Goal: Transaction & Acquisition: Purchase product/service

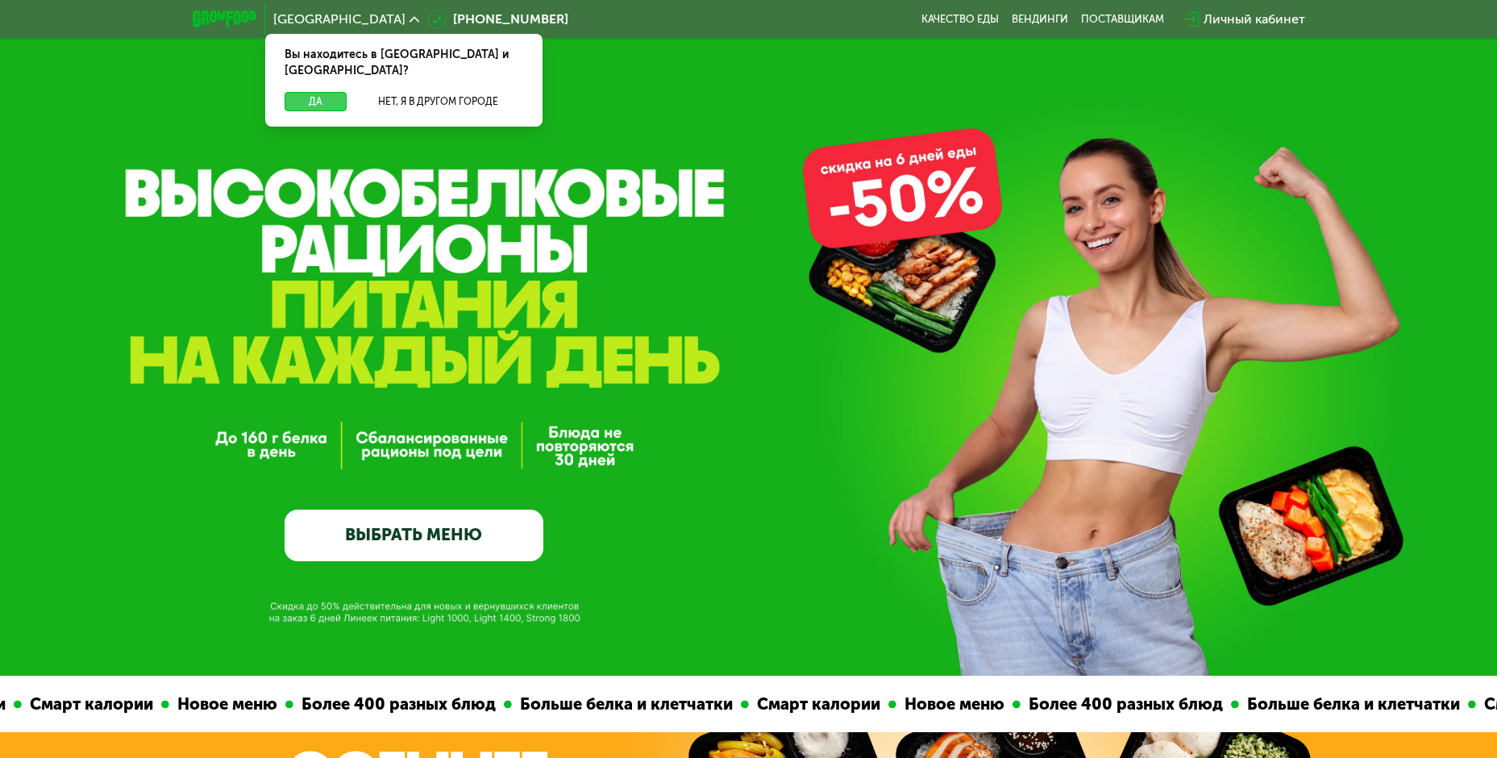
click at [310, 92] on button "Да" at bounding box center [316, 101] width 62 height 19
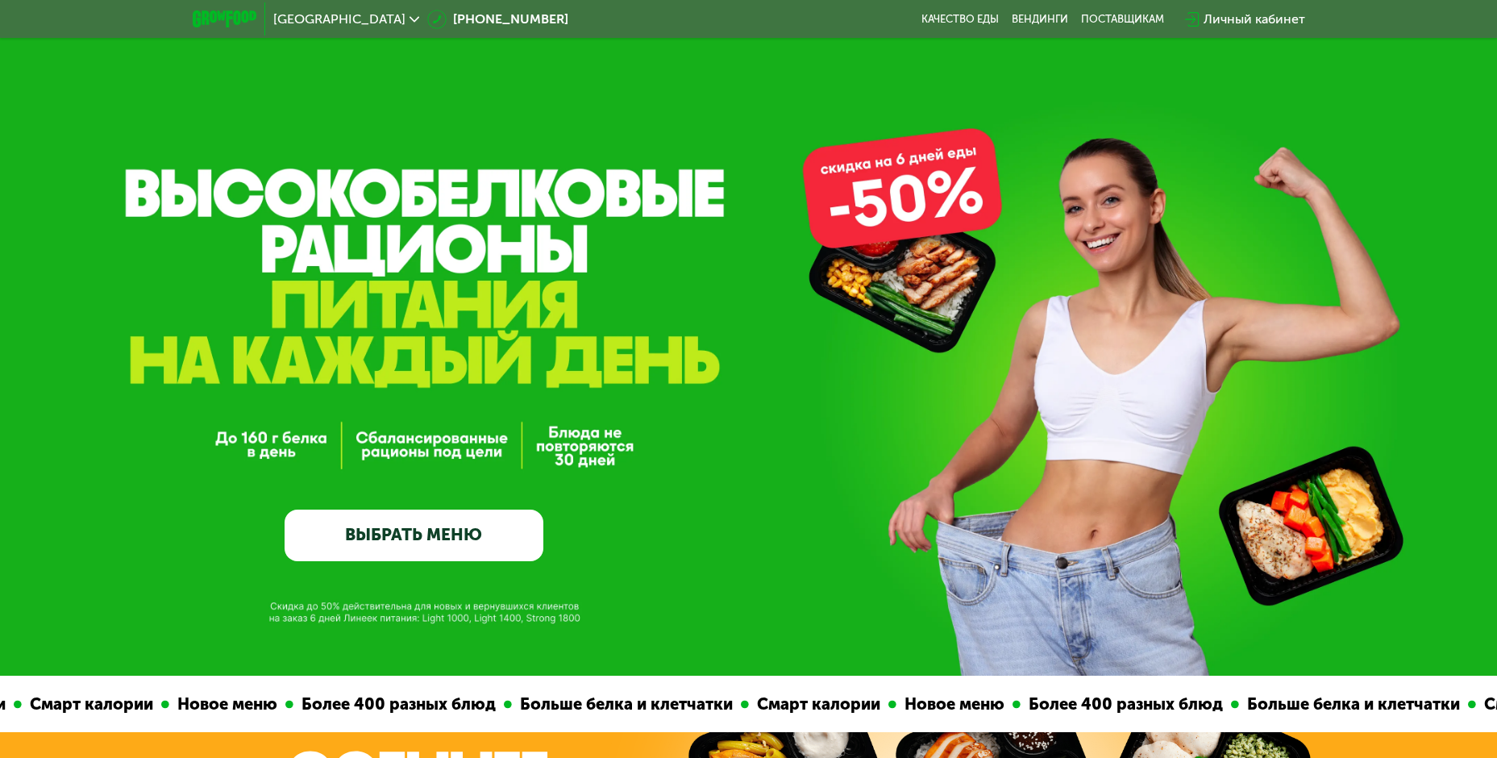
click at [1265, 19] on div "Личный кабинет" at bounding box center [1255, 19] width 102 height 19
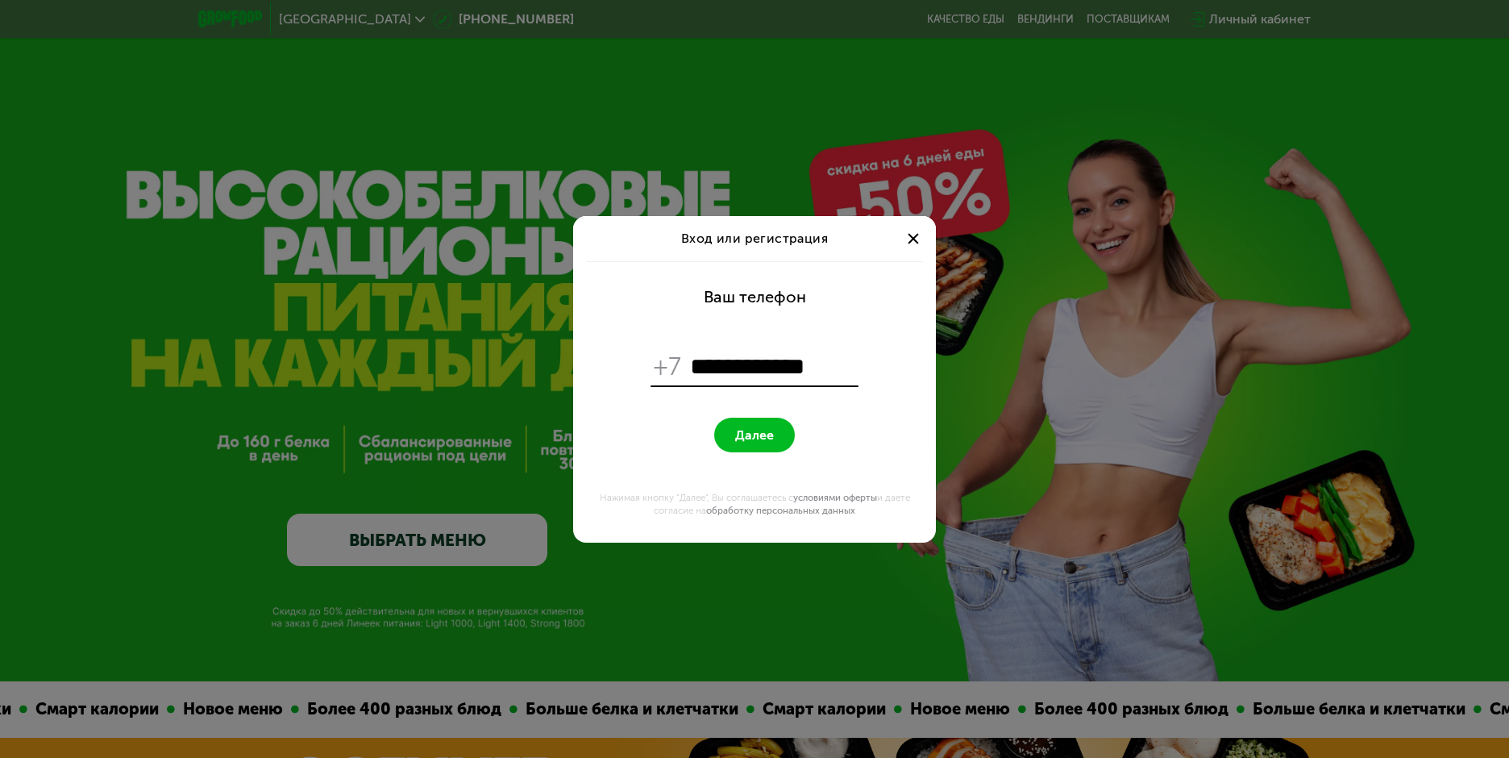
click at [764, 439] on span "Далее" at bounding box center [754, 434] width 39 height 15
drag, startPoint x: 739, startPoint y: 366, endPoint x: 724, endPoint y: 363, distance: 15.7
click at [739, 366] on input "**********" at bounding box center [772, 367] width 165 height 31
click at [712, 362] on input "**********" at bounding box center [772, 367] width 165 height 31
click at [747, 419] on button "Далее" at bounding box center [754, 435] width 81 height 35
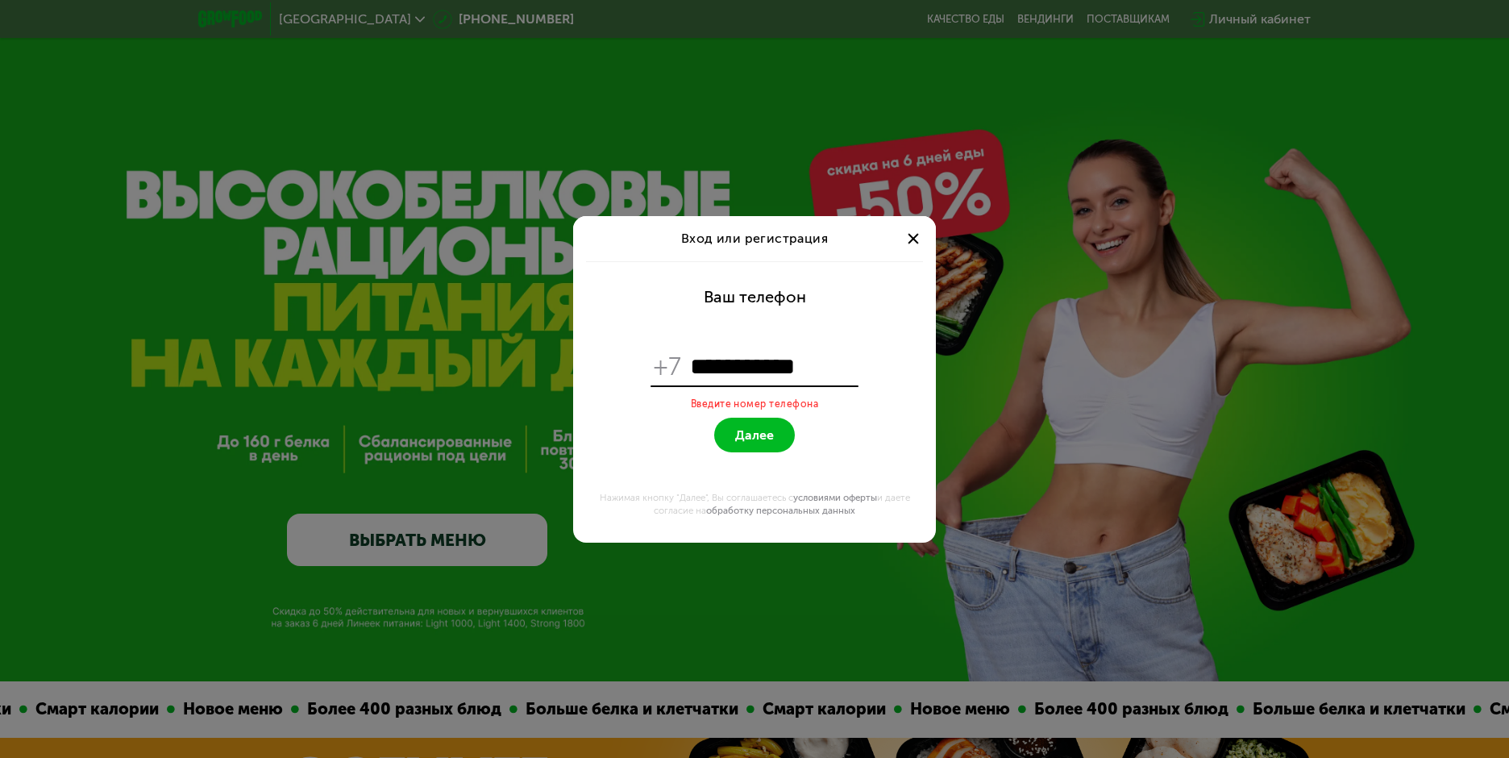
drag, startPoint x: 863, startPoint y: 365, endPoint x: 849, endPoint y: 365, distance: 13.7
click at [858, 365] on form "**********" at bounding box center [754, 401] width 343 height 281
click at [843, 365] on input "**********" at bounding box center [772, 367] width 165 height 31
drag, startPoint x: 814, startPoint y: 371, endPoint x: 654, endPoint y: 368, distance: 160.5
click at [651, 369] on div "**********" at bounding box center [755, 366] width 208 height 37
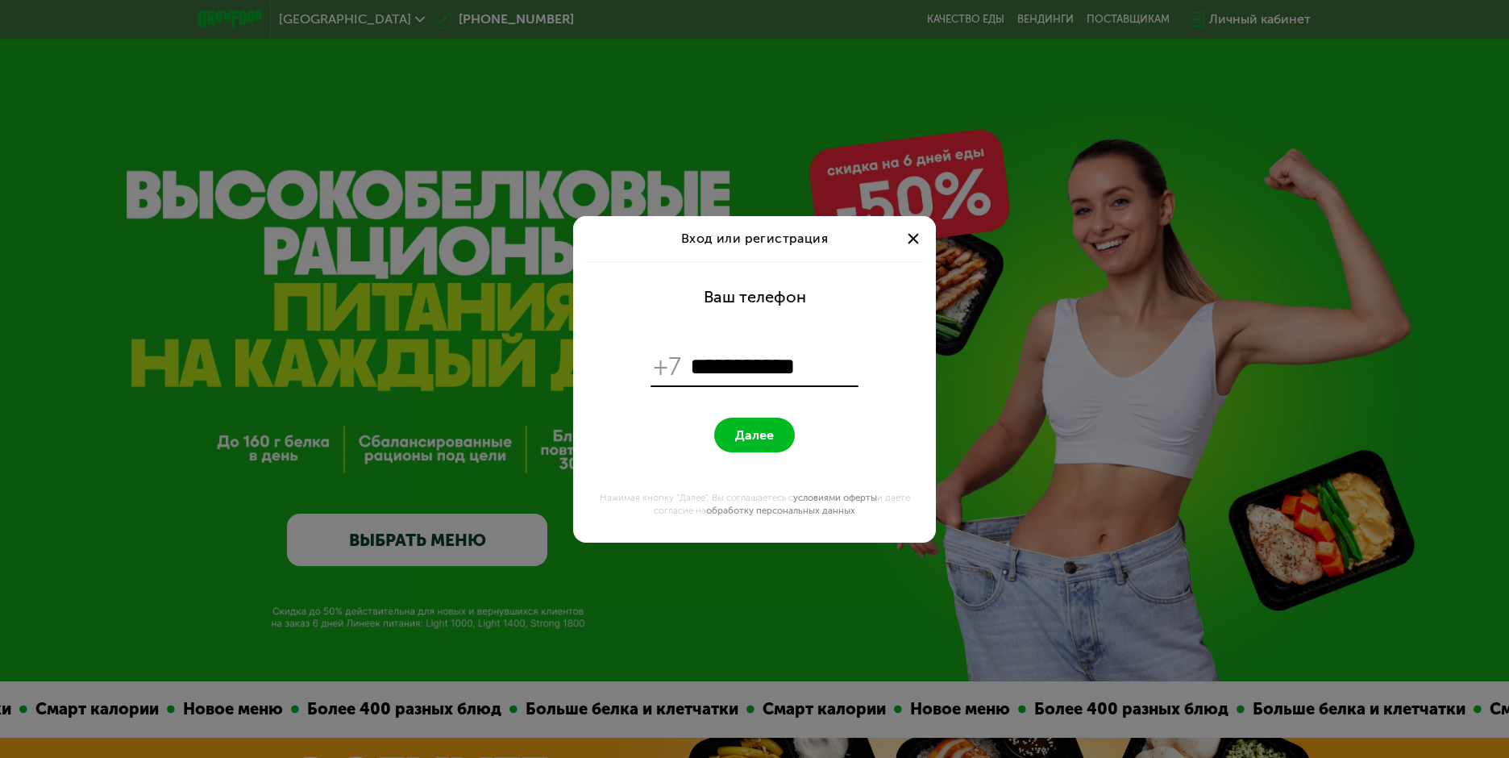
type input "*"
type input "**********"
click at [714, 418] on button "Далее" at bounding box center [754, 435] width 81 height 35
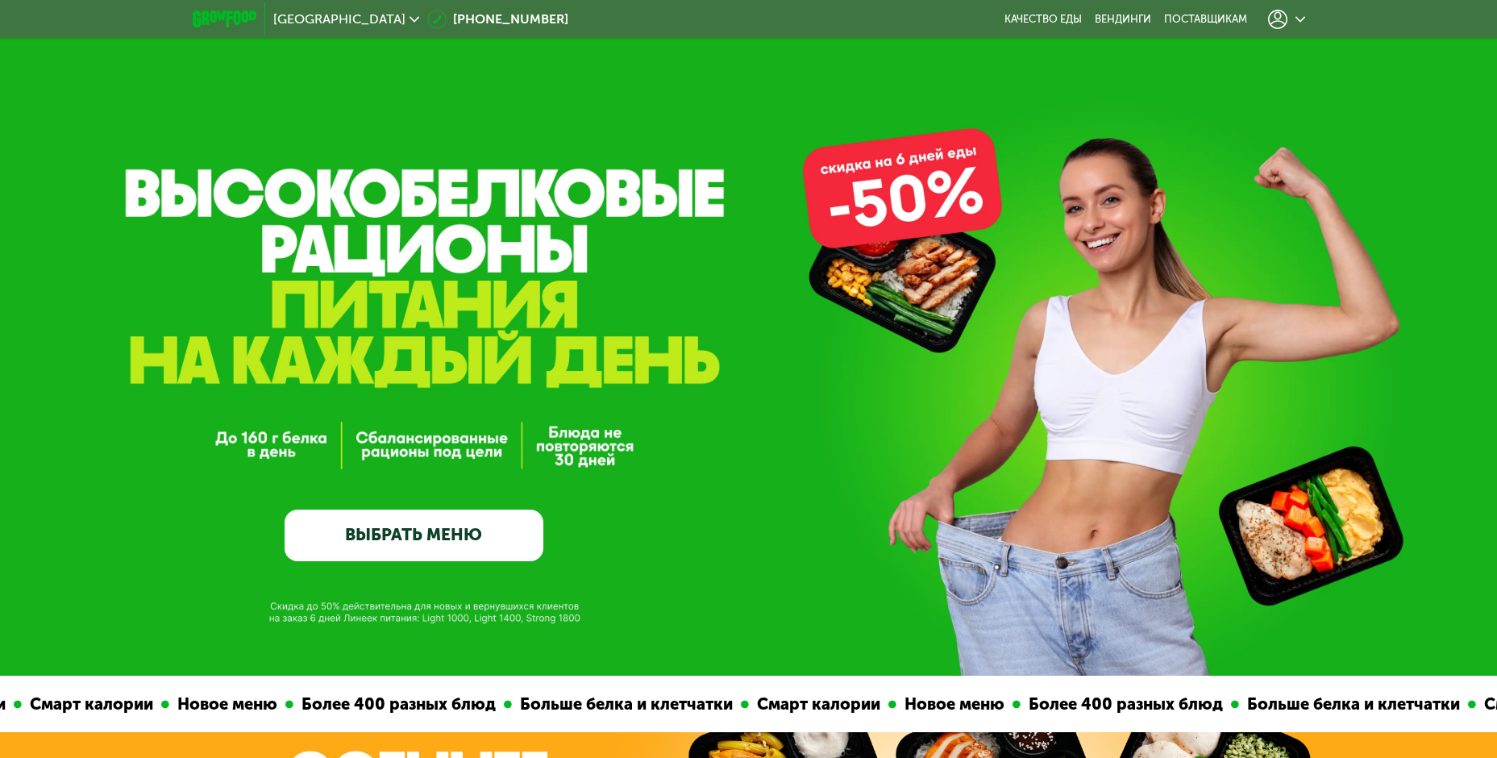
click at [1275, 19] on icon at bounding box center [1277, 19] width 19 height 19
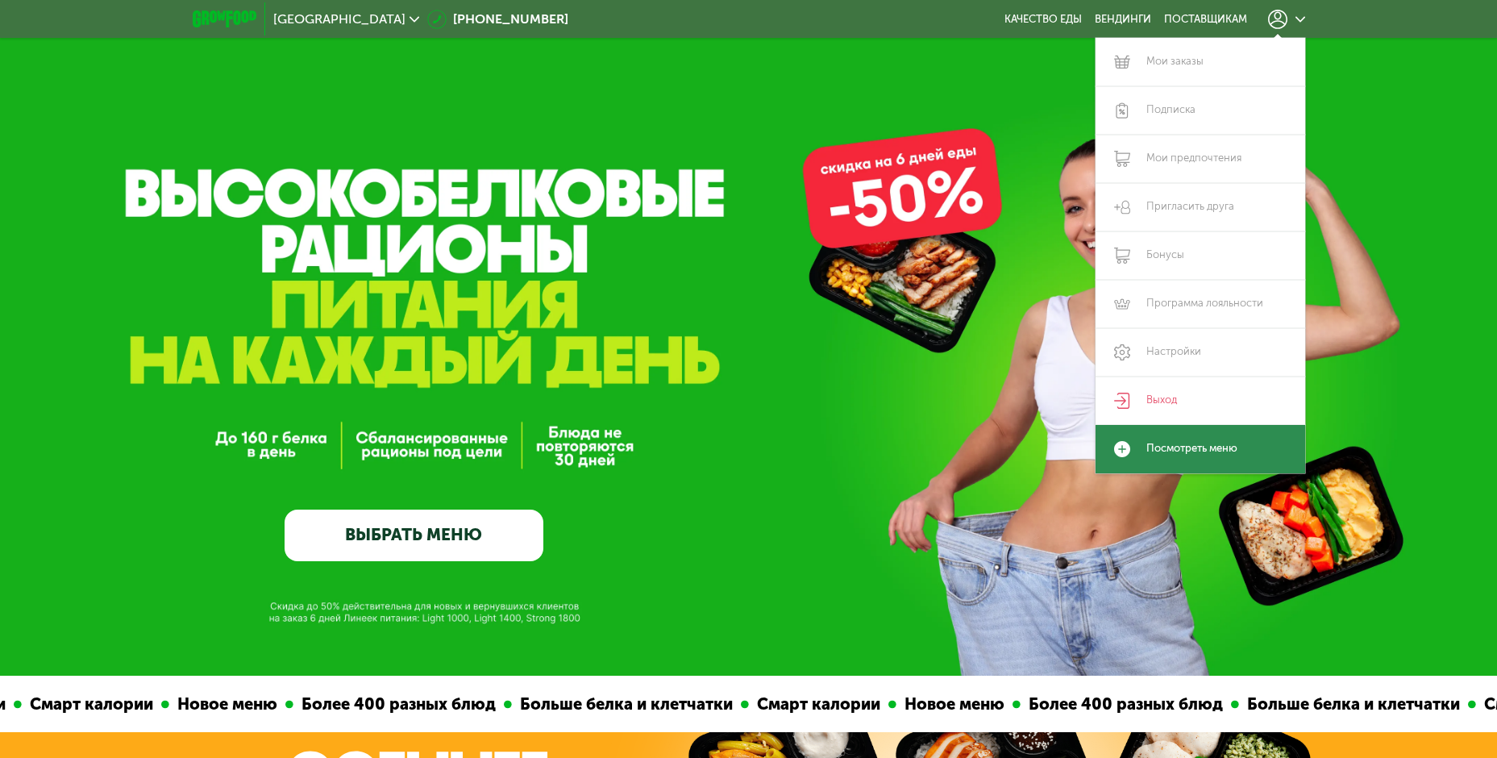
click at [1201, 451] on link "Посмотреть меню" at bounding box center [1201, 449] width 210 height 48
click at [1113, 439] on link "Посмотреть меню" at bounding box center [1201, 449] width 210 height 48
click at [437, 556] on link "ВЫБРАТЬ МЕНЮ" at bounding box center [414, 536] width 259 height 52
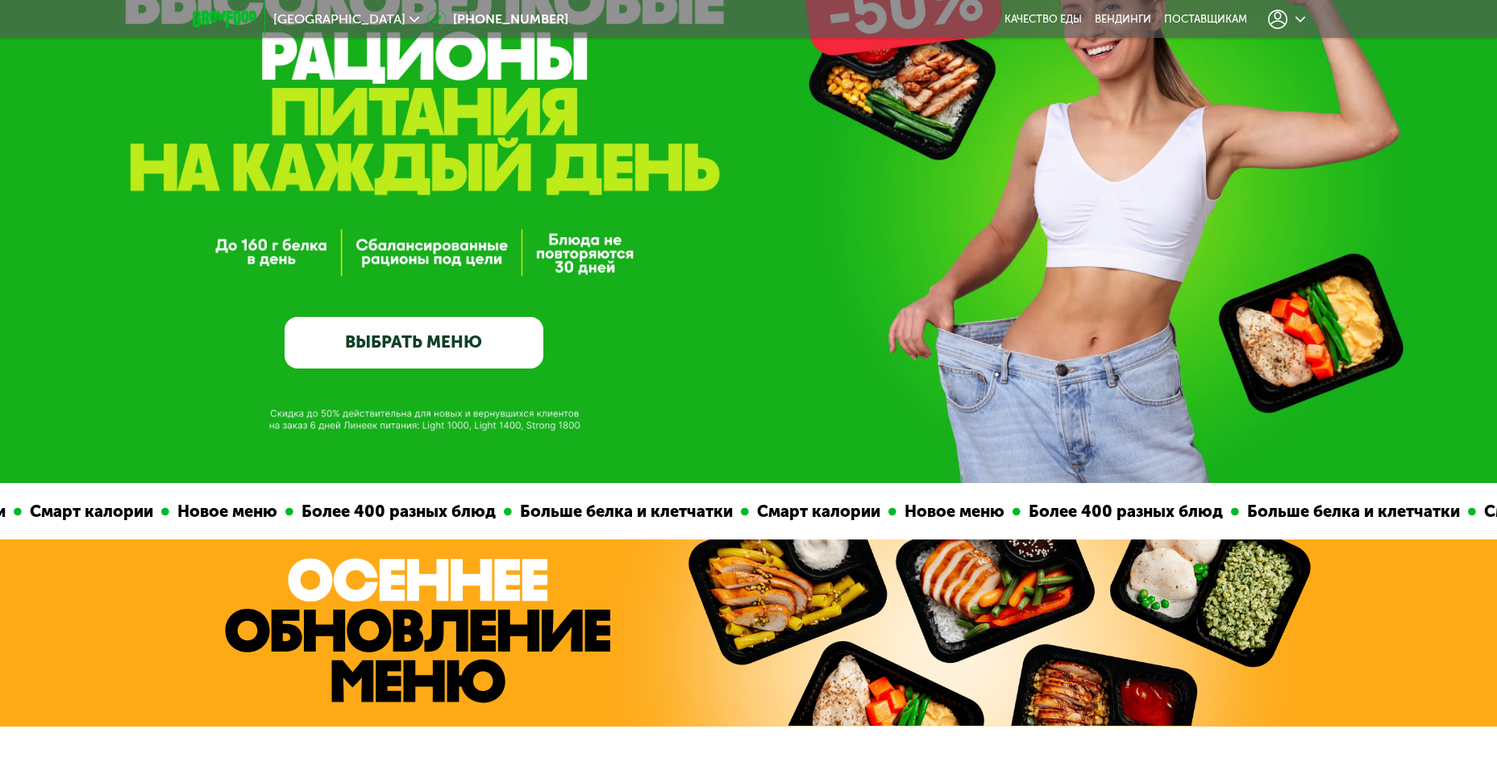
click at [440, 544] on div at bounding box center [748, 632] width 1497 height 187
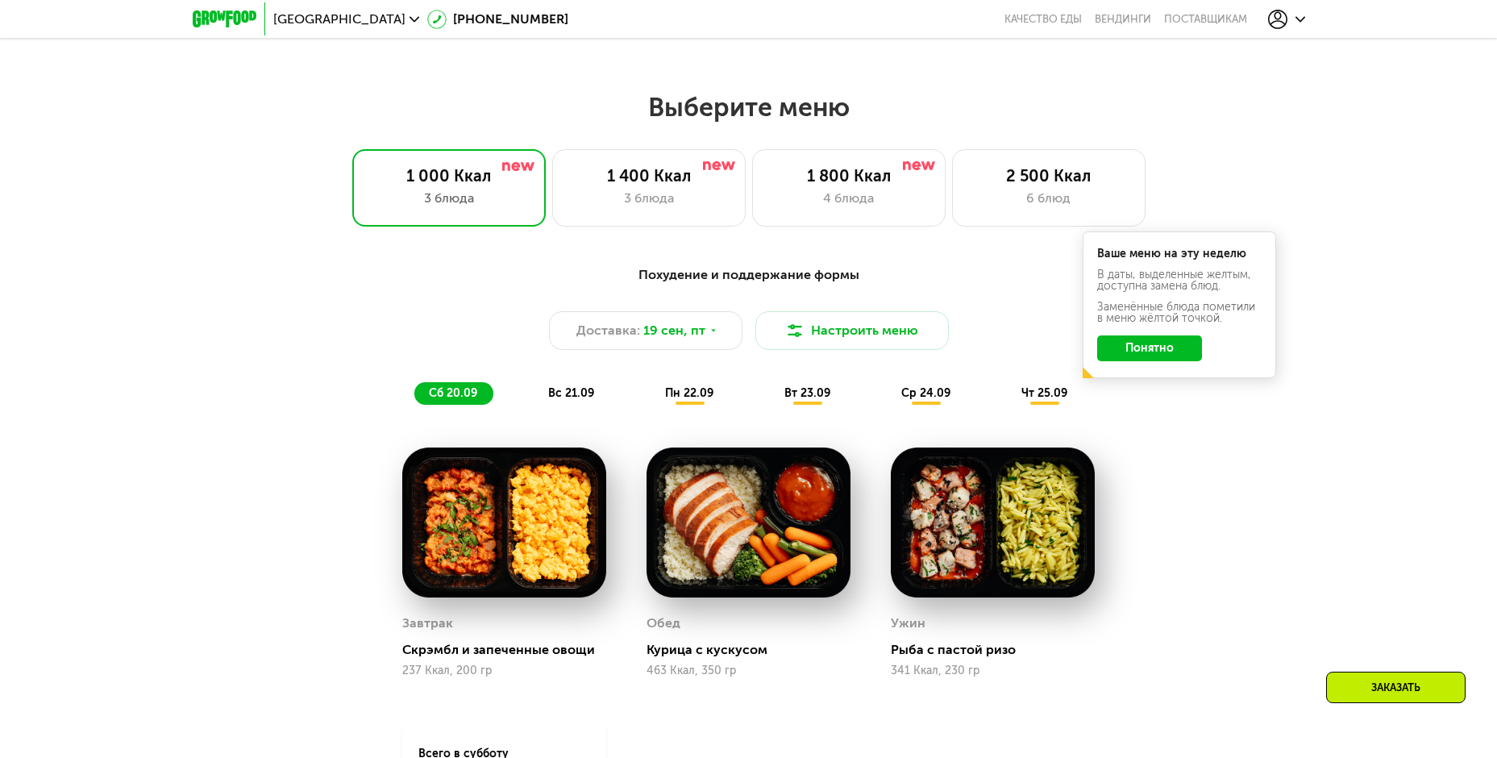
scroll to position [1304, 0]
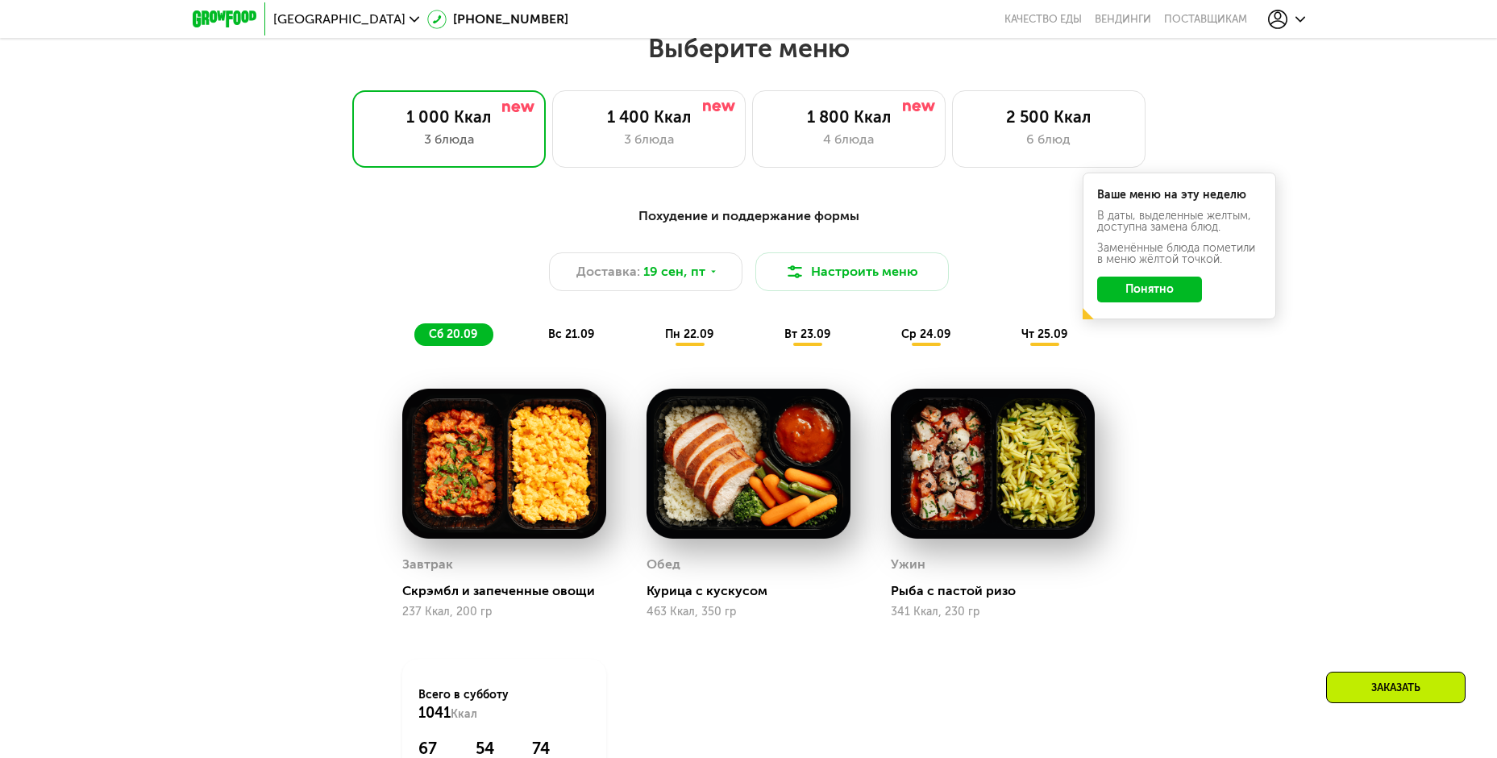
click at [1180, 293] on button "Понятно" at bounding box center [1149, 290] width 105 height 26
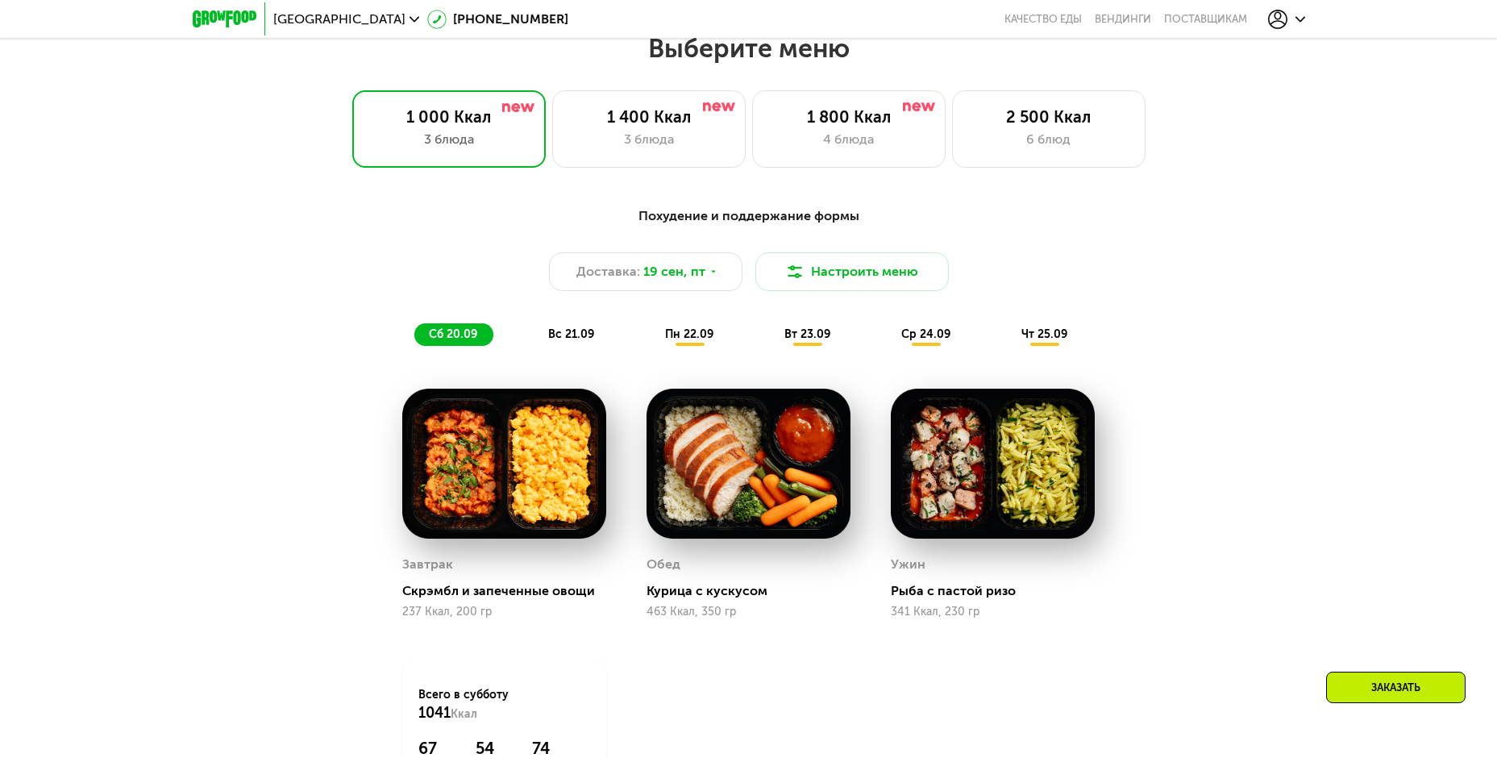
click at [673, 340] on span "пн 22.09" at bounding box center [689, 334] width 48 height 14
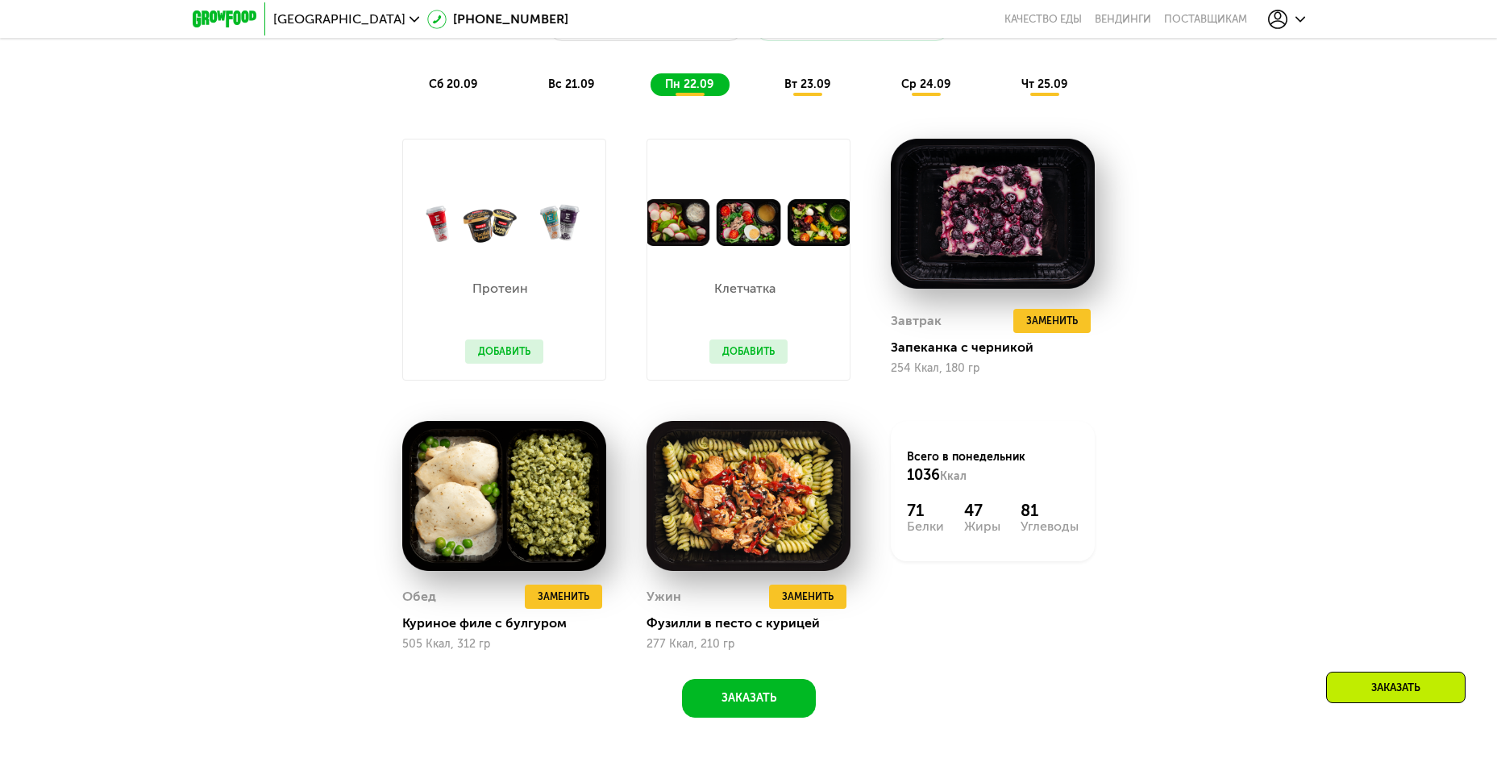
scroll to position [1546, 0]
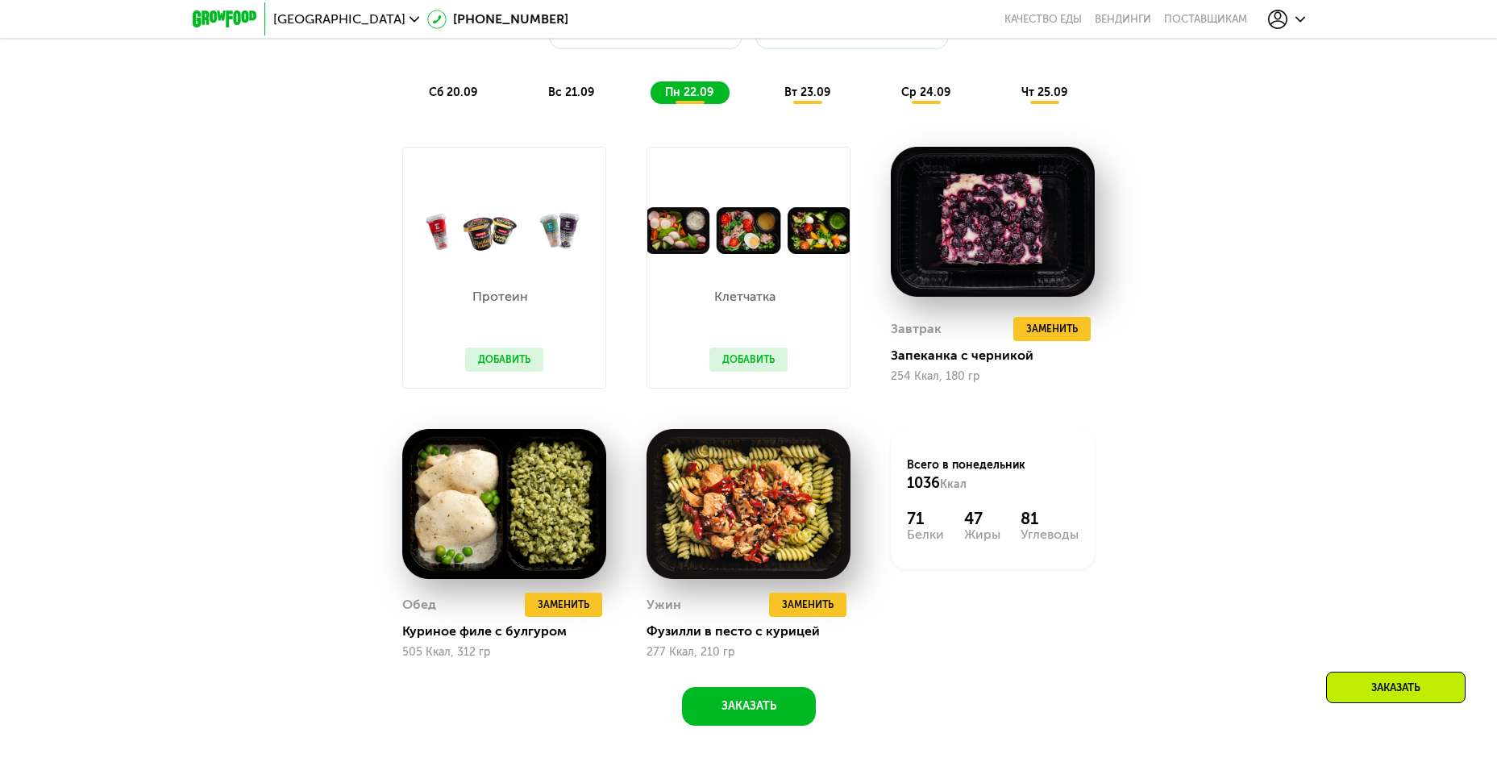
click at [458, 96] on span "сб 20.09" at bounding box center [453, 92] width 48 height 14
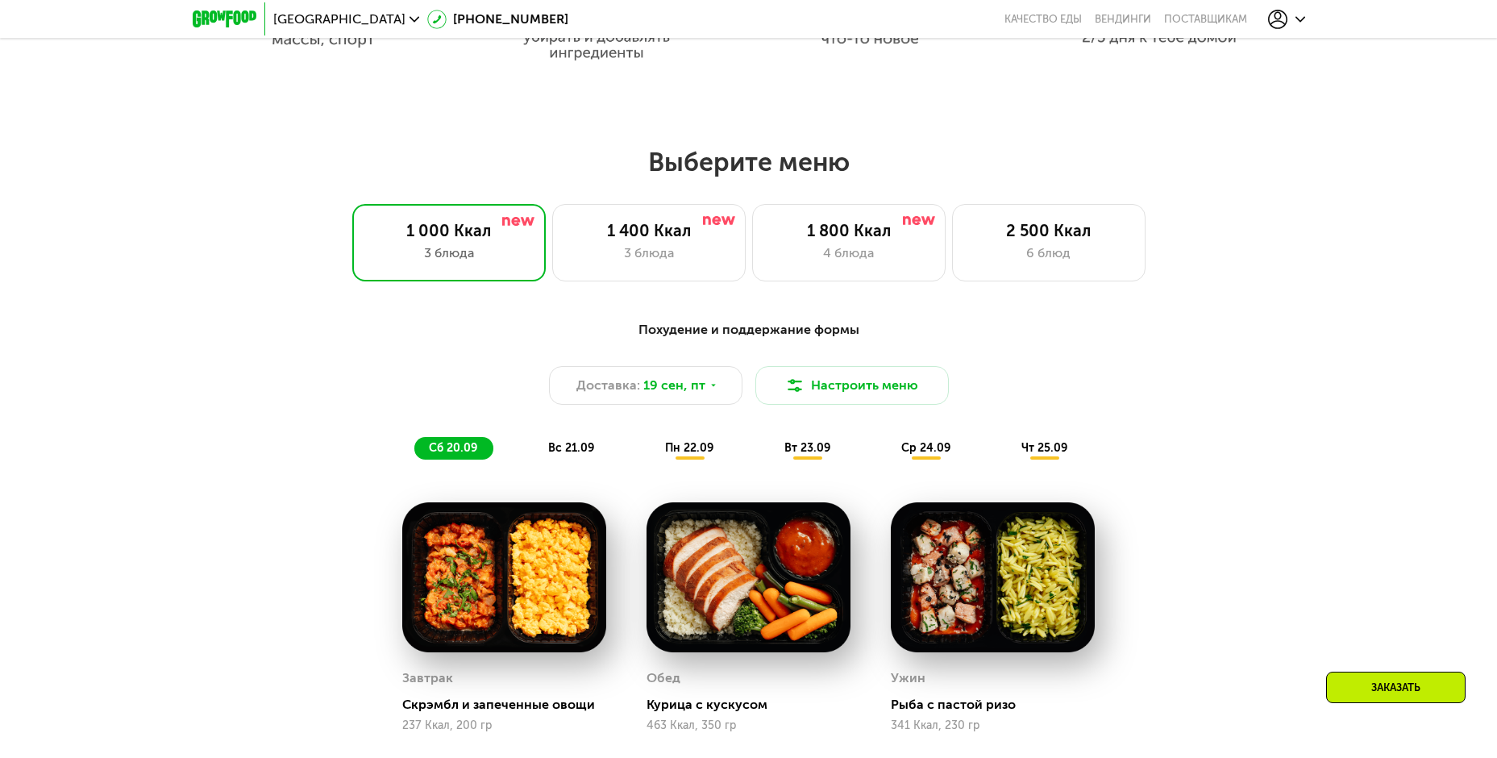
scroll to position [1224, 0]
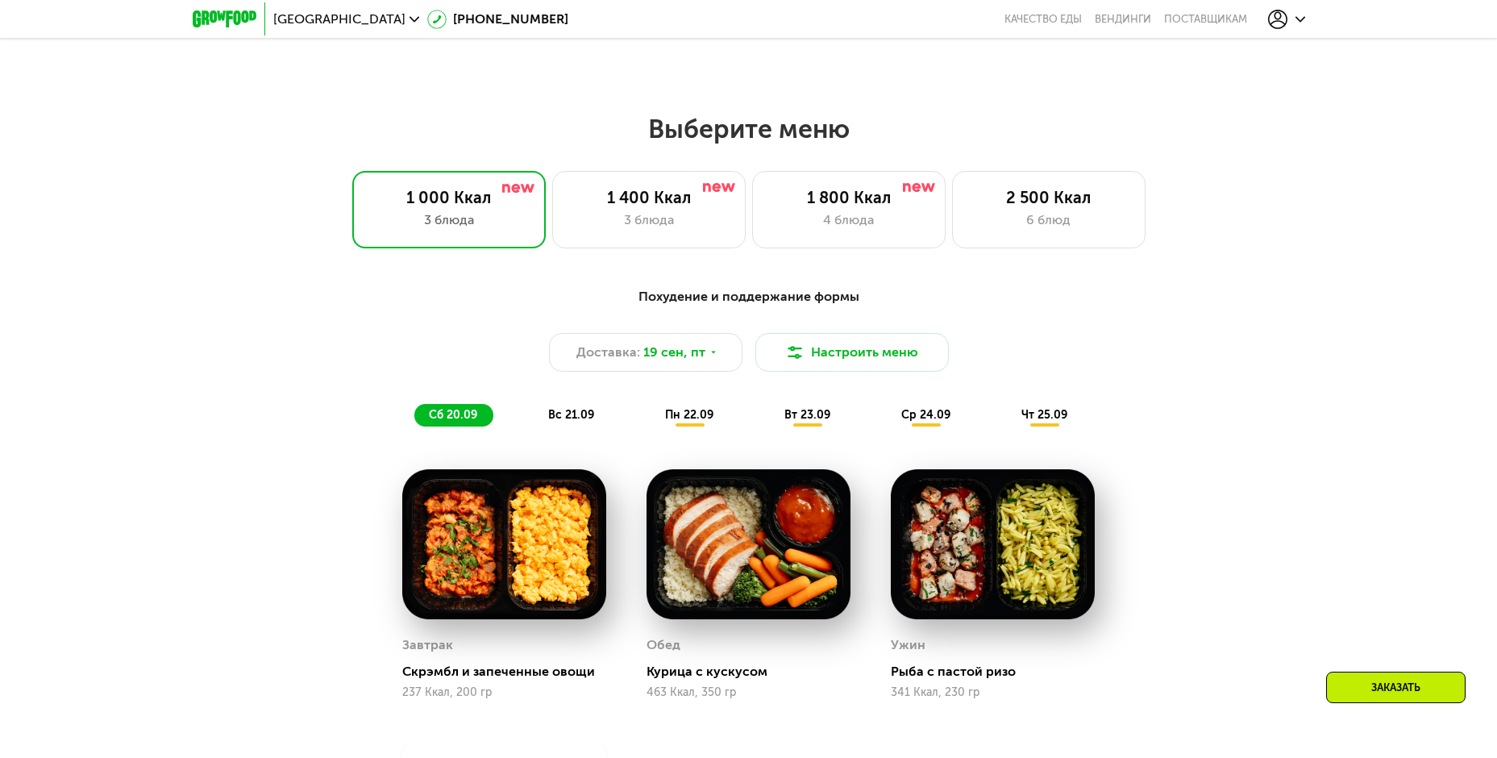
click at [548, 422] on span "вс 21.09" at bounding box center [571, 415] width 46 height 14
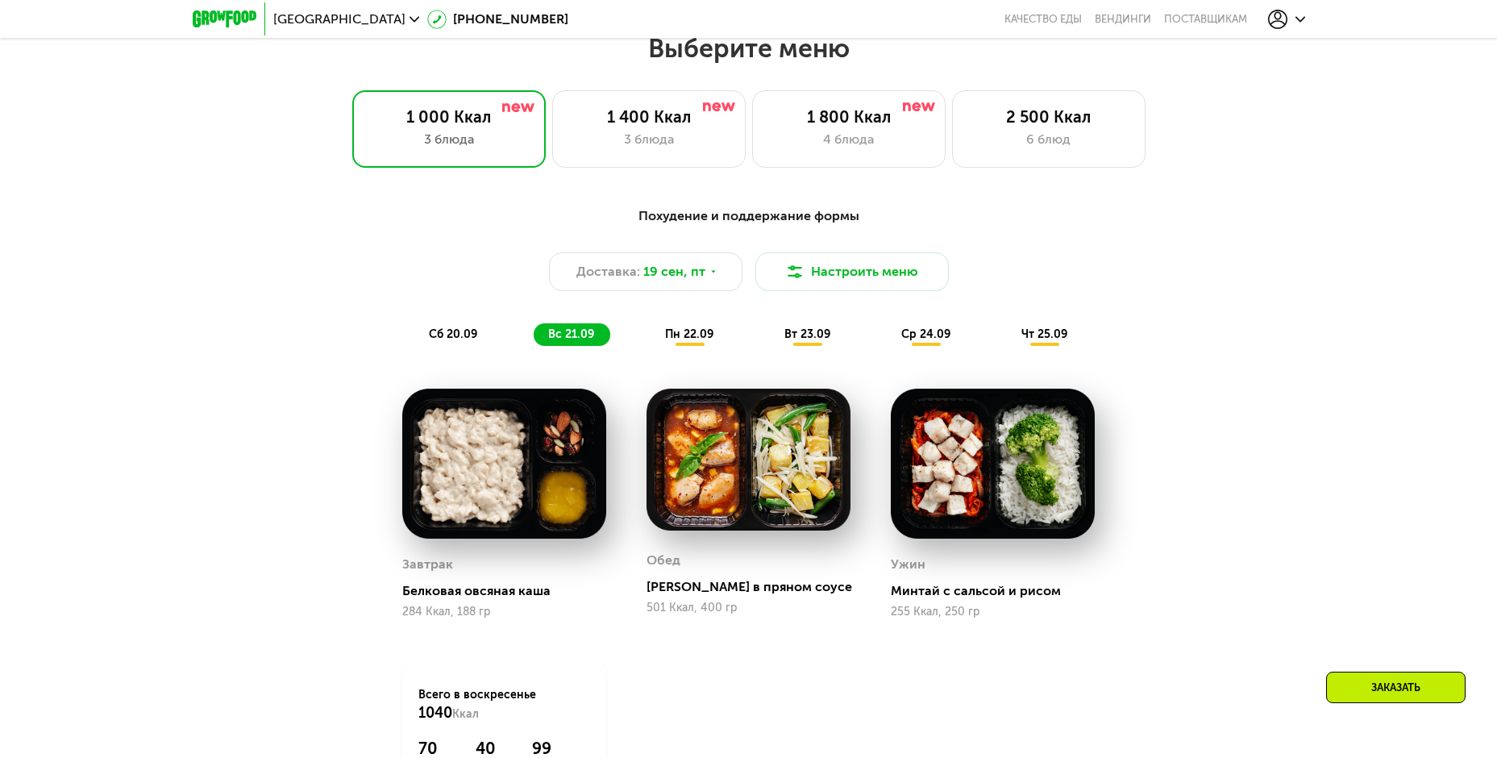
scroll to position [1466, 0]
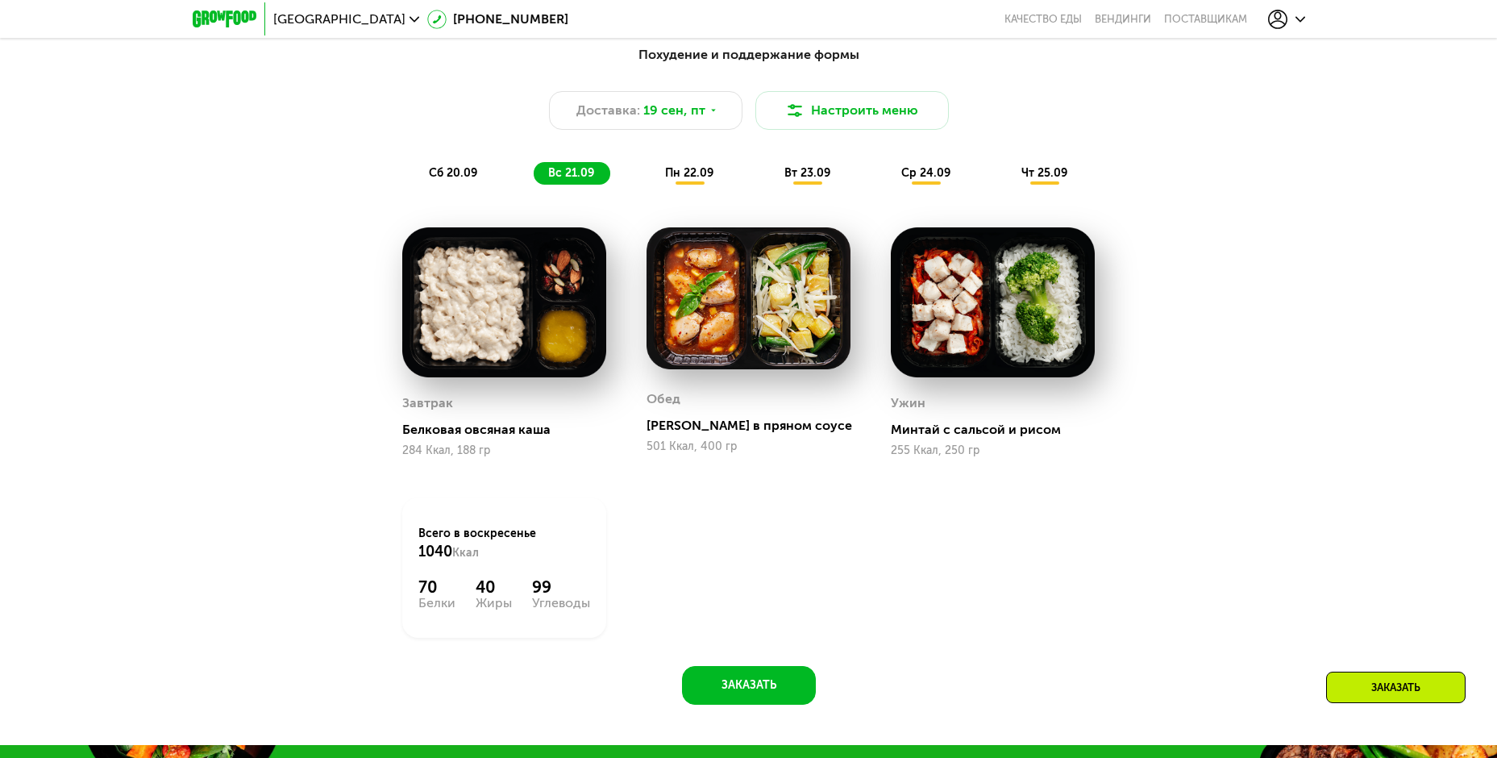
click at [678, 185] on div "пн 22.09" at bounding box center [690, 173] width 79 height 23
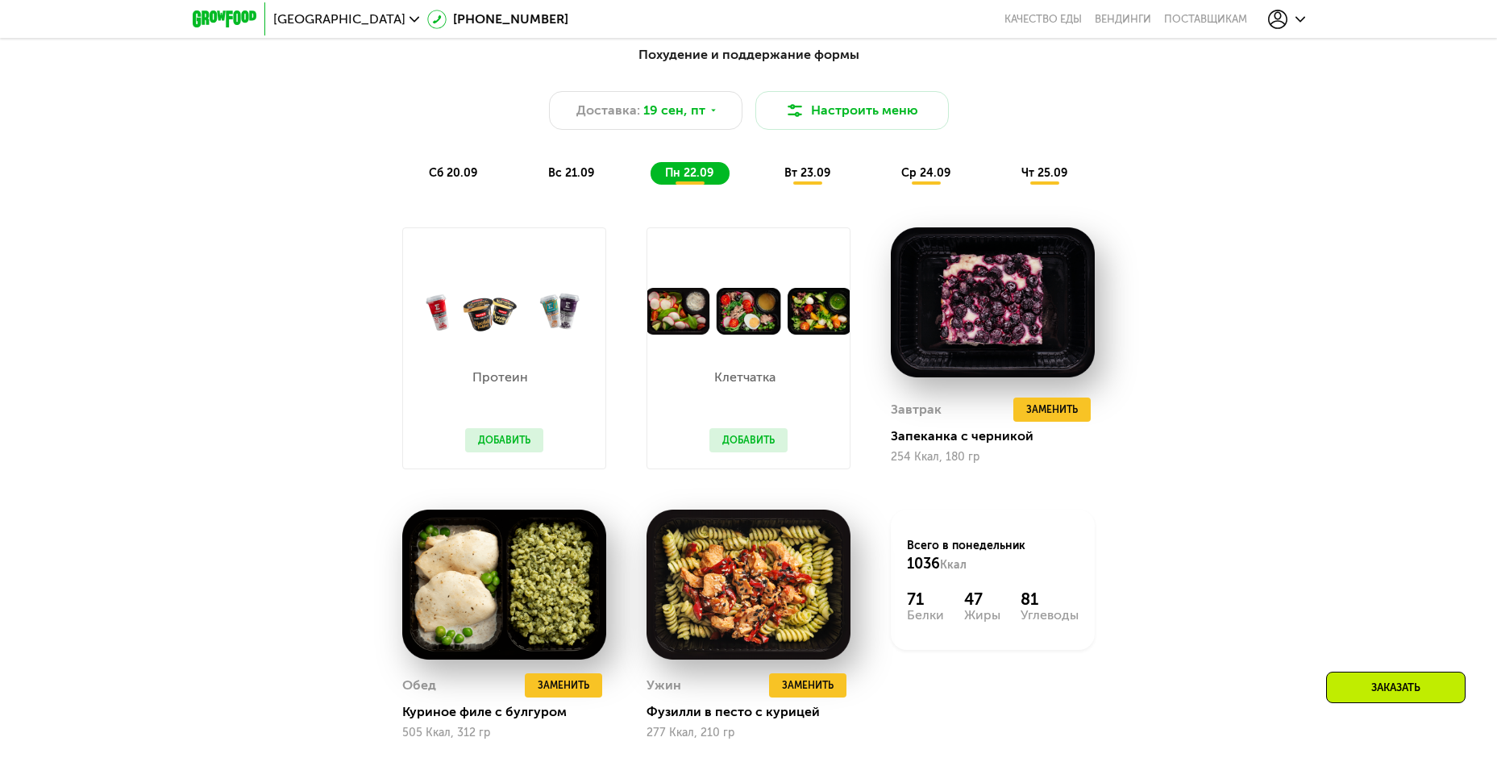
click at [822, 179] on span "вт 23.09" at bounding box center [807, 173] width 46 height 14
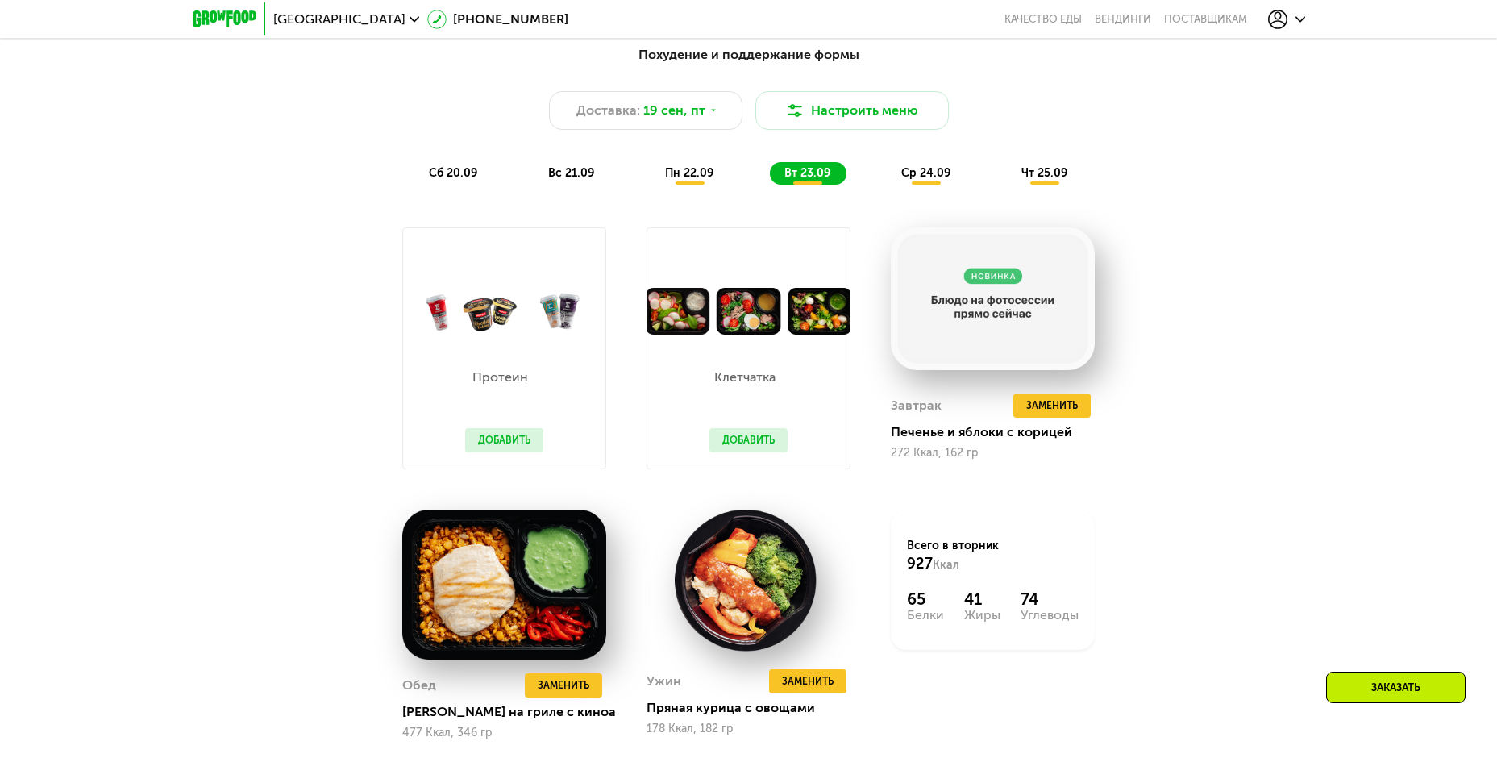
click at [904, 180] on span "ср 24.09" at bounding box center [925, 173] width 49 height 14
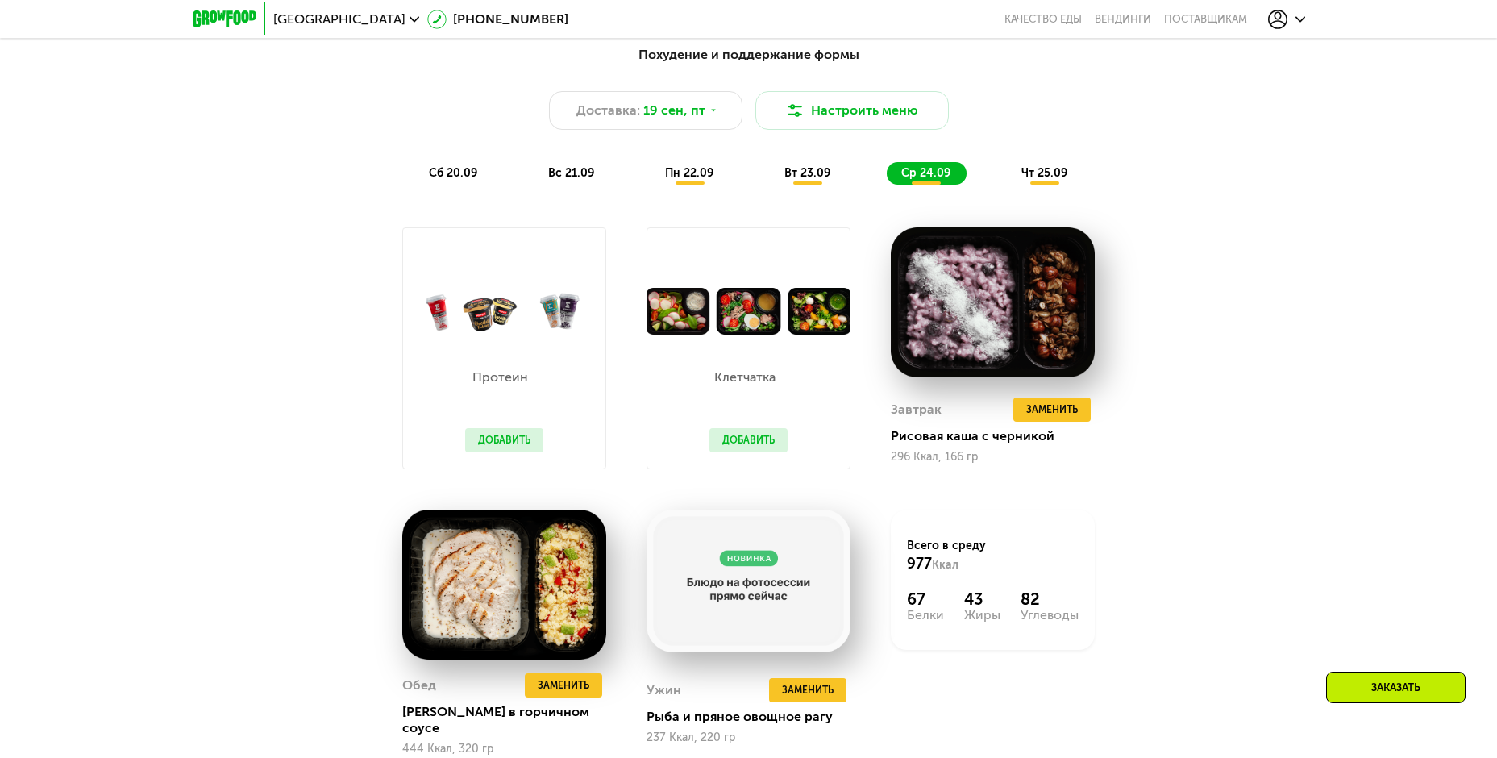
click at [1022, 180] on span "чт 25.09" at bounding box center [1044, 173] width 46 height 14
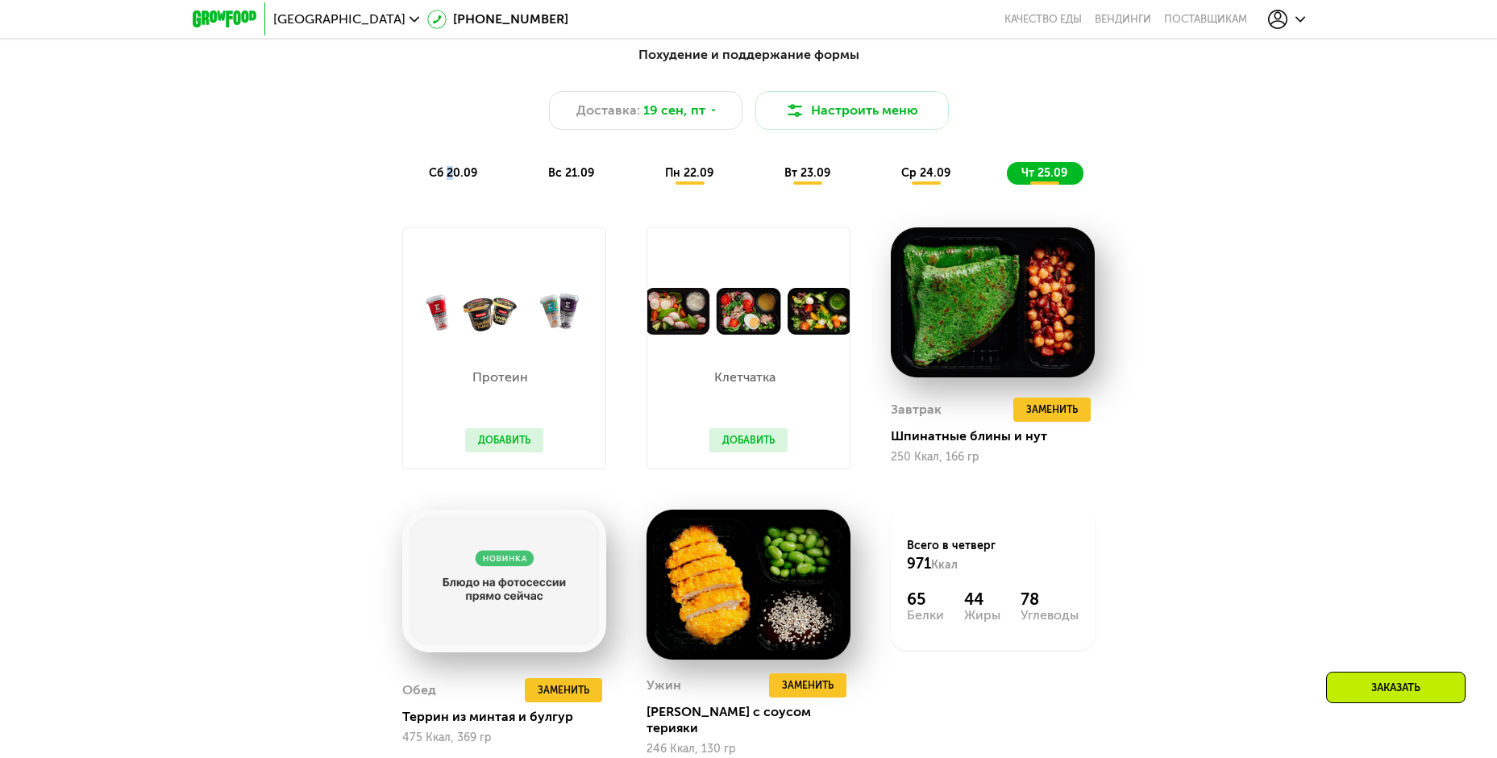
click at [448, 191] on div "Похудение и поддержание формы Доставка: 19 сен, пт Настроить меню сб 20.09 вс 2…" at bounding box center [749, 114] width 974 height 159
click at [446, 180] on span "сб 20.09" at bounding box center [453, 173] width 48 height 14
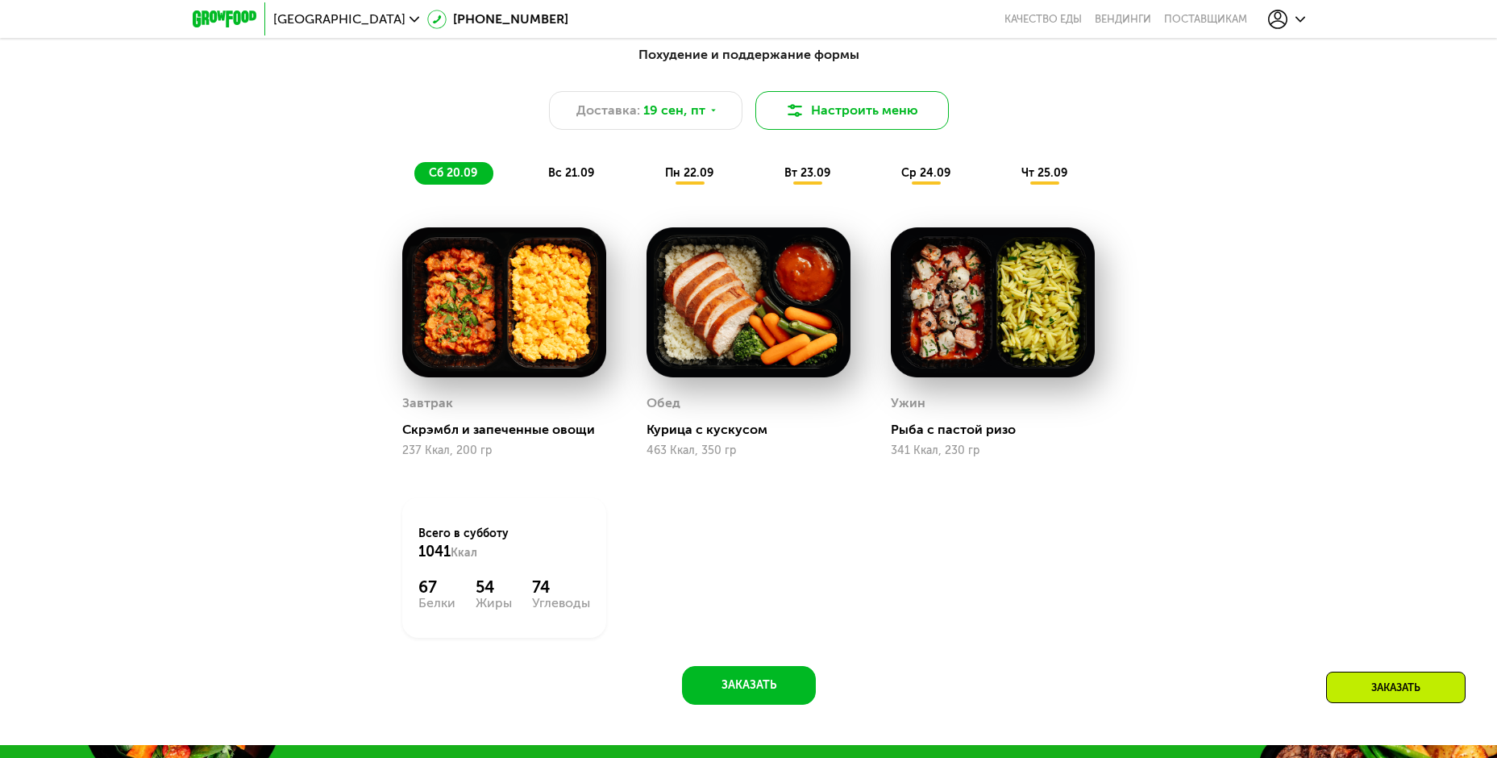
click at [895, 114] on button "Настроить меню" at bounding box center [851, 110] width 193 height 39
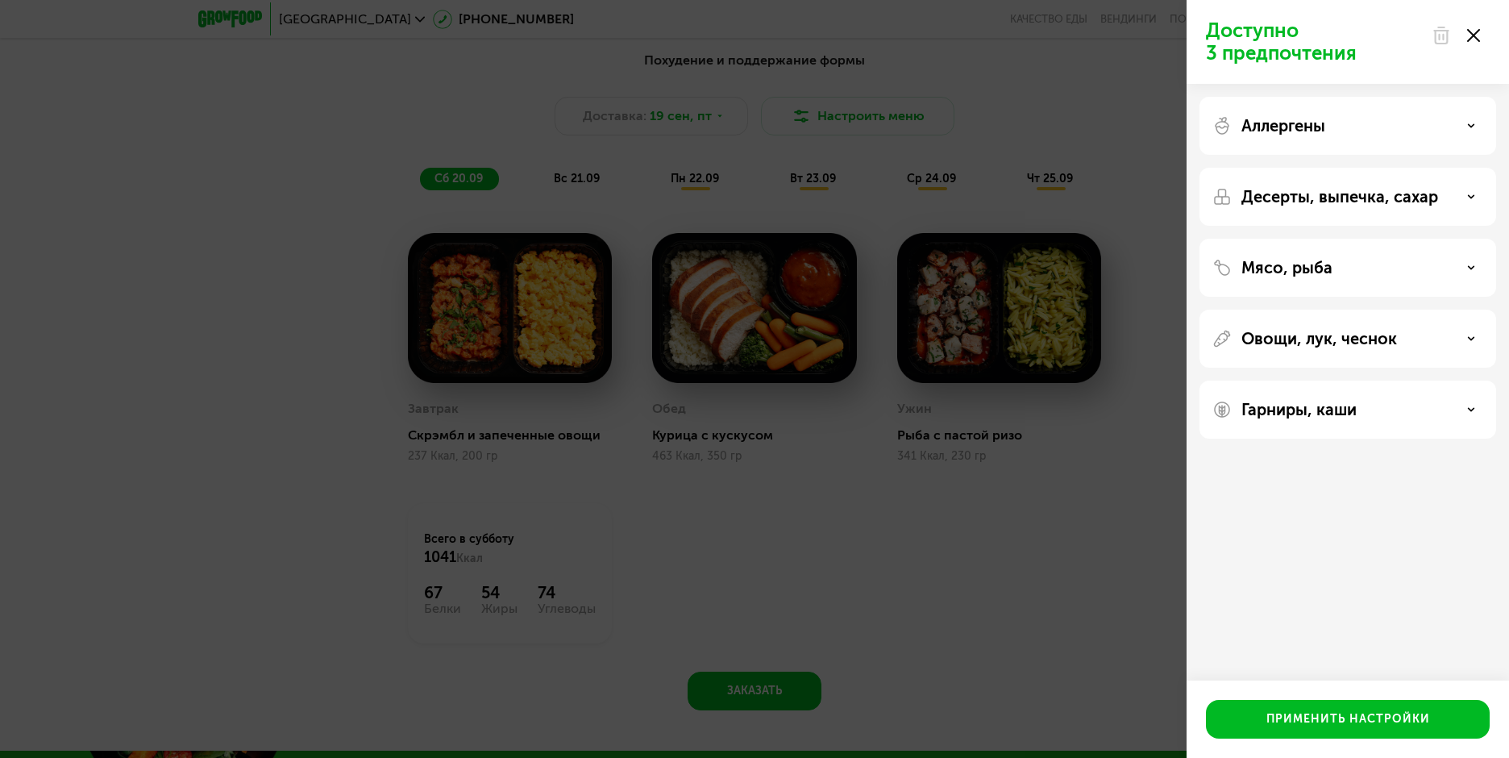
click at [272, 206] on div "Доступно 3 предпочтения Аллергены Десерты, выпечка, сахар Мясо, рыба Овощи, лук…" at bounding box center [754, 379] width 1509 height 758
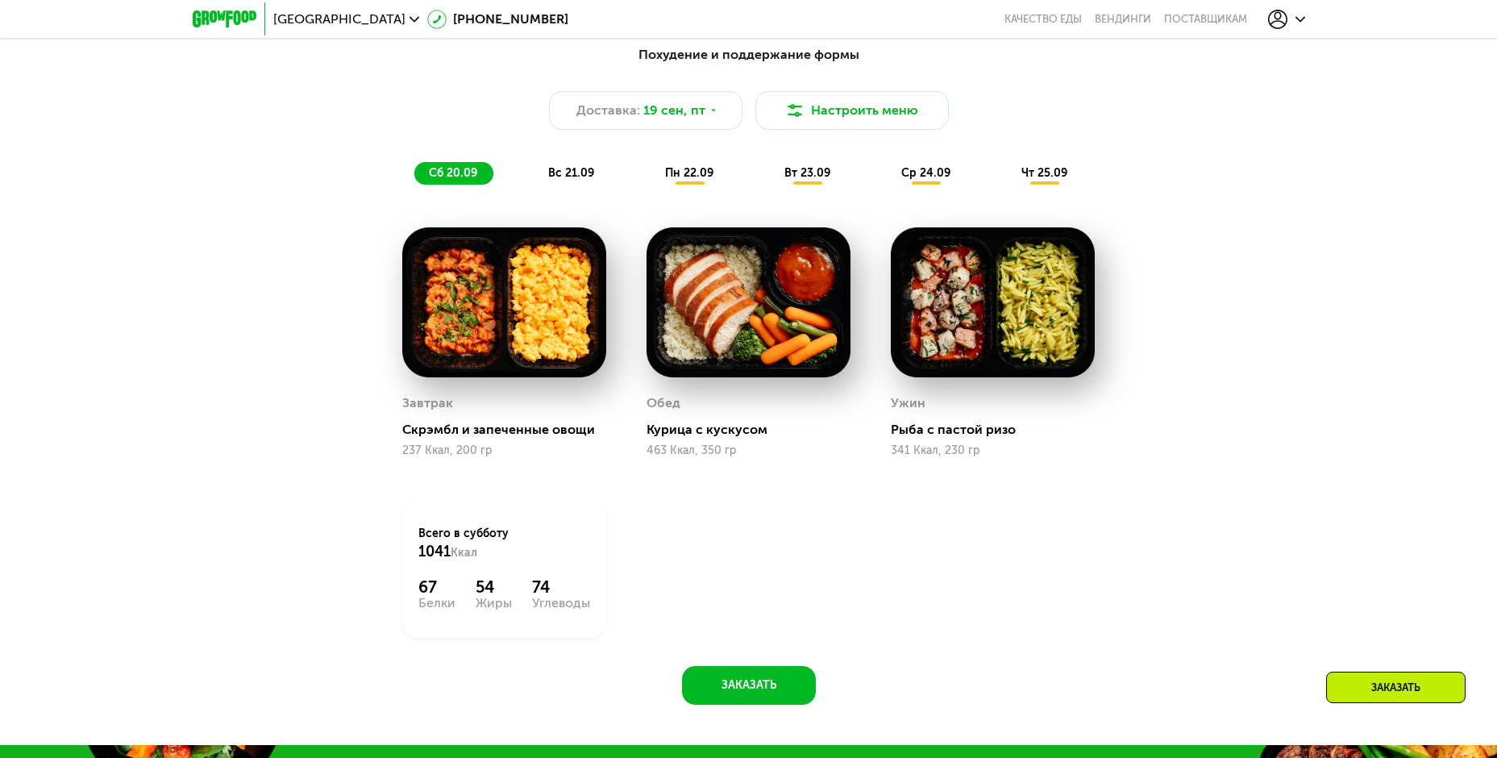
click at [1383, 675] on div "Заказать" at bounding box center [1395, 687] width 139 height 31
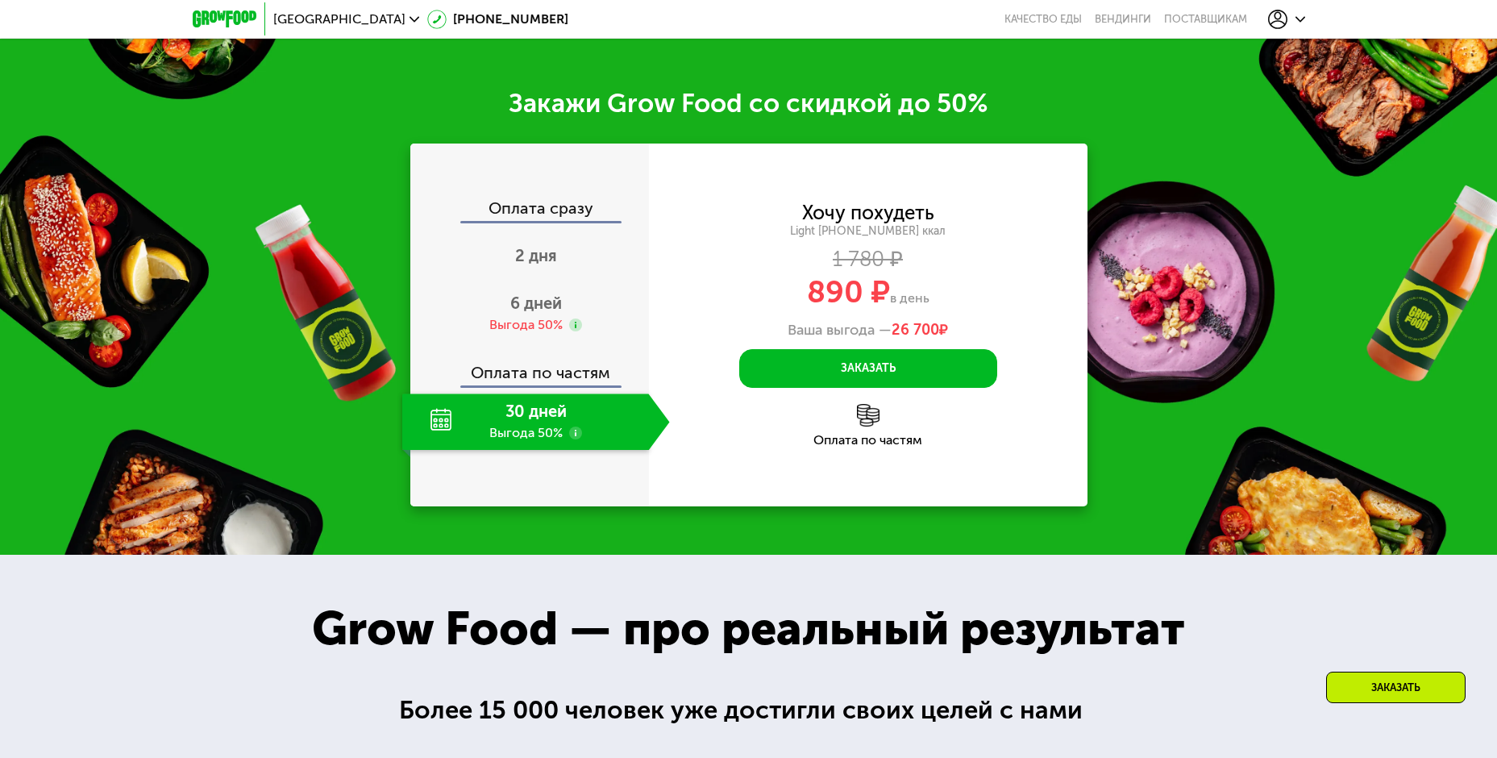
scroll to position [2216, 0]
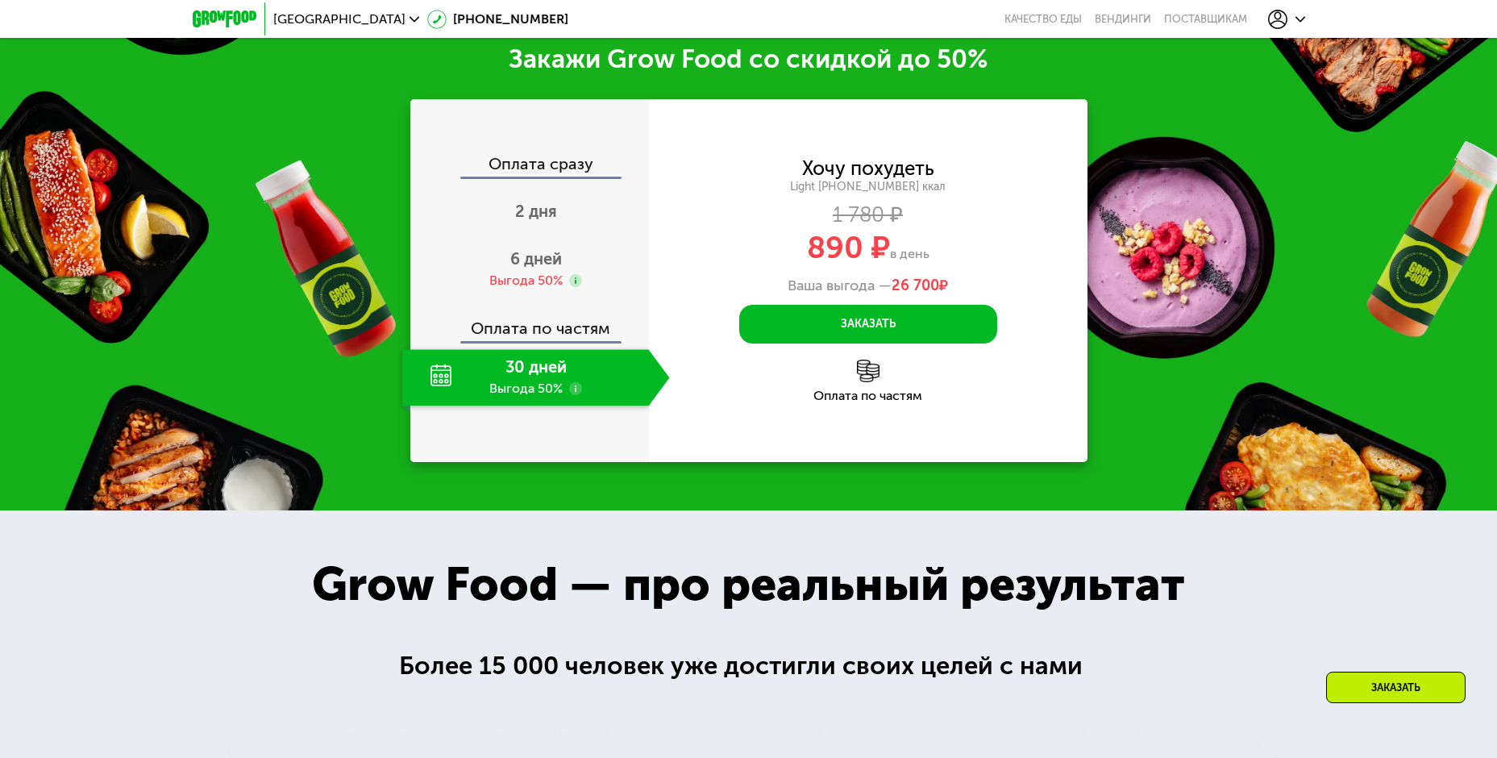
click at [586, 385] on div "30 дней Выгода 50%" at bounding box center [525, 377] width 247 height 56
click at [546, 381] on div "30 дней Выгода 50%" at bounding box center [525, 377] width 247 height 56
click at [532, 333] on div "Оплата по частям" at bounding box center [530, 322] width 237 height 37
click at [539, 282] on div "Выгода 50%" at bounding box center [525, 281] width 73 height 18
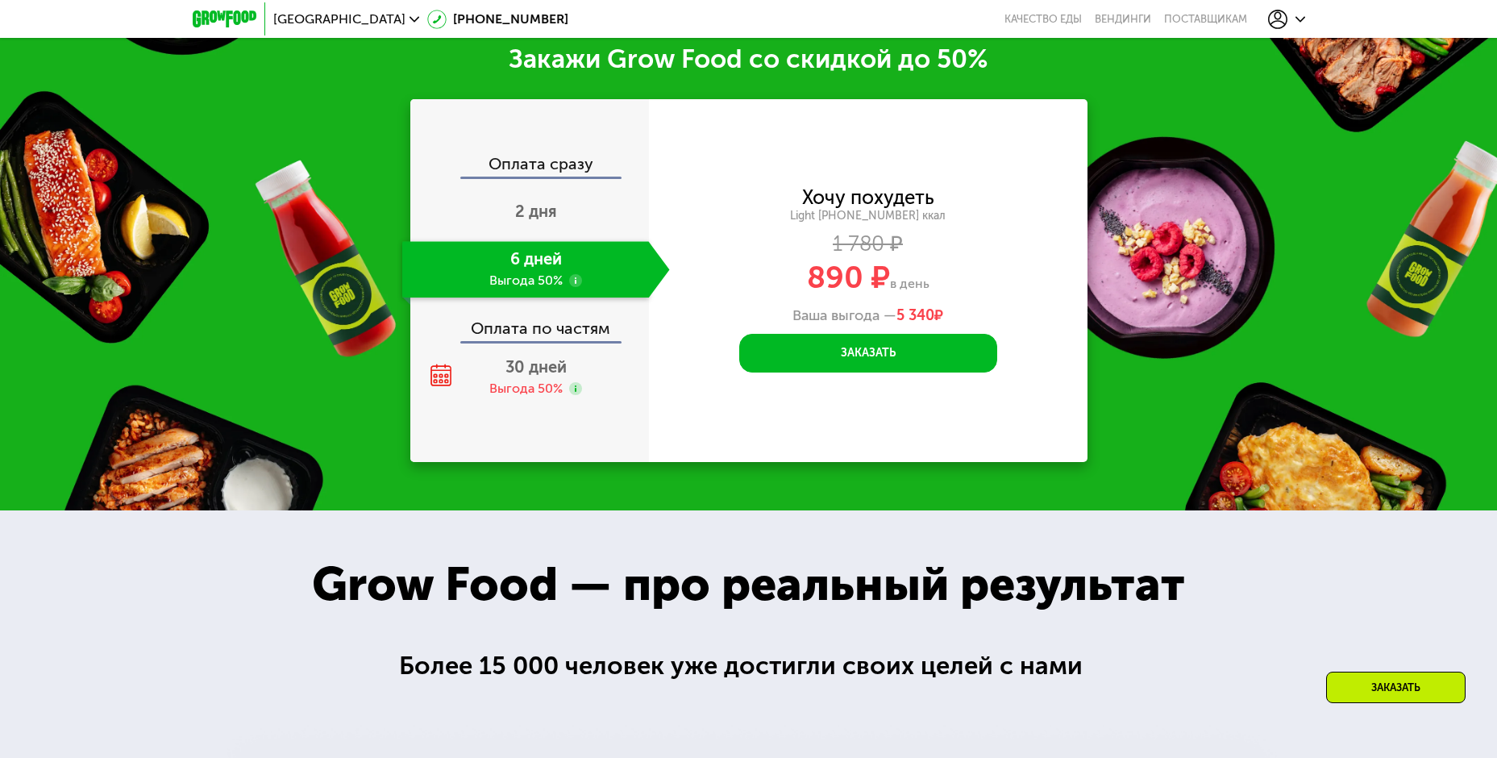
click at [544, 159] on div "Оплата сразу 2 дня 6 дней Выгода 50% Оплата по частям 30 дней Выгода 50%" at bounding box center [529, 280] width 239 height 363
click at [540, 170] on div "Оплата сразу" at bounding box center [530, 166] width 237 height 21
click at [539, 174] on div "Оплата сразу" at bounding box center [530, 166] width 237 height 21
click at [532, 218] on span "2 дня" at bounding box center [536, 211] width 42 height 19
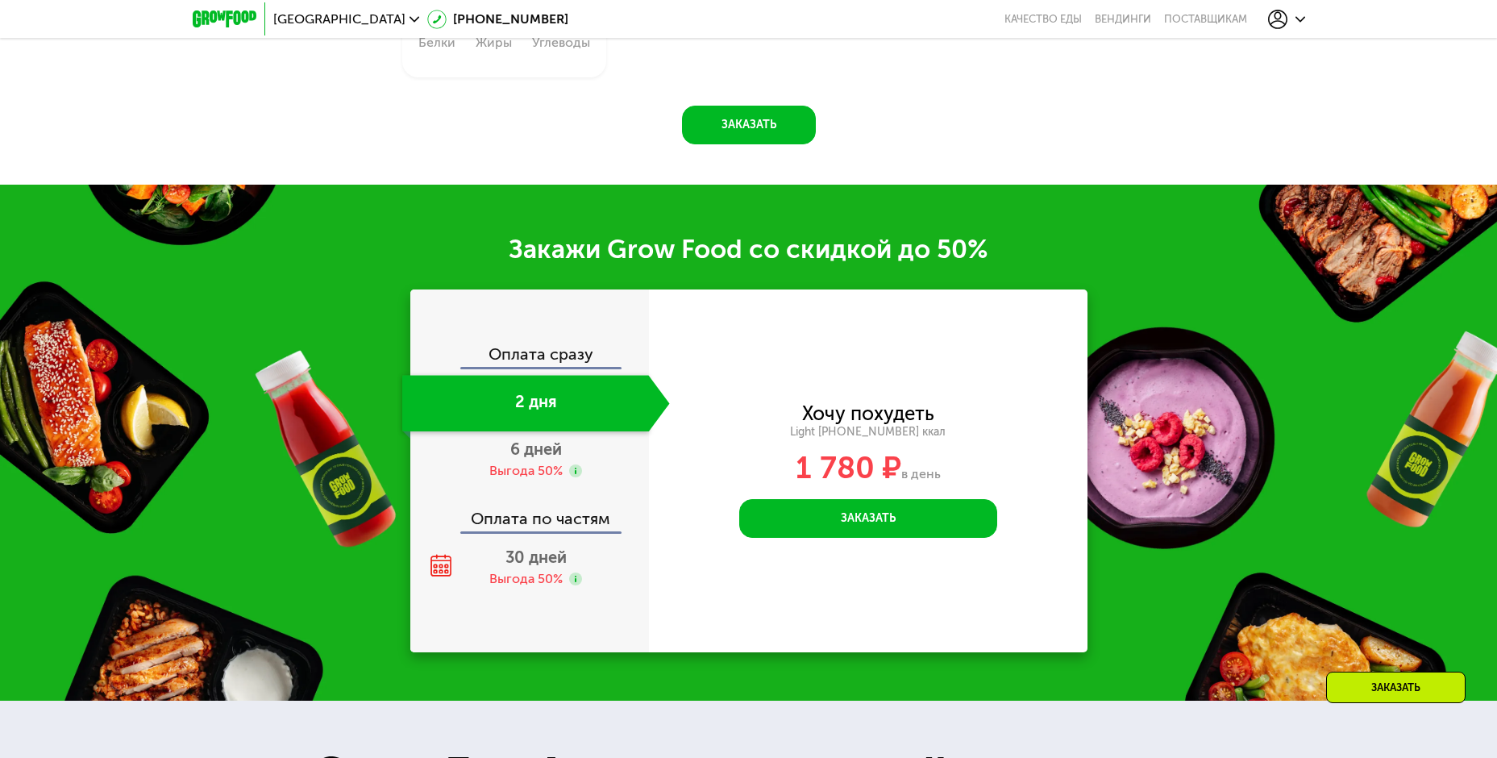
scroll to position [2030, 0]
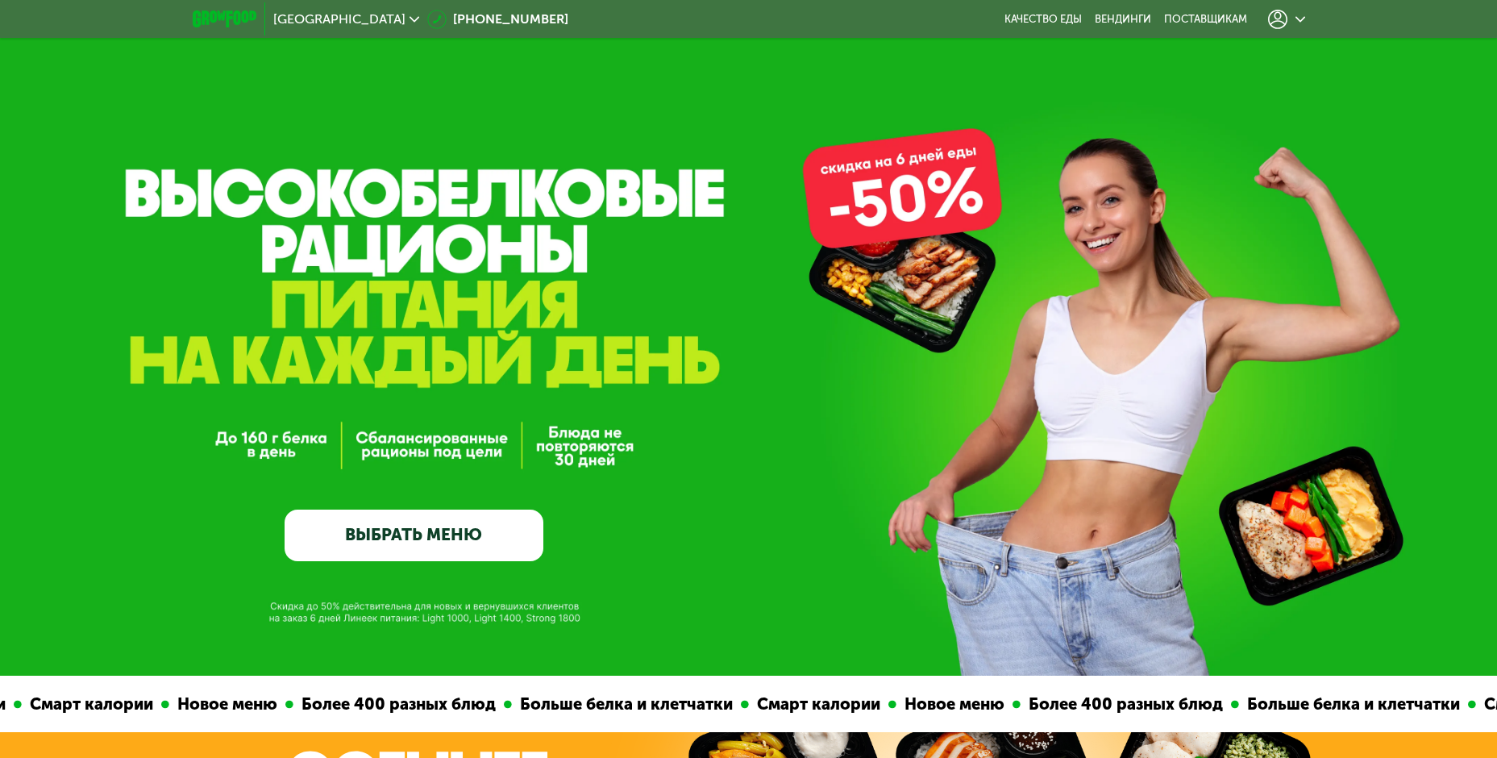
click at [1282, 13] on icon at bounding box center [1277, 19] width 19 height 19
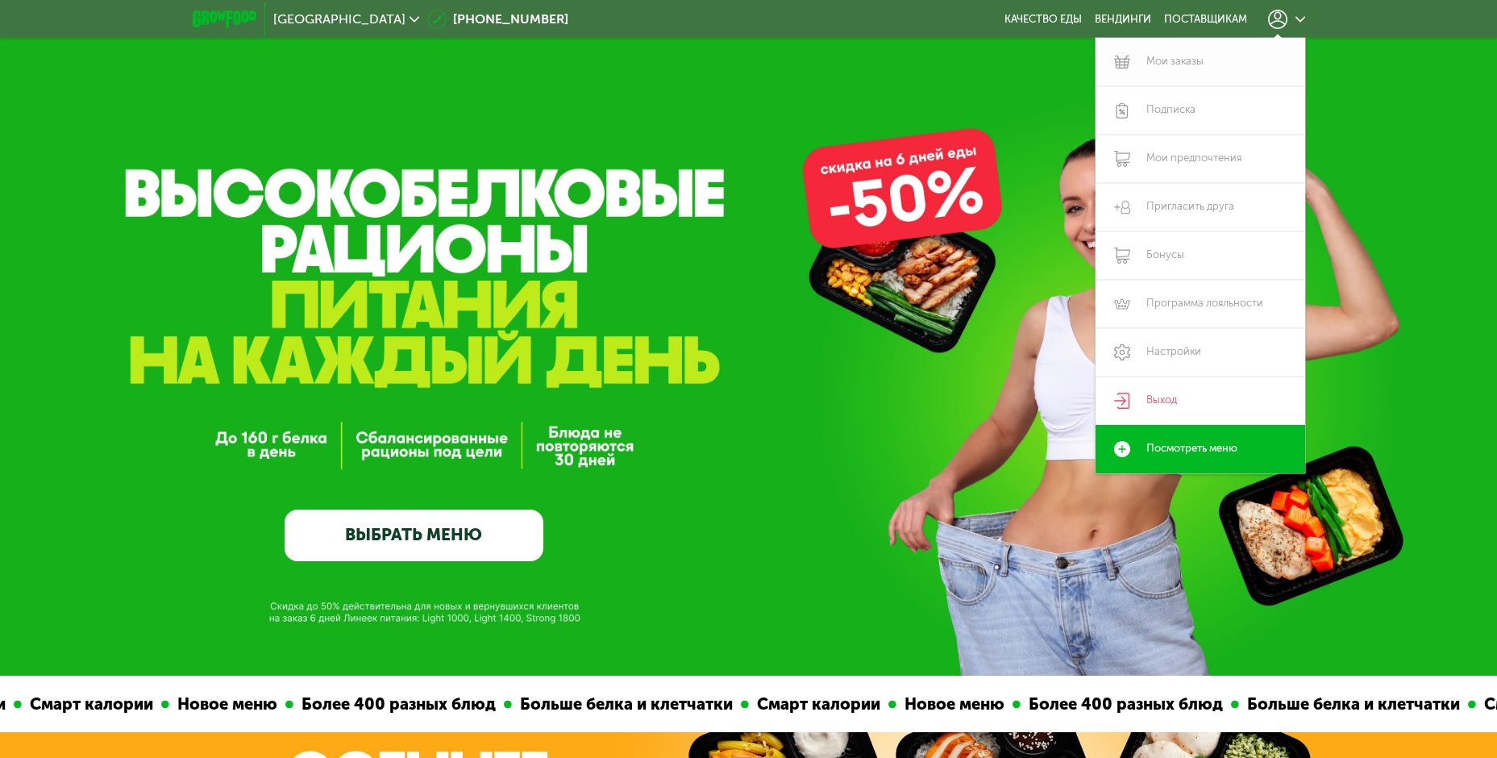
click at [1180, 64] on link "Мои заказы" at bounding box center [1201, 62] width 210 height 48
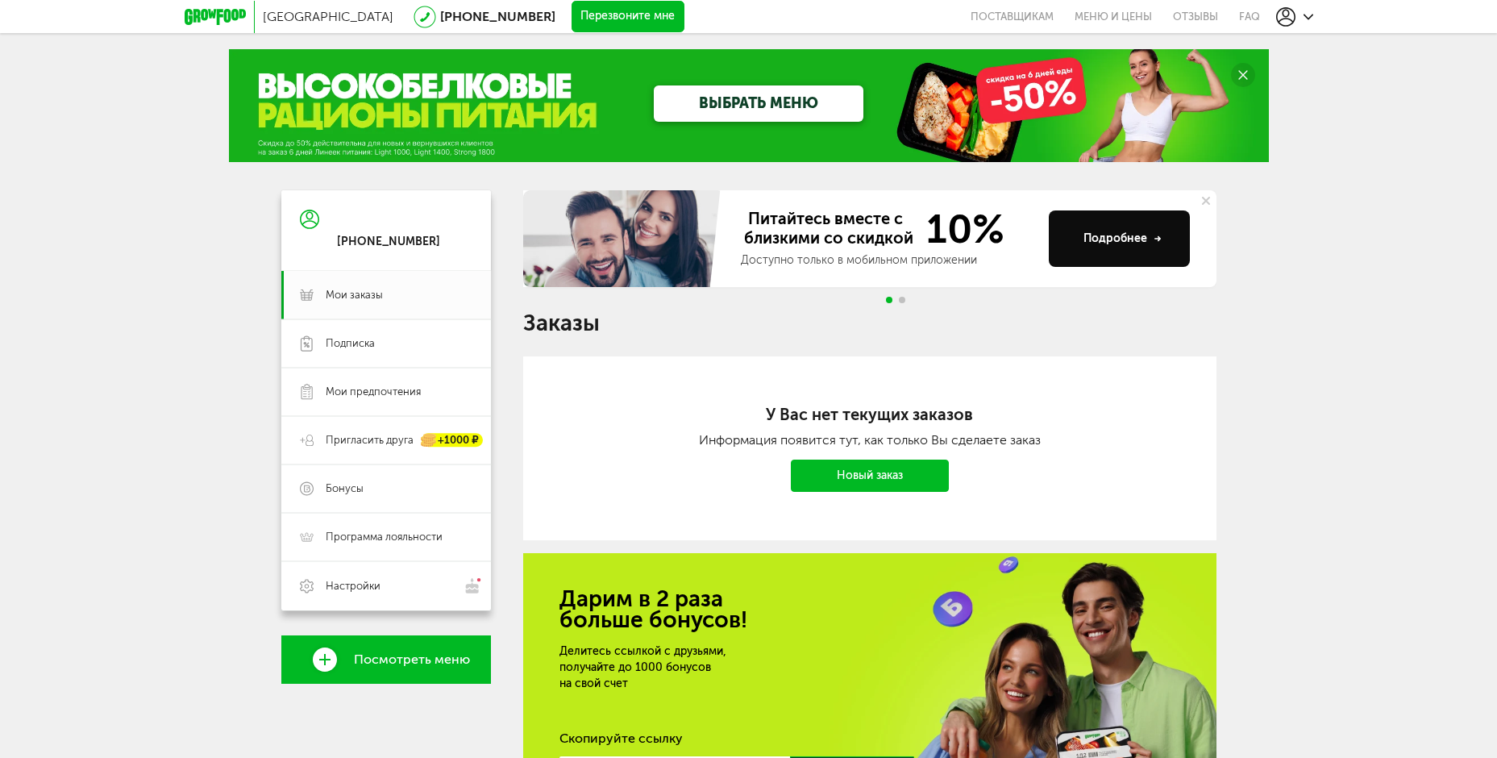
click at [899, 475] on link "Новый заказ" at bounding box center [870, 476] width 158 height 32
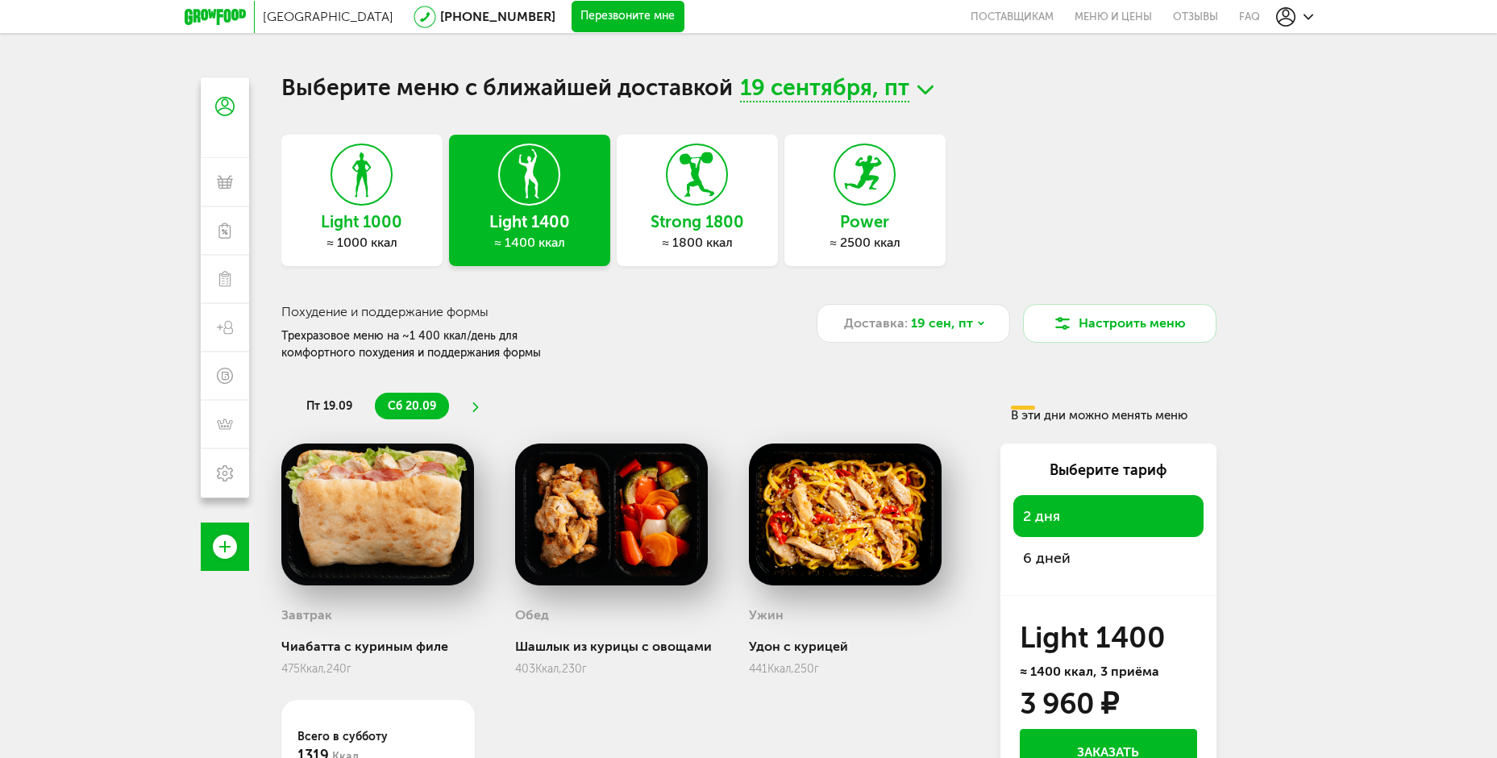
click at [338, 402] on span "пт 19.09" at bounding box center [329, 406] width 46 height 14
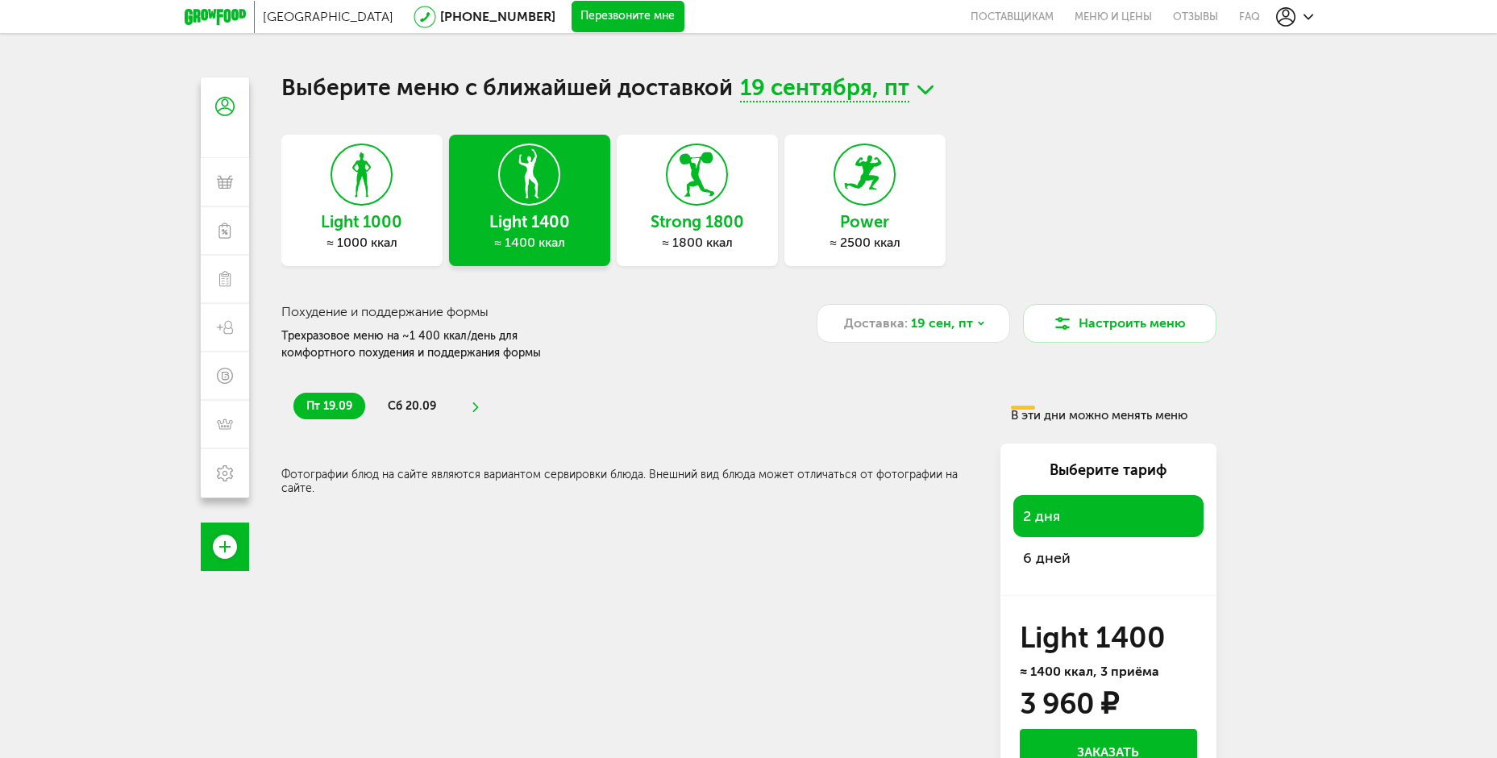
click at [413, 405] on span "сб 20.09" at bounding box center [412, 406] width 48 height 14
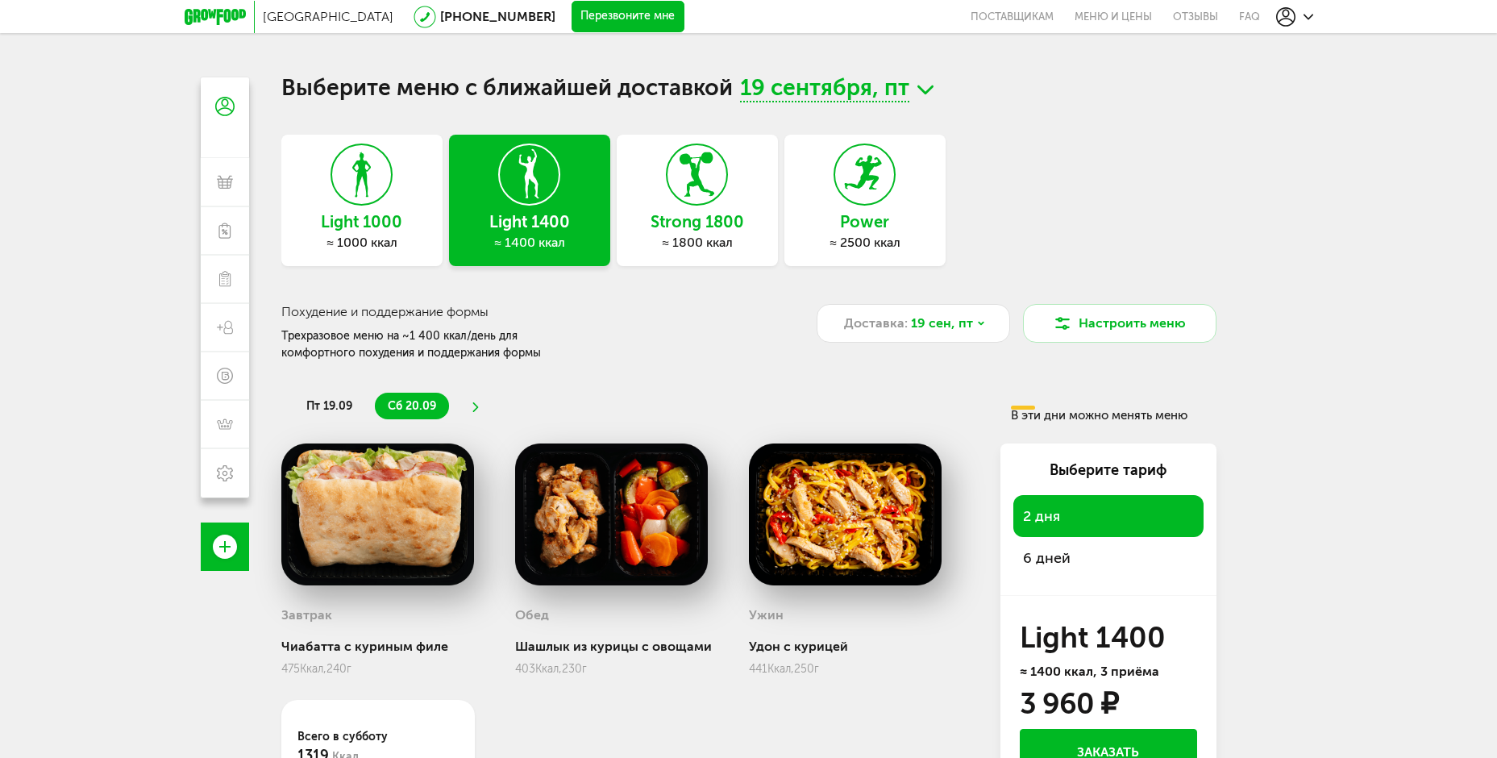
click at [473, 404] on use at bounding box center [475, 407] width 6 height 10
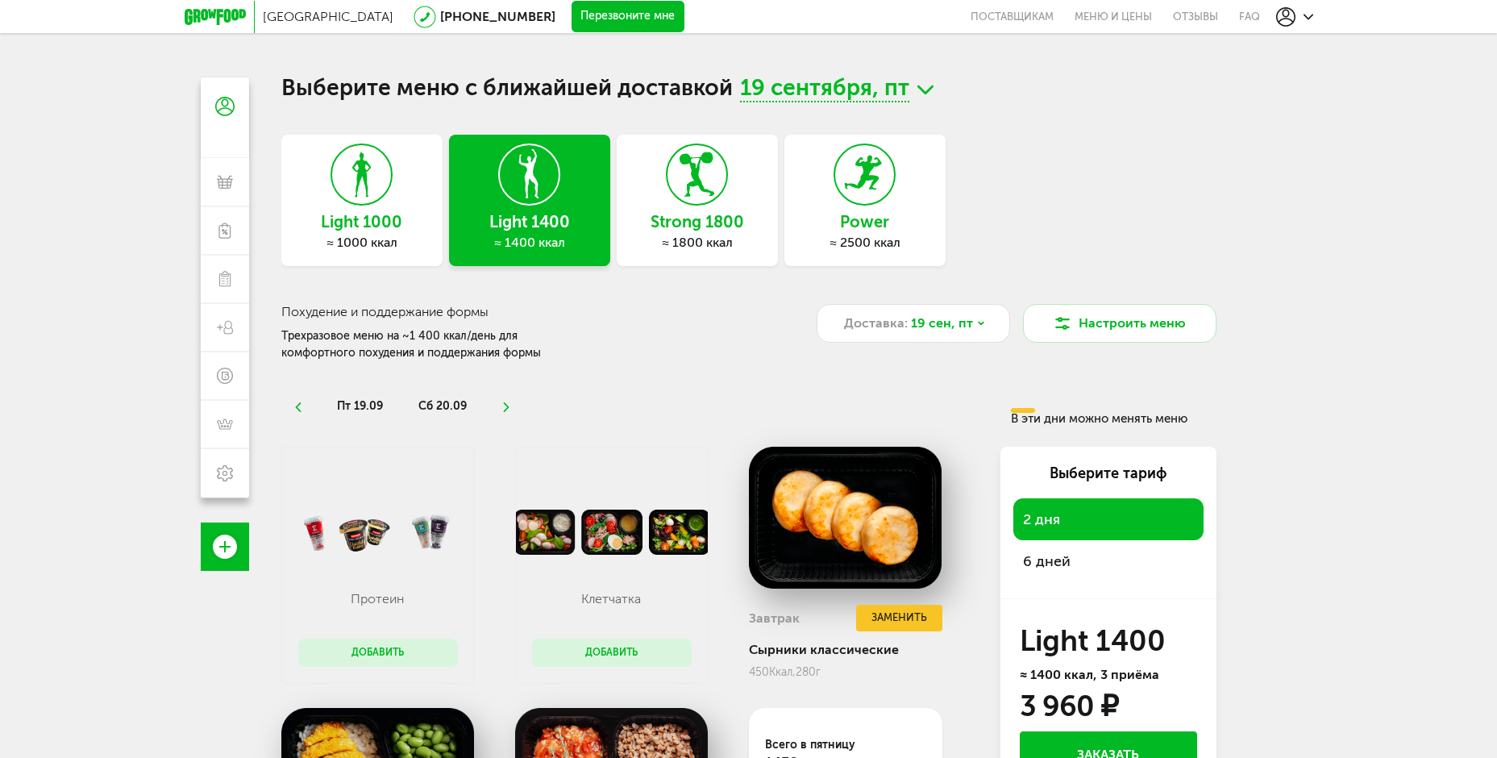
click at [501, 408] on icon at bounding box center [506, 407] width 11 height 10
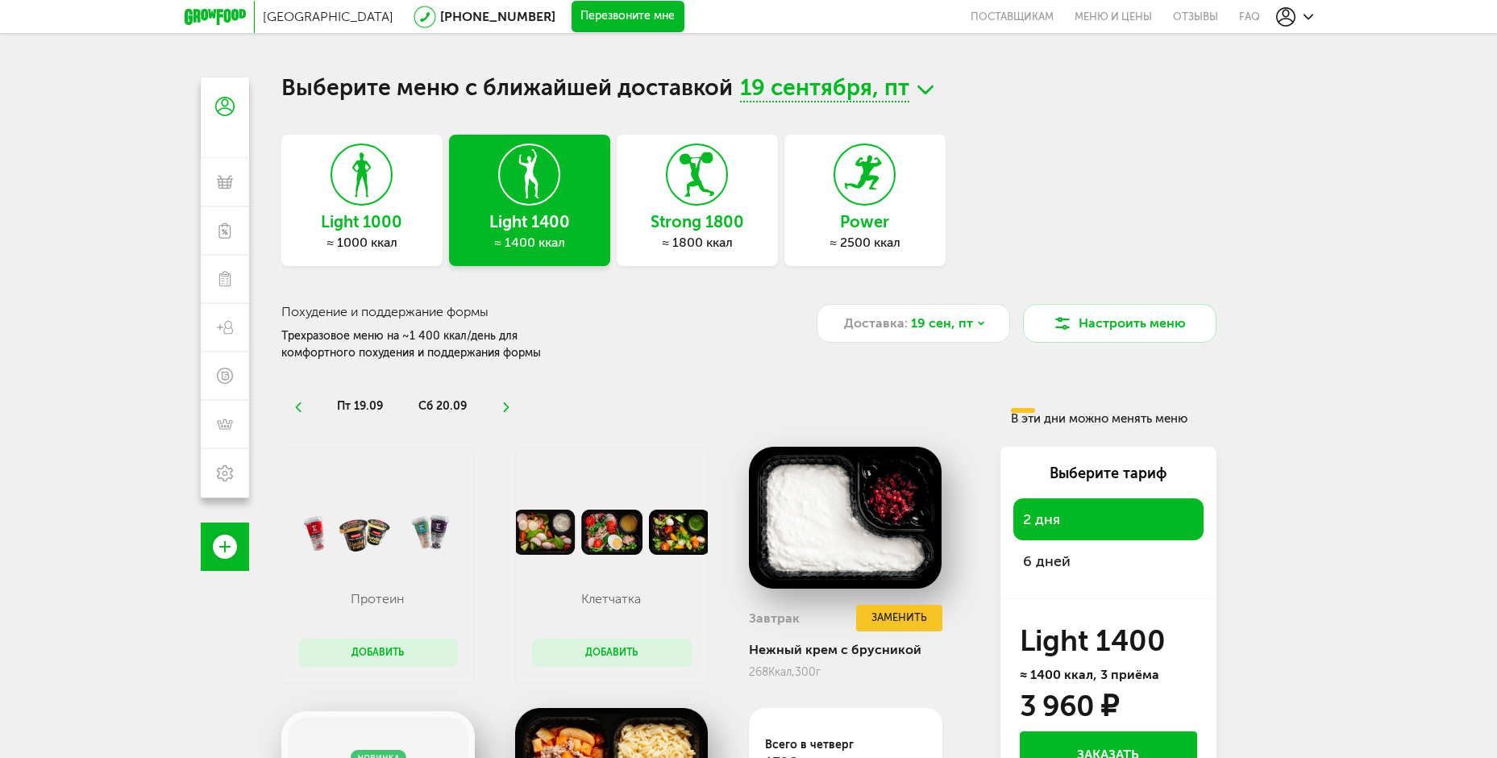
click at [498, 412] on ul "пт 19.09 сб 20.09" at bounding box center [645, 406] width 705 height 27
click at [503, 407] on icon at bounding box center [506, 407] width 11 height 10
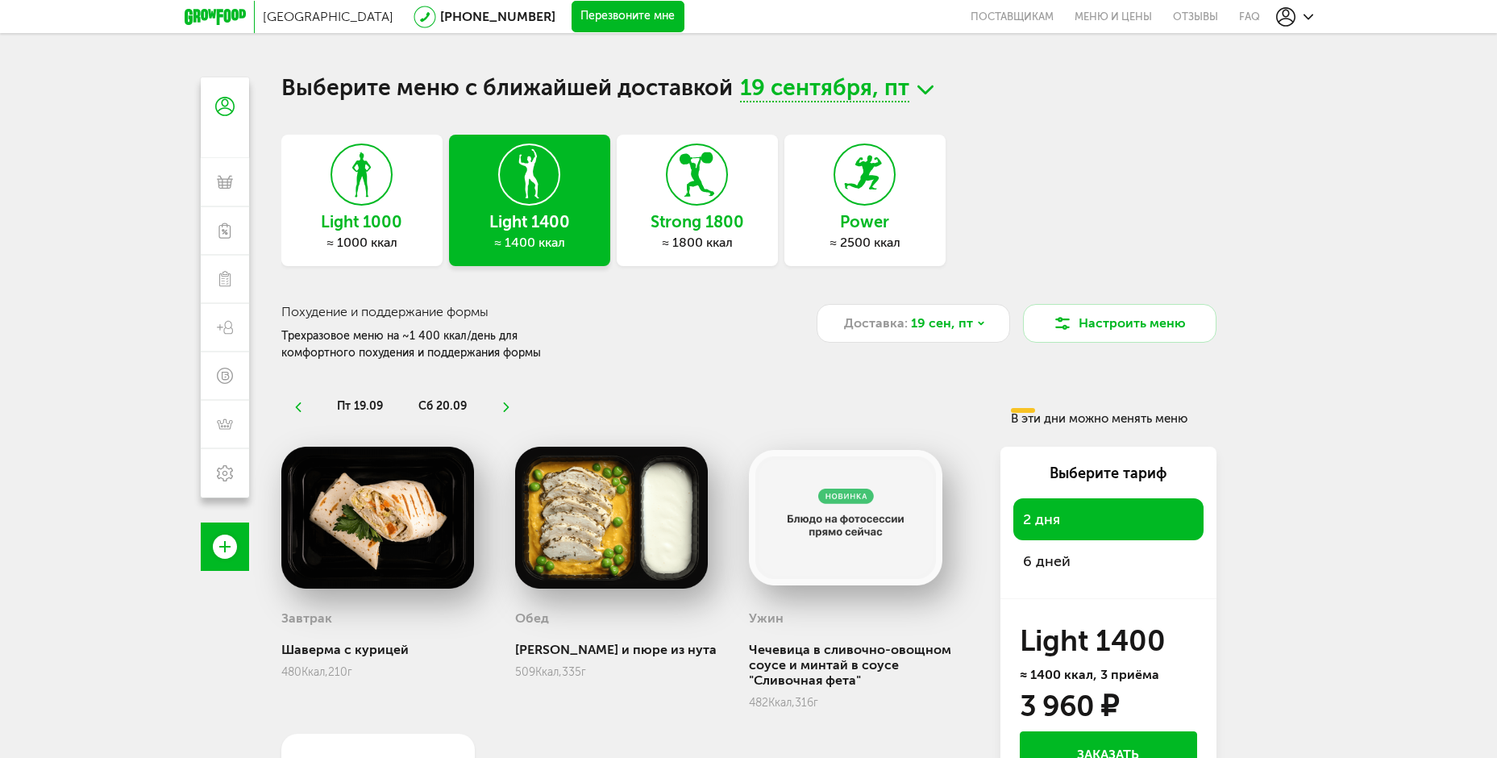
click at [503, 407] on icon at bounding box center [506, 407] width 11 height 10
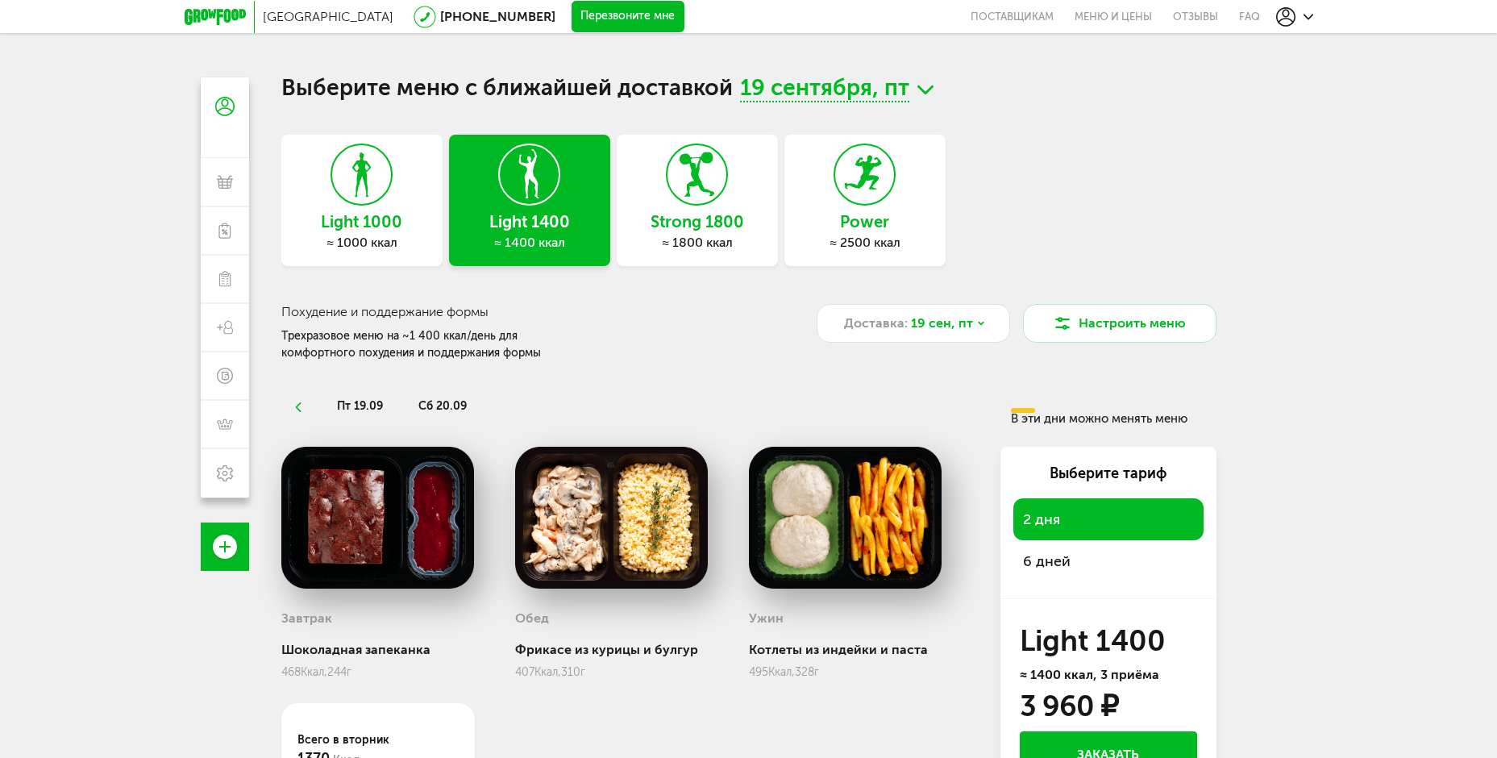
click at [503, 407] on ul "пт 19.09 сб 20.09" at bounding box center [645, 406] width 705 height 27
click at [299, 408] on icon at bounding box center [297, 407] width 11 height 10
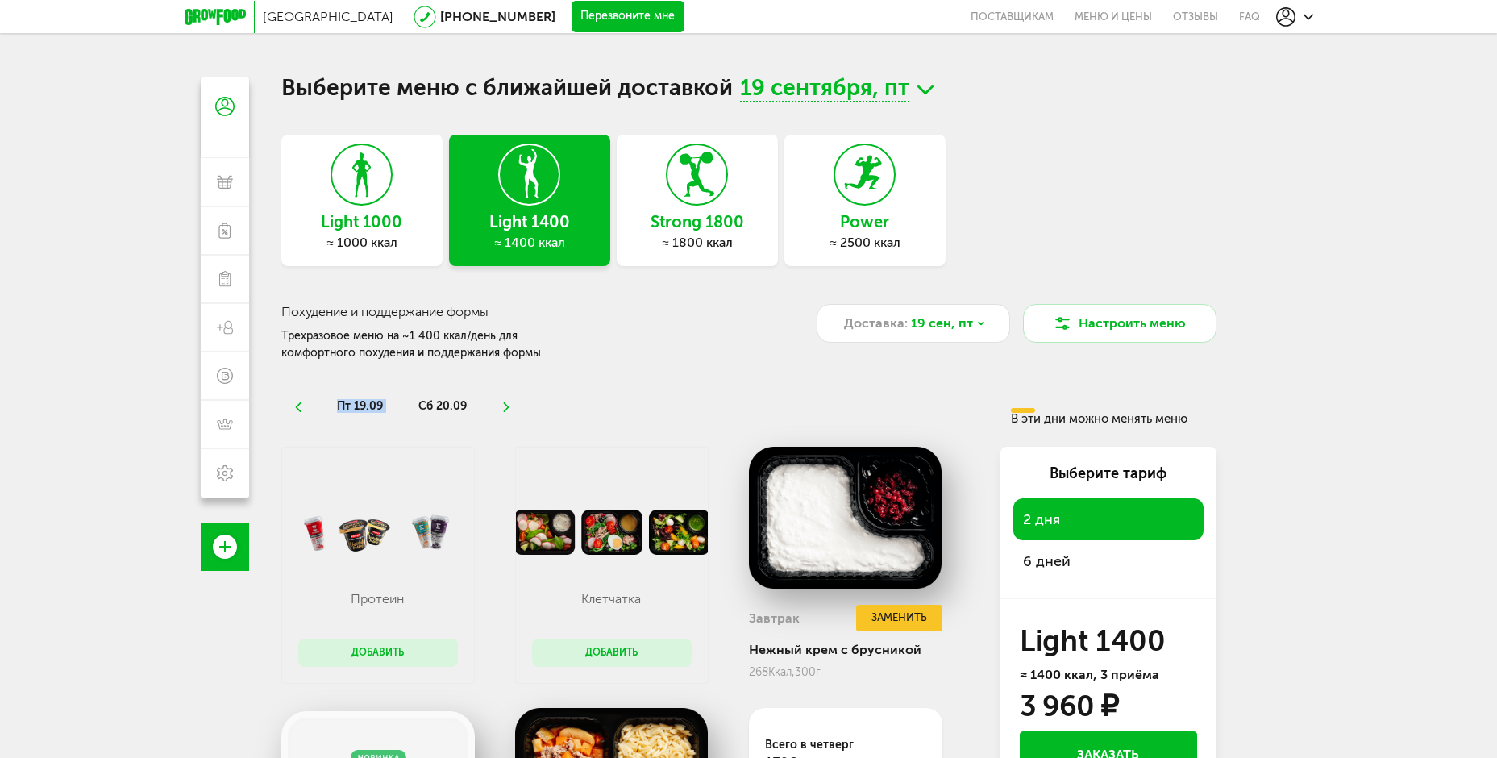
click at [299, 408] on icon at bounding box center [297, 407] width 11 height 10
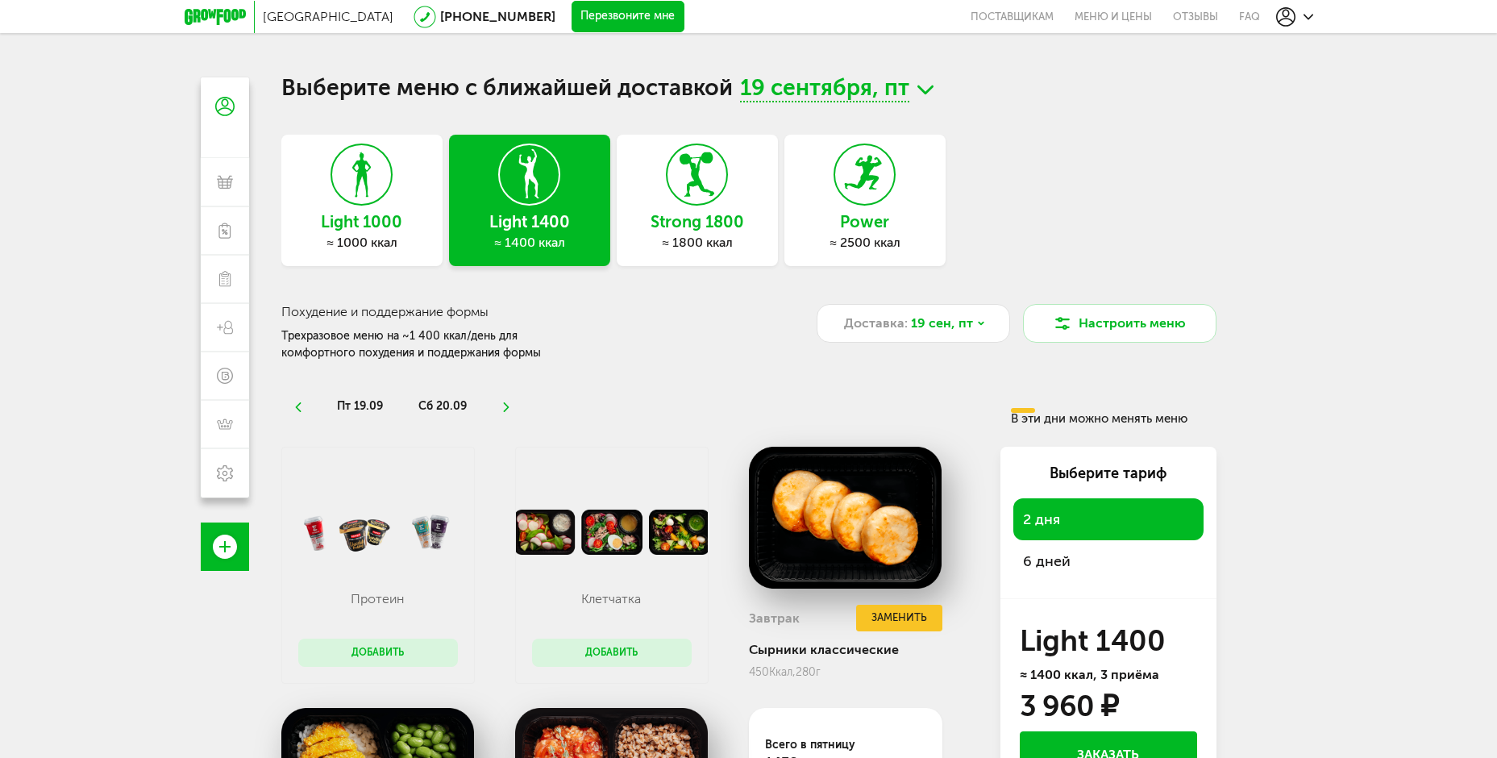
click at [299, 408] on icon at bounding box center [297, 407] width 11 height 10
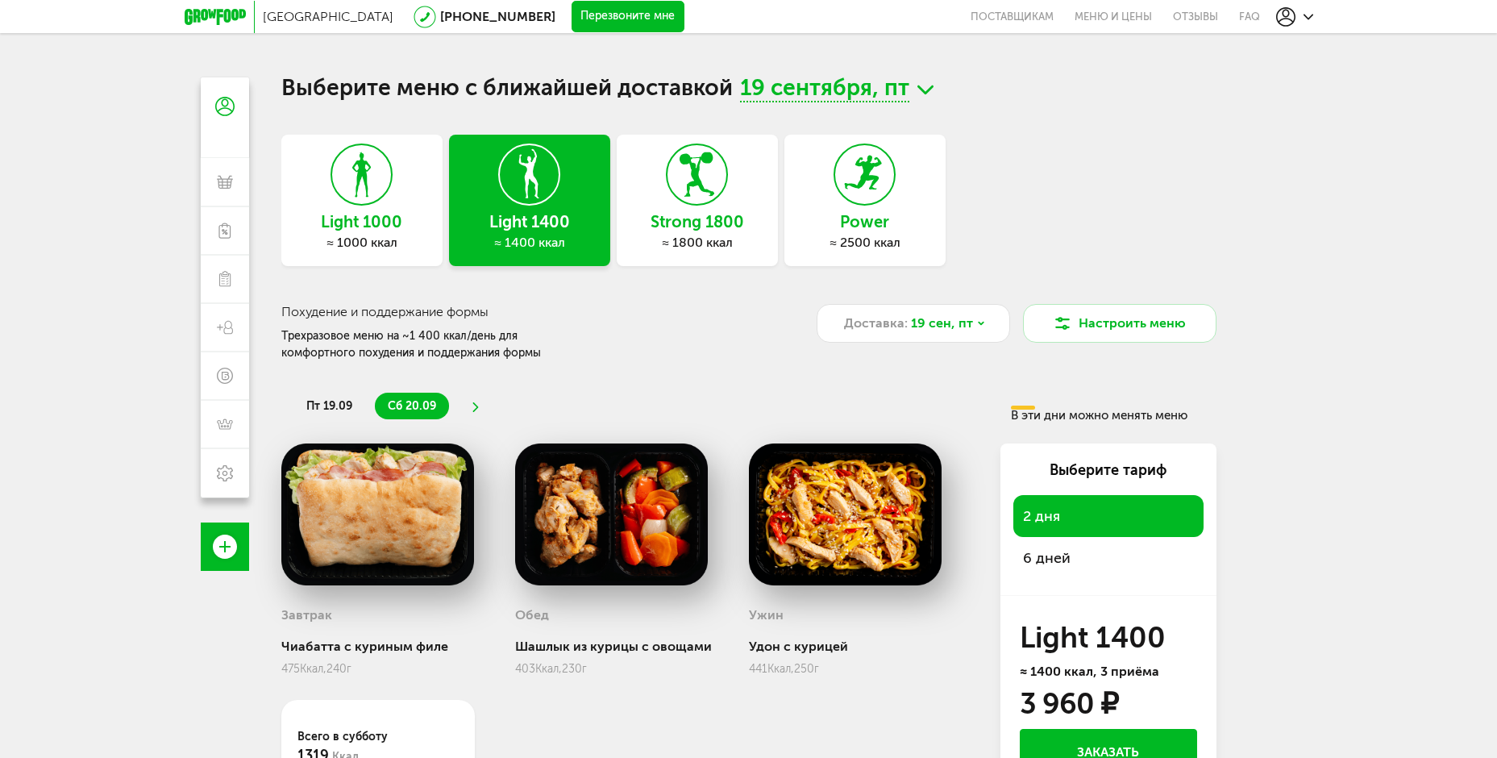
click at [474, 402] on icon at bounding box center [474, 407] width 11 height 10
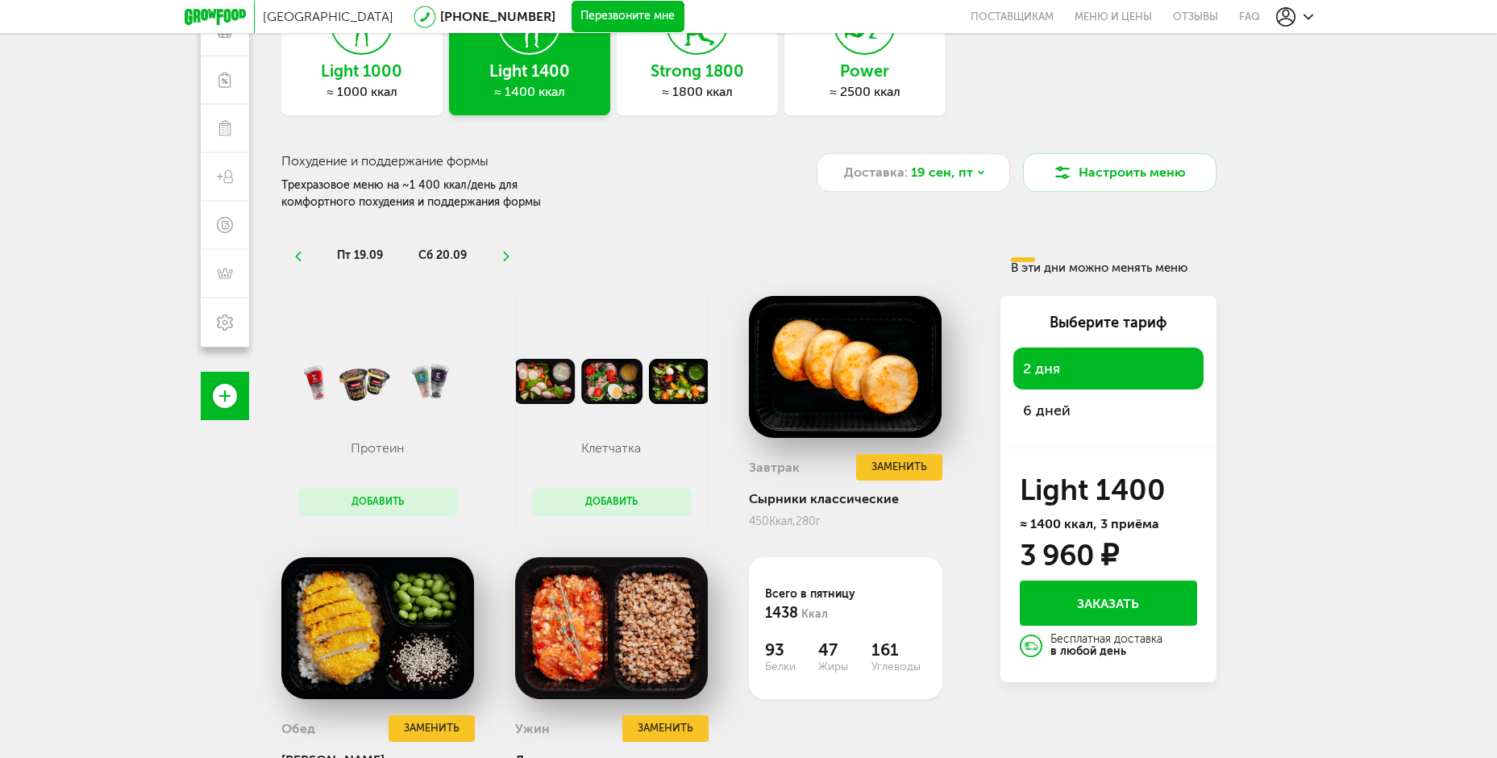
scroll to position [234, 0]
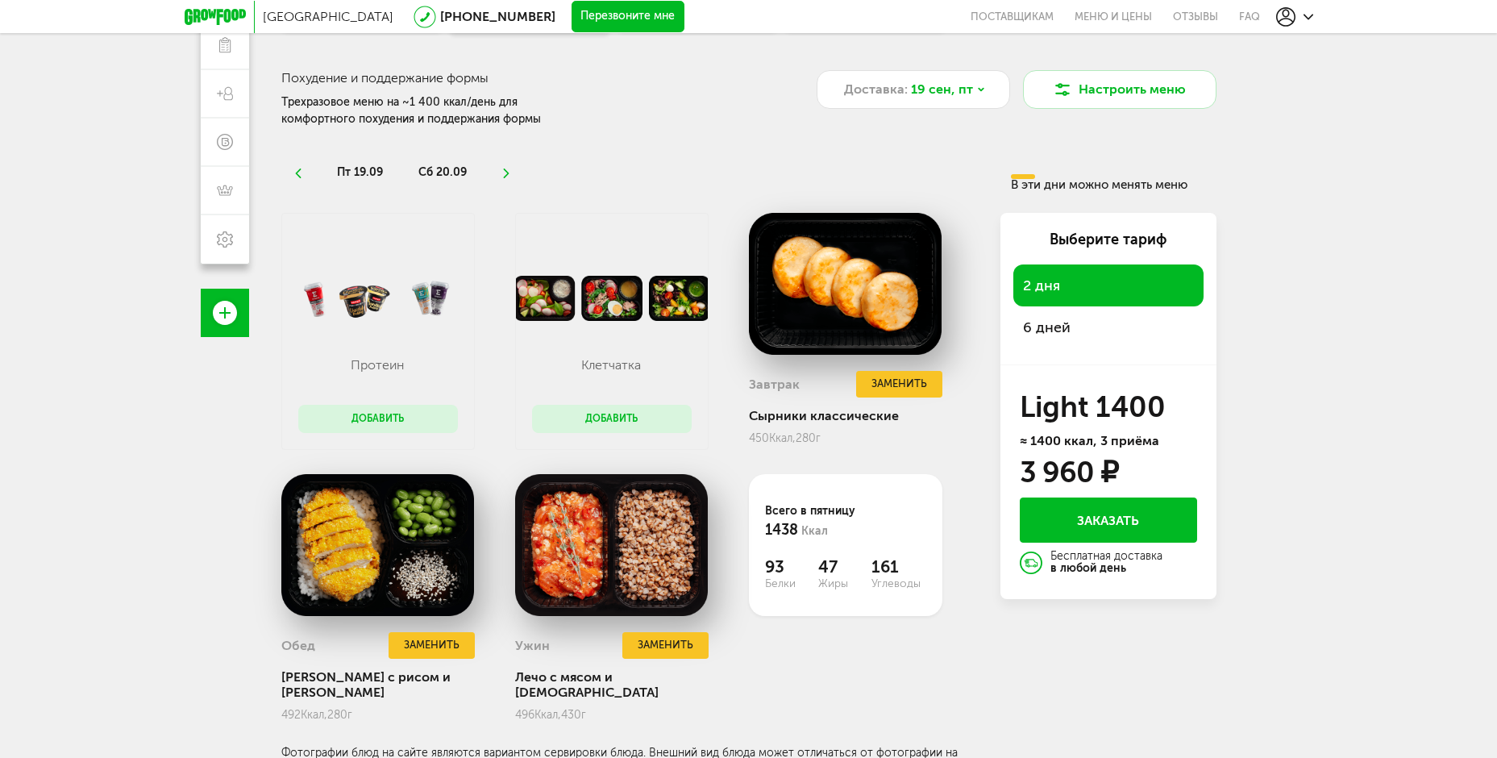
click at [498, 171] on ul "пт 19.09 сб 20.09" at bounding box center [645, 172] width 705 height 27
click at [510, 170] on icon at bounding box center [506, 174] width 11 height 10
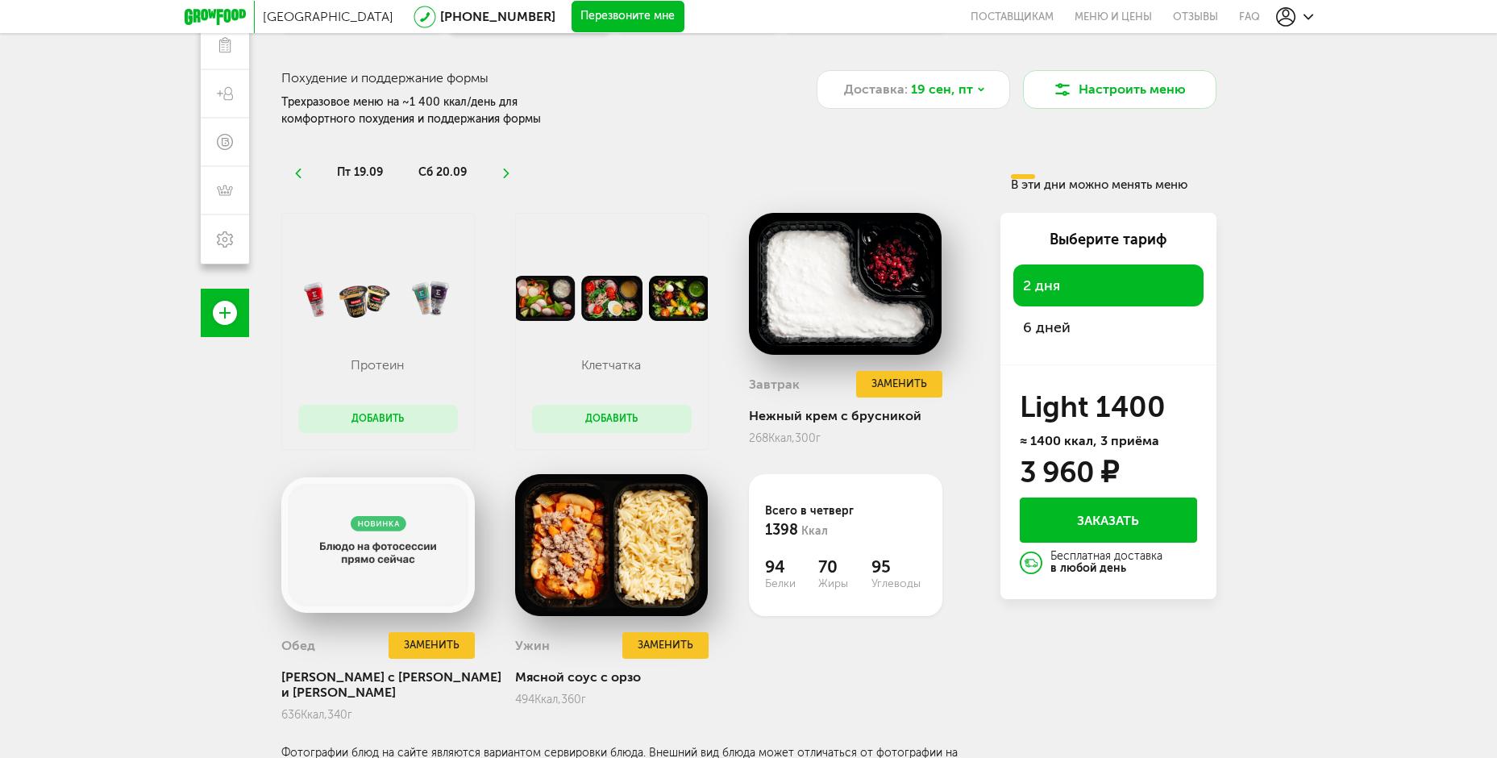
click at [1100, 322] on span "6 дней" at bounding box center [1108, 327] width 171 height 23
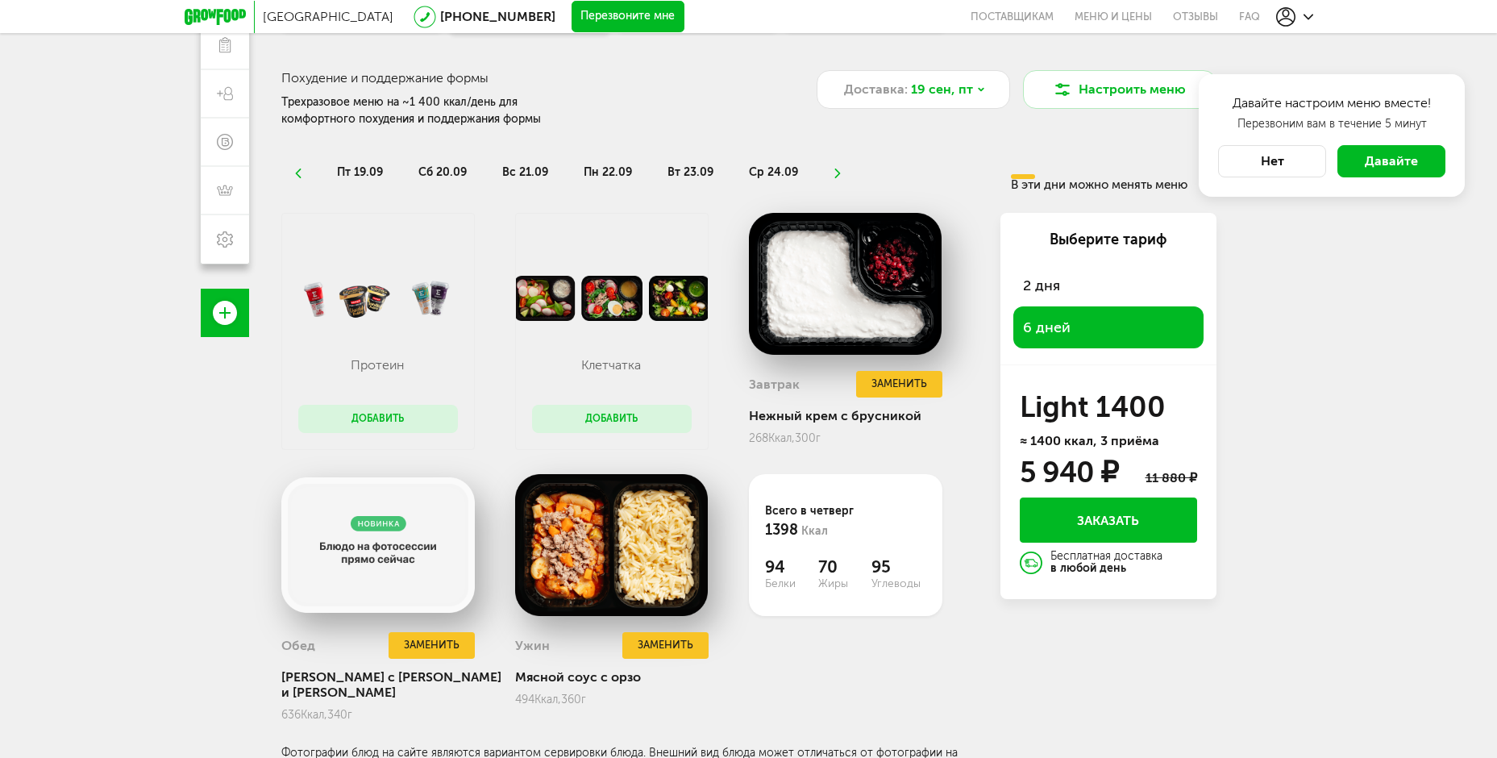
click at [1412, 338] on div "Москва 8 (800) 555-21-78 Перезвоните мне поставщикам Меню и цены Отзывы FAQ 8 (…" at bounding box center [748, 216] width 1497 height 900
click at [1132, 527] on button "Заказать" at bounding box center [1108, 519] width 177 height 45
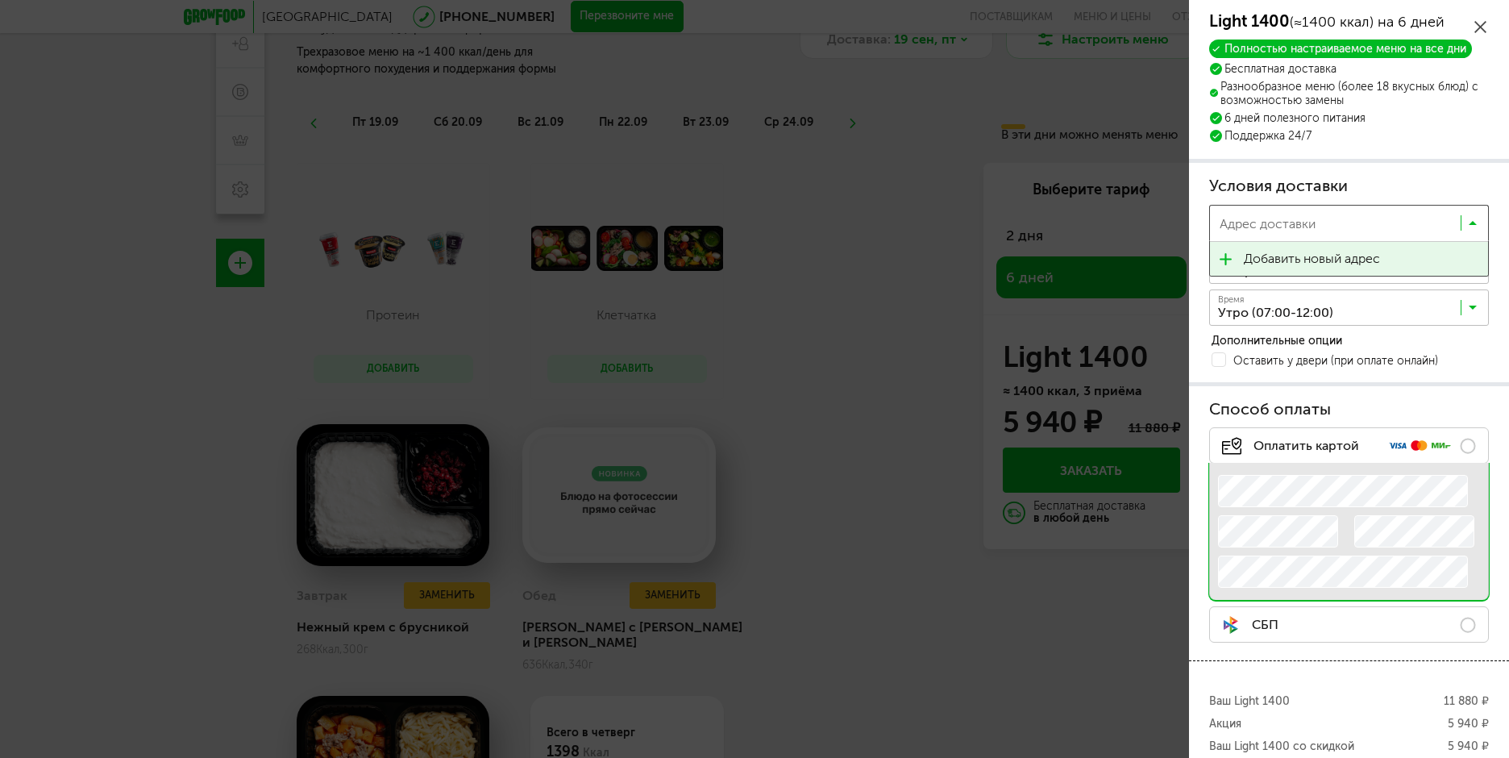
scroll to position [1, 0]
click at [1314, 223] on input "Search for option" at bounding box center [1337, 226] width 246 height 27
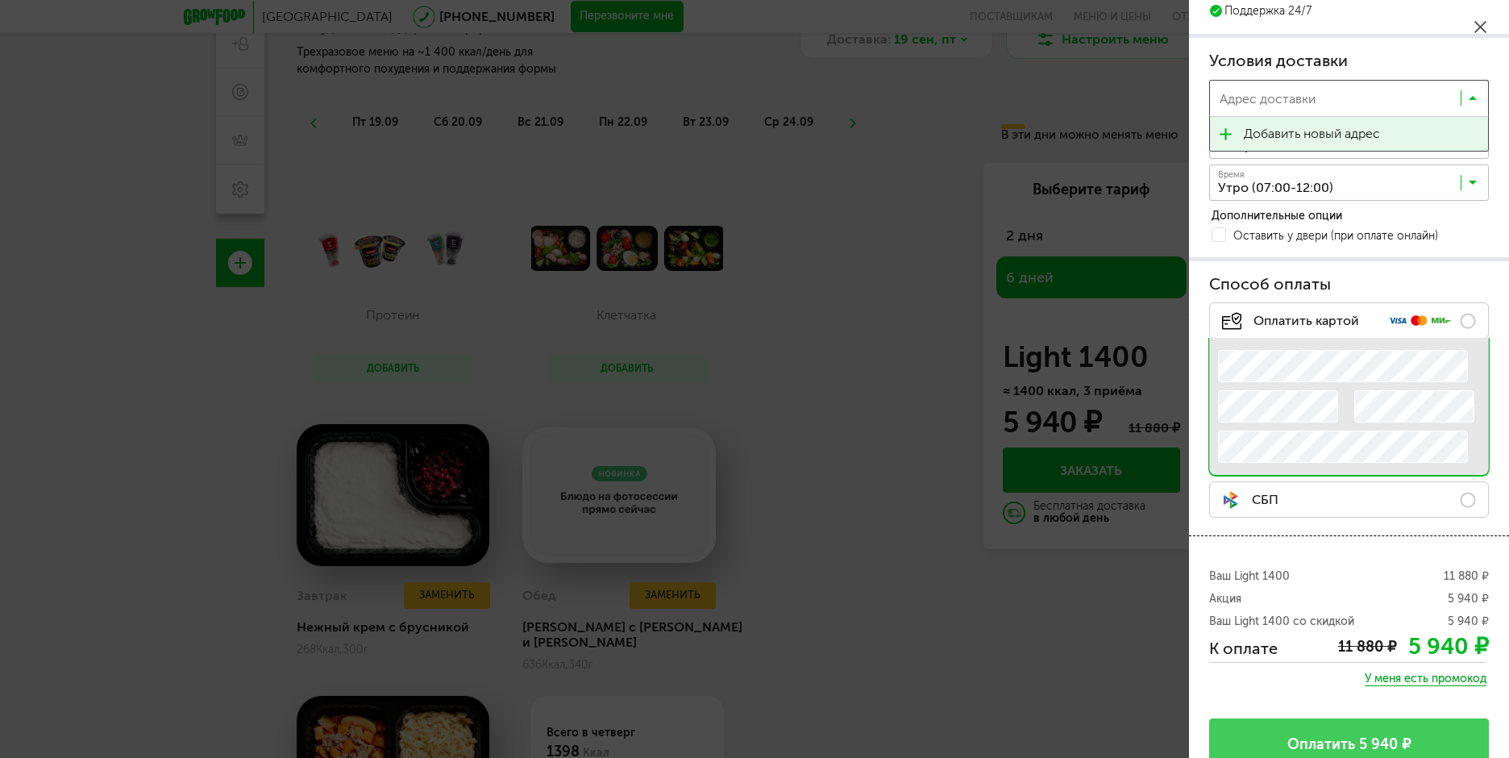
scroll to position [150, 0]
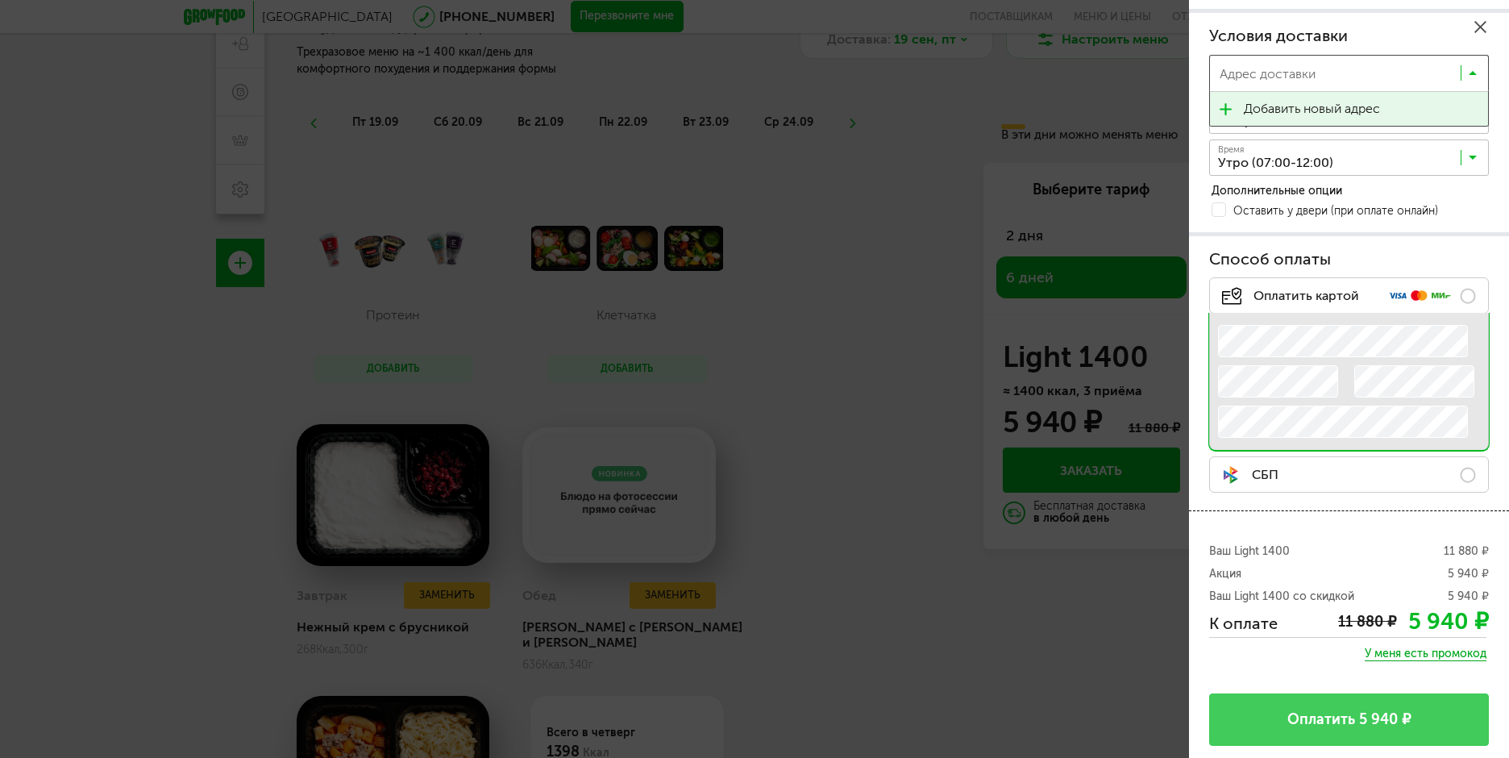
click at [1293, 113] on span "Добавить новый адрес" at bounding box center [1312, 109] width 136 height 34
click at [1259, 67] on span "*" at bounding box center [1258, 74] width 6 height 14
click at [1259, 67] on input "Адрес *" at bounding box center [1316, 74] width 215 height 36
type input "**********"
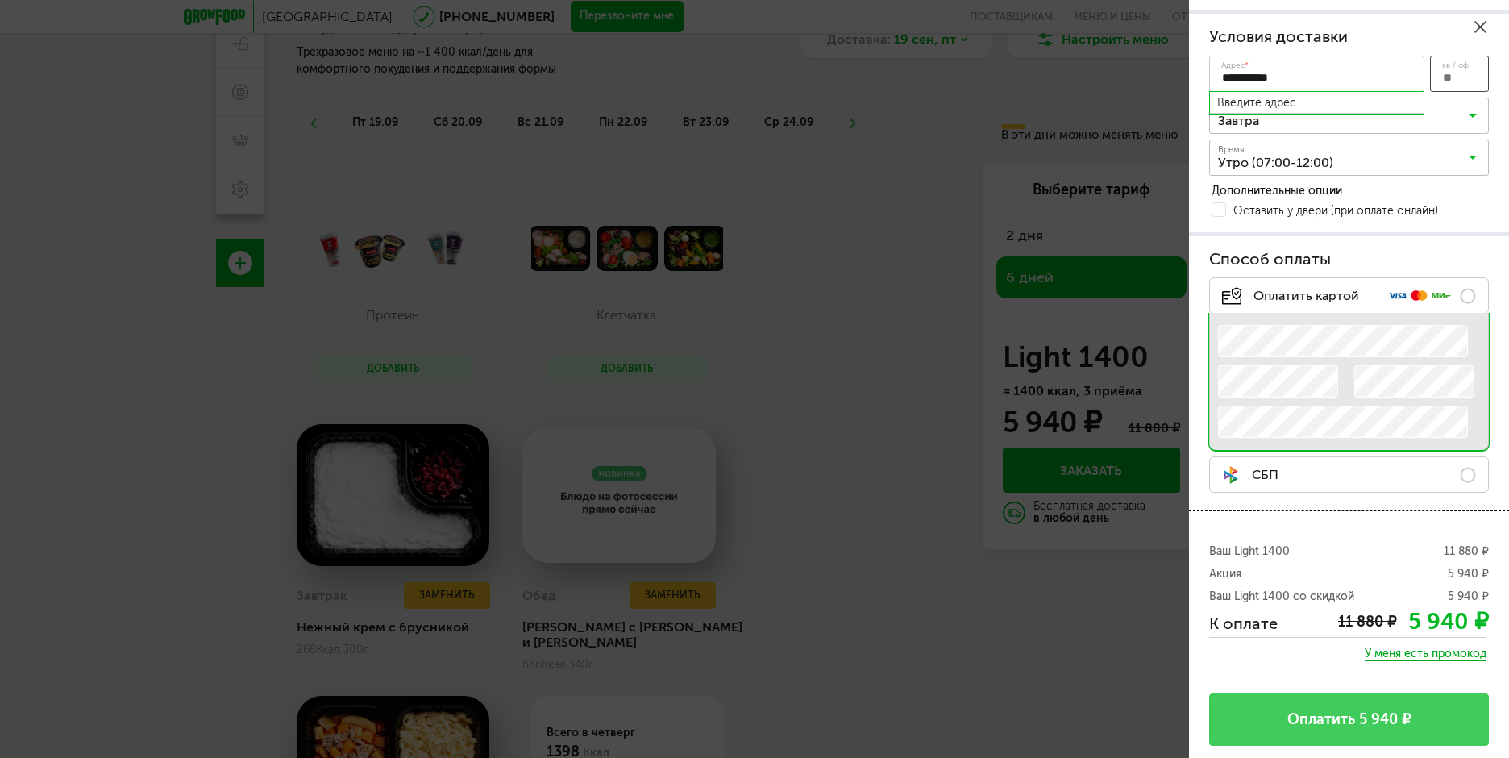
type input "**"
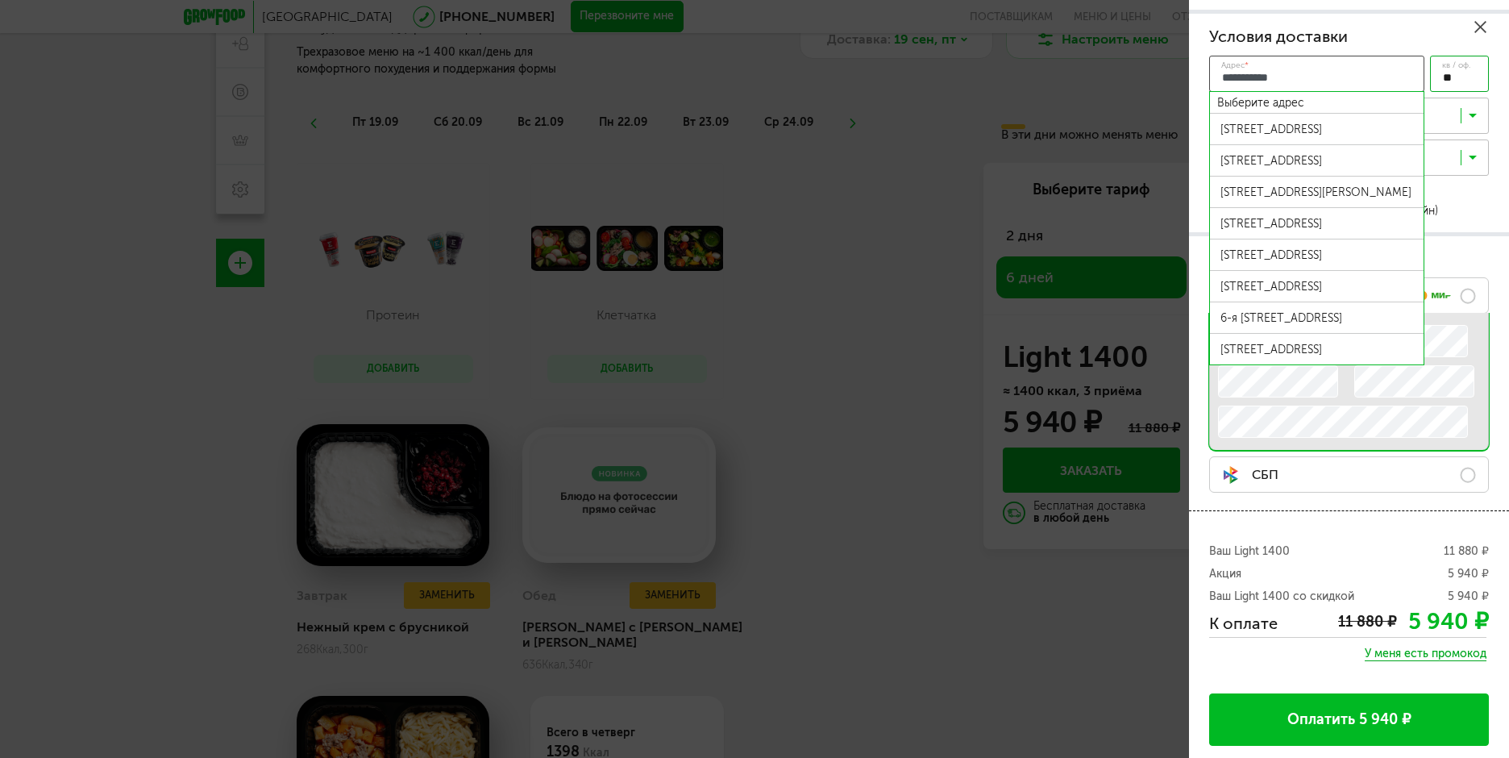
click at [1219, 81] on input "**********" at bounding box center [1316, 74] width 215 height 36
click at [1297, 123] on div "г Балашиха, мкр Ольгино, ул Шестая, д 11, кв 2" at bounding box center [1317, 130] width 193 height 14
type input "**********"
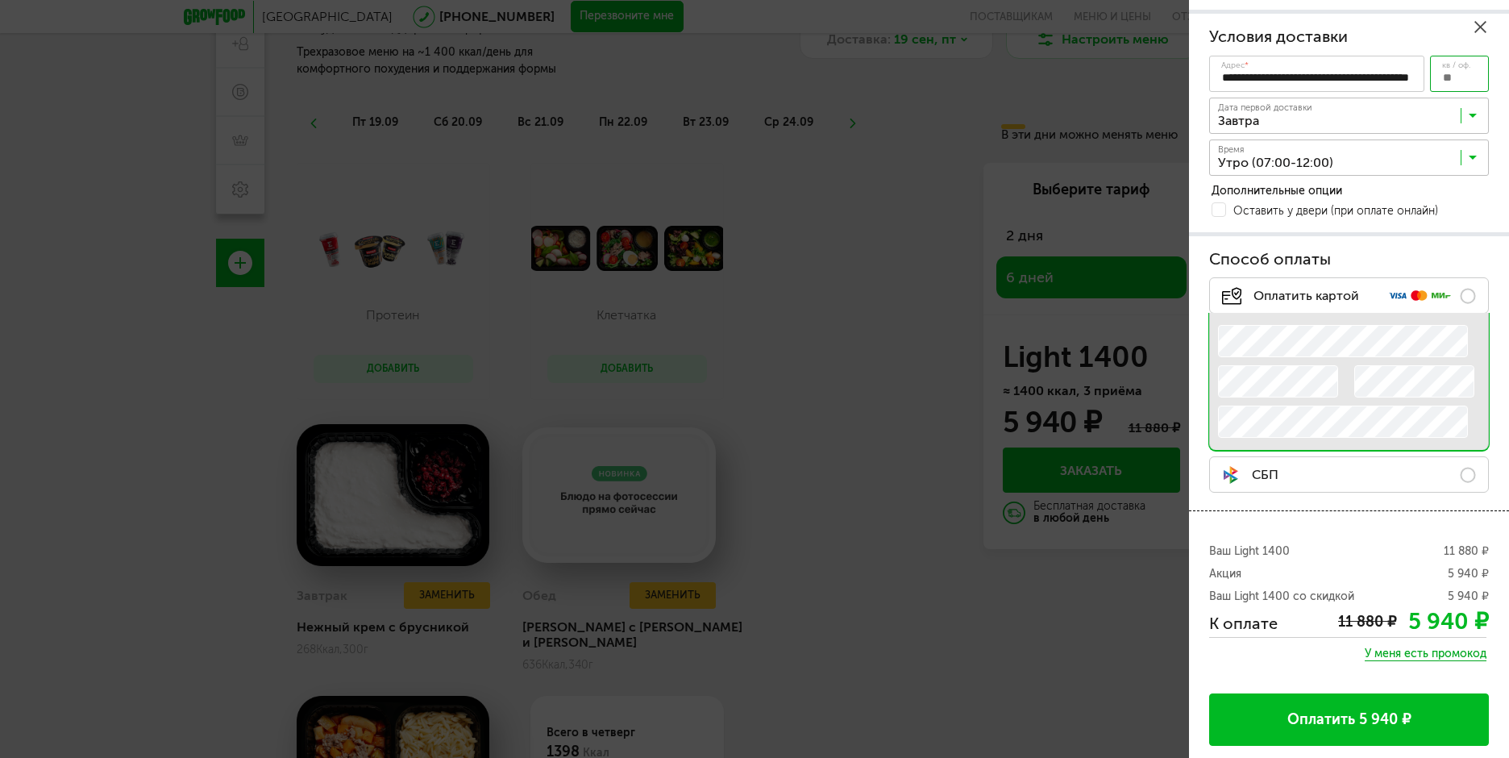
click at [1371, 61] on input "**********" at bounding box center [1316, 74] width 215 height 36
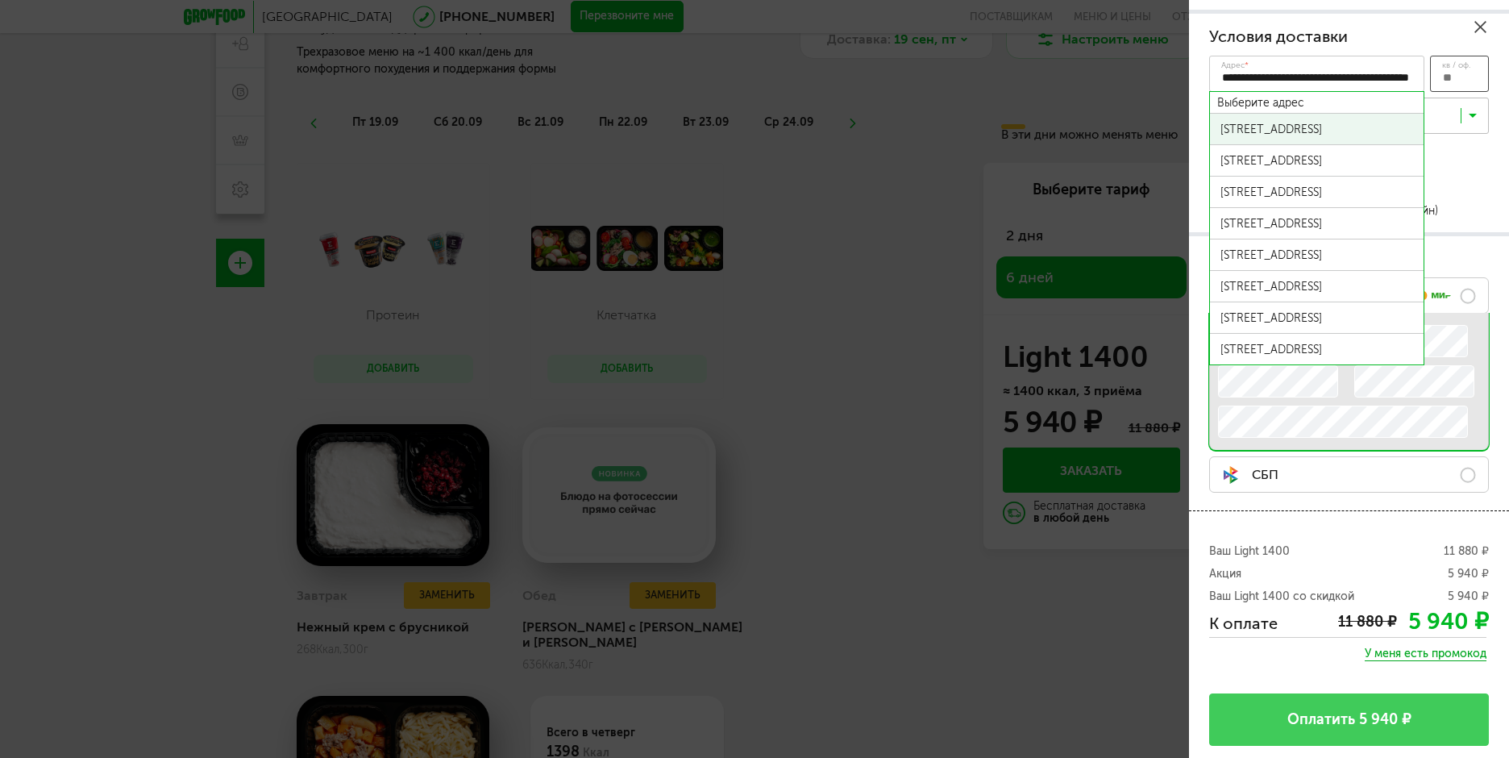
type input "**"
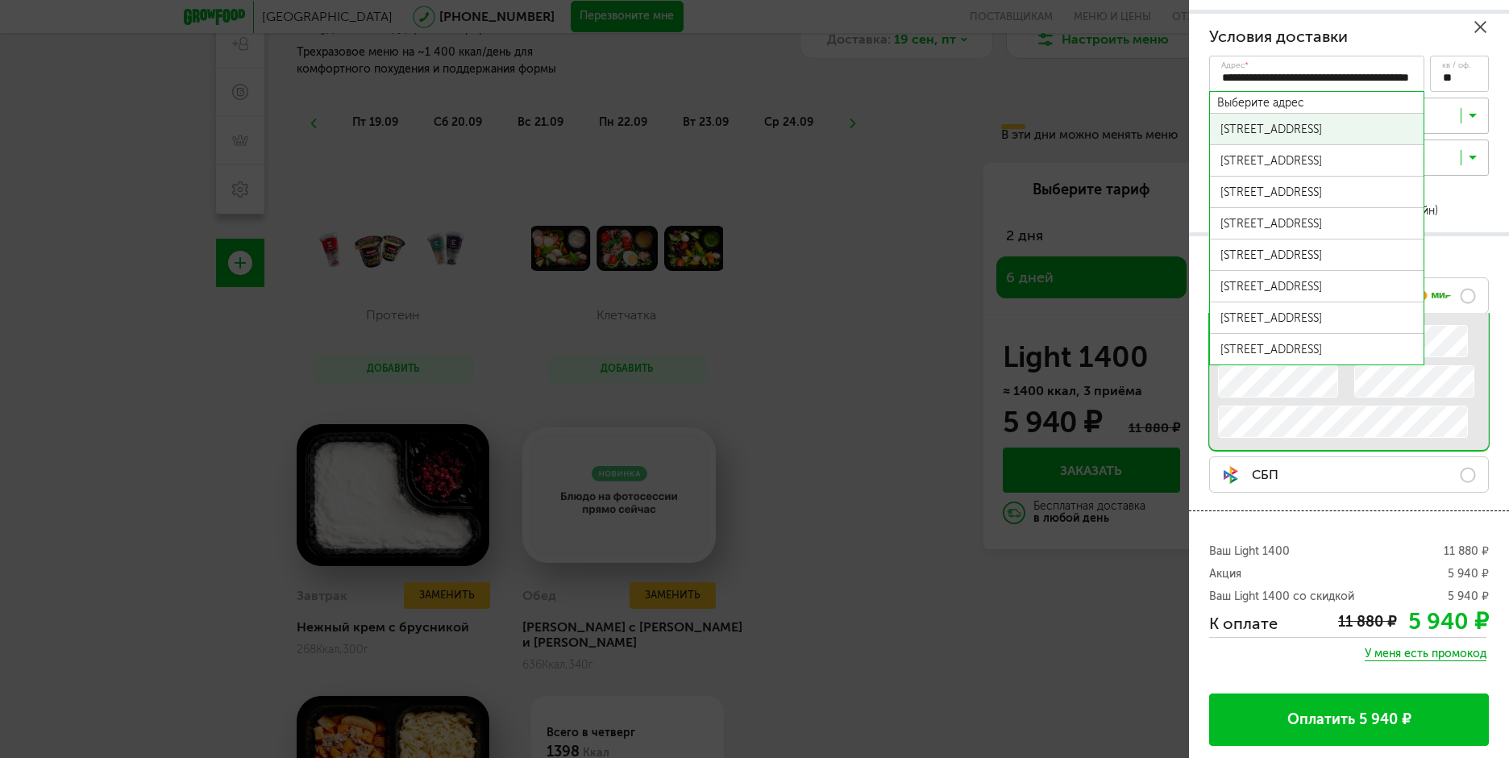
click at [1294, 128] on div "г Балашиха, мкр Ольгино, ул Шестая, д 11, кв 2" at bounding box center [1317, 130] width 193 height 14
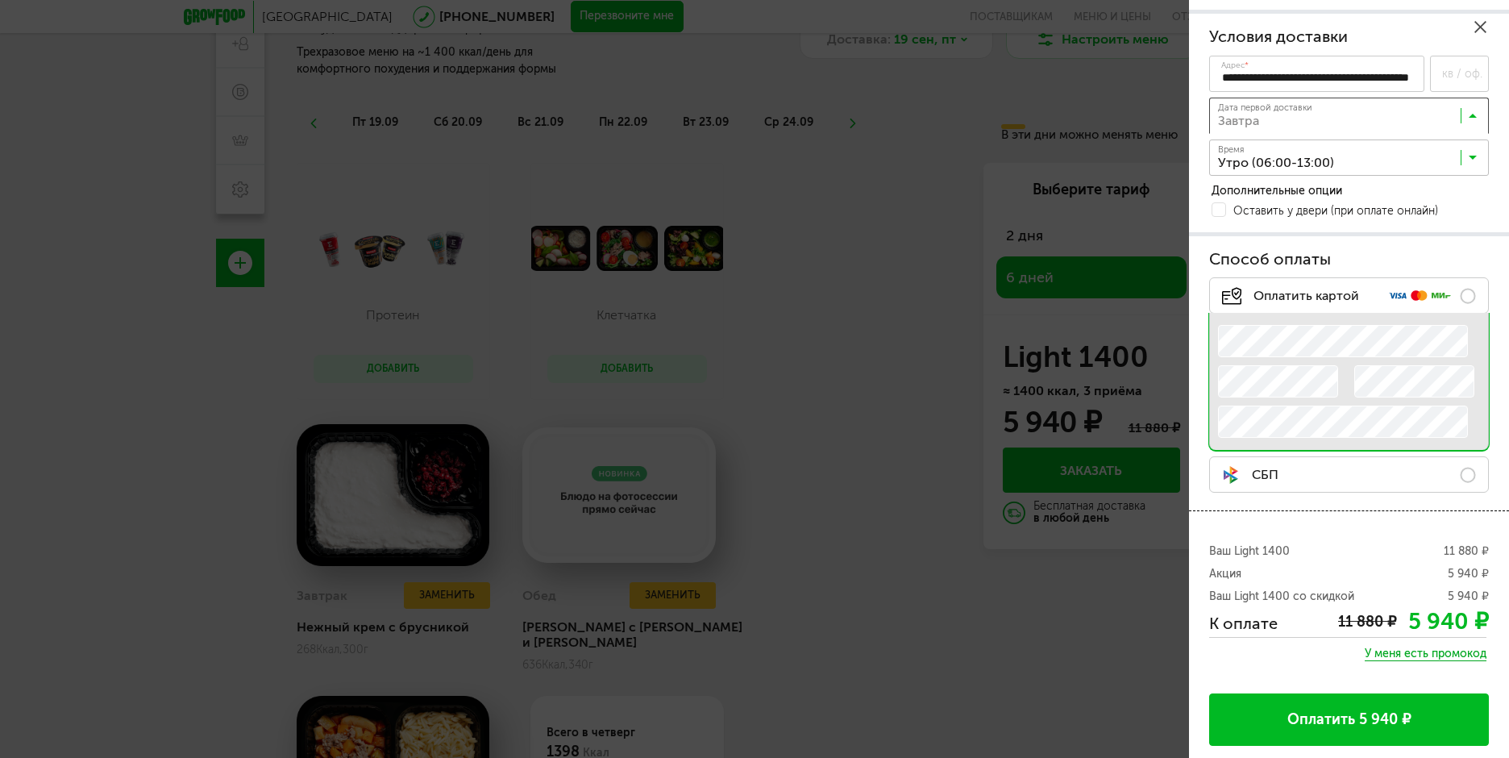
click at [1296, 126] on input "Search for option" at bounding box center [1353, 119] width 280 height 27
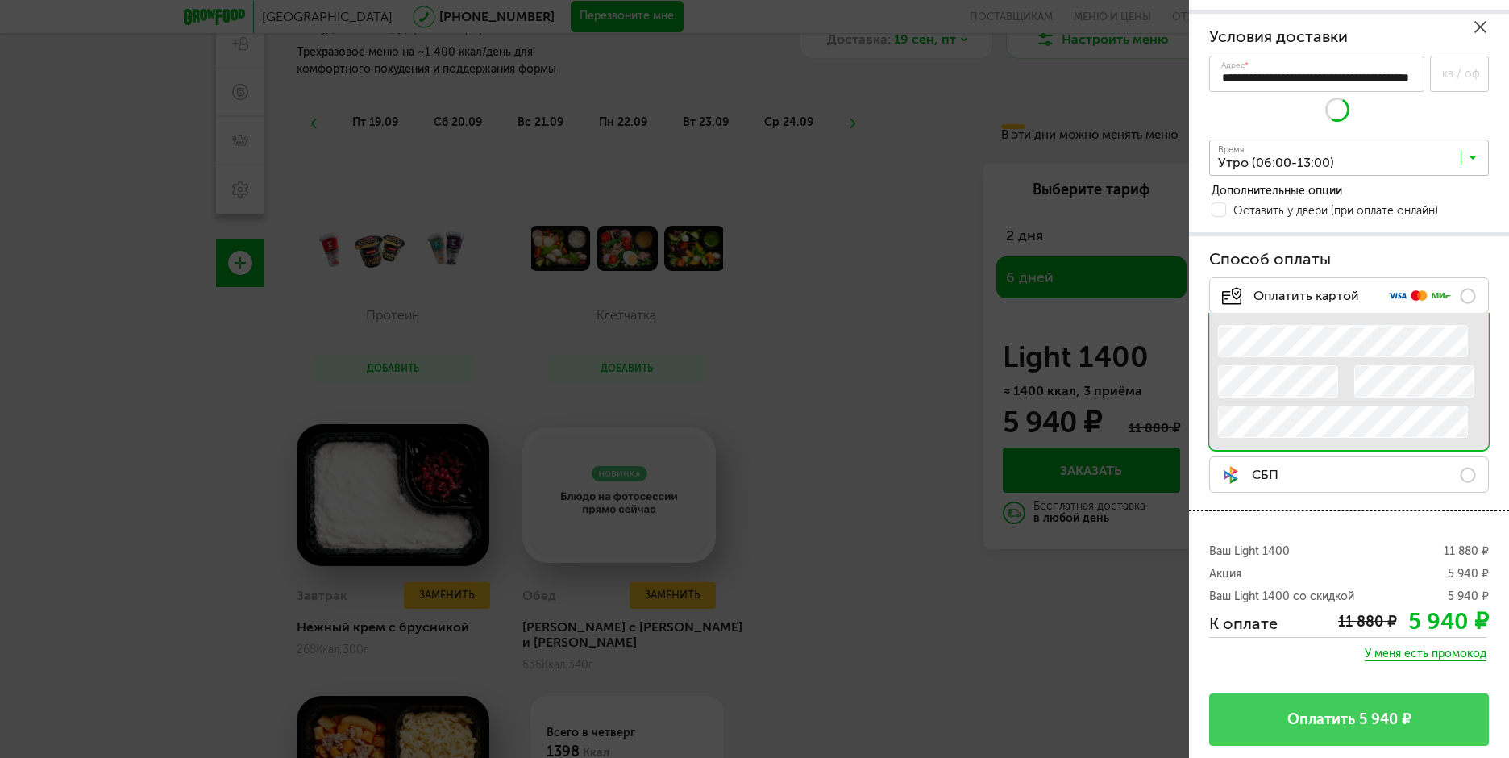
click at [1275, 177] on div "**********" at bounding box center [1349, 123] width 280 height 195
click at [1334, 157] on input "Search for option" at bounding box center [1353, 161] width 280 height 27
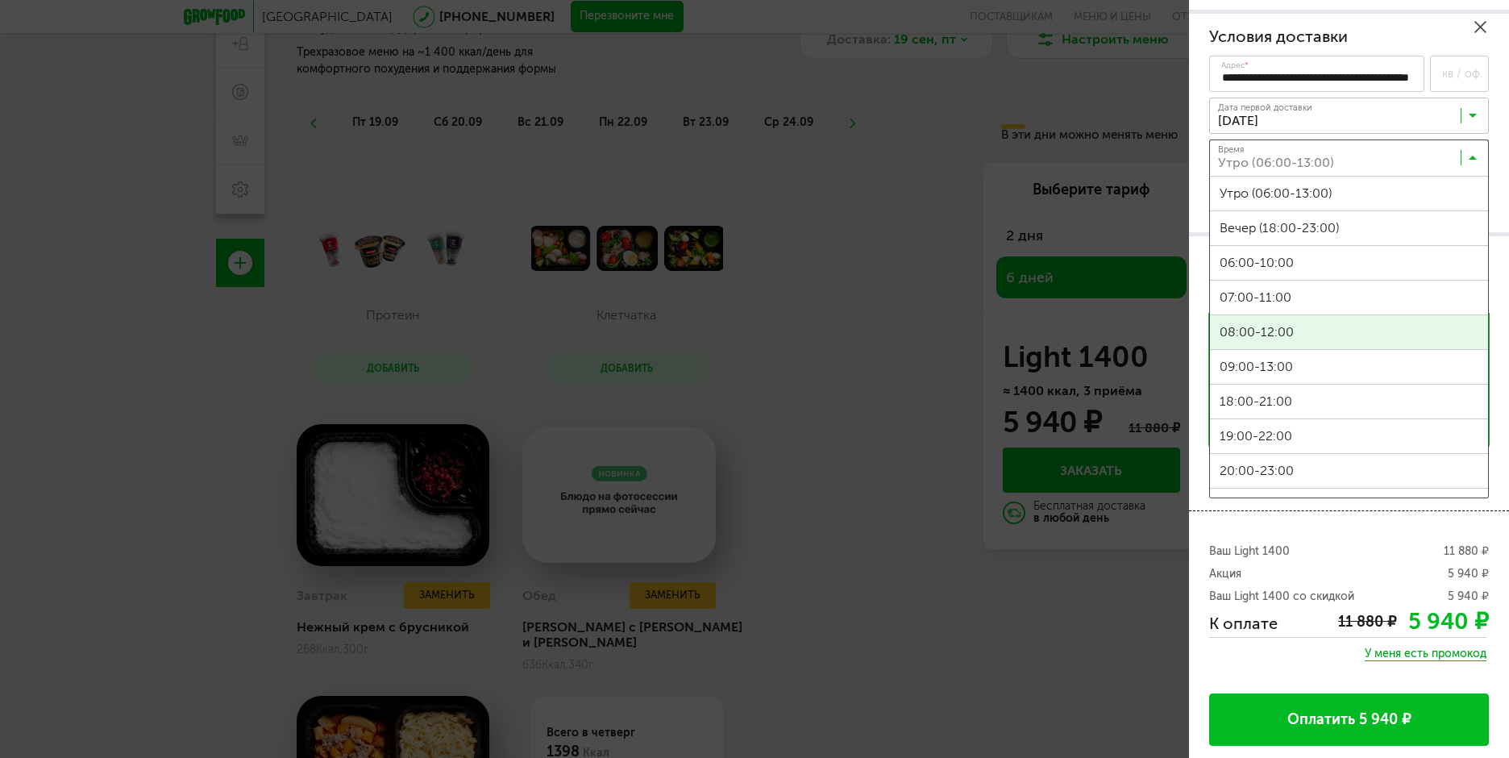
click at [1271, 334] on span "08:00-12:00" at bounding box center [1349, 332] width 278 height 34
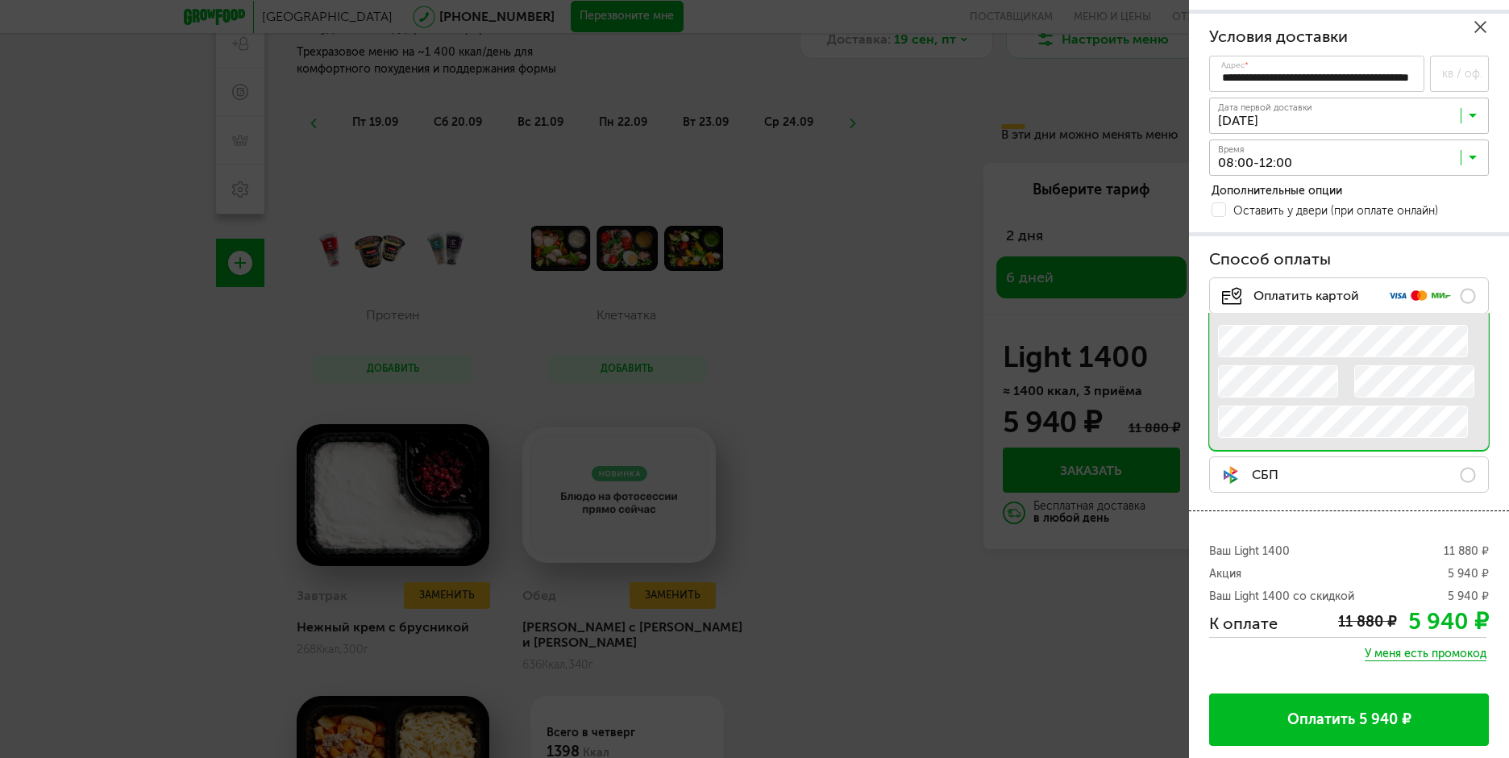
click at [1335, 289] on span "Оплатить картой" at bounding box center [1290, 295] width 137 height 19
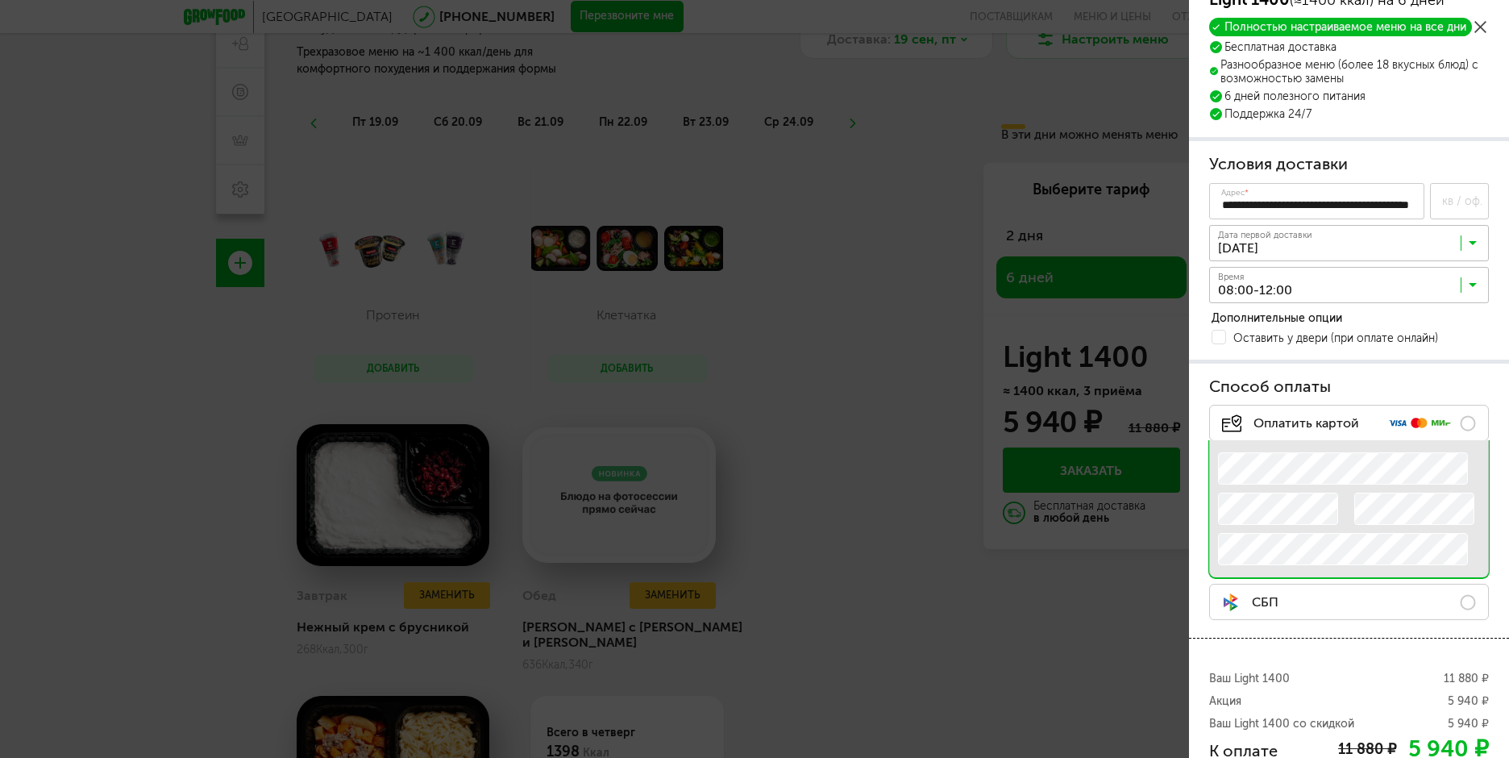
scroll to position [0, 0]
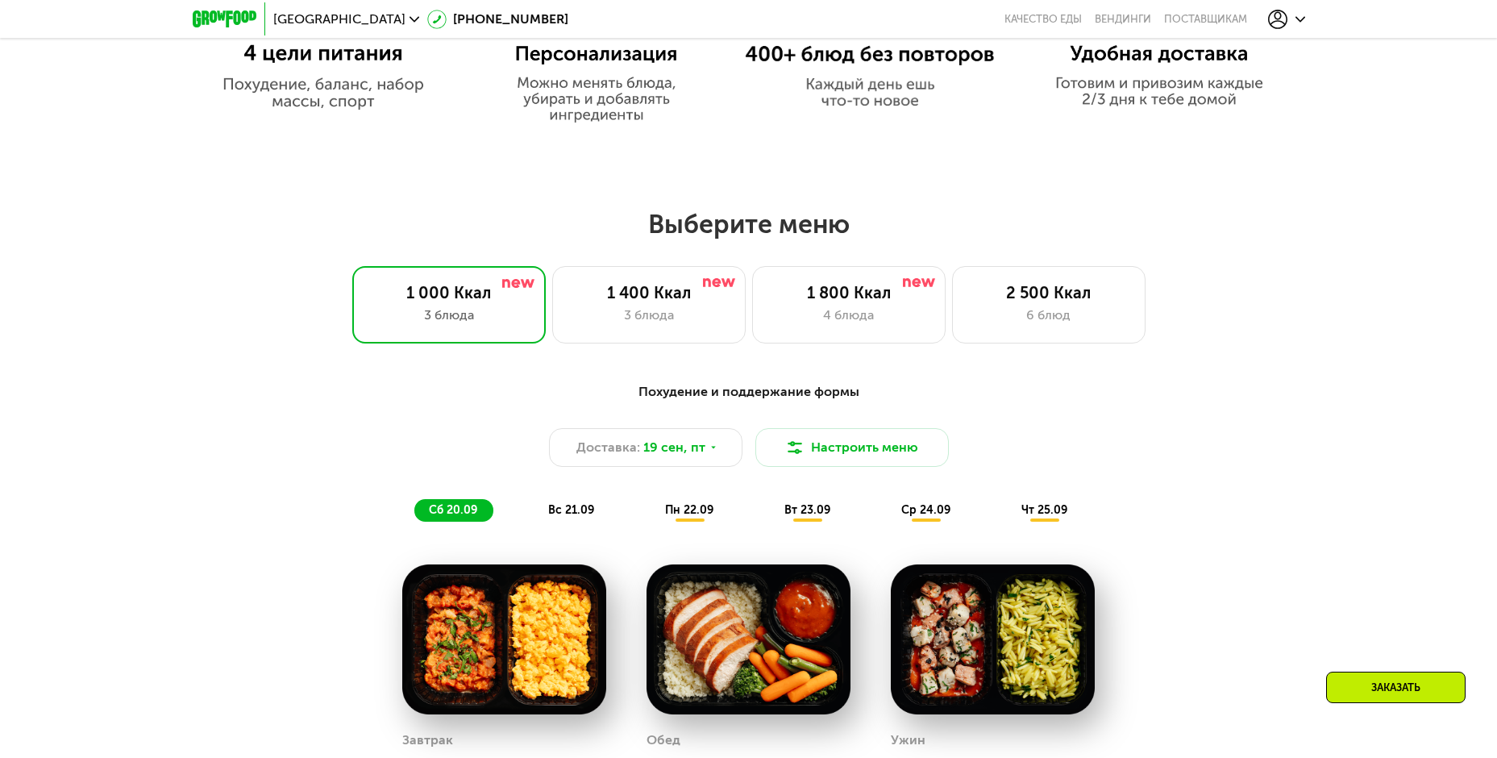
scroll to position [1209, 0]
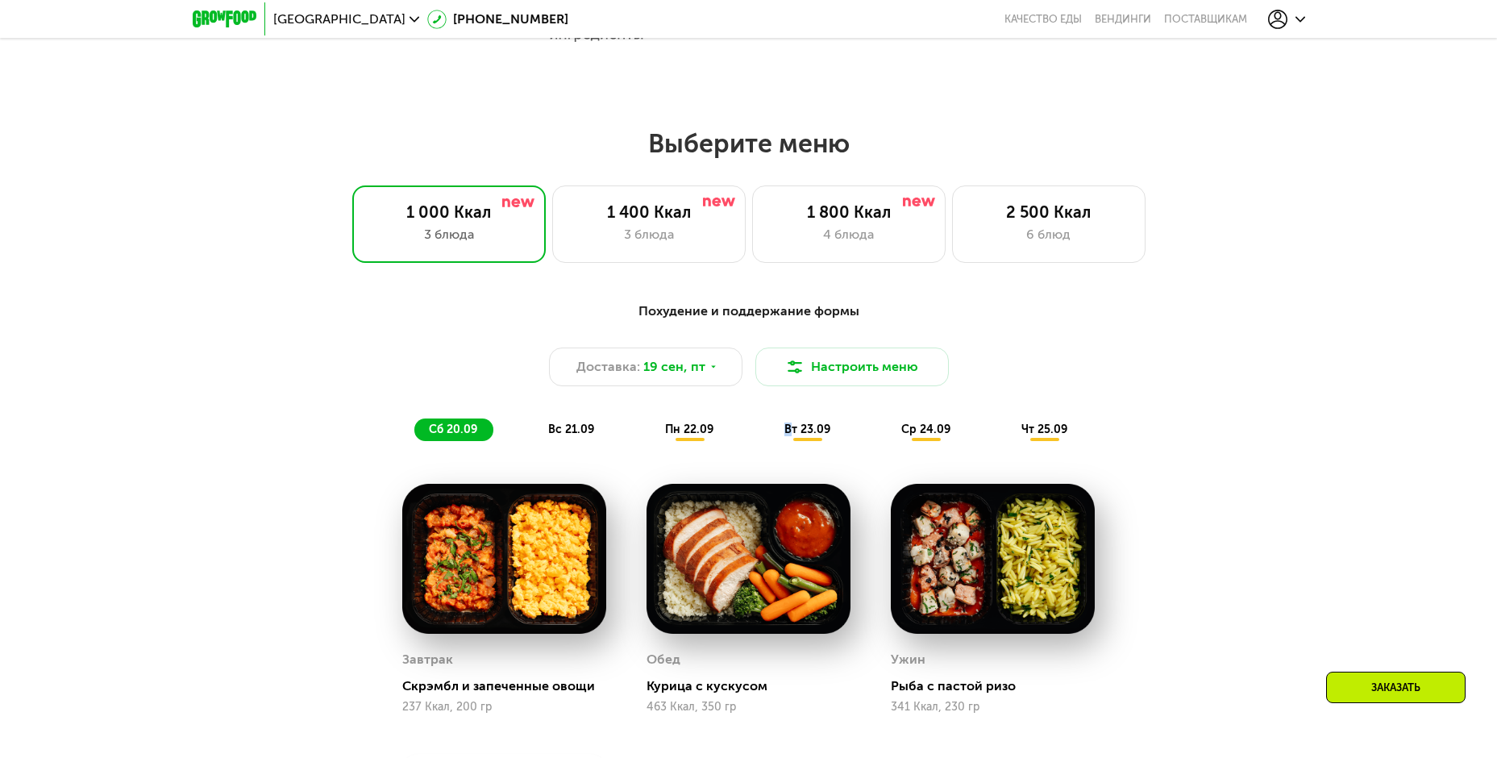
click at [788, 435] on span "вт 23.09" at bounding box center [807, 429] width 46 height 14
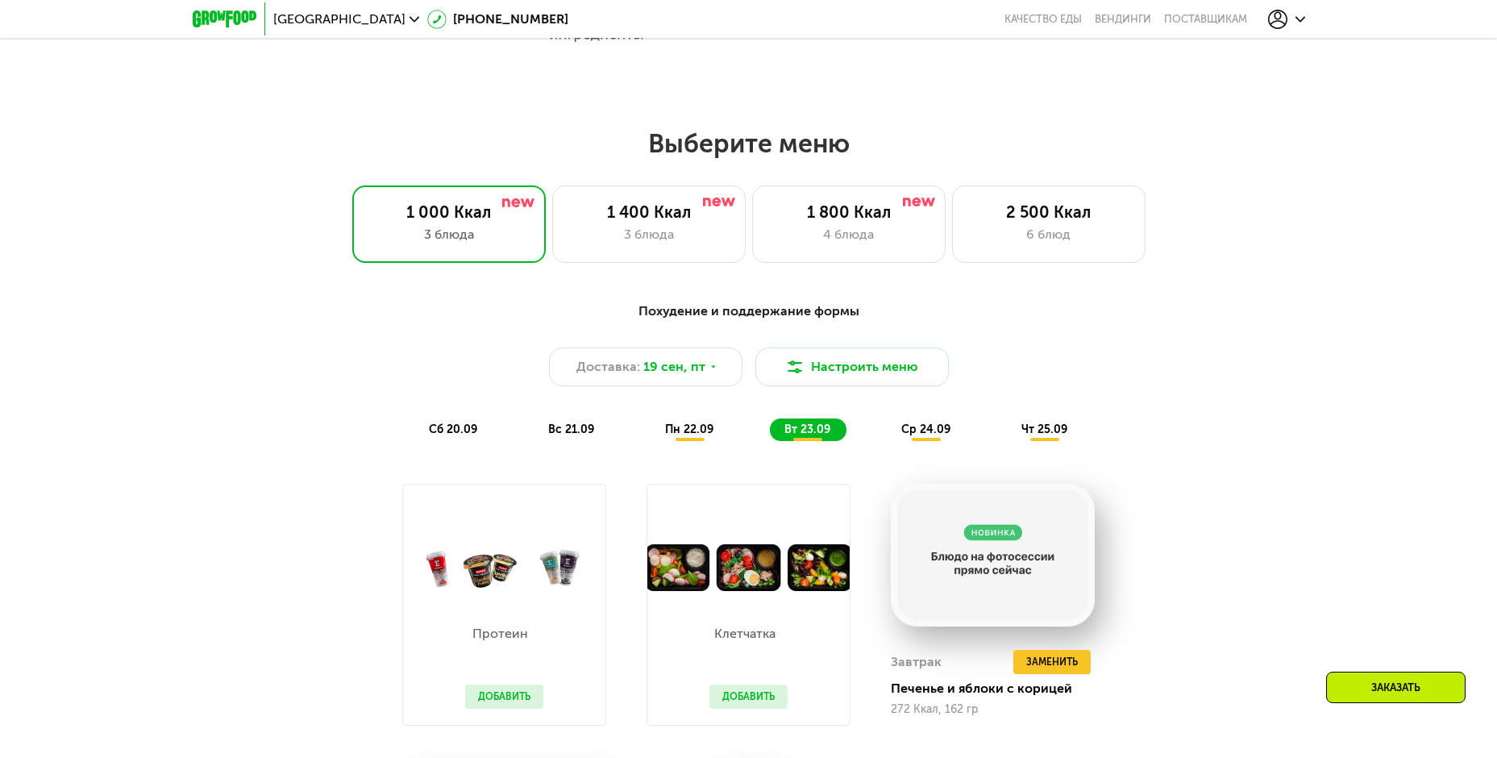
click at [915, 432] on span "ср 24.09" at bounding box center [925, 429] width 49 height 14
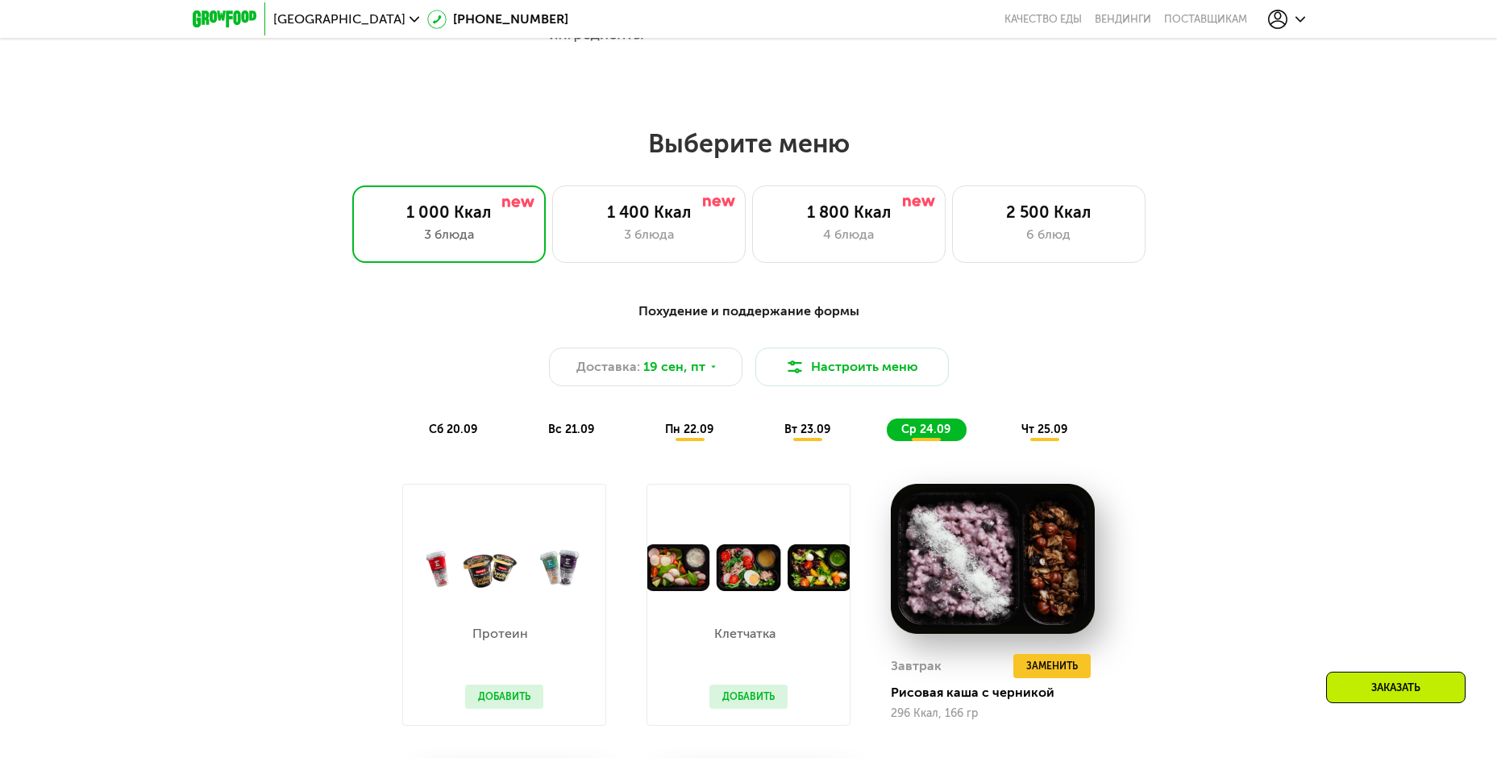
click at [1042, 436] on span "чт 25.09" at bounding box center [1044, 429] width 46 height 14
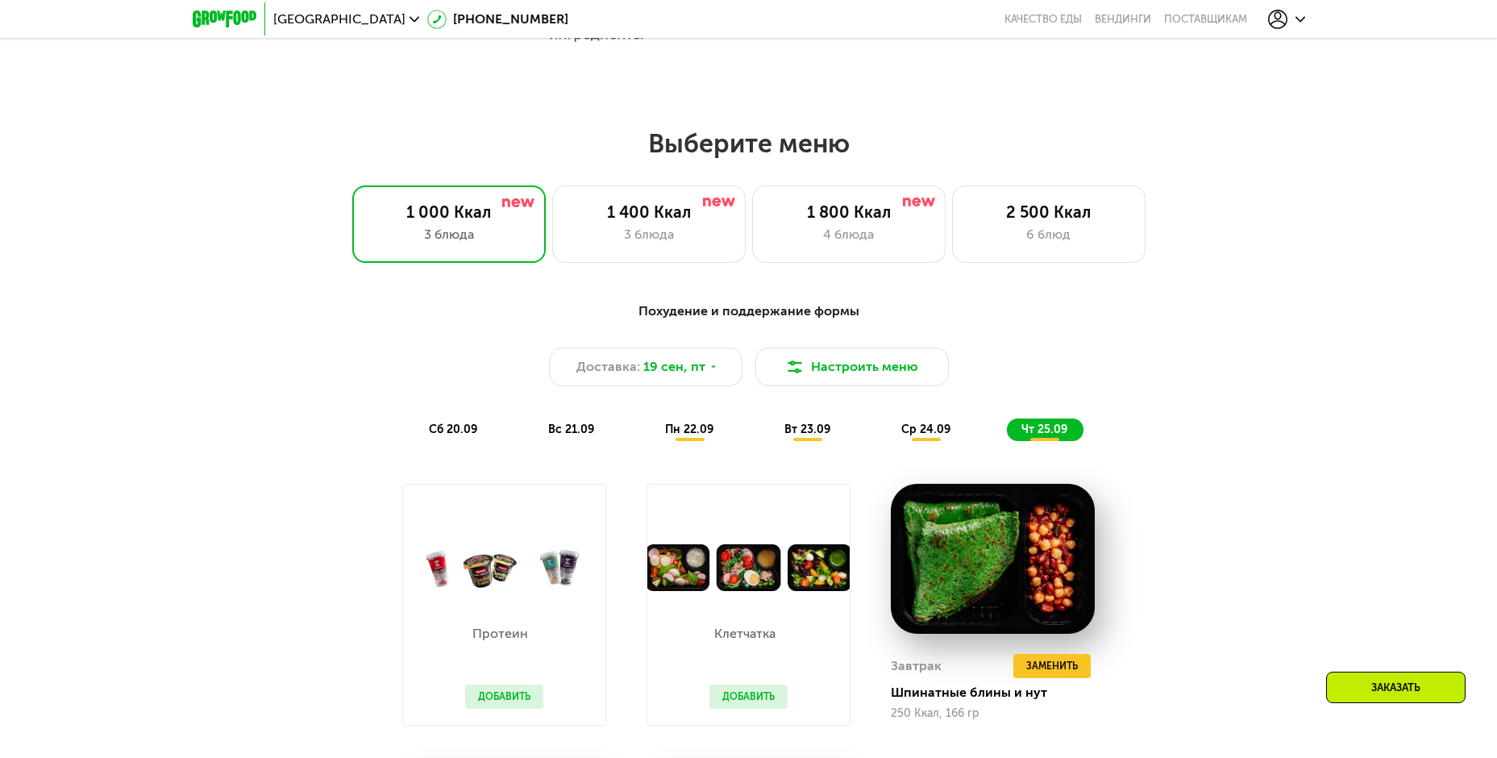
click at [936, 436] on span "ср 24.09" at bounding box center [925, 429] width 49 height 14
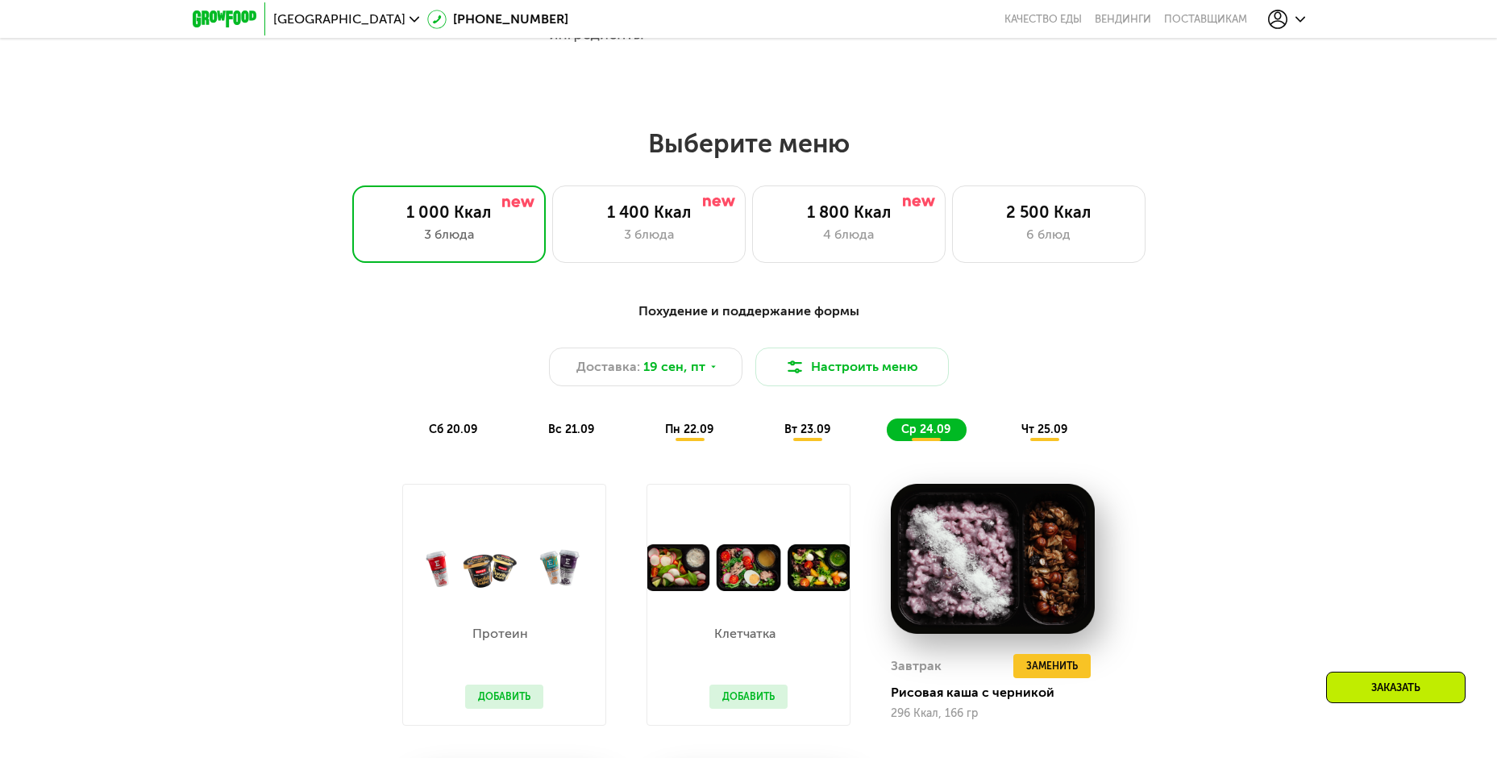
click at [1055, 431] on span "чт 25.09" at bounding box center [1044, 429] width 46 height 14
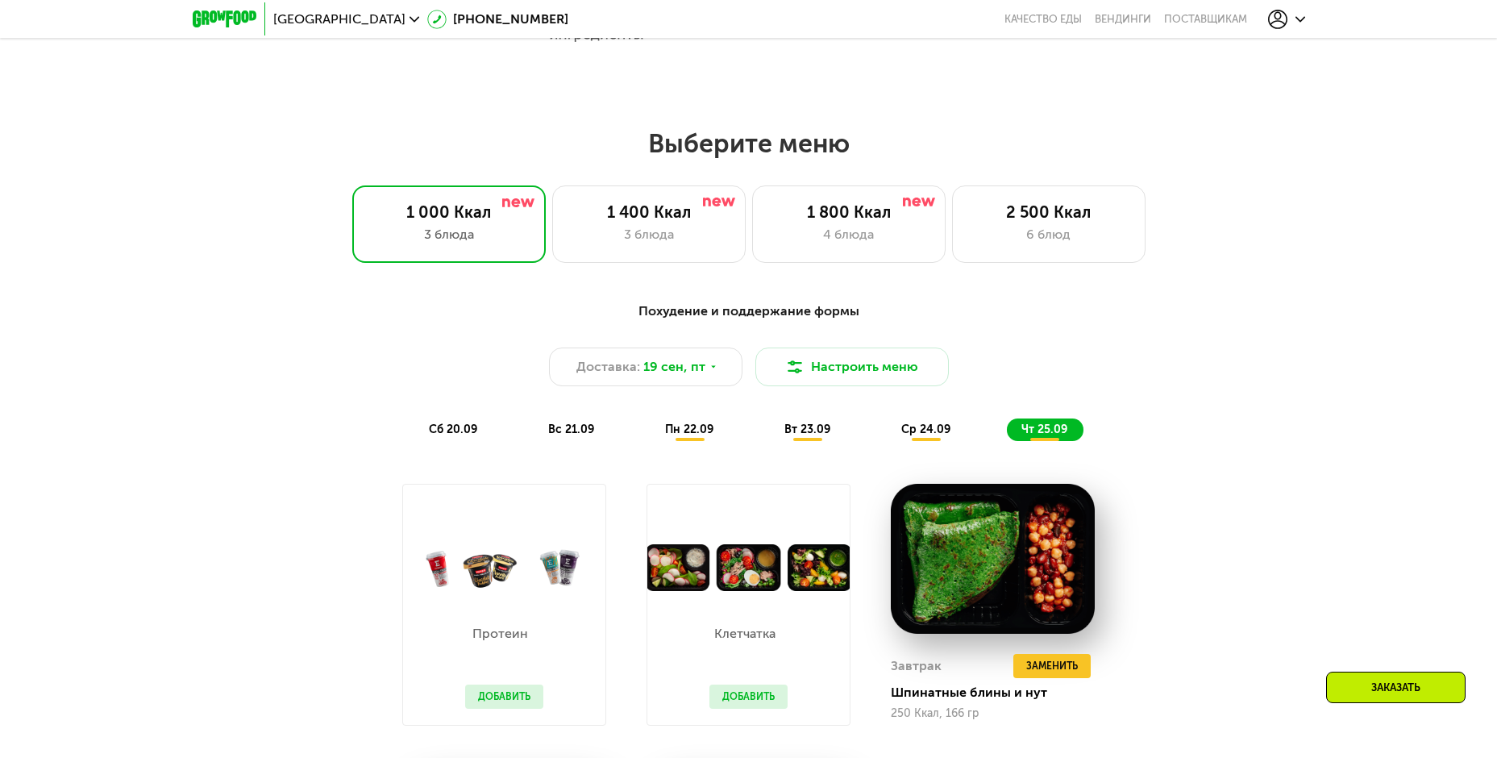
click at [668, 433] on span "пн 22.09" at bounding box center [689, 429] width 48 height 14
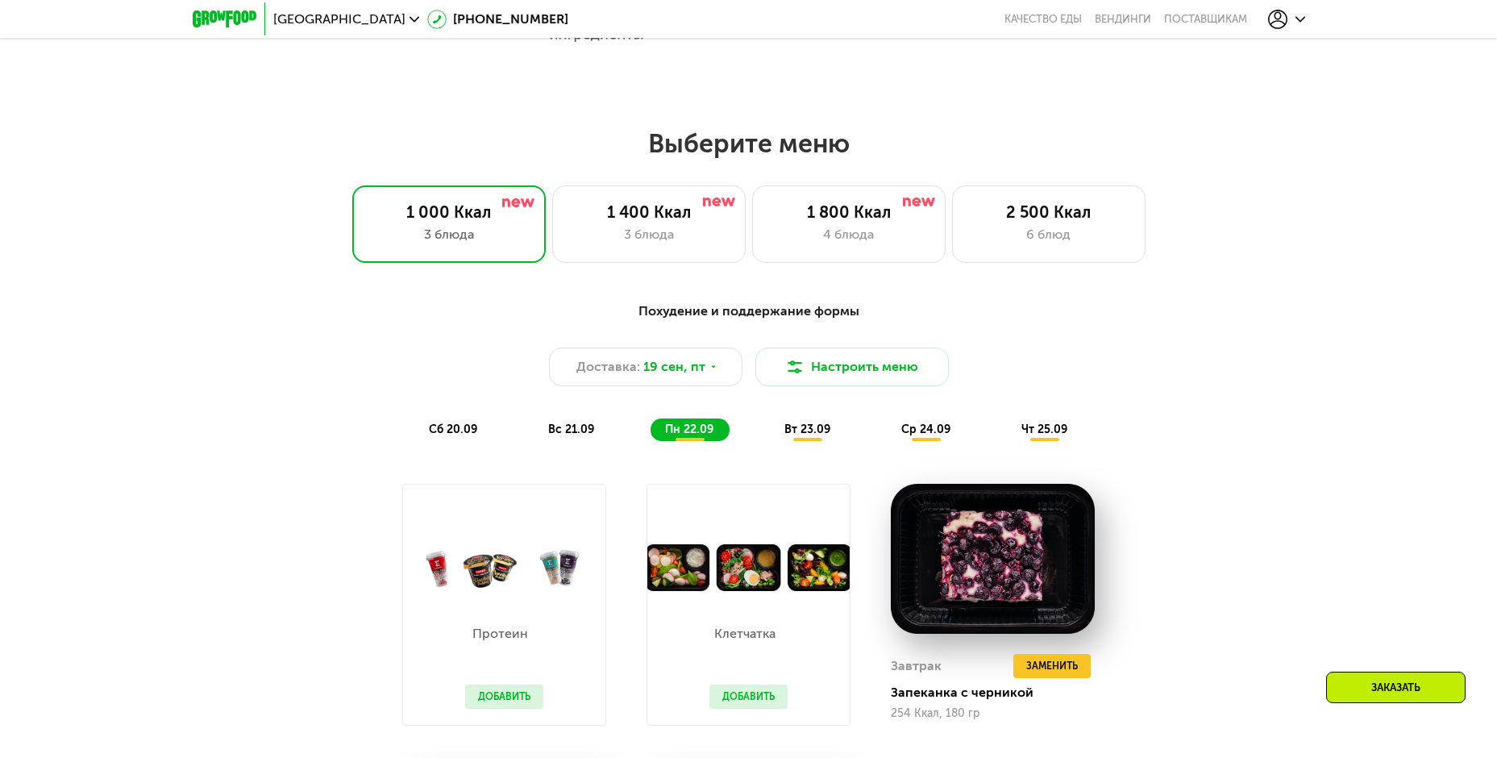
click at [443, 426] on div "сб 20.09" at bounding box center [453, 429] width 79 height 23
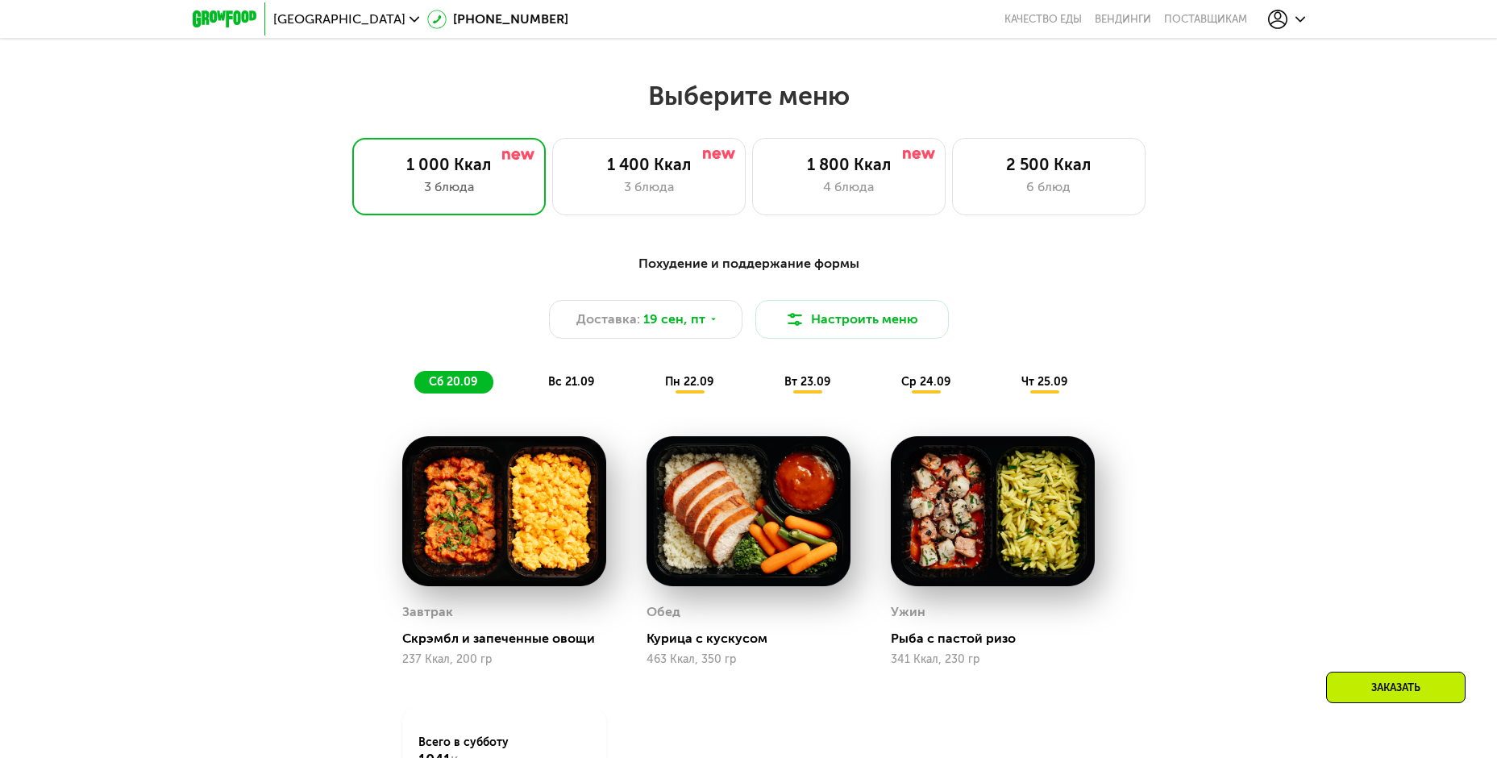
scroll to position [1290, 0]
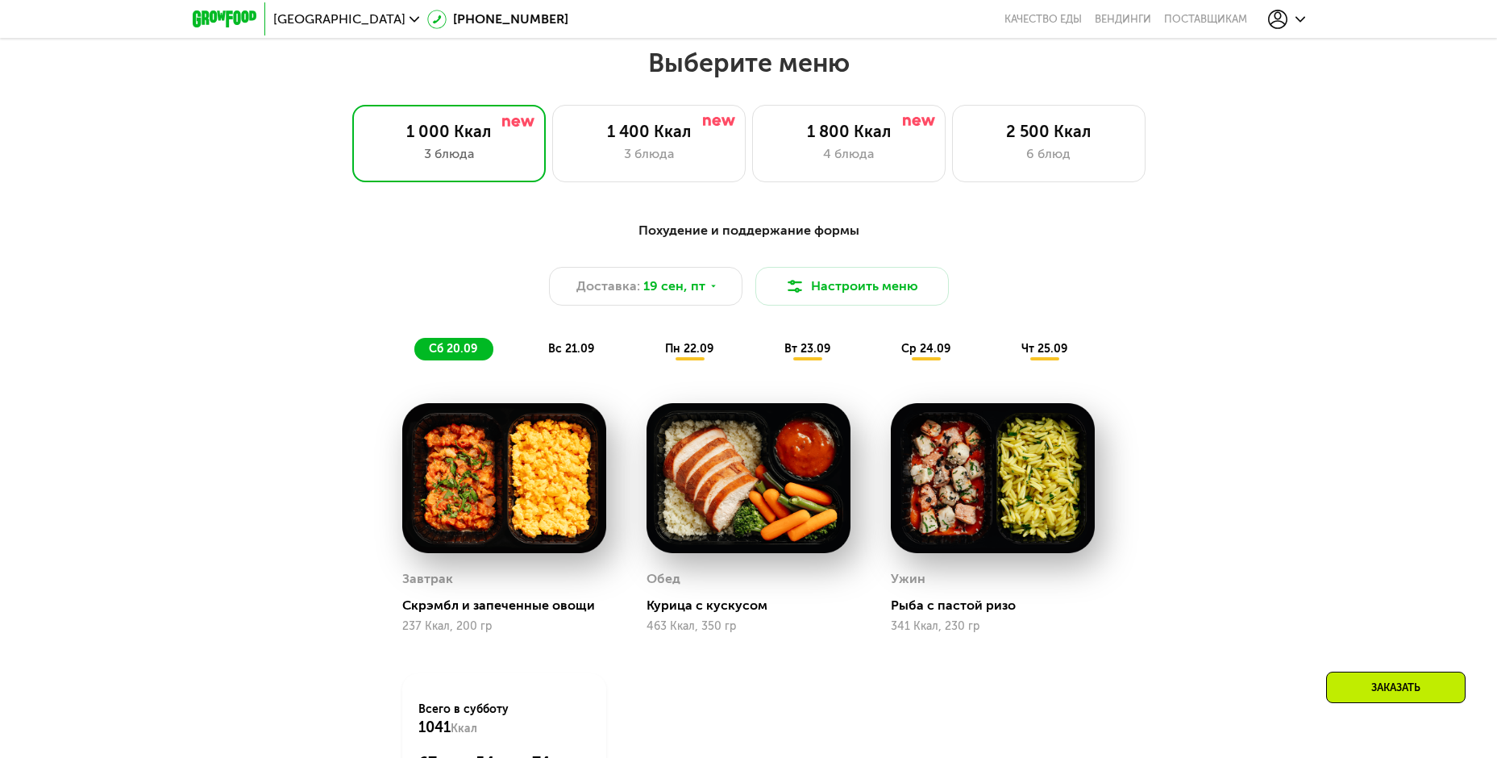
click at [565, 348] on span "вс 21.09" at bounding box center [571, 349] width 46 height 14
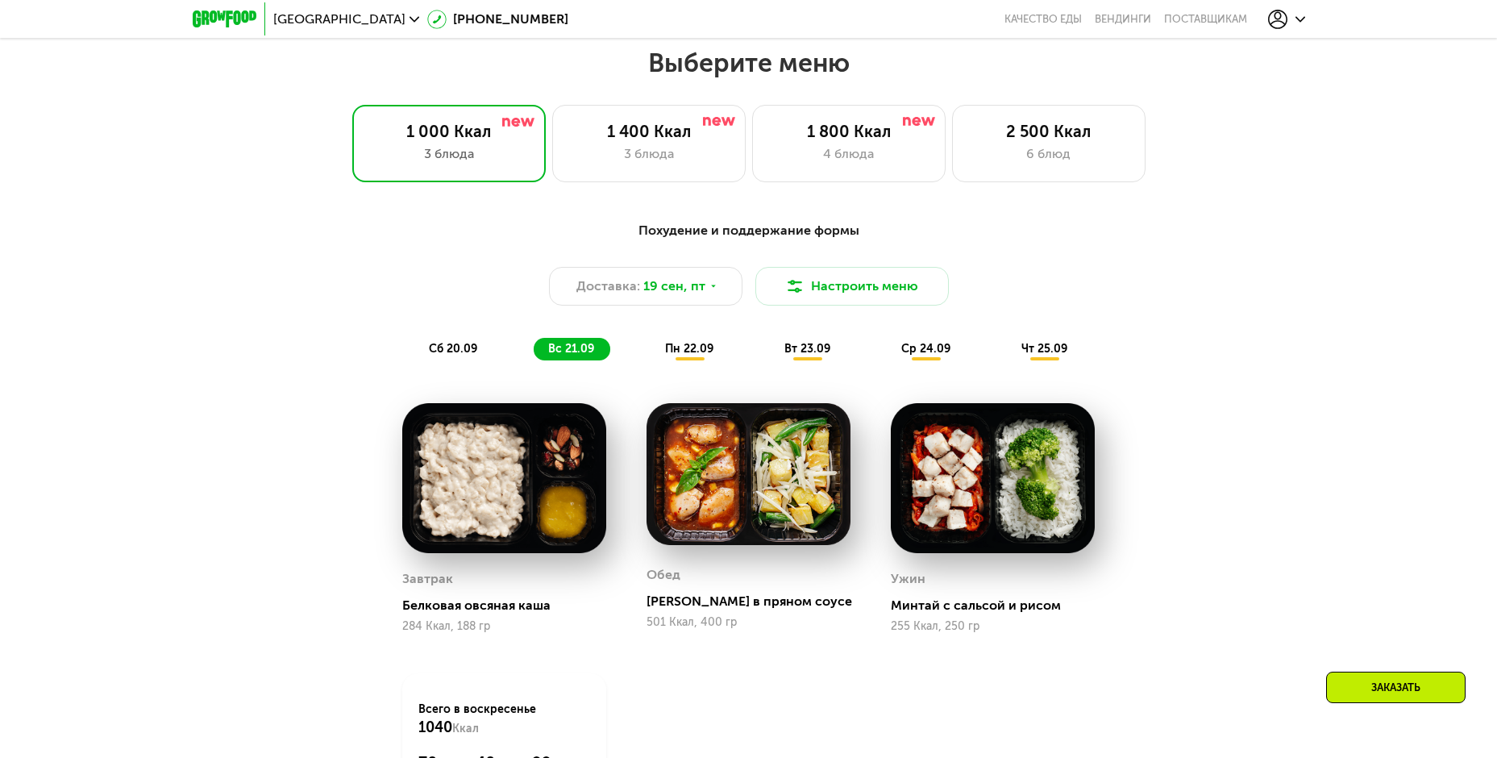
click at [705, 356] on span "пн 22.09" at bounding box center [689, 349] width 48 height 14
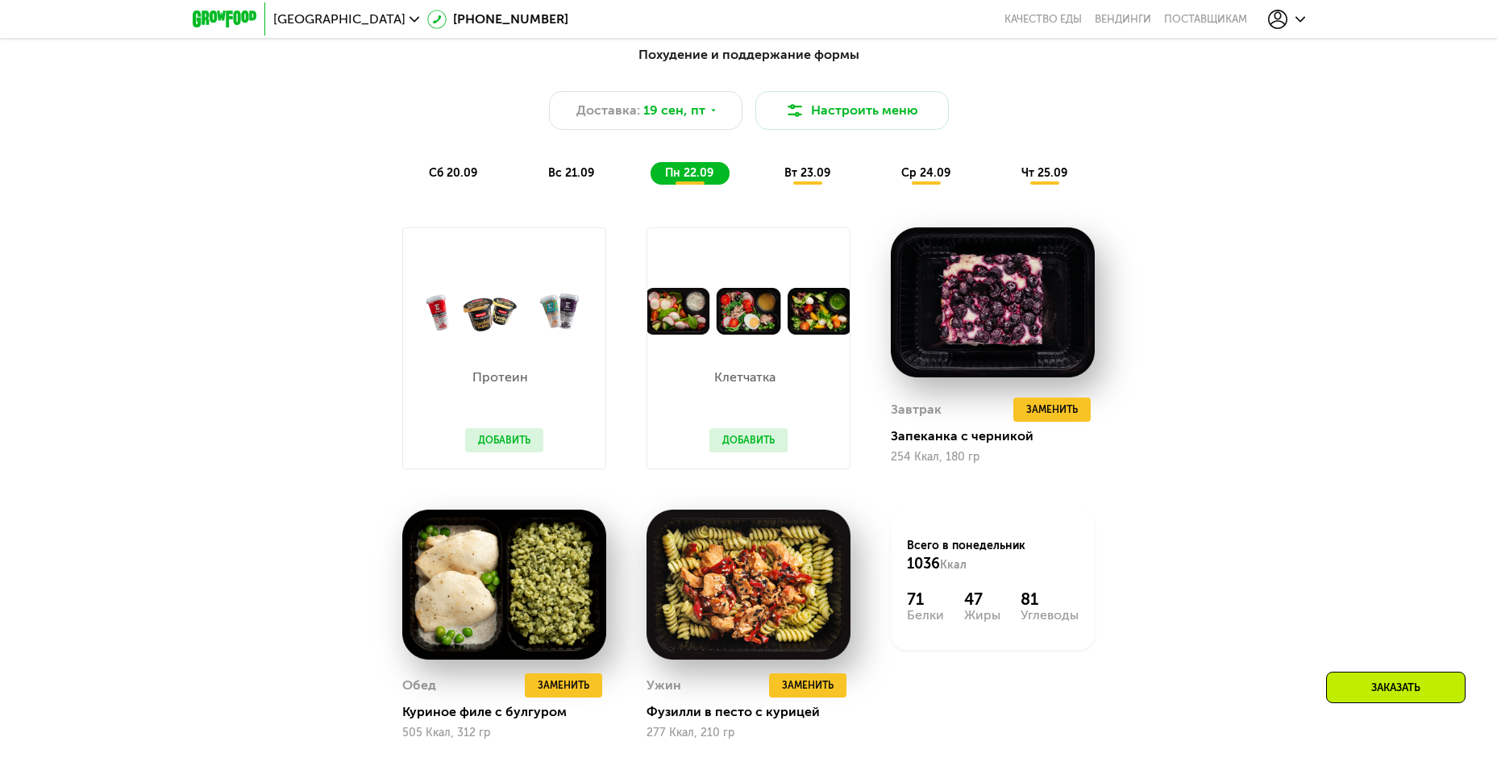
scroll to position [1371, 0]
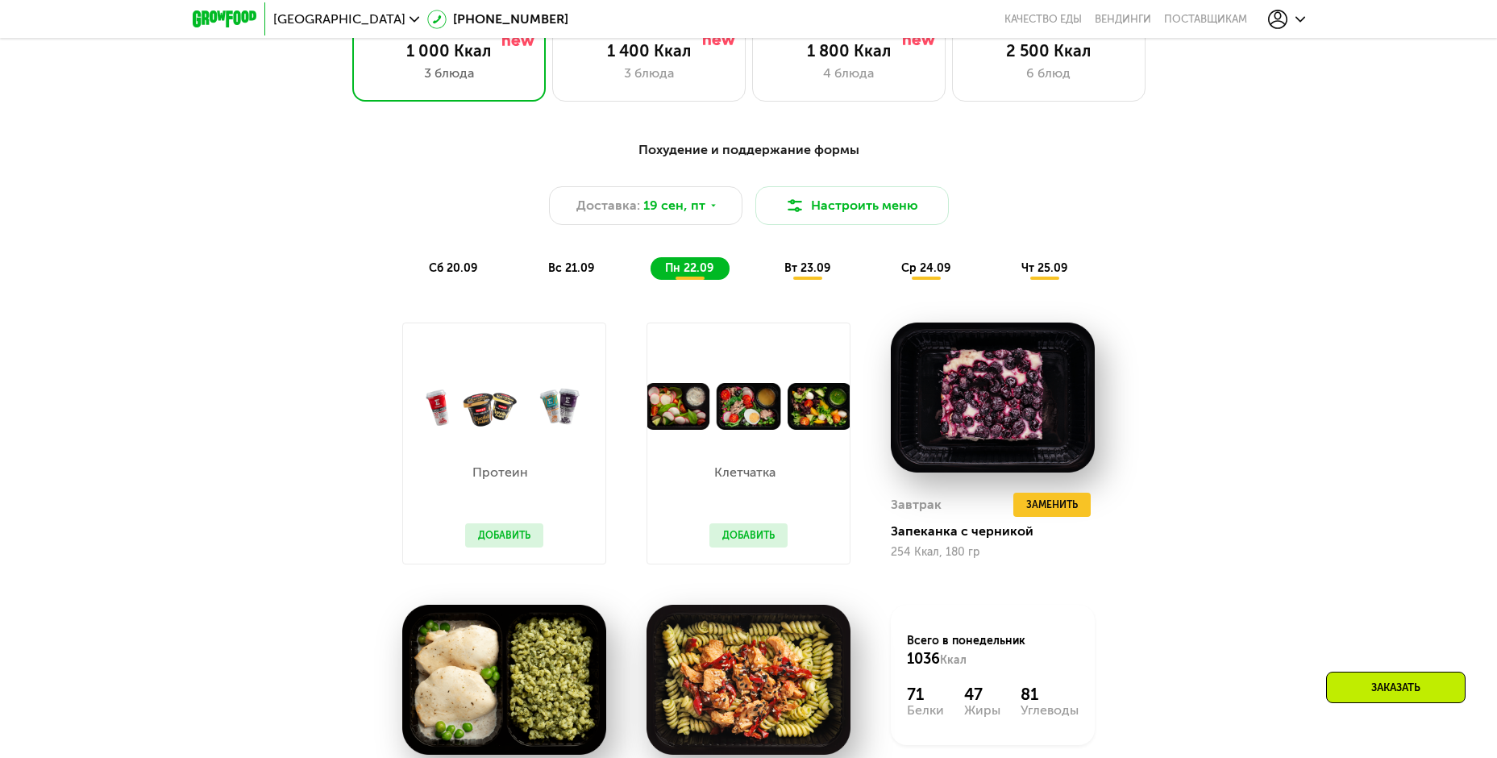
click at [805, 268] on div "вт 23.09" at bounding box center [808, 268] width 77 height 23
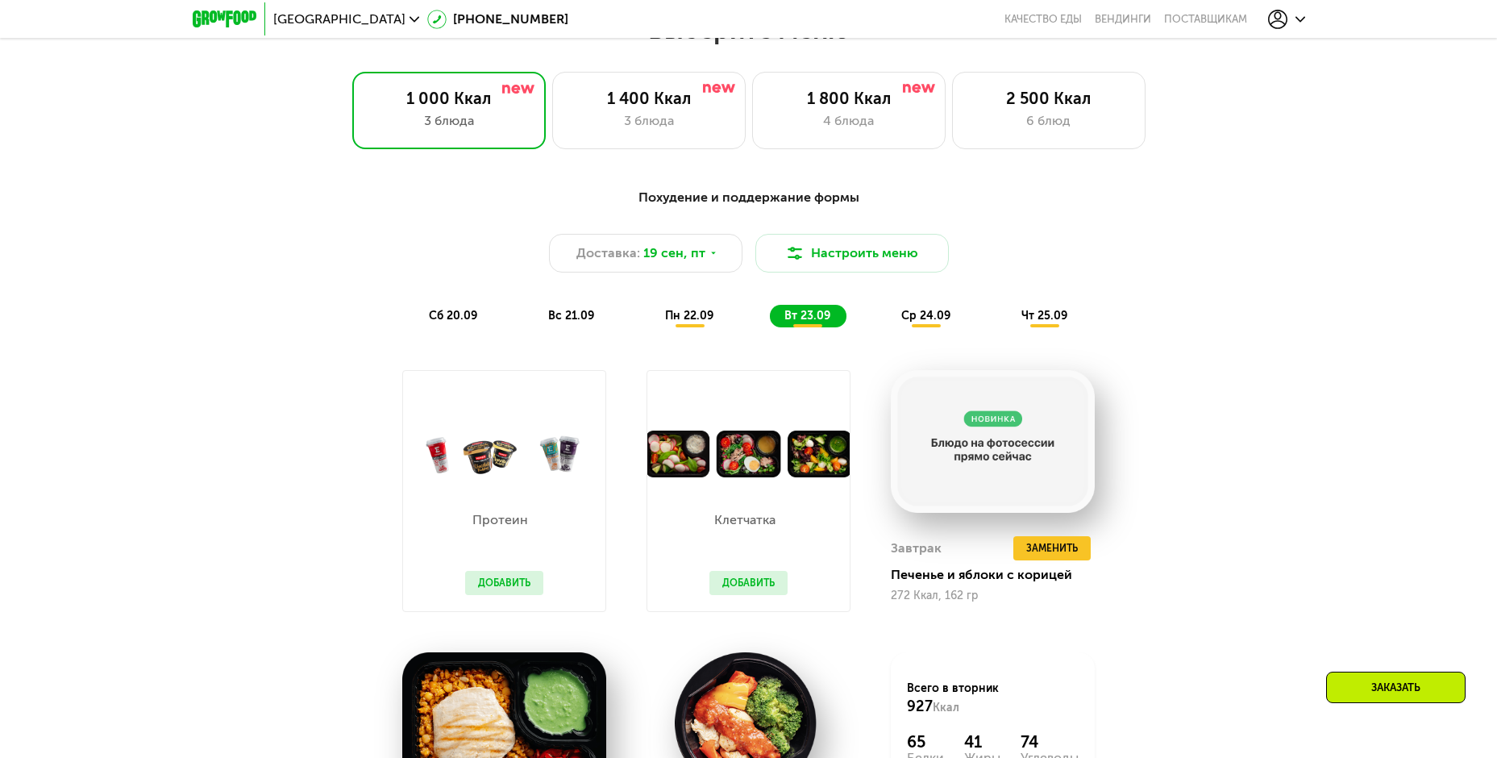
scroll to position [1290, 0]
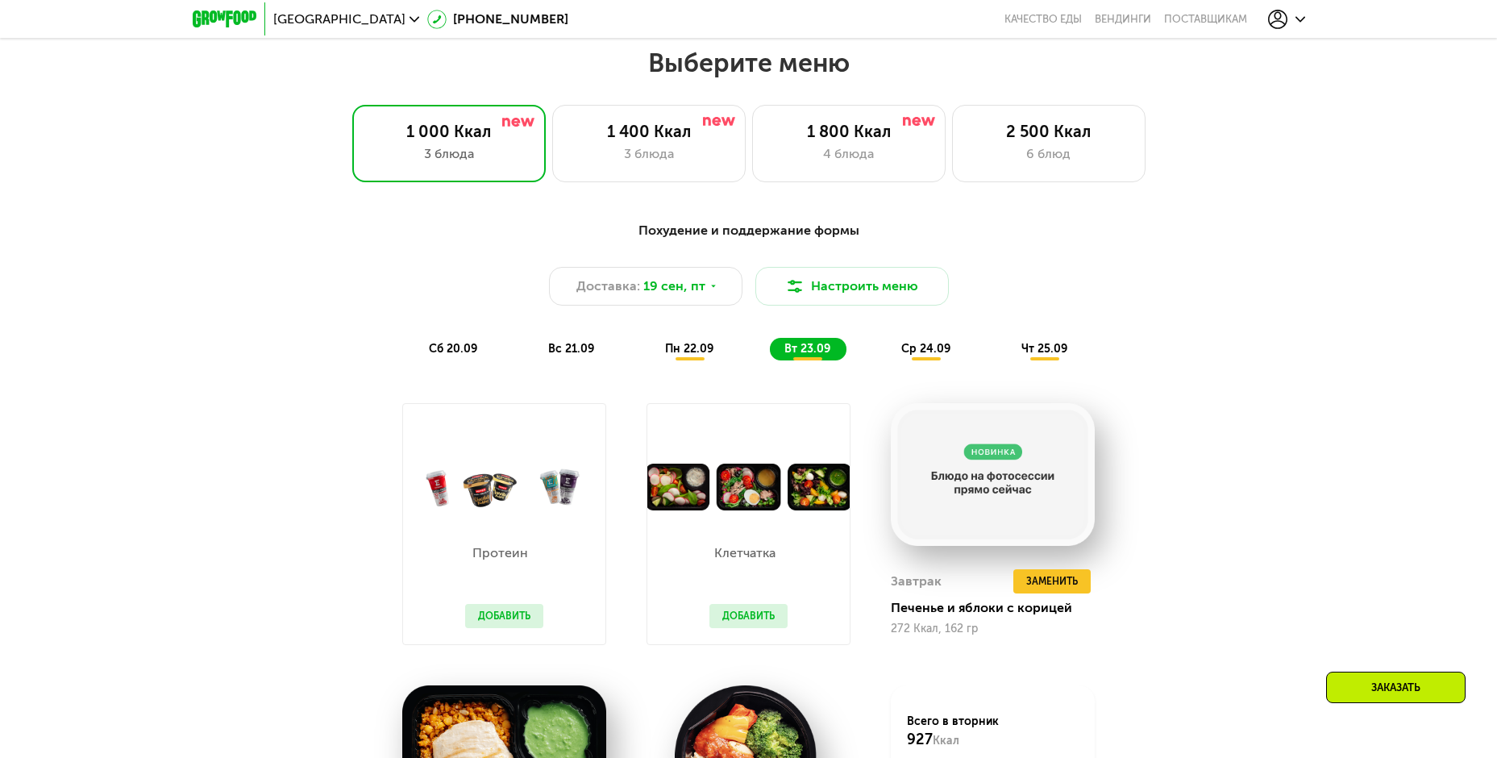
click at [920, 356] on span "ср 24.09" at bounding box center [925, 349] width 49 height 14
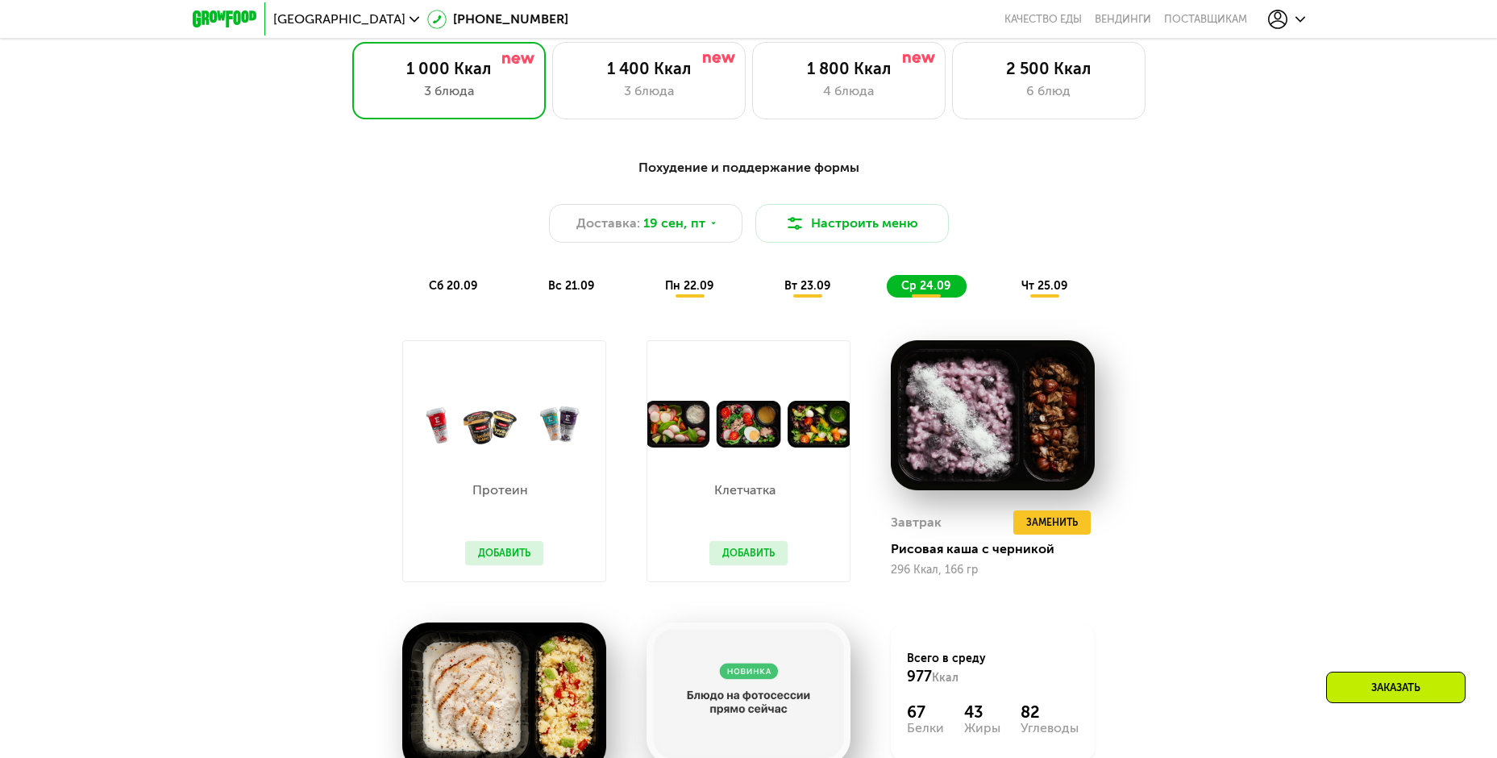
scroll to position [1451, 0]
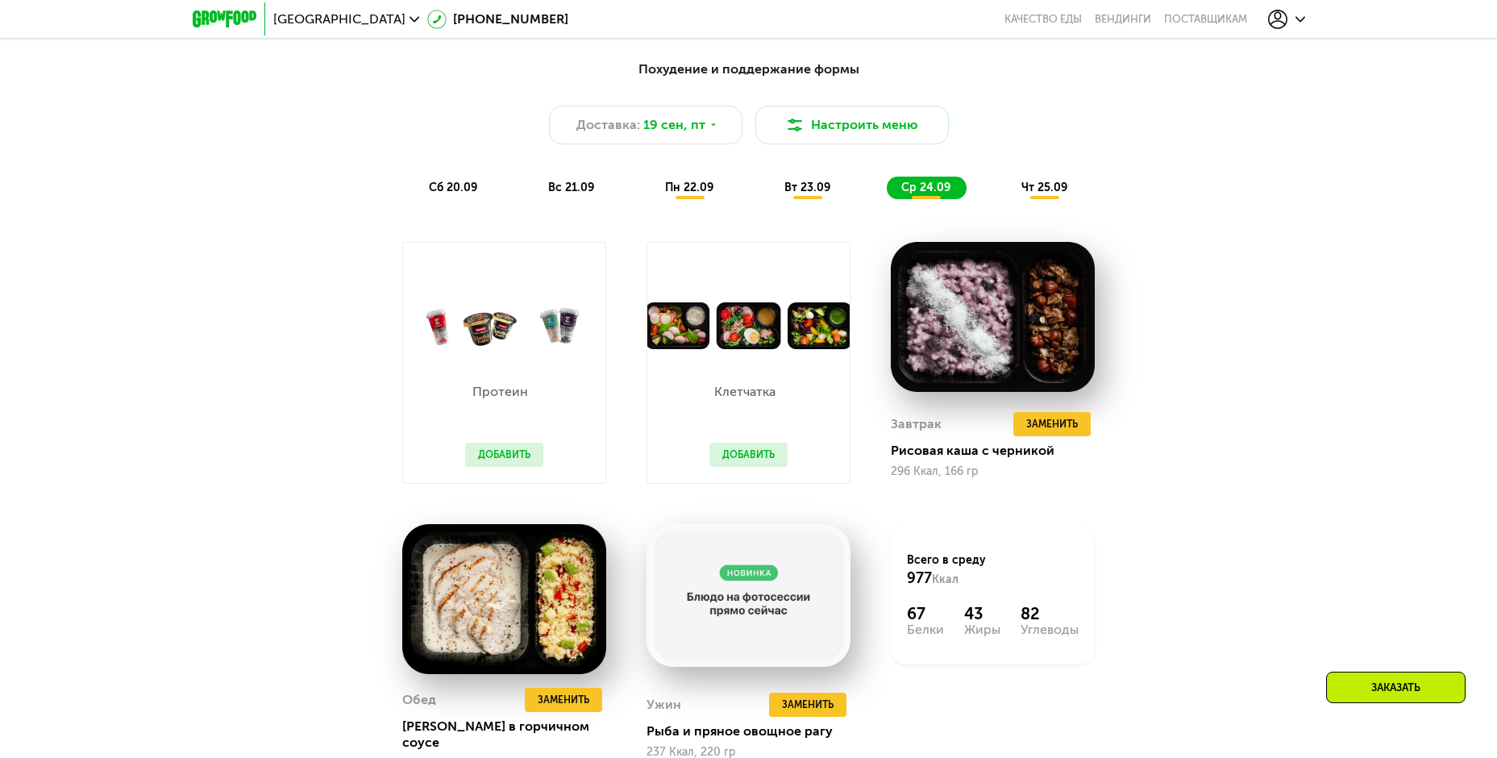
click at [1046, 194] on span "чт 25.09" at bounding box center [1044, 188] width 46 height 14
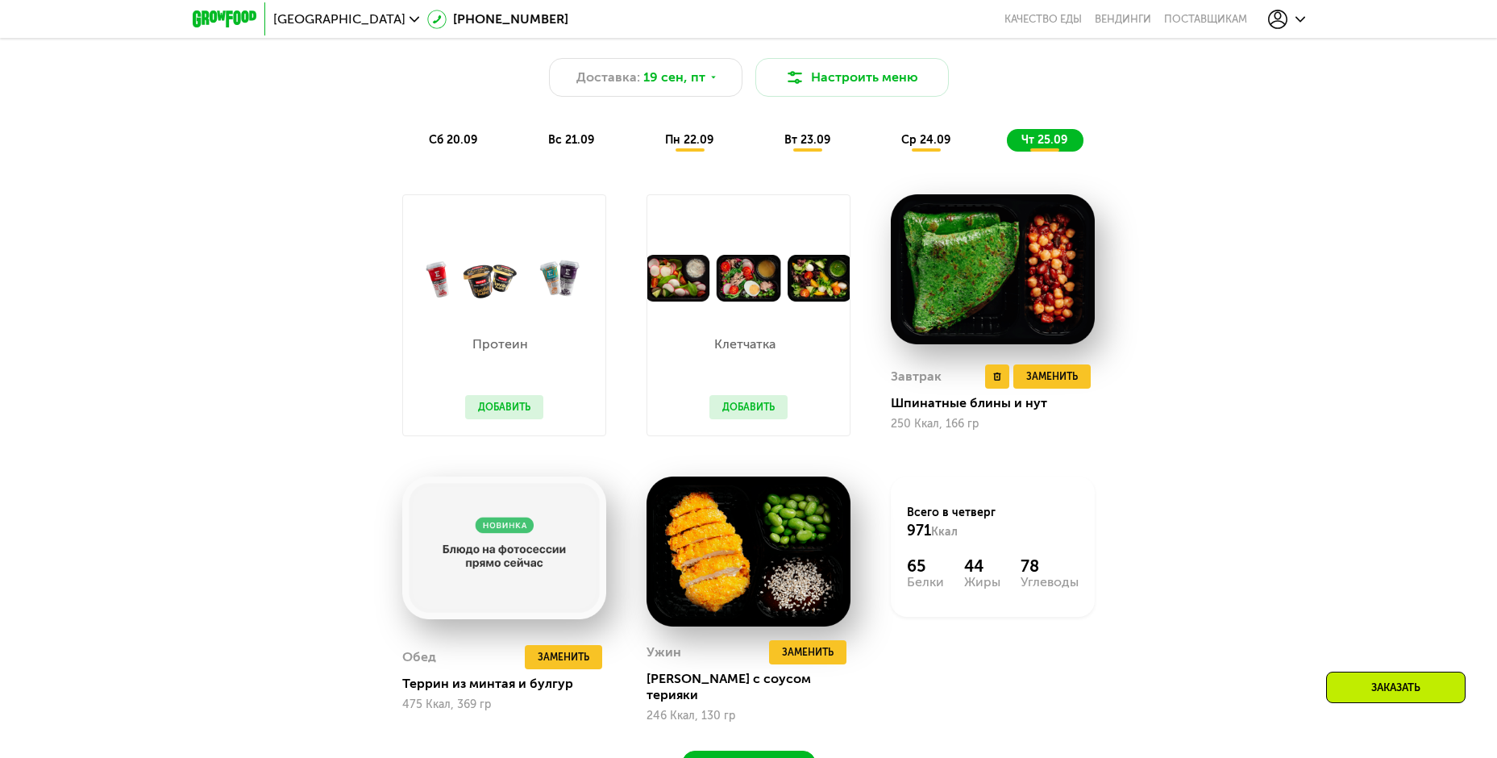
scroll to position [1532, 0]
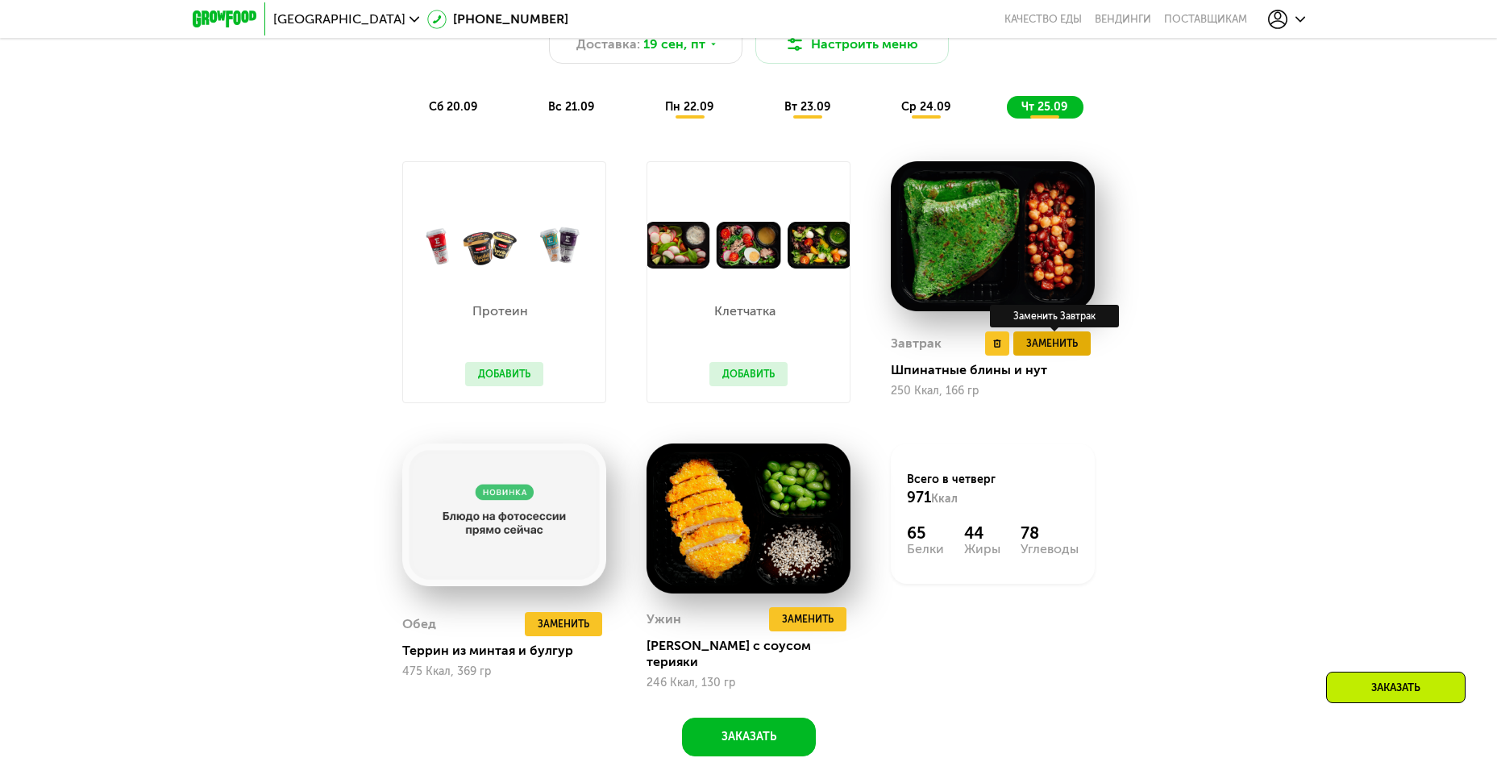
click at [1056, 341] on span "Заменить" at bounding box center [1052, 343] width 52 height 16
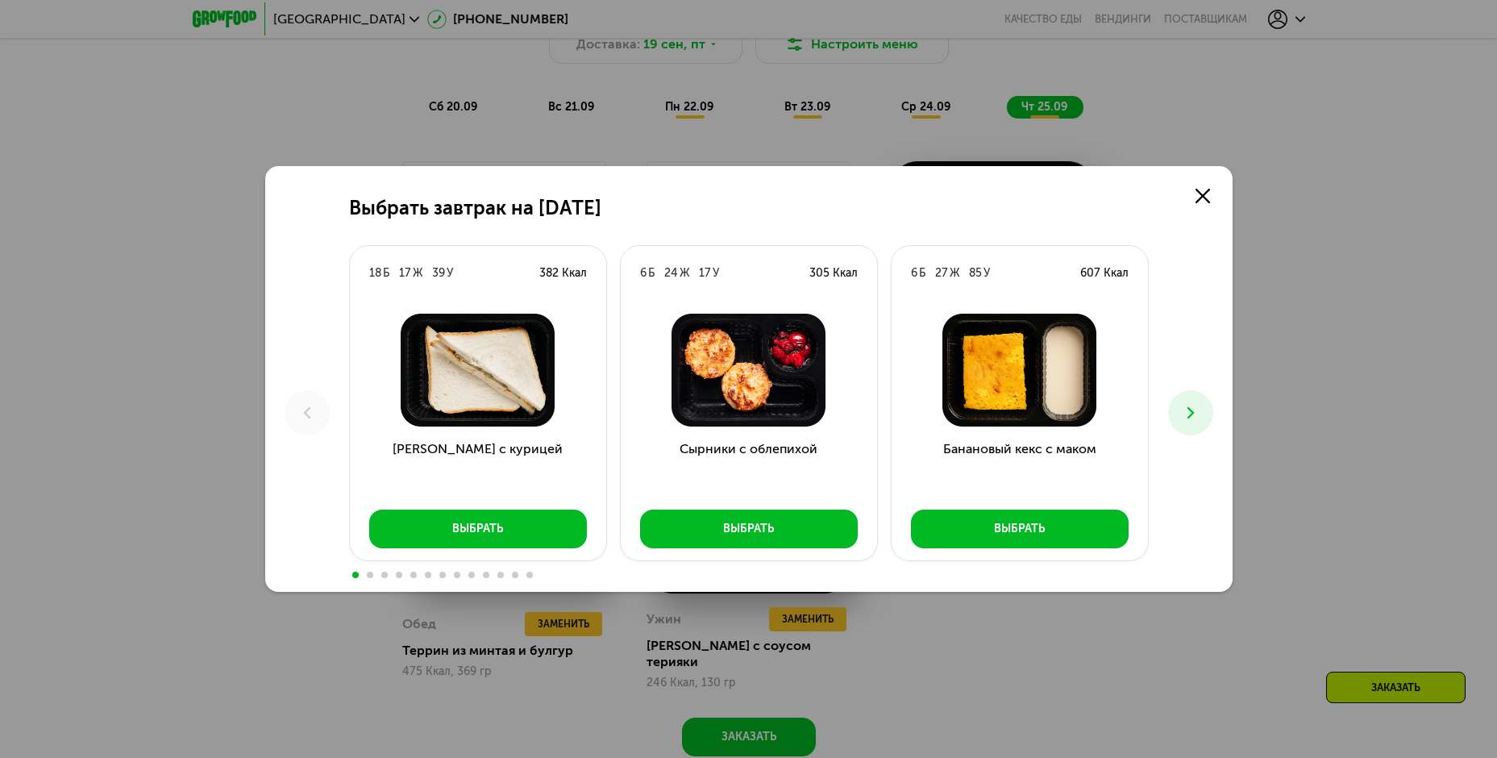
click at [1043, 351] on img at bounding box center [1020, 370] width 231 height 113
click at [1193, 418] on icon at bounding box center [1190, 412] width 19 height 19
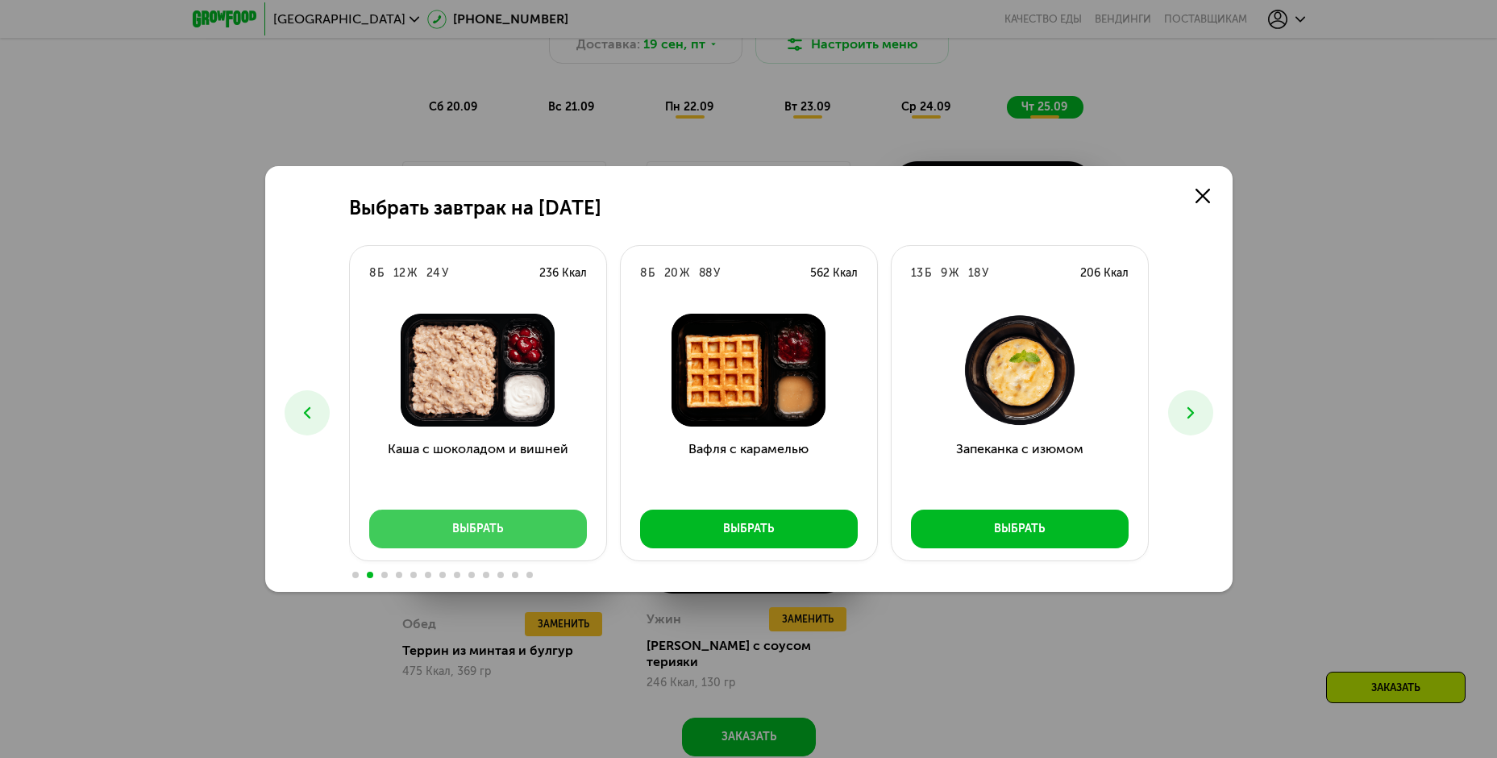
click at [497, 522] on div "Выбрать" at bounding box center [477, 529] width 51 height 16
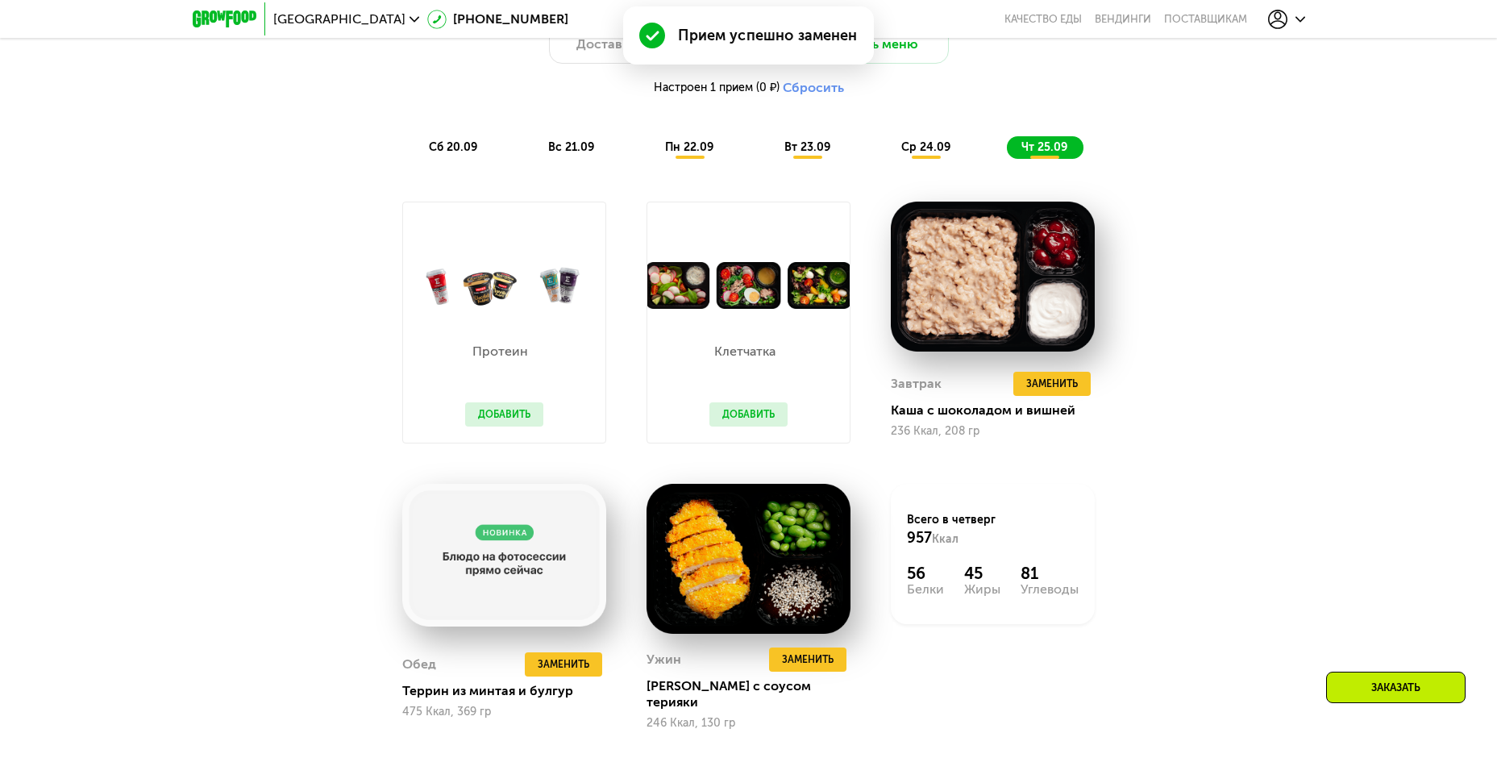
click at [1398, 690] on div "Заказать" at bounding box center [1395, 687] width 139 height 31
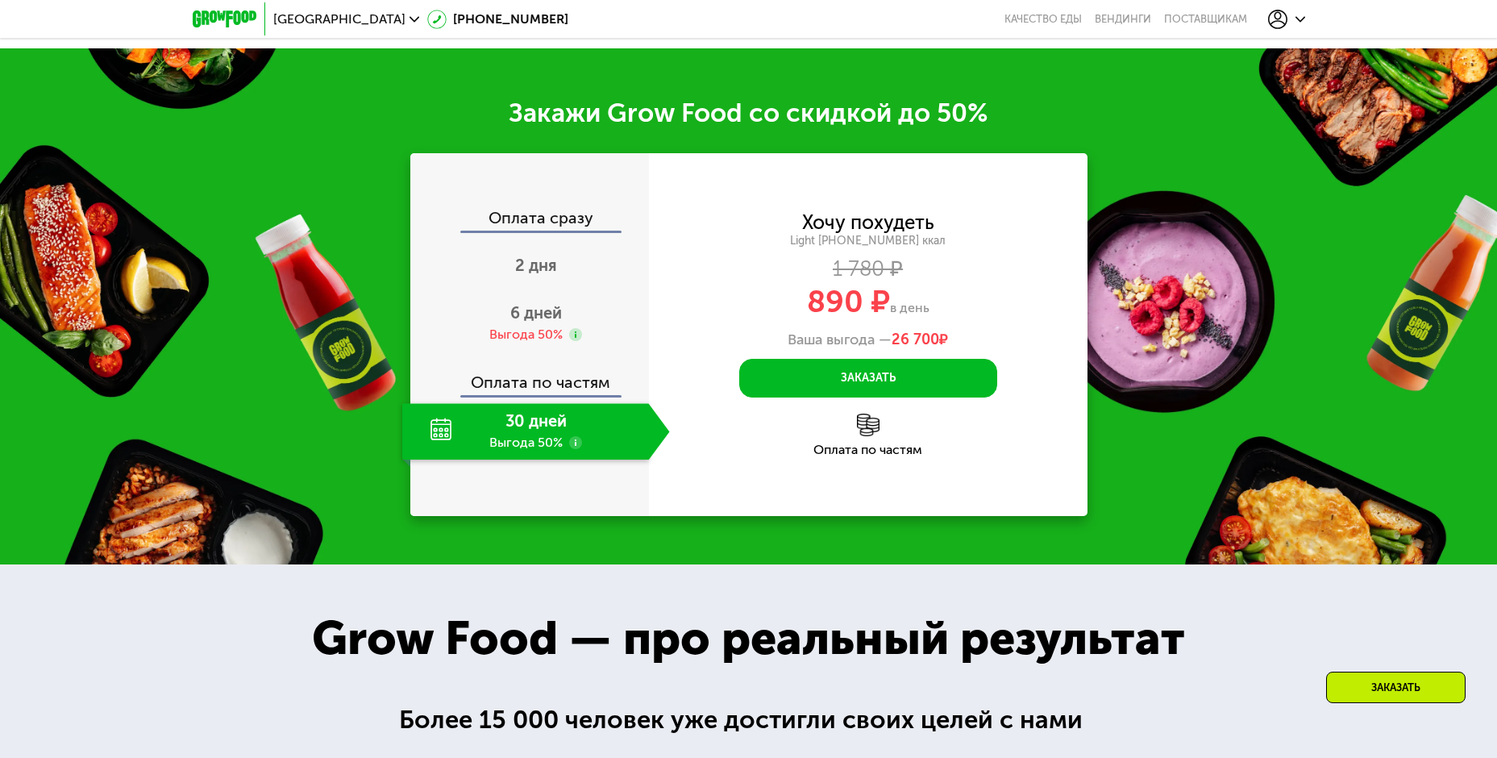
scroll to position [2358, 0]
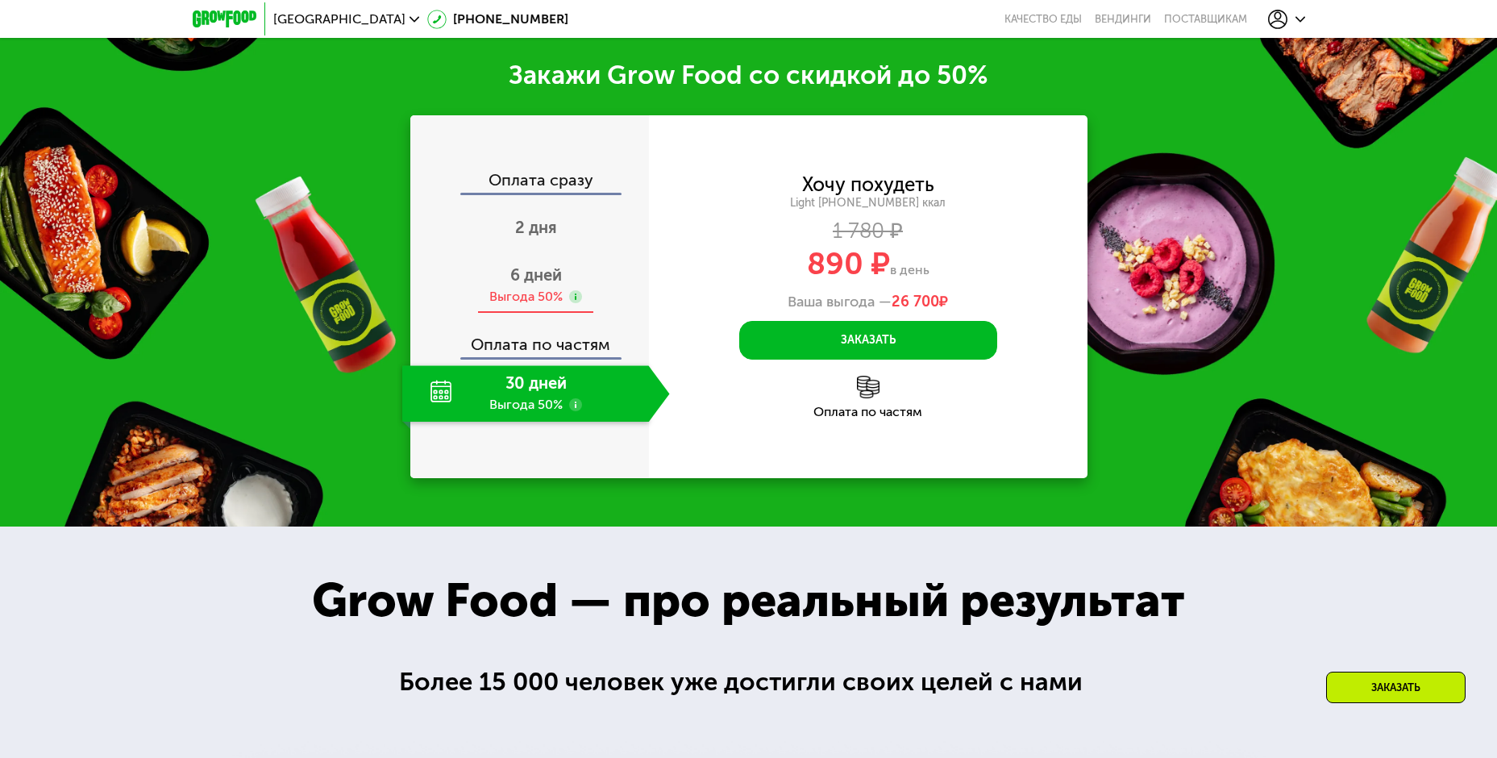
click at [535, 257] on div "6 дней Выгода 50%" at bounding box center [536, 285] width 268 height 56
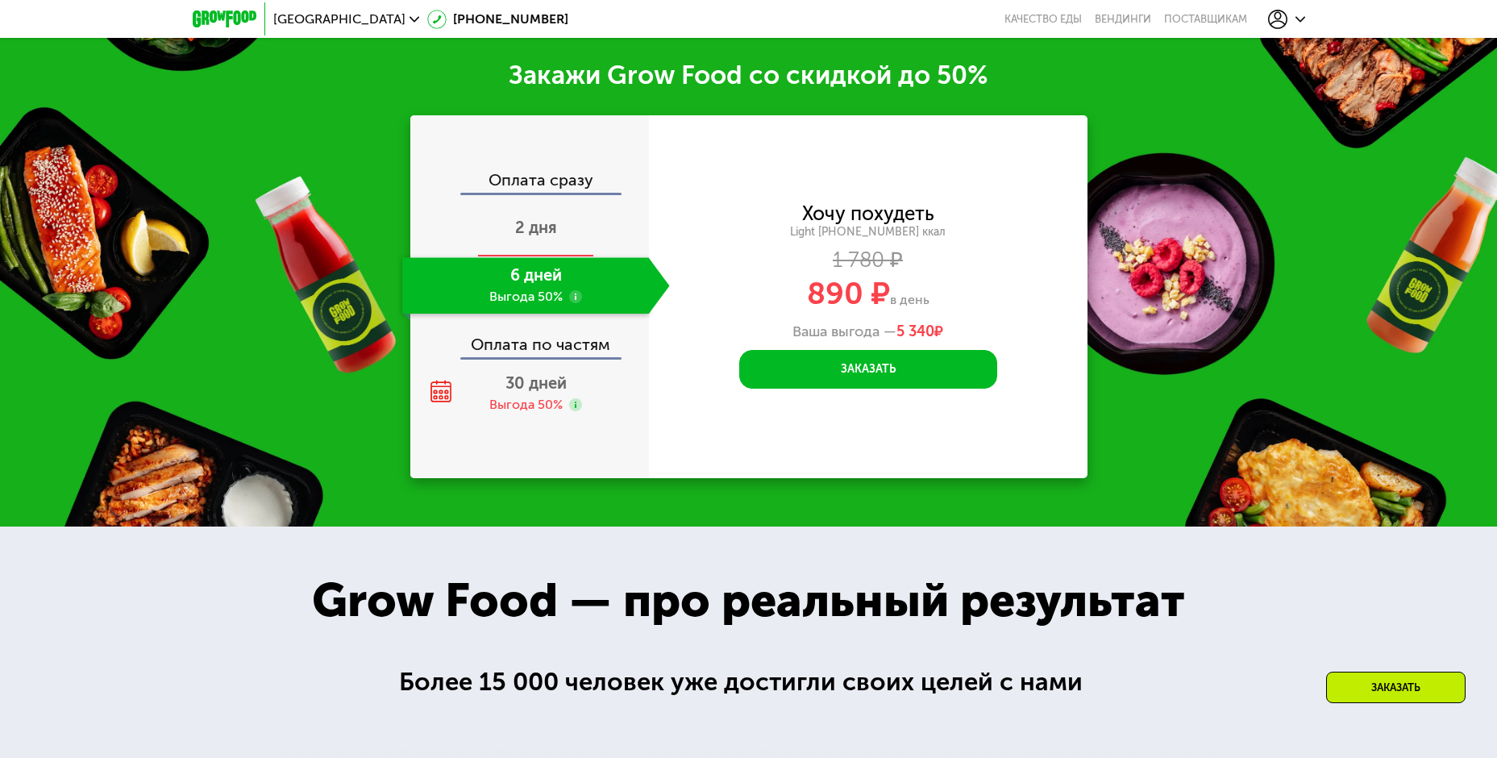
click at [535, 204] on div "2 дня" at bounding box center [536, 229] width 268 height 56
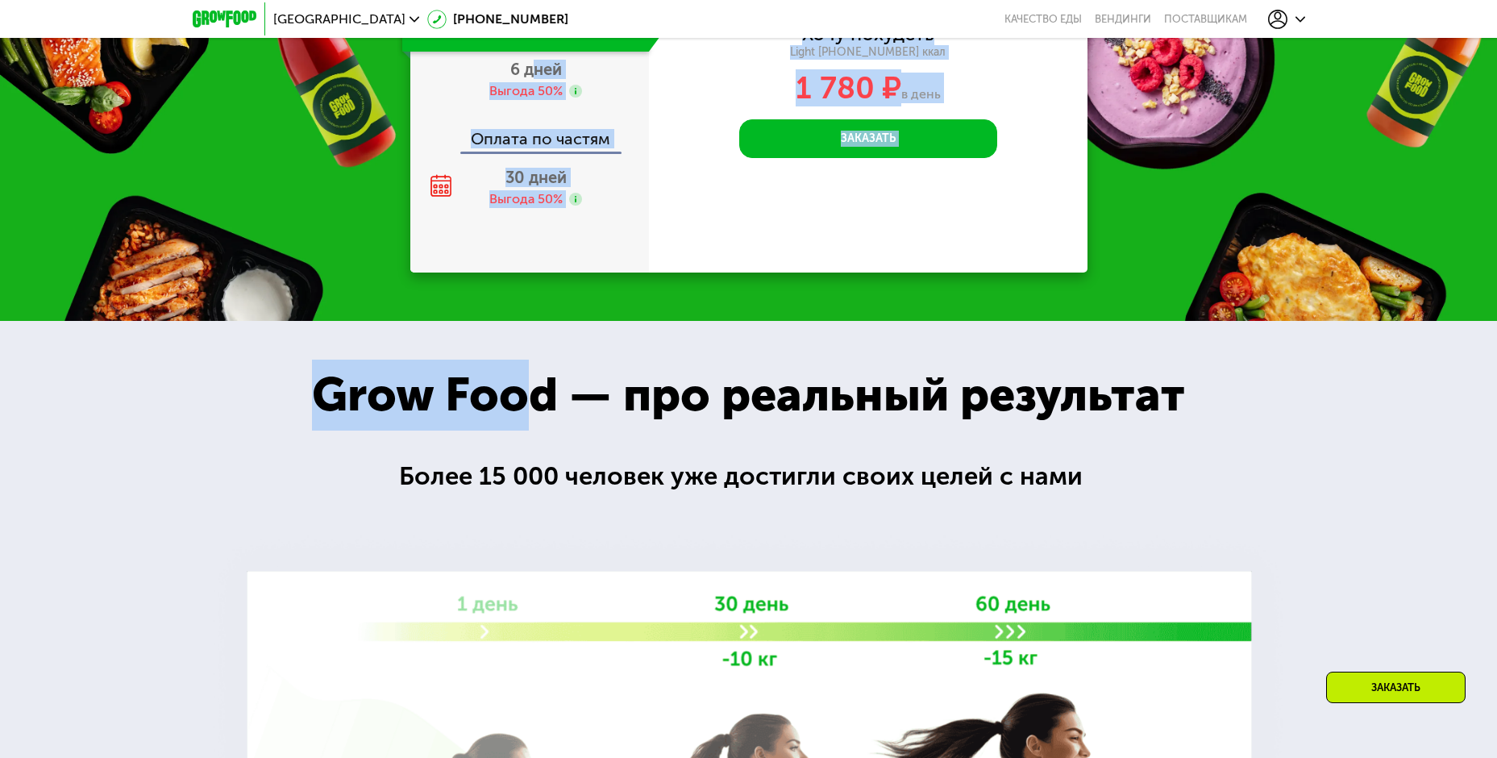
scroll to position [2439, 0]
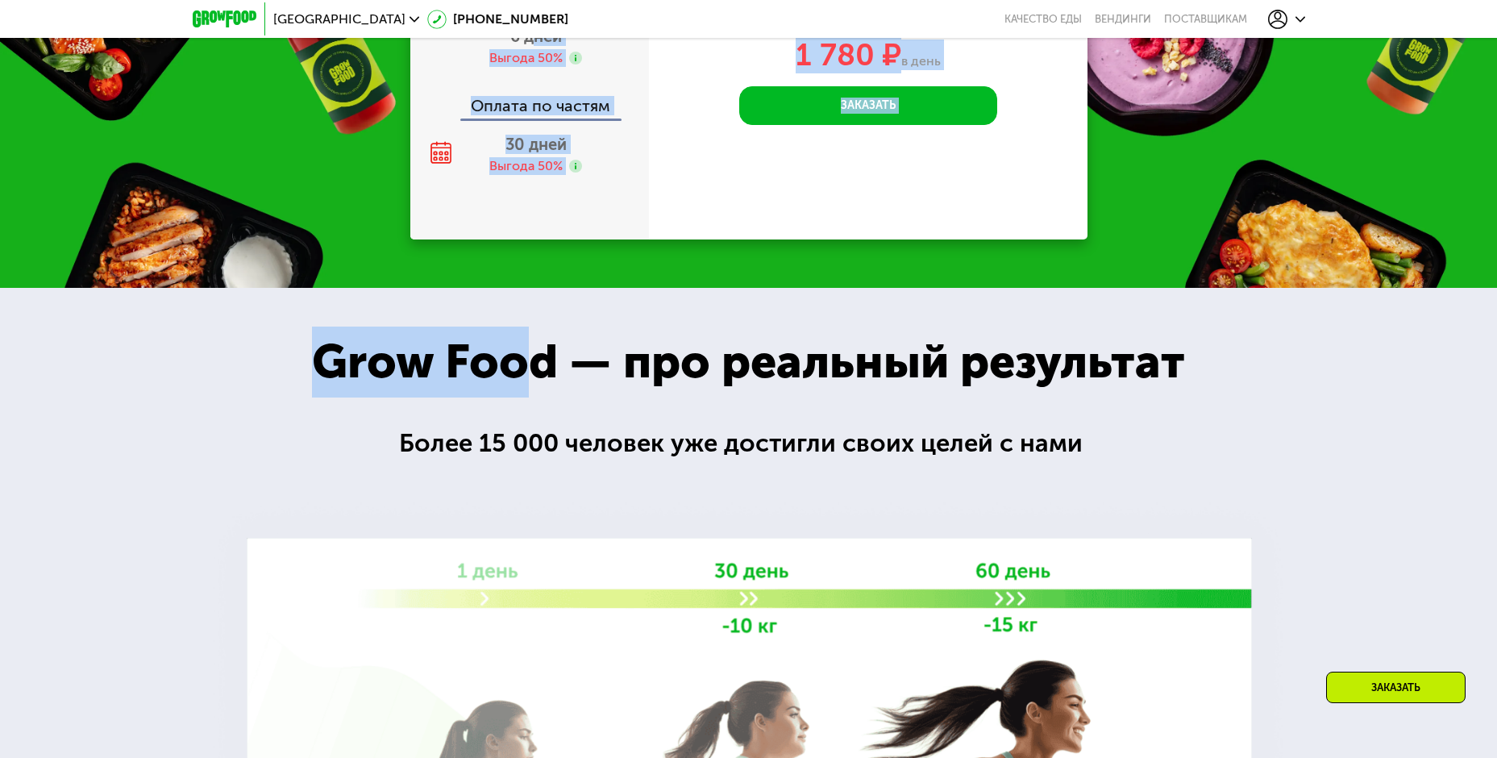
click at [992, 479] on div at bounding box center [748, 674] width 1497 height 773
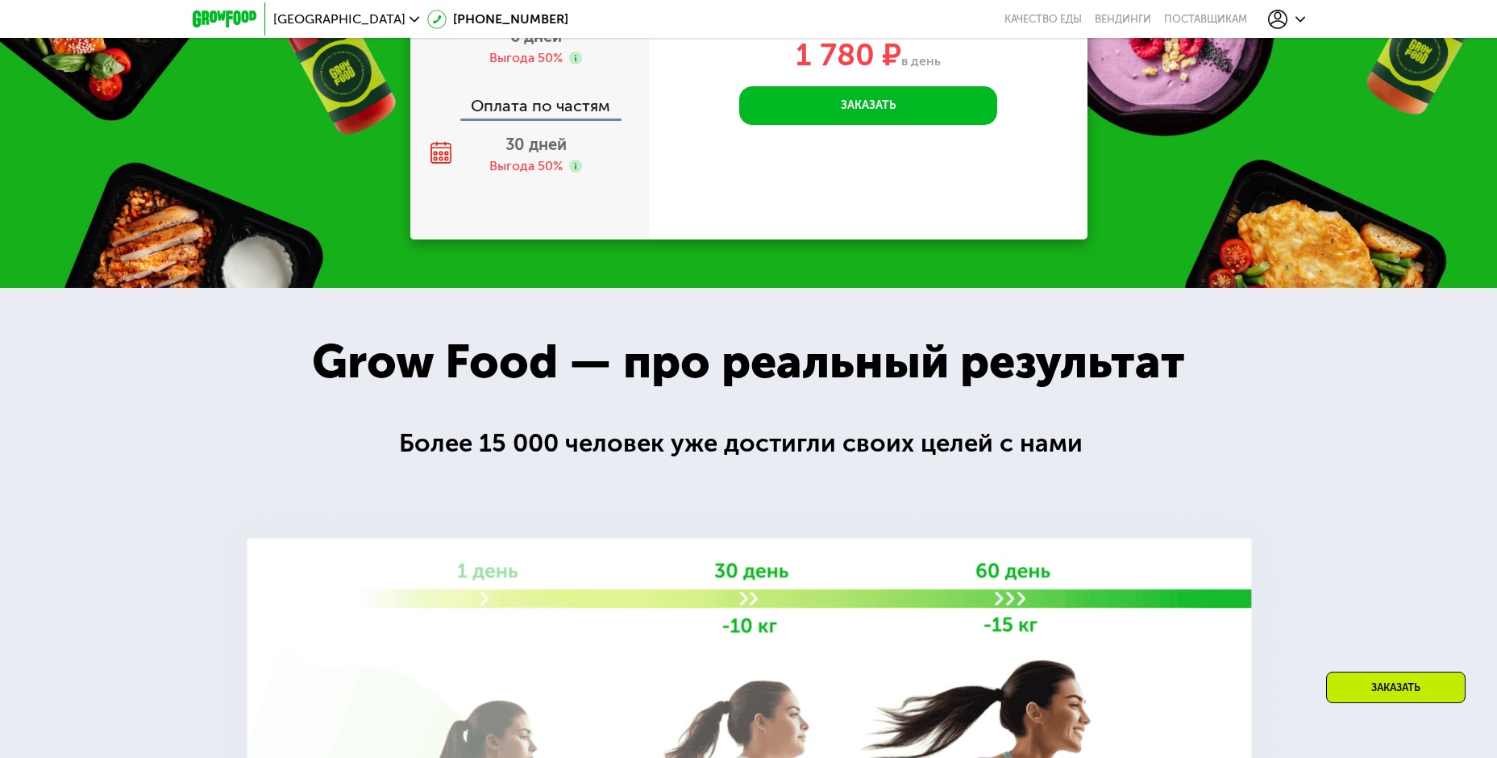
click at [1376, 693] on div "Заказать" at bounding box center [1395, 687] width 139 height 31
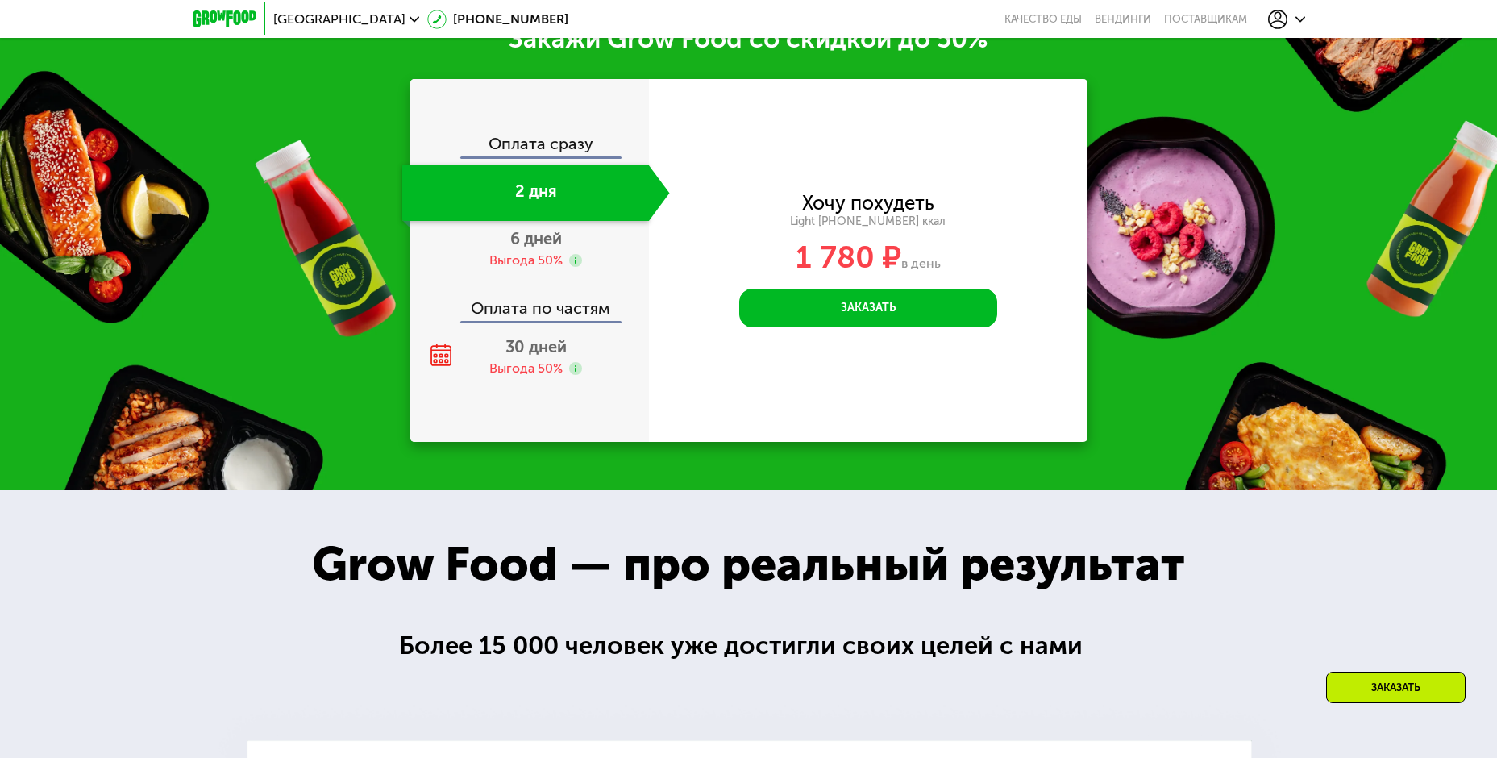
scroll to position [2216, 0]
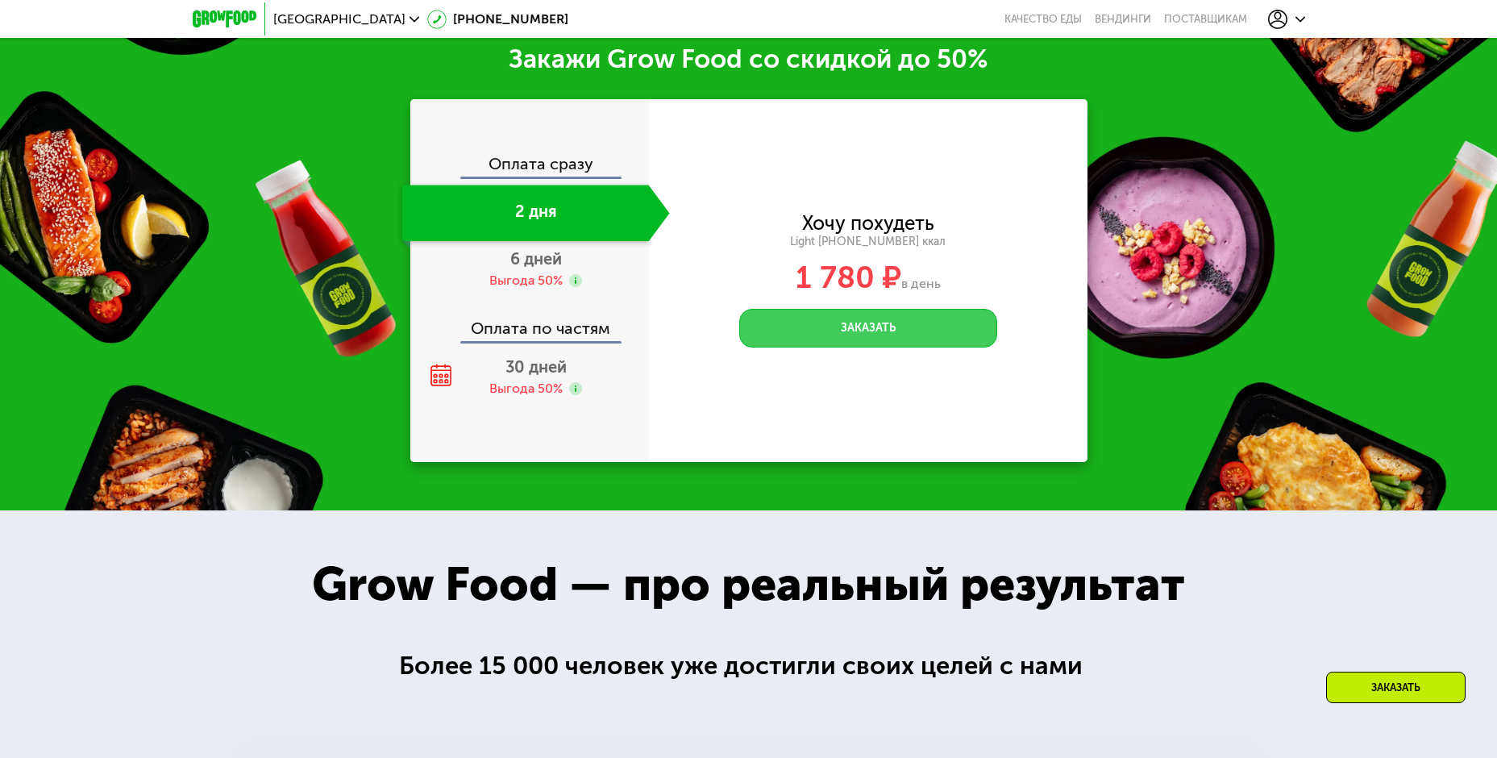
drag, startPoint x: 858, startPoint y: 358, endPoint x: 855, endPoint y: 340, distance: 17.9
click at [858, 352] on div "Хочу похудеть Light 1000 ~1000 ккал 1 780 ₽ в день Заказать Введите свой номер …" at bounding box center [868, 280] width 439 height 363
click at [855, 340] on button "Заказать" at bounding box center [868, 328] width 258 height 39
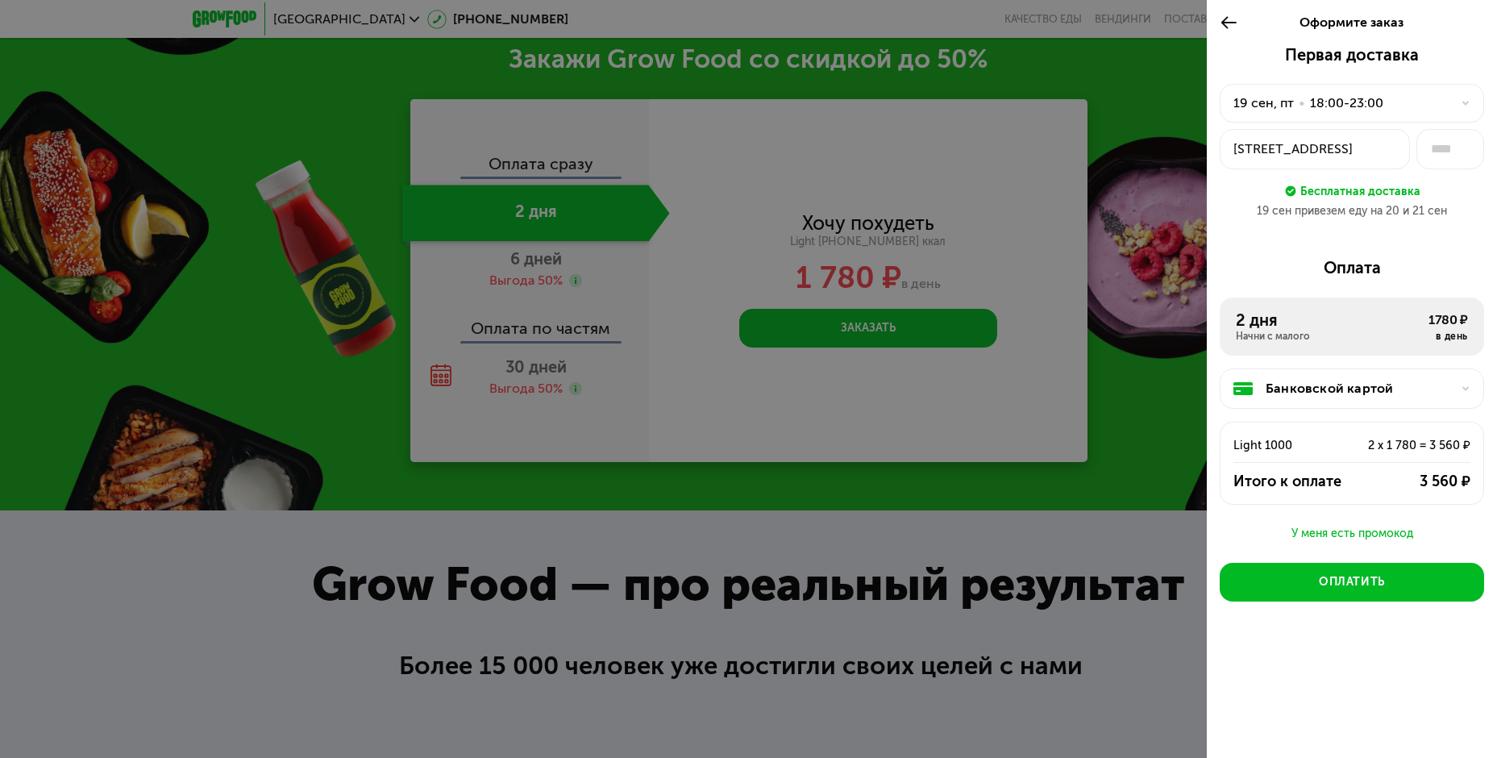
click at [318, 259] on div at bounding box center [748, 379] width 1497 height 758
click at [1240, 17] on div at bounding box center [1233, 22] width 27 height 45
click at [1233, 21] on icon at bounding box center [1229, 22] width 19 height 19
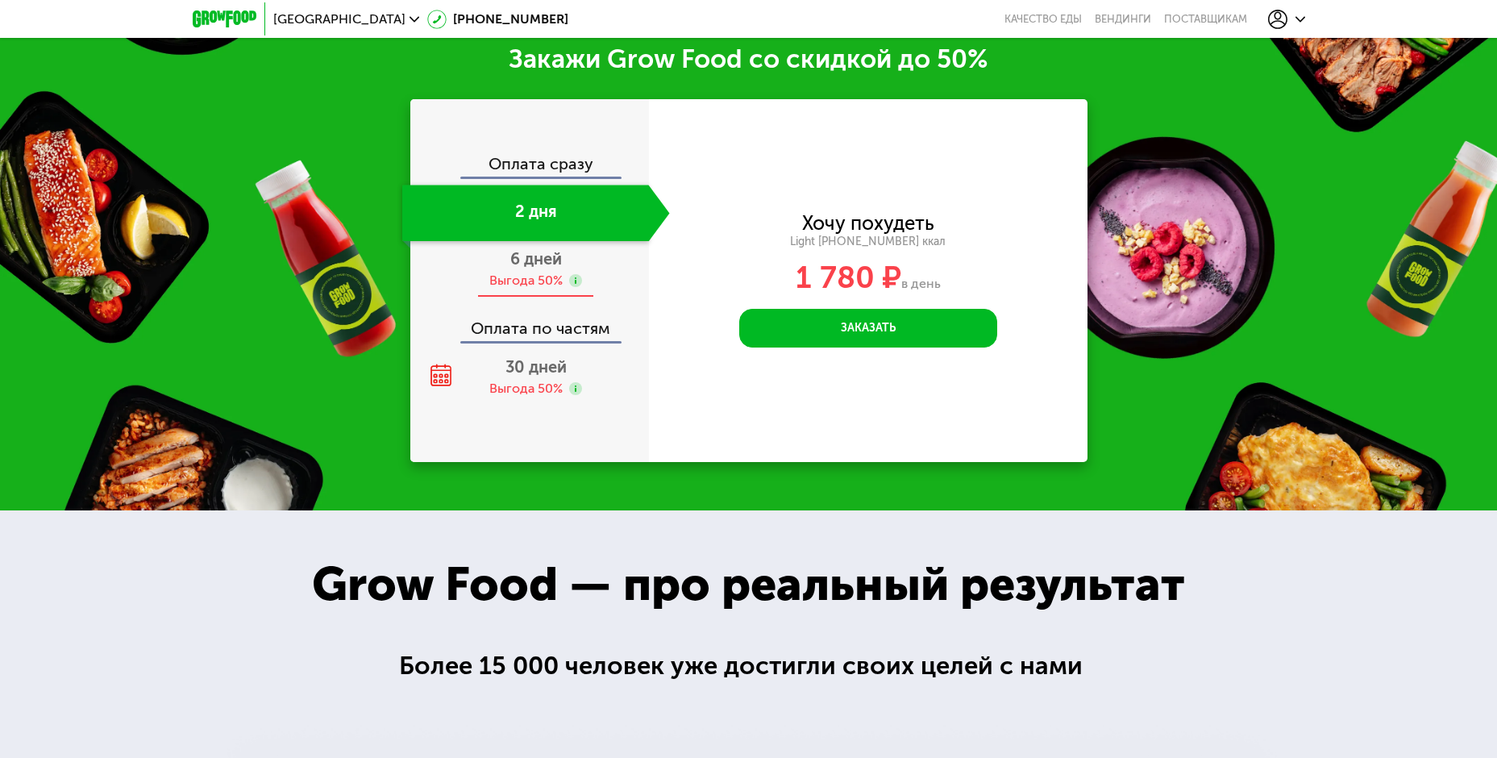
click at [529, 268] on span "6 дней" at bounding box center [536, 258] width 52 height 19
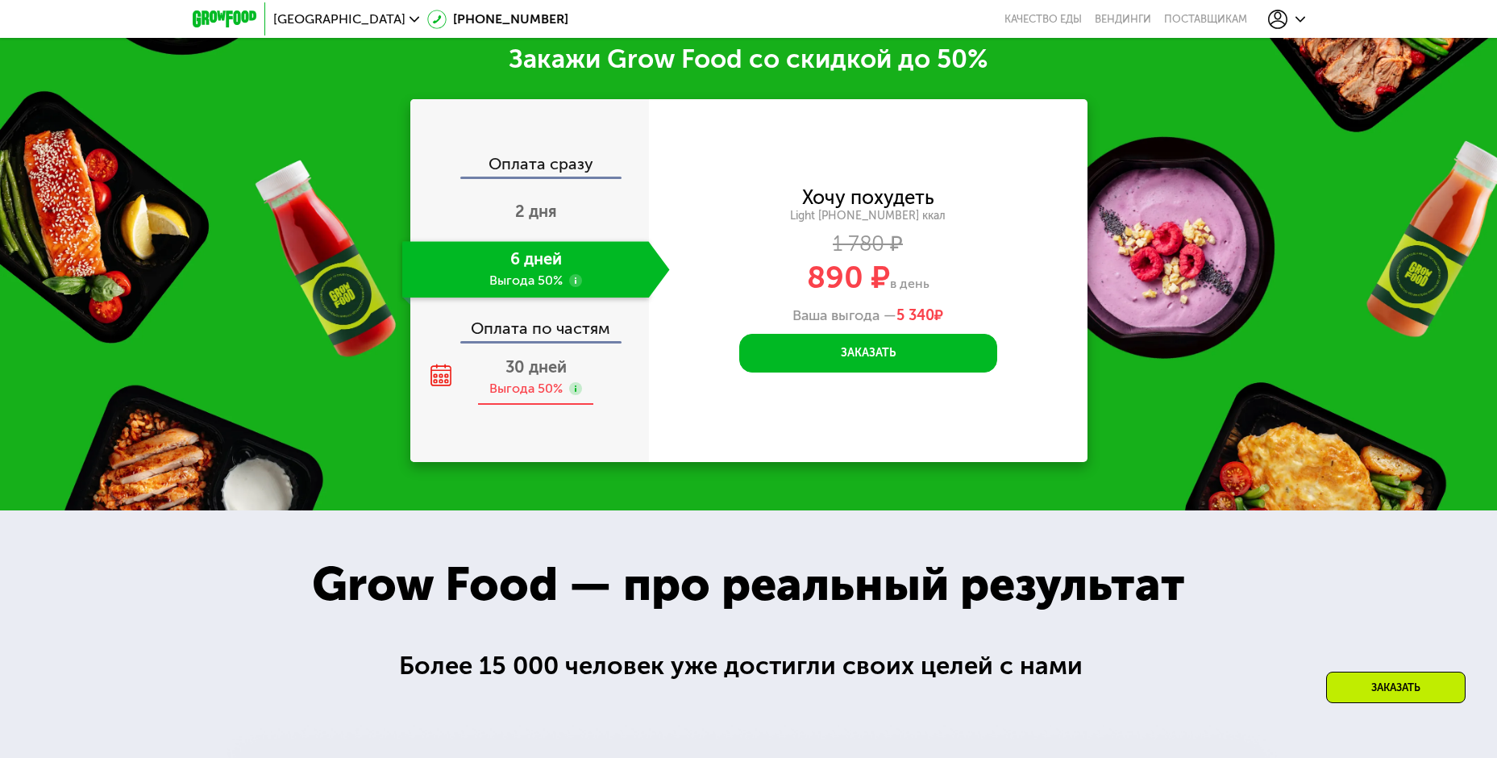
click at [522, 377] on span "30 дней" at bounding box center [536, 366] width 61 height 19
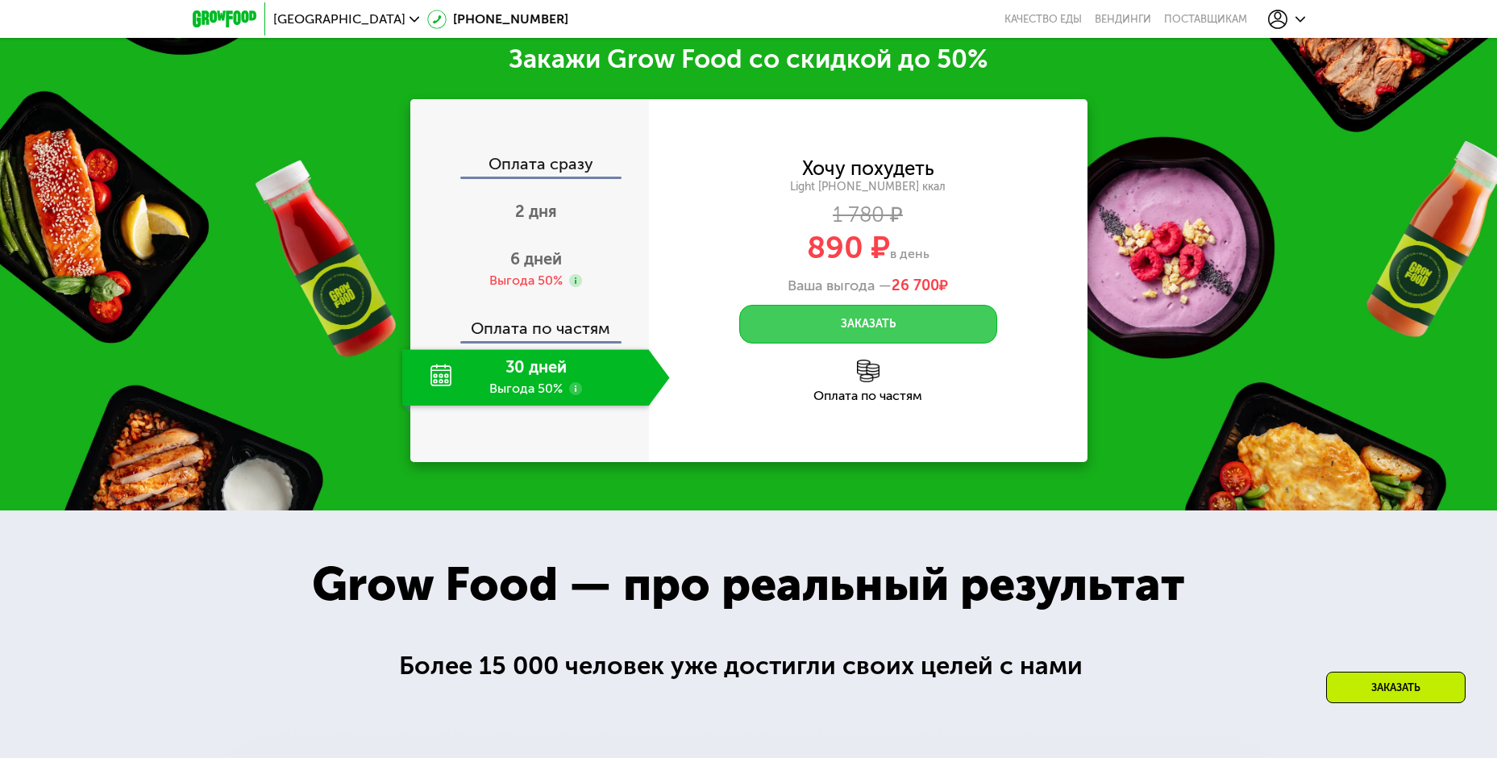
click at [805, 339] on button "Заказать" at bounding box center [868, 324] width 258 height 39
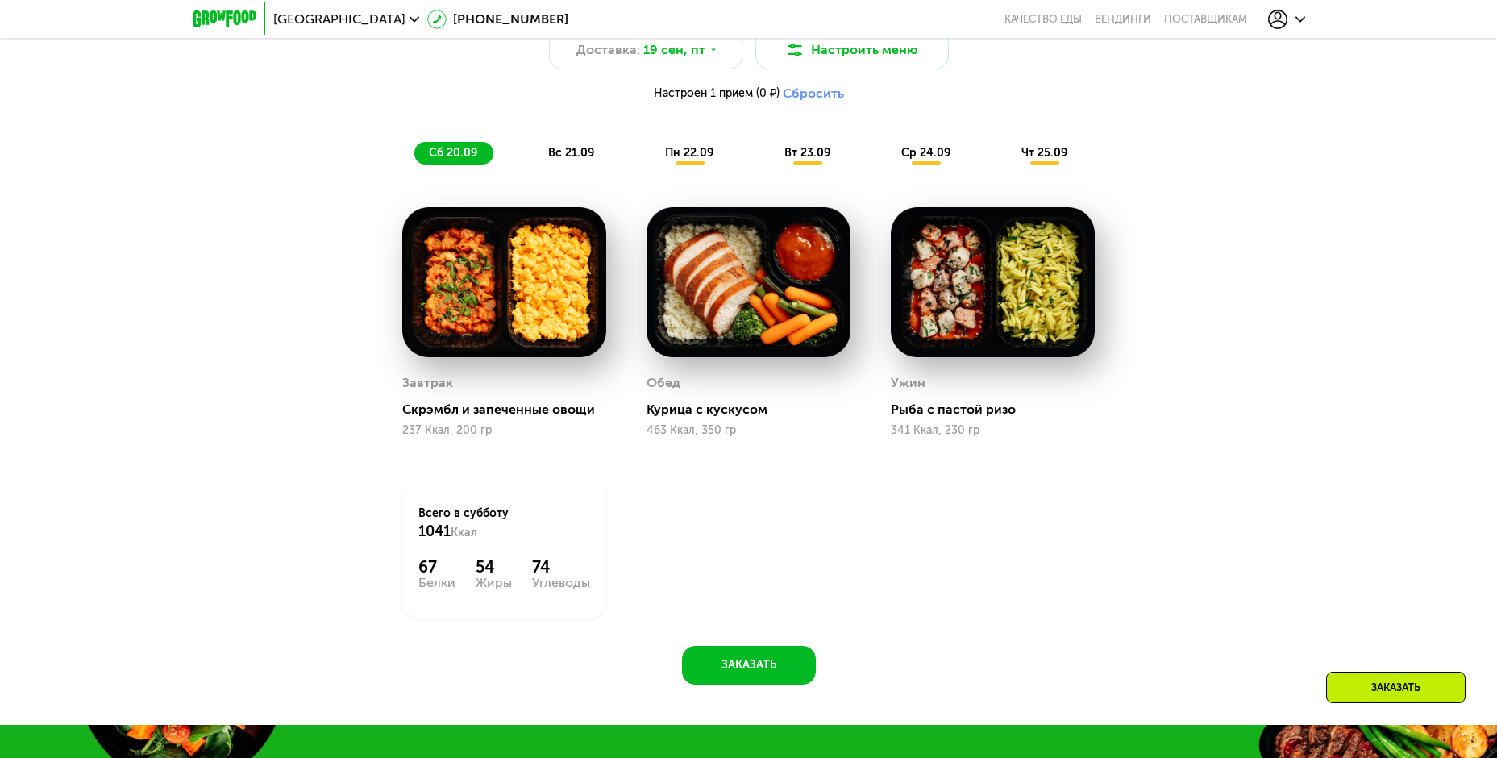
scroll to position [1370, 0]
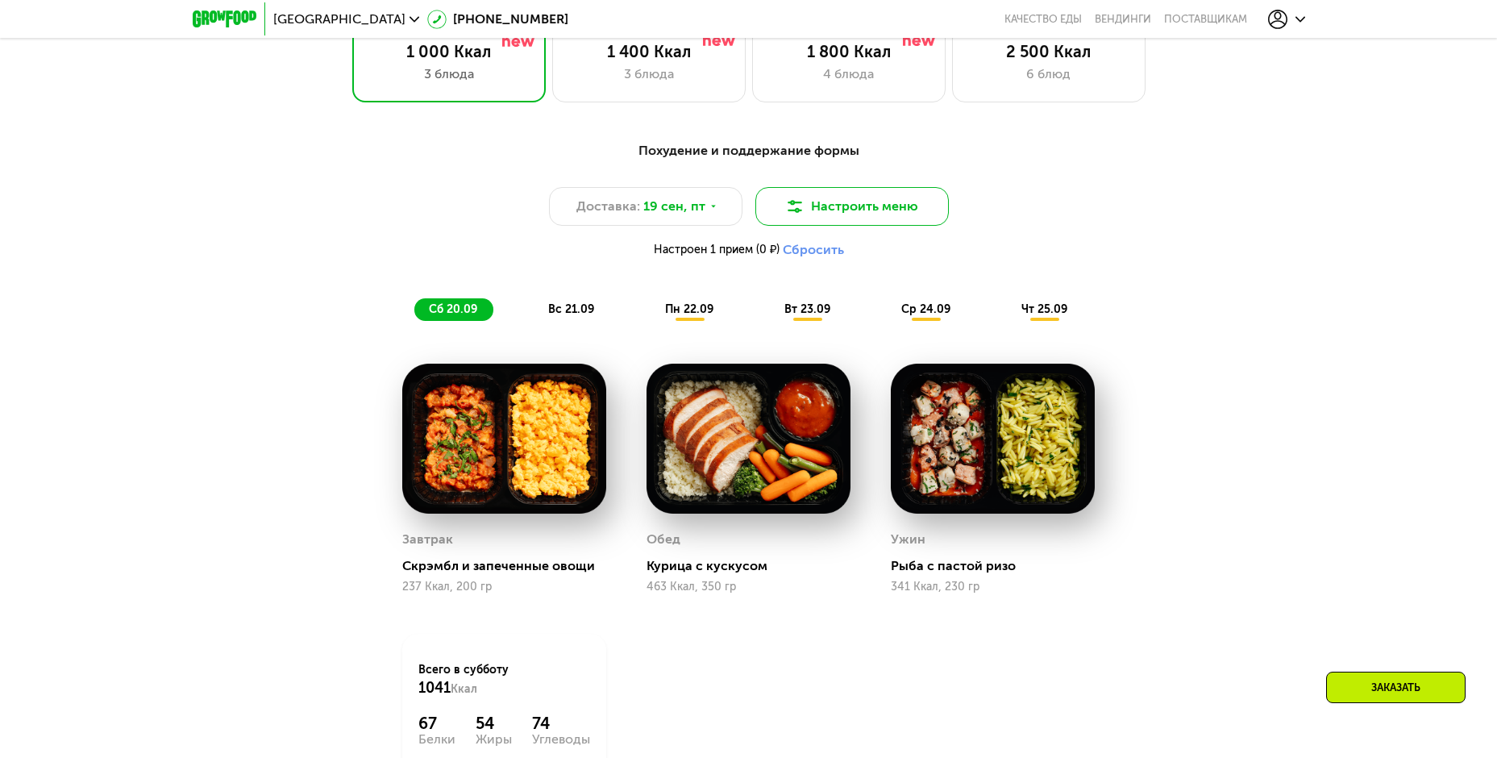
click at [793, 211] on img at bounding box center [794, 206] width 19 height 19
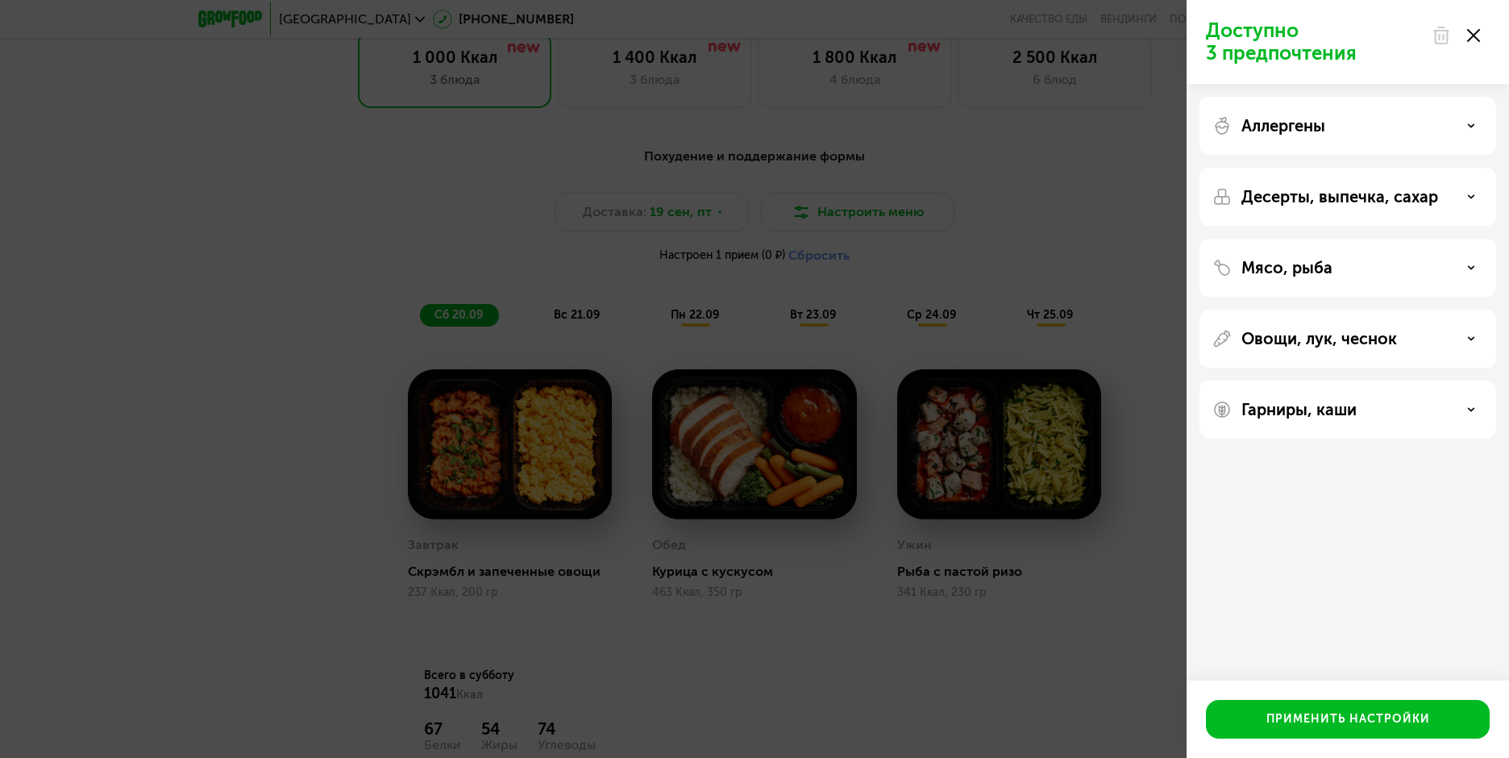
click at [215, 290] on div "Доступно 3 предпочтения Аллергены Десерты, выпечка, сахар Мясо, рыба Овощи, лук…" at bounding box center [754, 379] width 1509 height 758
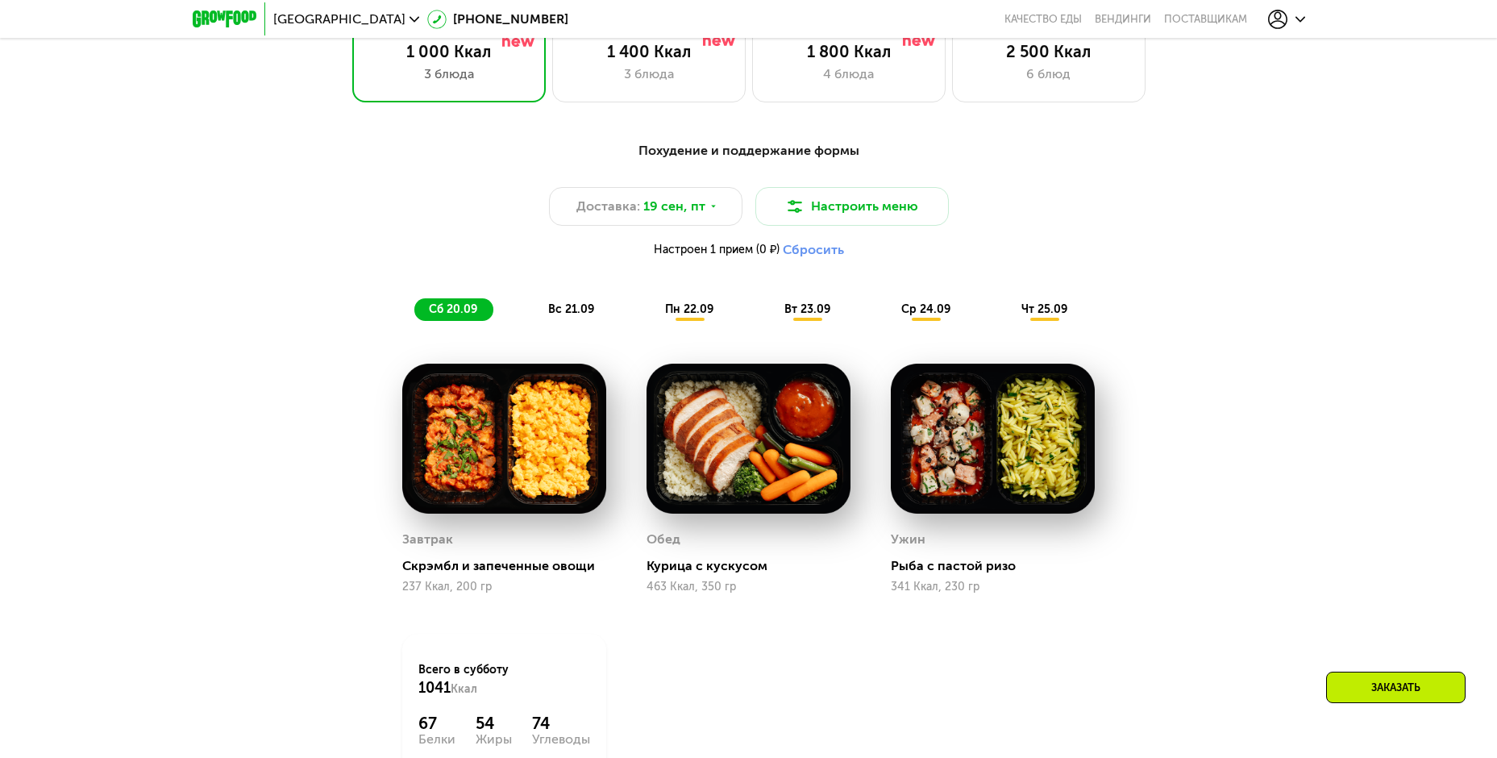
click at [578, 321] on div "вс 21.09" at bounding box center [572, 309] width 77 height 23
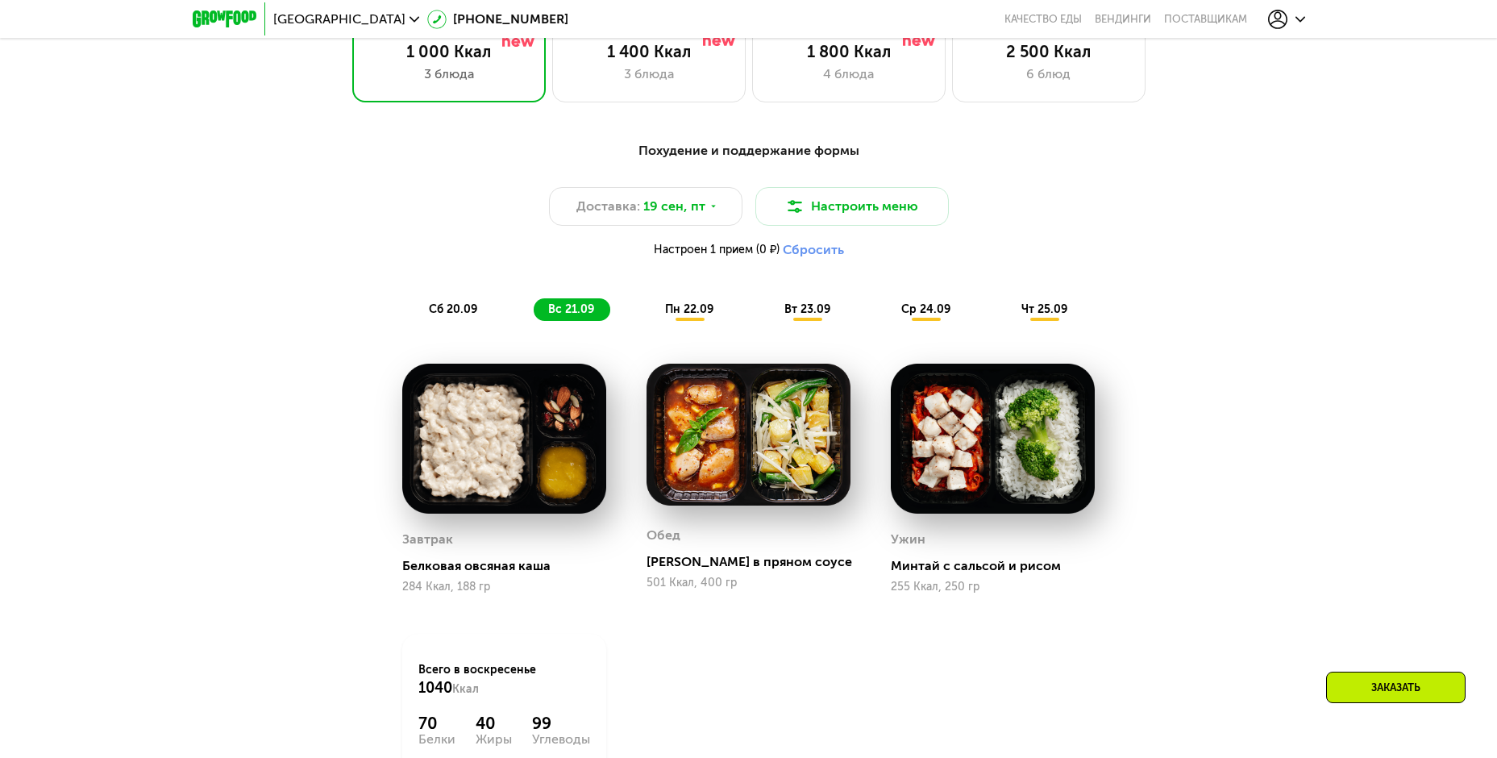
click at [699, 327] on div "Похудение и поддержание формы Доставка: 19 сен, пт Настроить меню Настроен 1 пр…" at bounding box center [749, 230] width 974 height 199
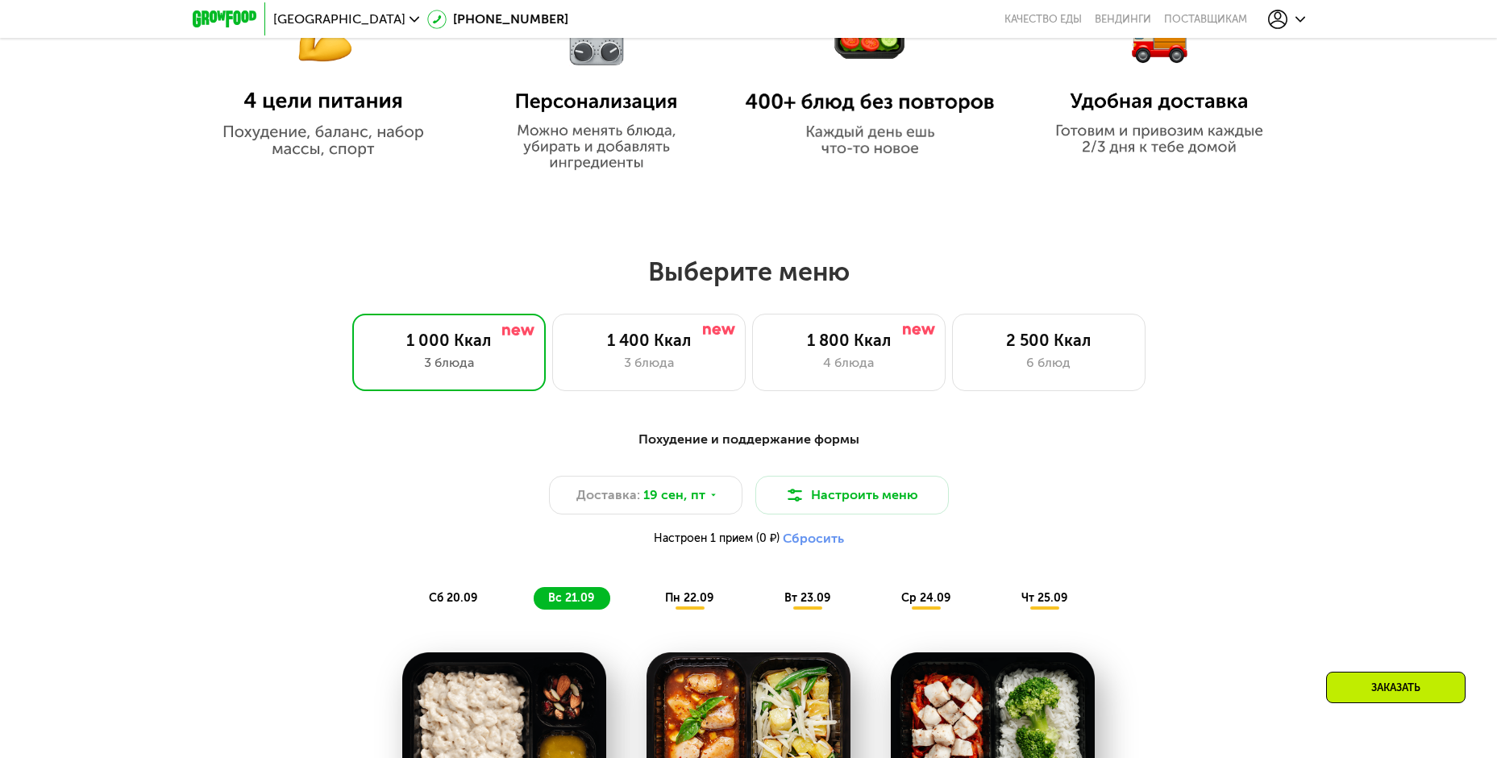
scroll to position [1047, 0]
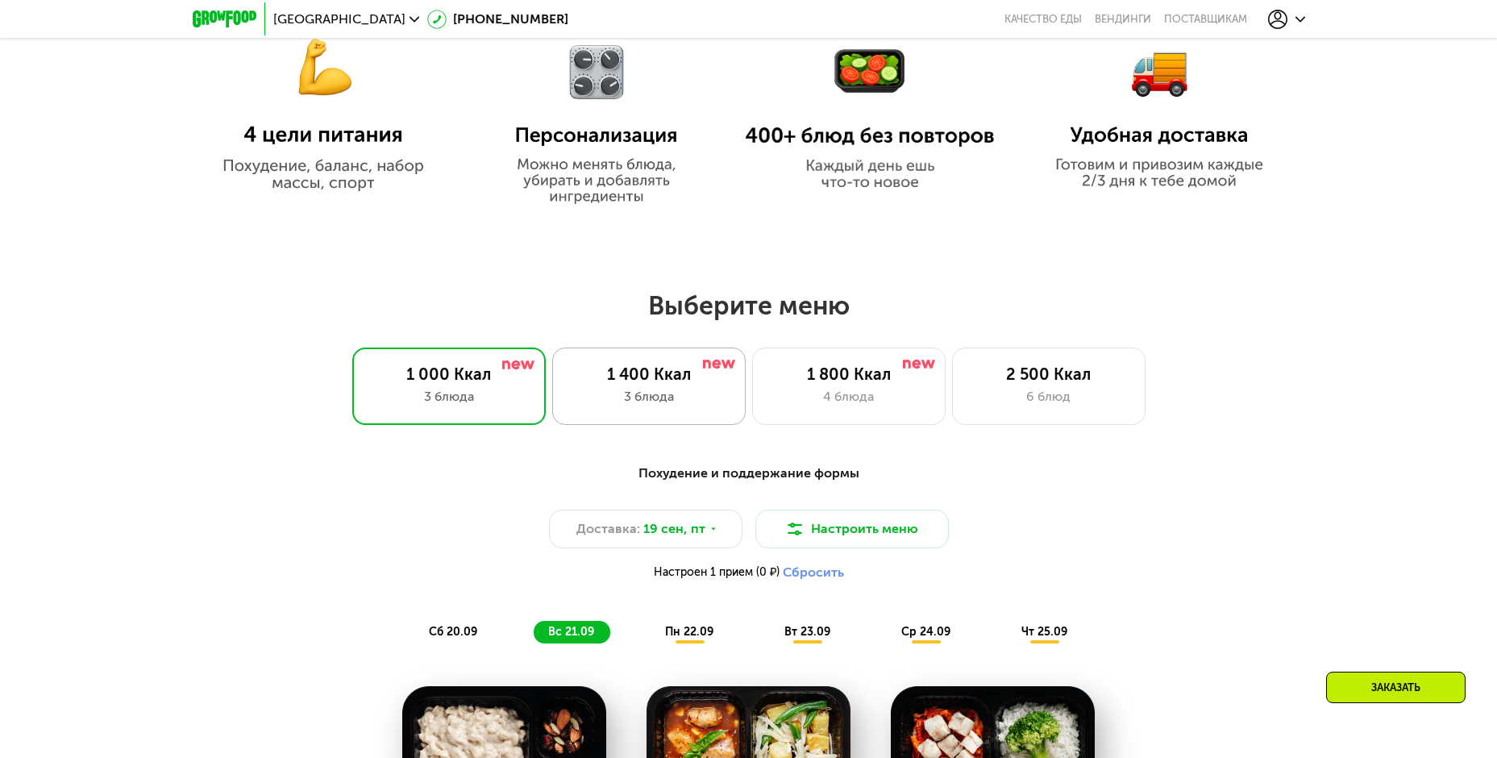
click at [681, 401] on div "3 блюда" at bounding box center [649, 396] width 160 height 19
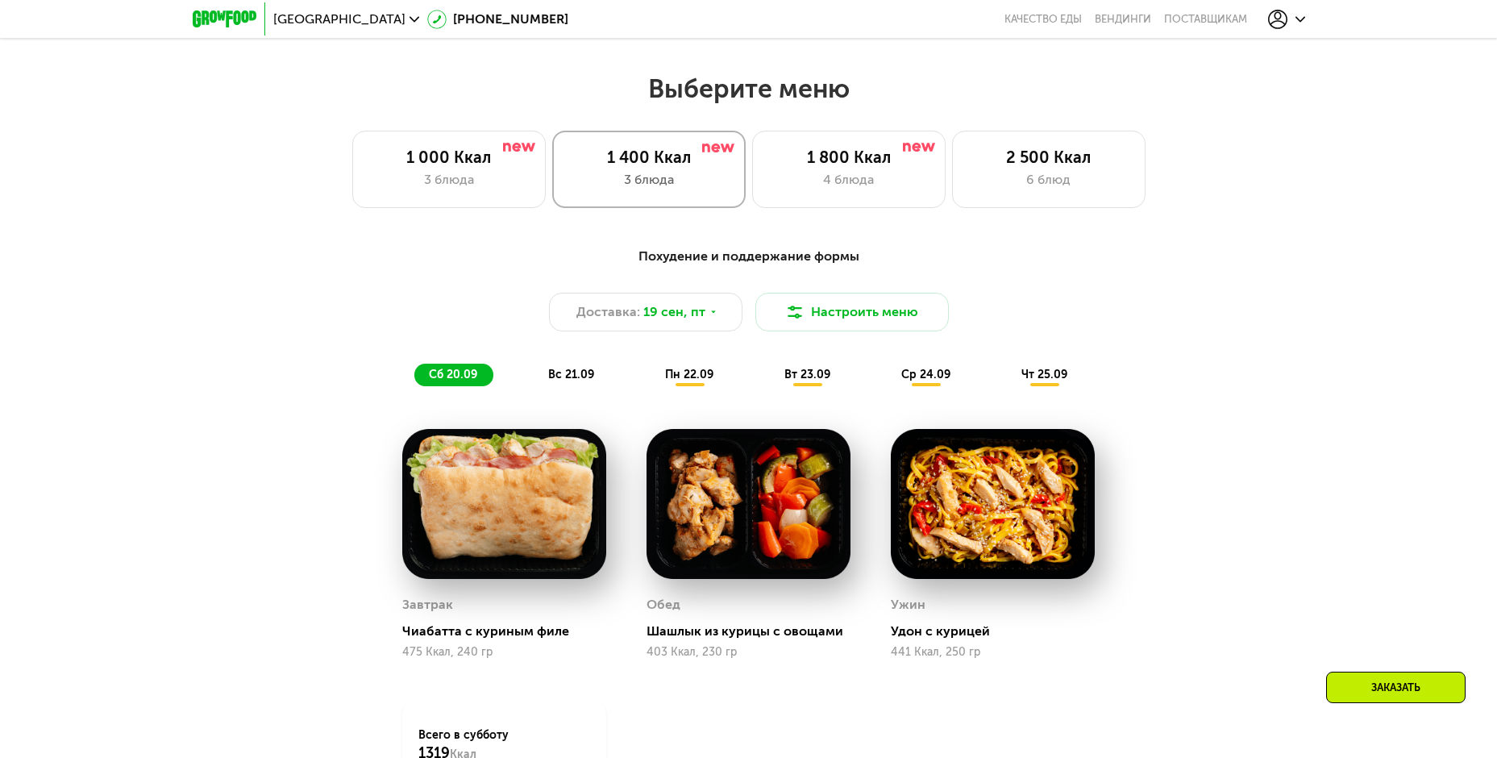
scroll to position [1289, 0]
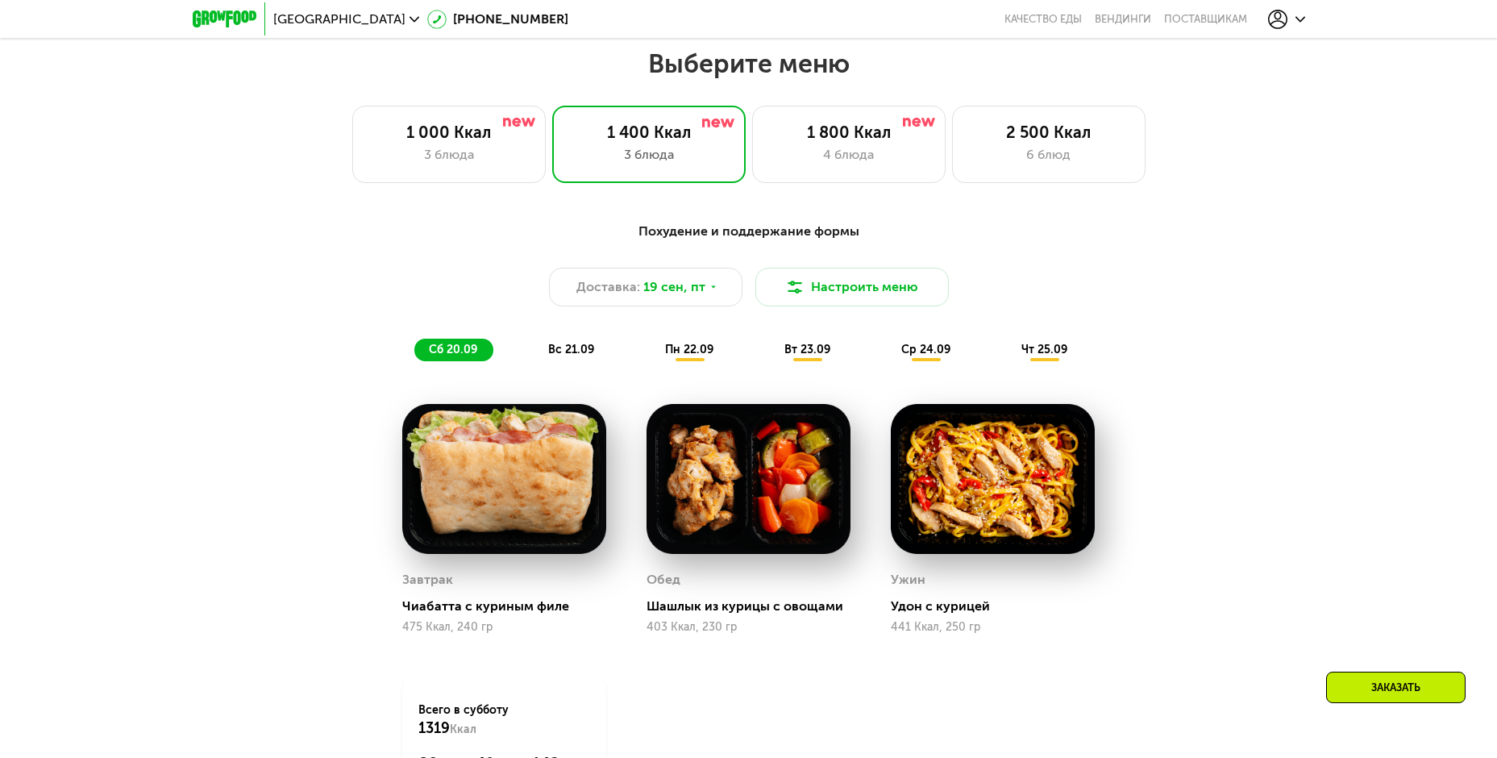
click at [418, 584] on div "Завтрак" at bounding box center [427, 580] width 51 height 24
click at [468, 489] on img at bounding box center [504, 479] width 204 height 150
click at [813, 356] on span "вт 23.09" at bounding box center [807, 350] width 46 height 14
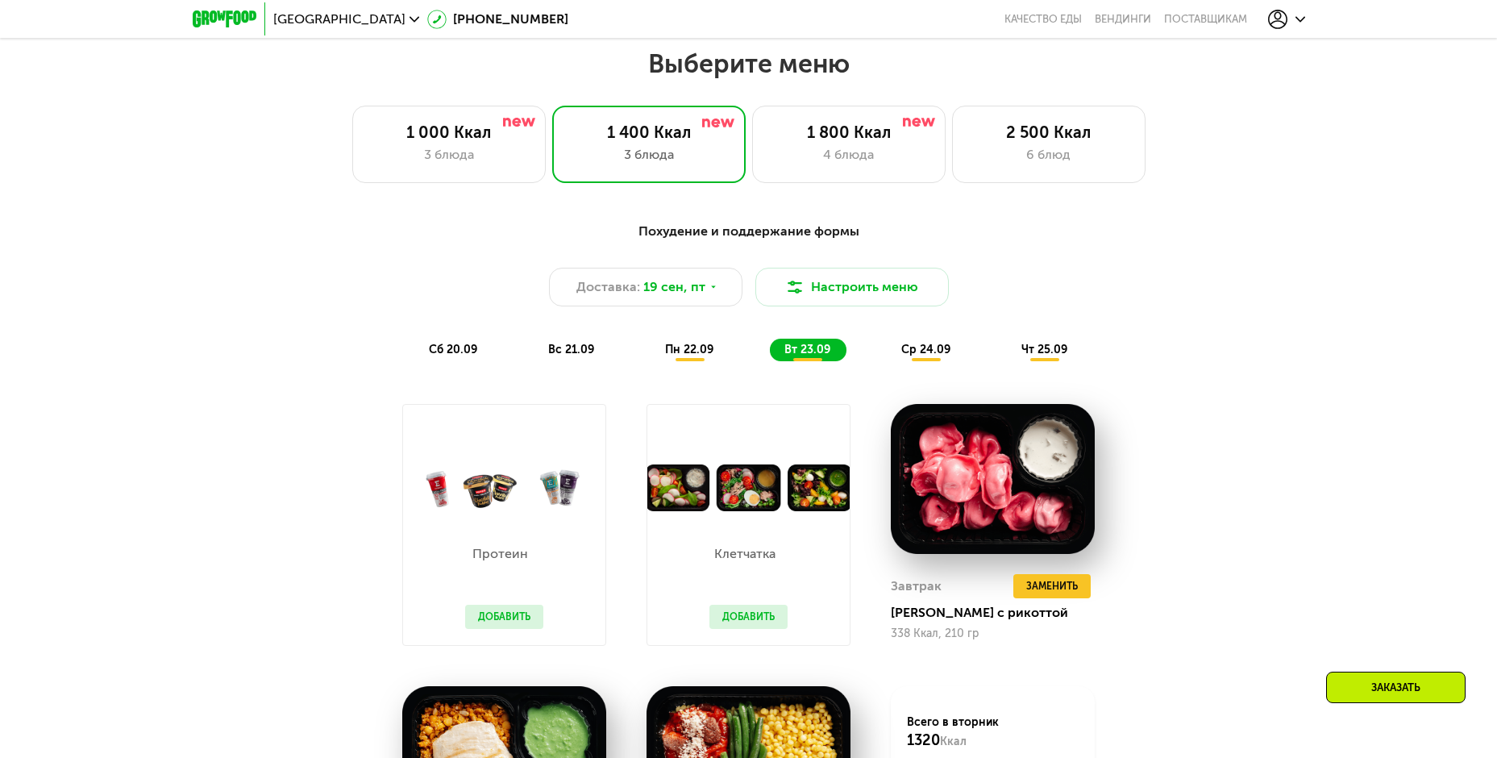
click at [443, 356] on span "сб 20.09" at bounding box center [453, 350] width 48 height 14
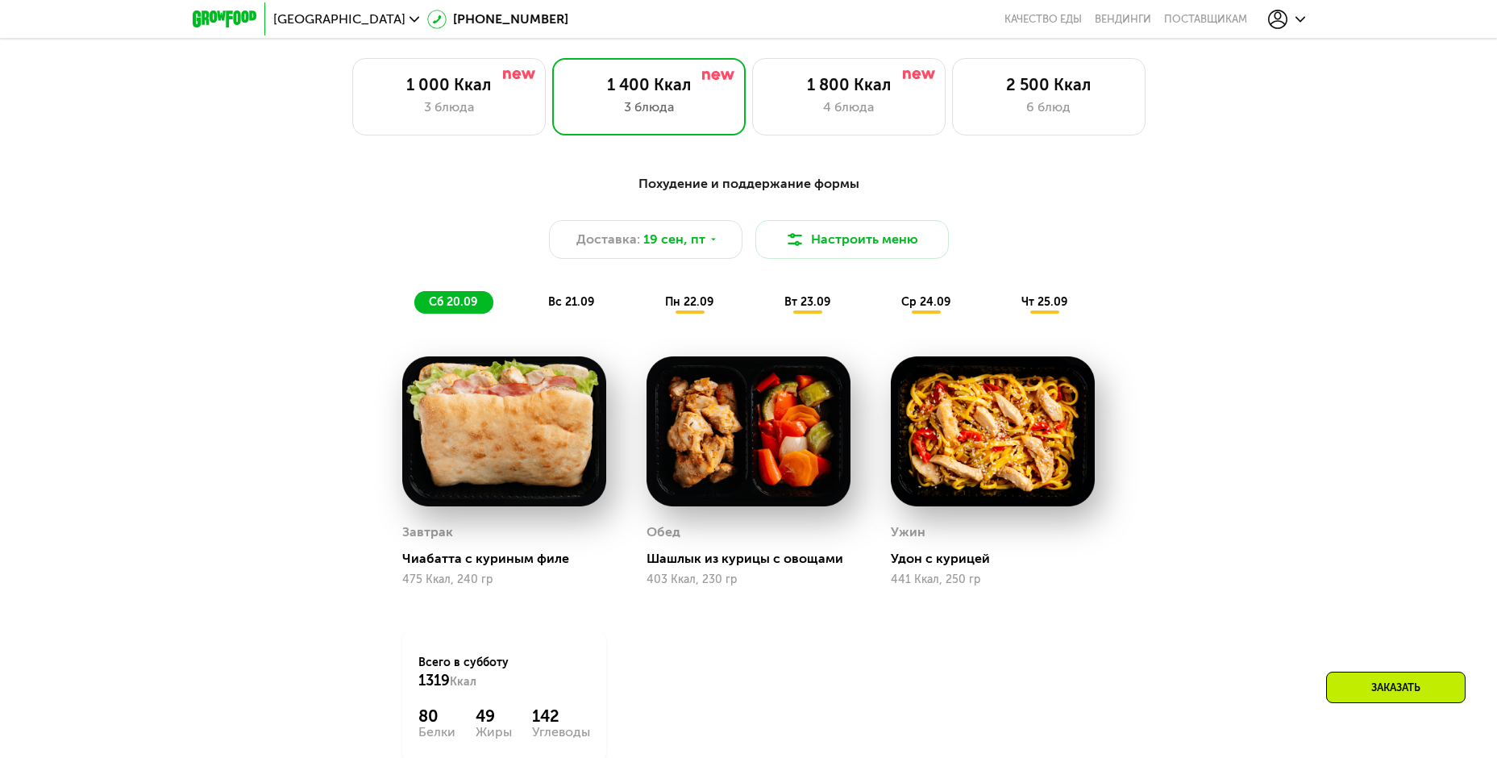
scroll to position [1370, 0]
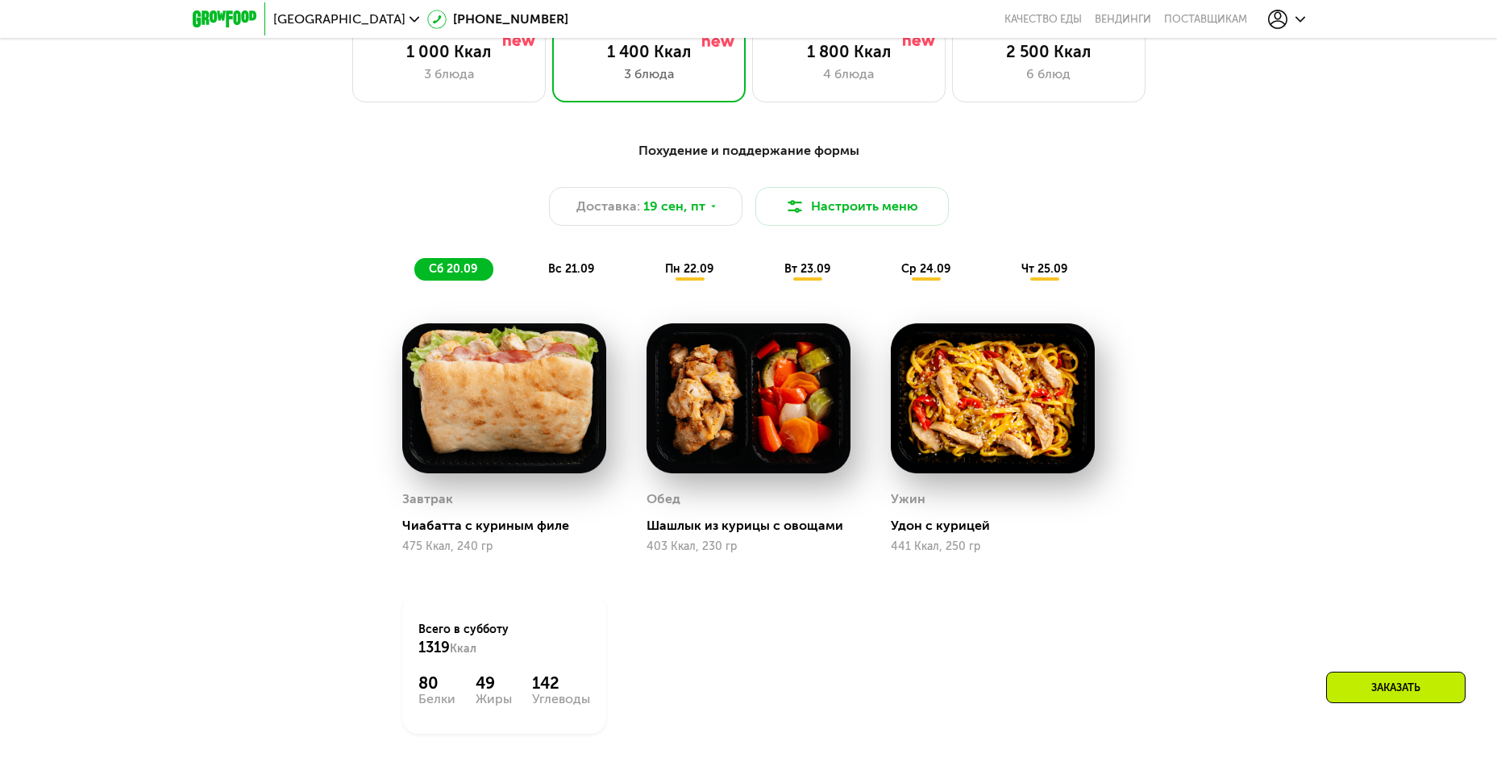
click at [561, 269] on span "вс 21.09" at bounding box center [571, 269] width 46 height 14
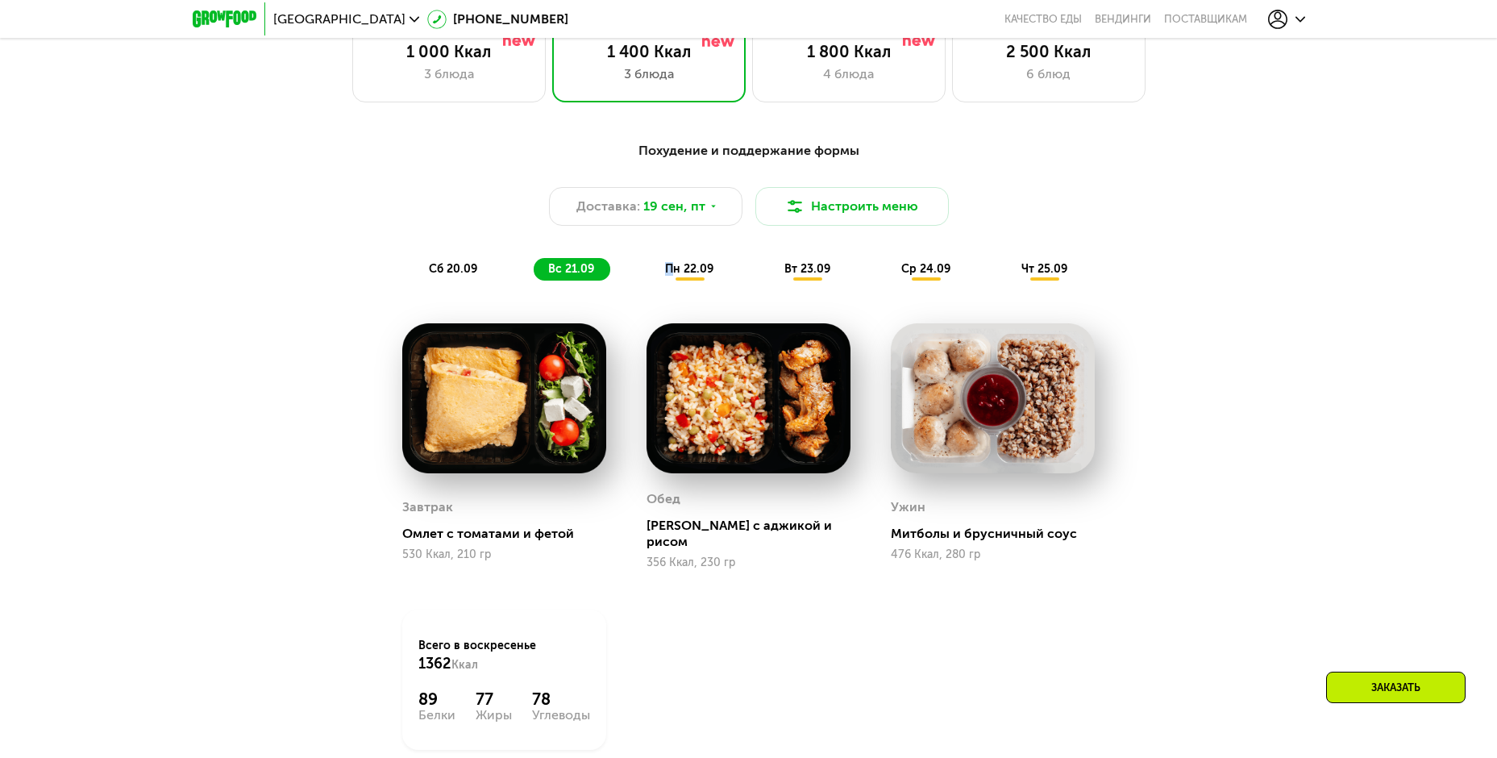
click at [670, 270] on span "пн 22.09" at bounding box center [689, 269] width 48 height 14
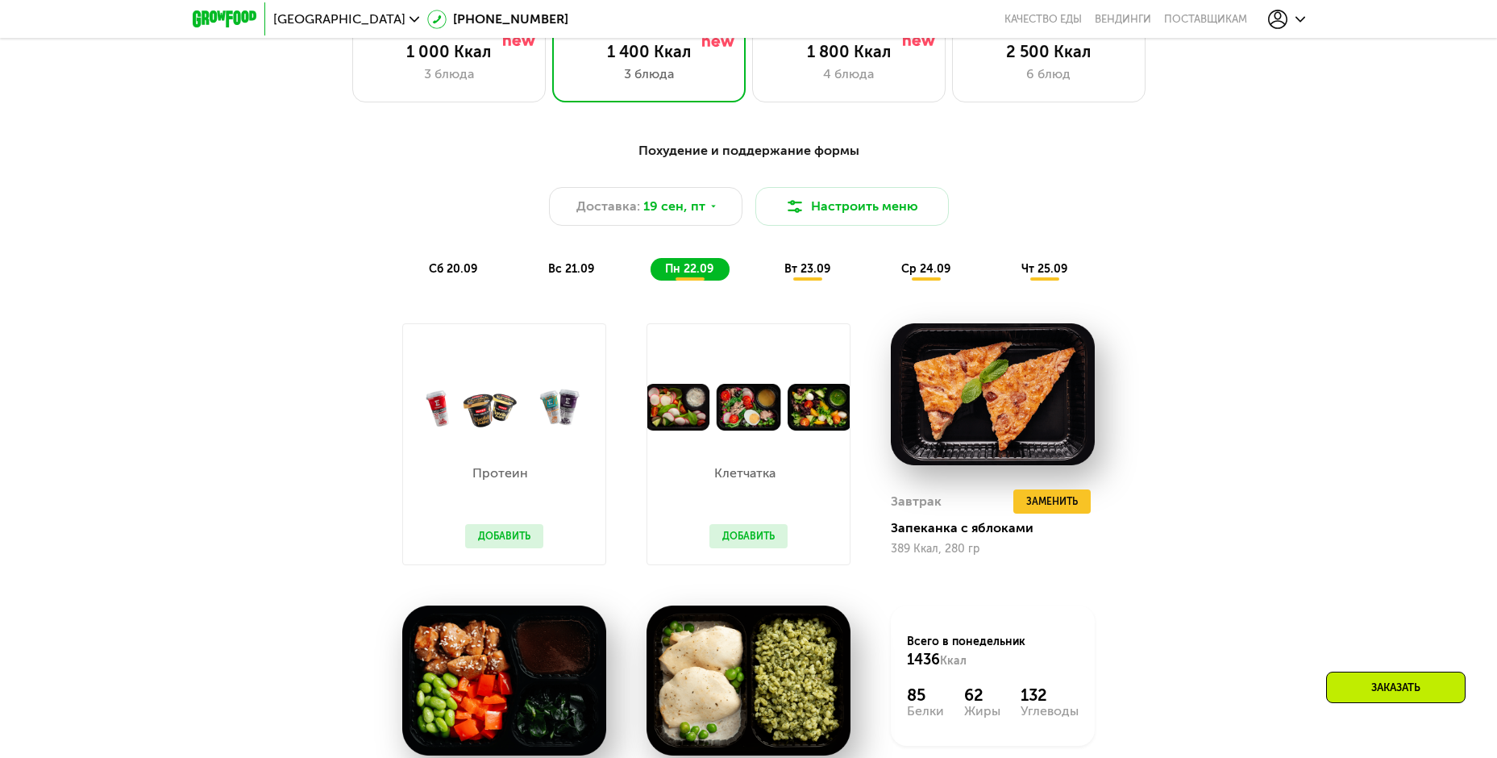
click at [812, 273] on span "вт 23.09" at bounding box center [807, 269] width 46 height 14
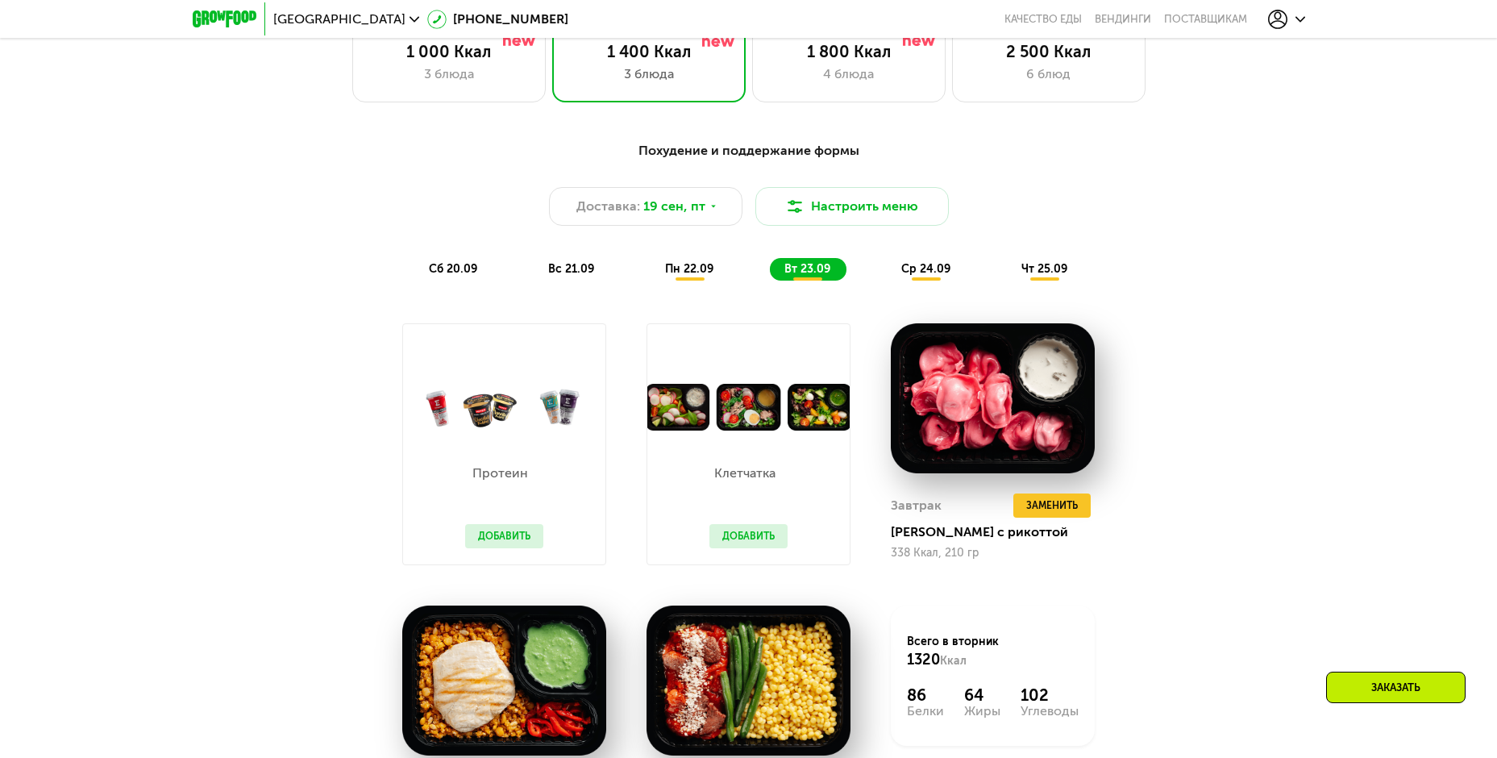
click at [678, 274] on span "пн 22.09" at bounding box center [689, 269] width 48 height 14
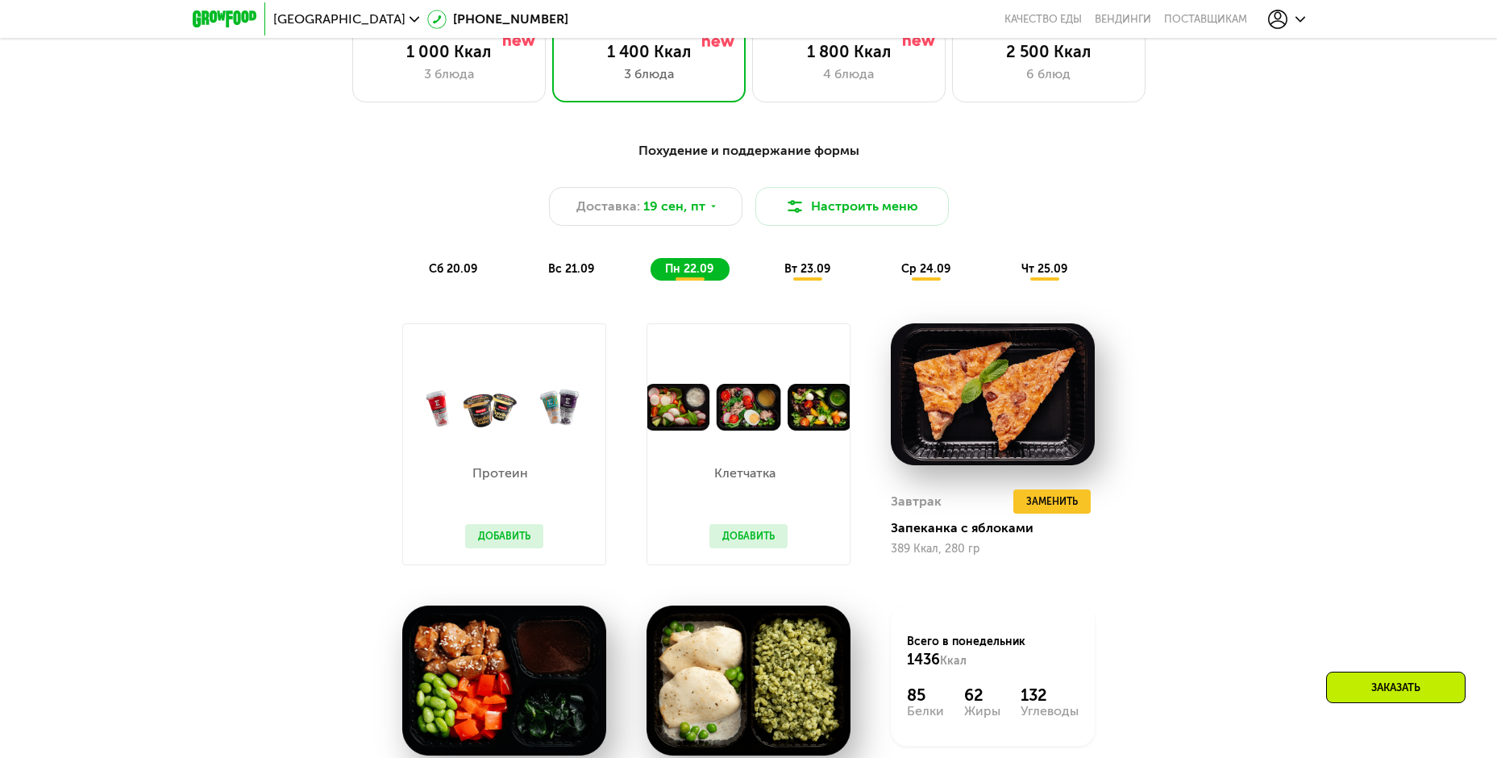
click at [786, 273] on span "вт 23.09" at bounding box center [807, 269] width 46 height 14
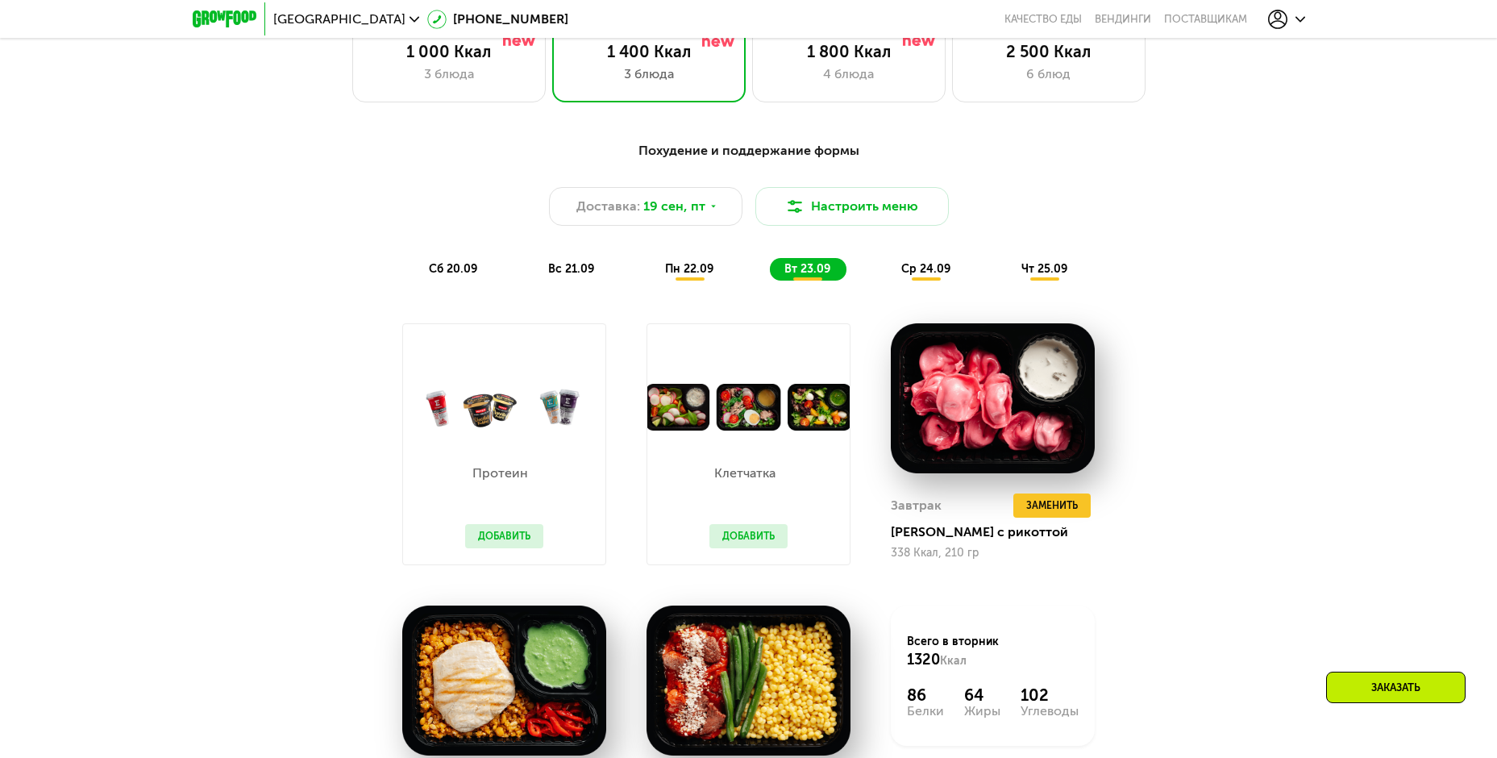
click at [932, 273] on span "ср 24.09" at bounding box center [925, 269] width 49 height 14
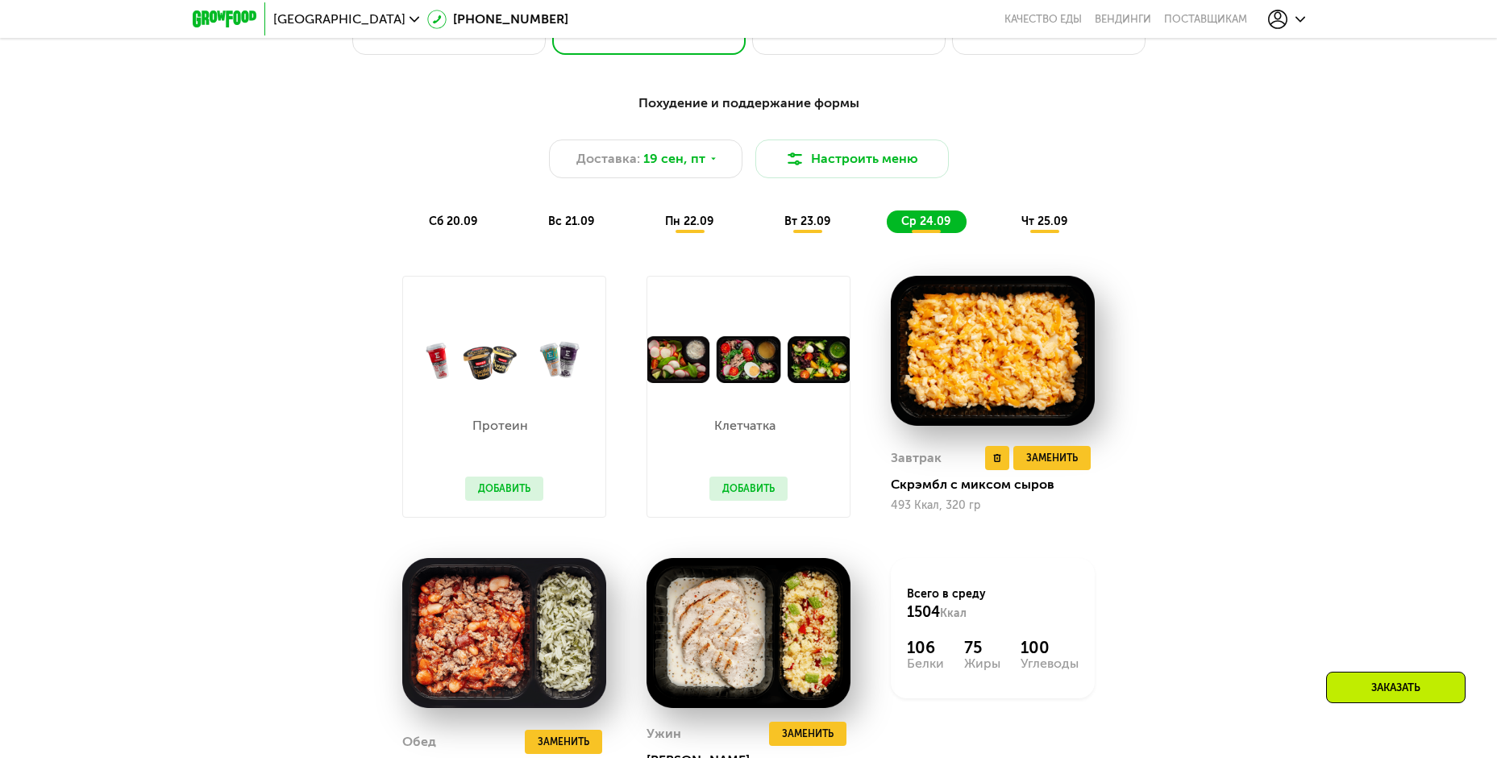
scroll to position [1450, 0]
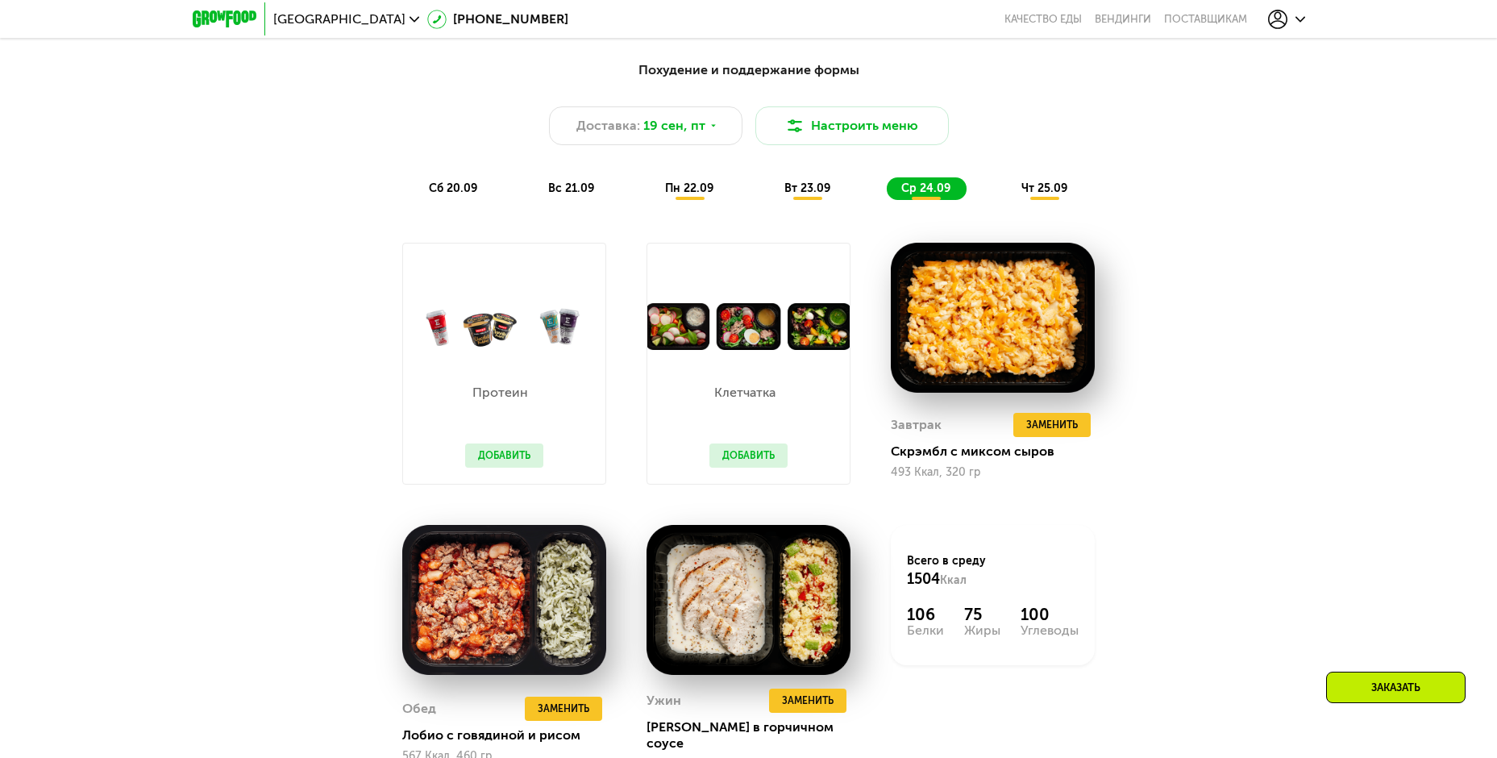
click at [1050, 195] on span "чт 25.09" at bounding box center [1044, 188] width 46 height 14
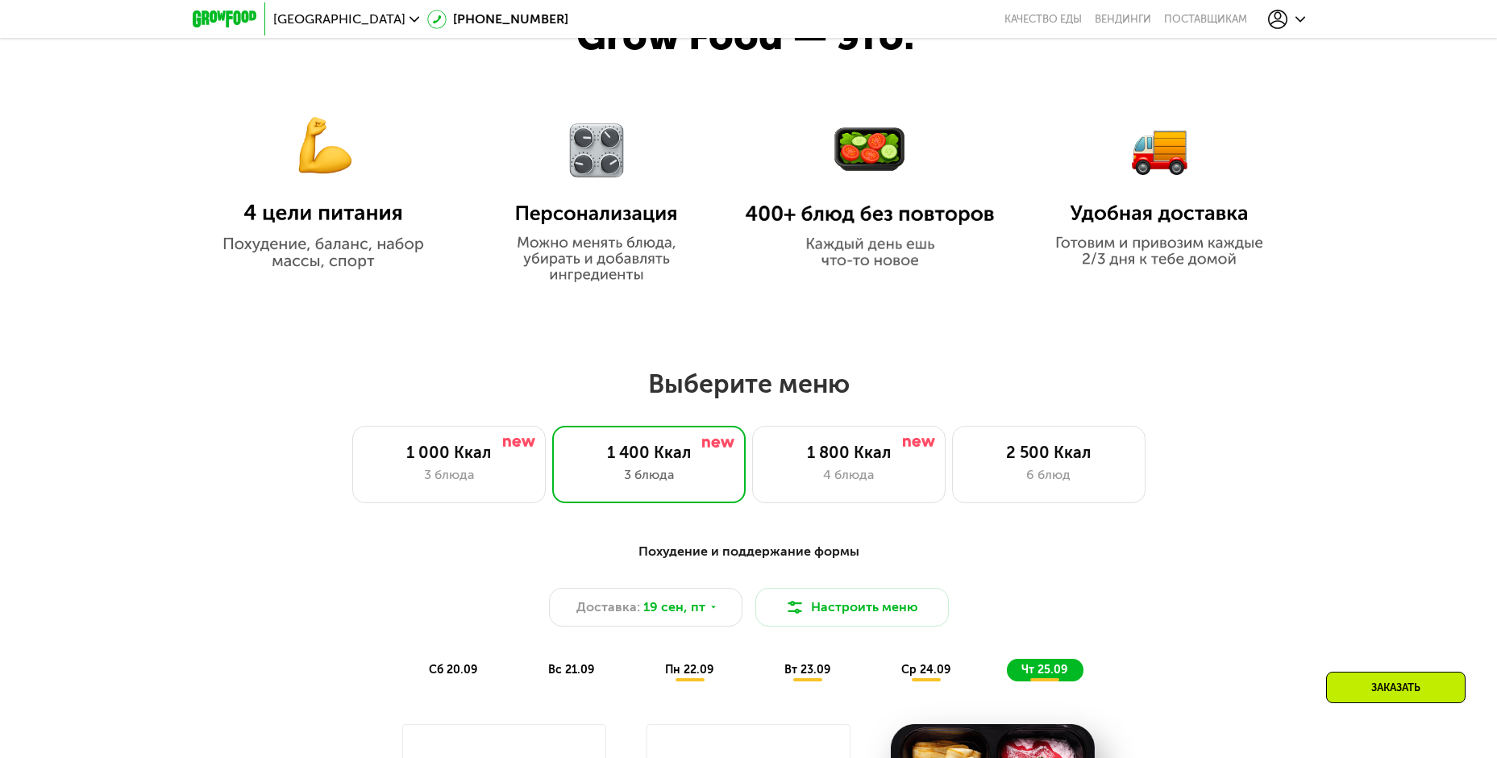
scroll to position [967, 0]
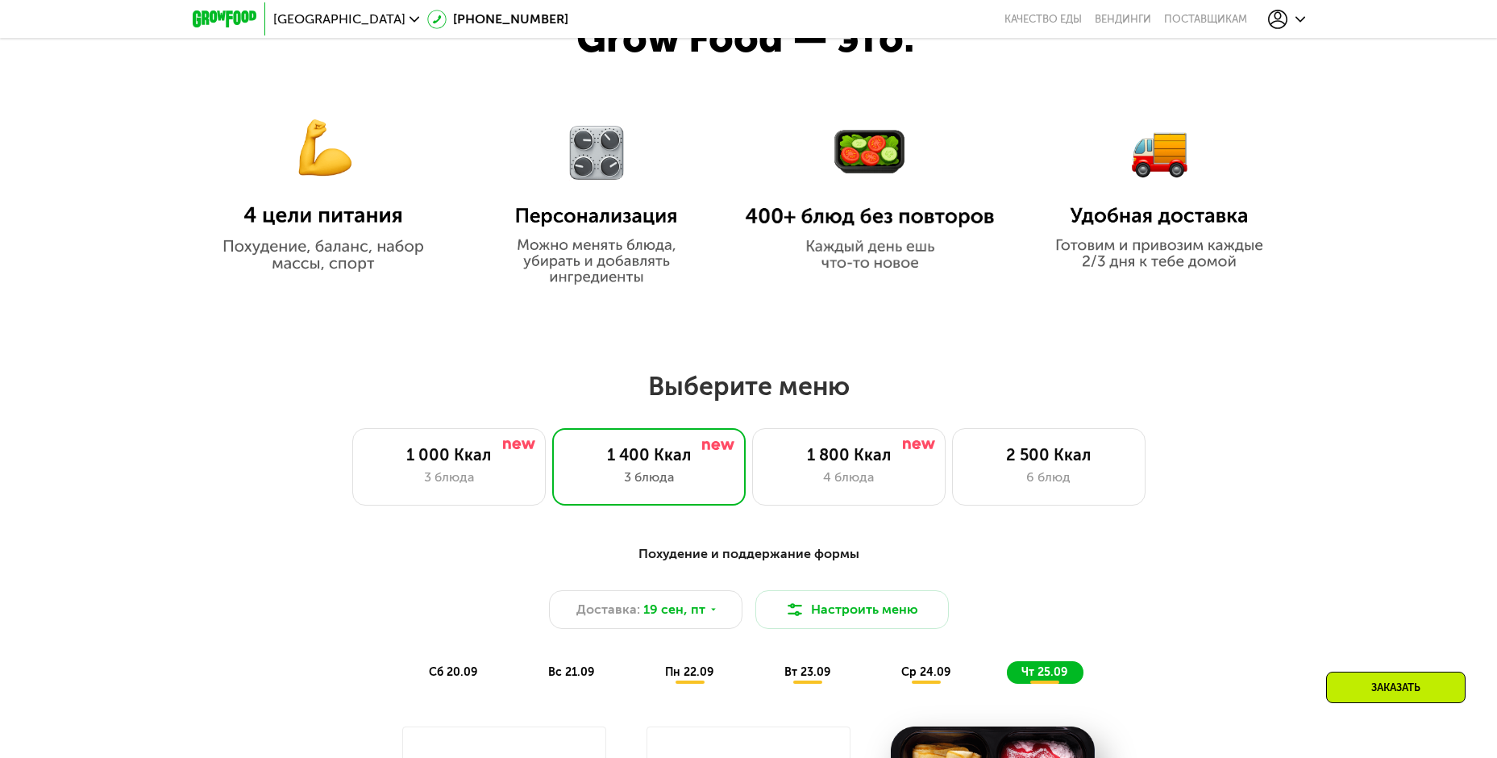
click at [1391, 676] on div "Заказать" at bounding box center [1395, 687] width 139 height 31
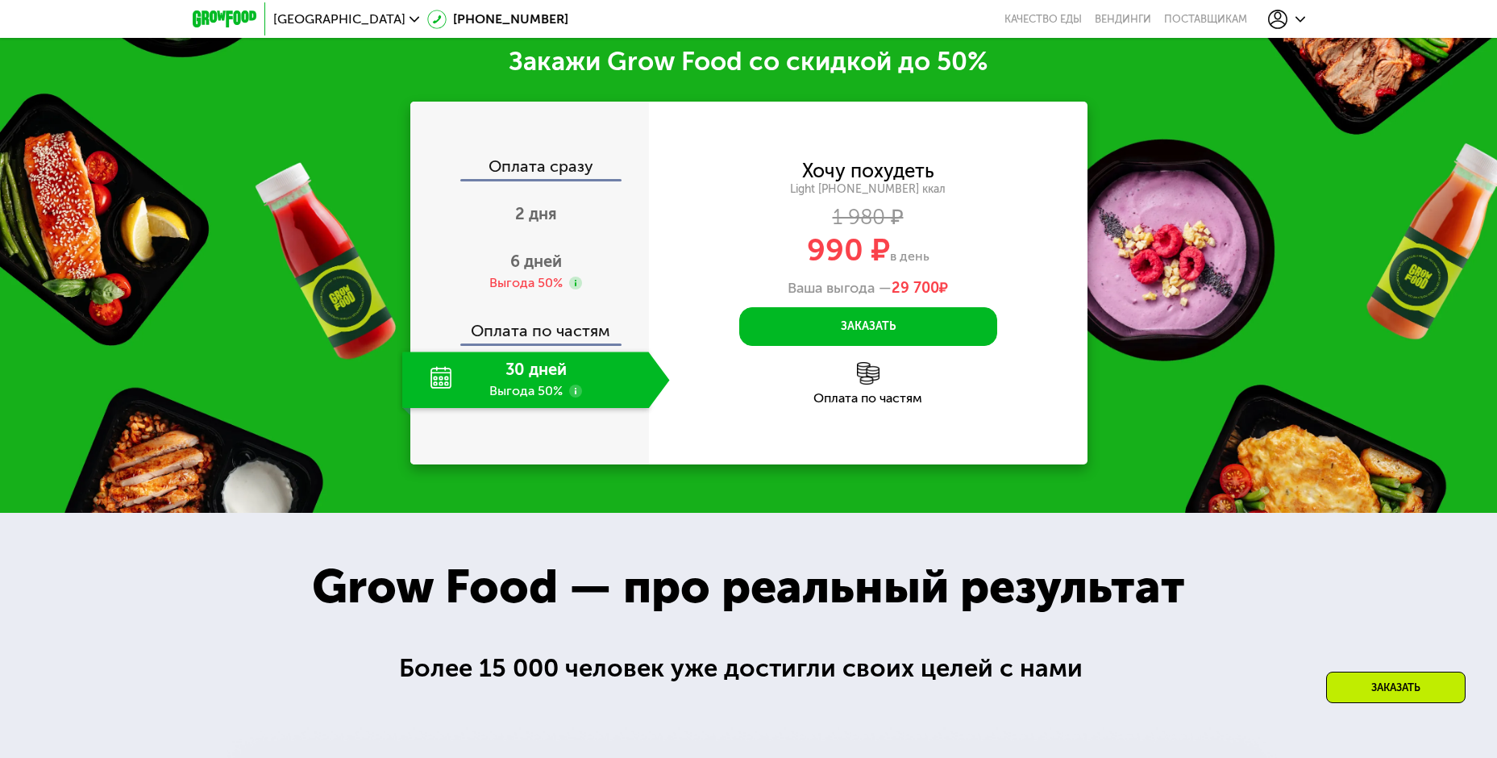
scroll to position [2318, 0]
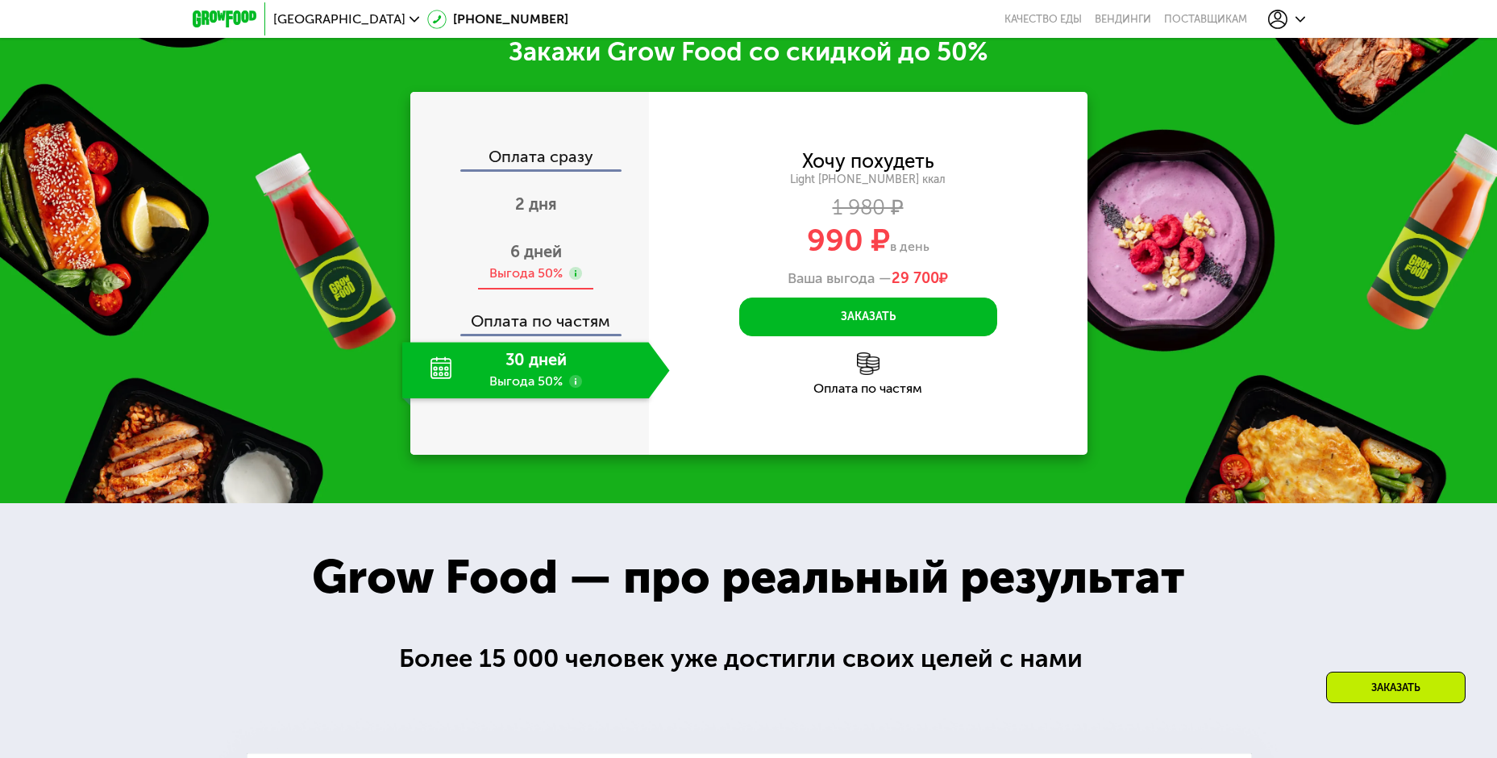
click at [575, 280] on use at bounding box center [575, 273] width 13 height 13
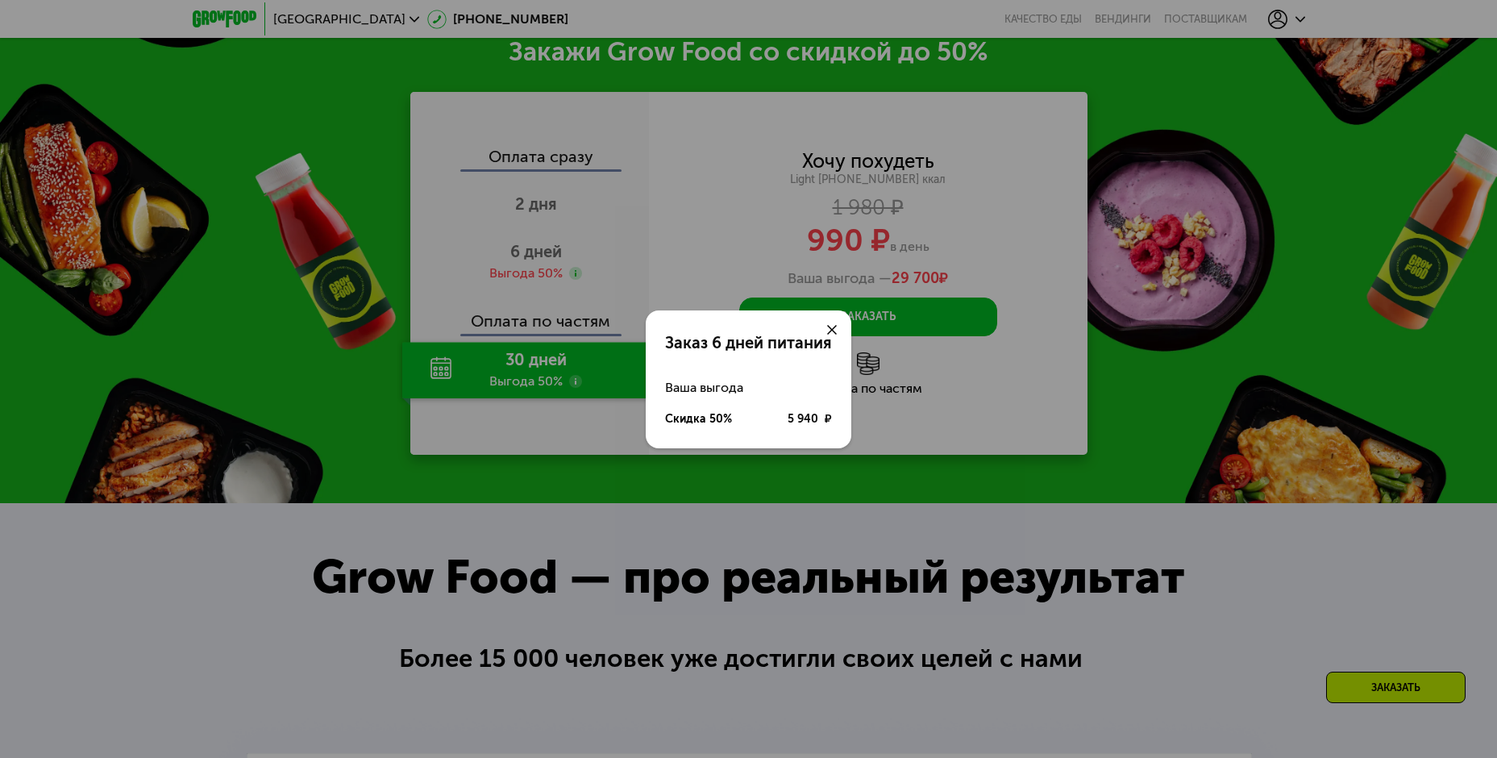
click at [834, 322] on div at bounding box center [832, 329] width 39 height 39
click at [836, 322] on div at bounding box center [832, 329] width 39 height 39
click at [830, 329] on icon at bounding box center [832, 330] width 10 height 10
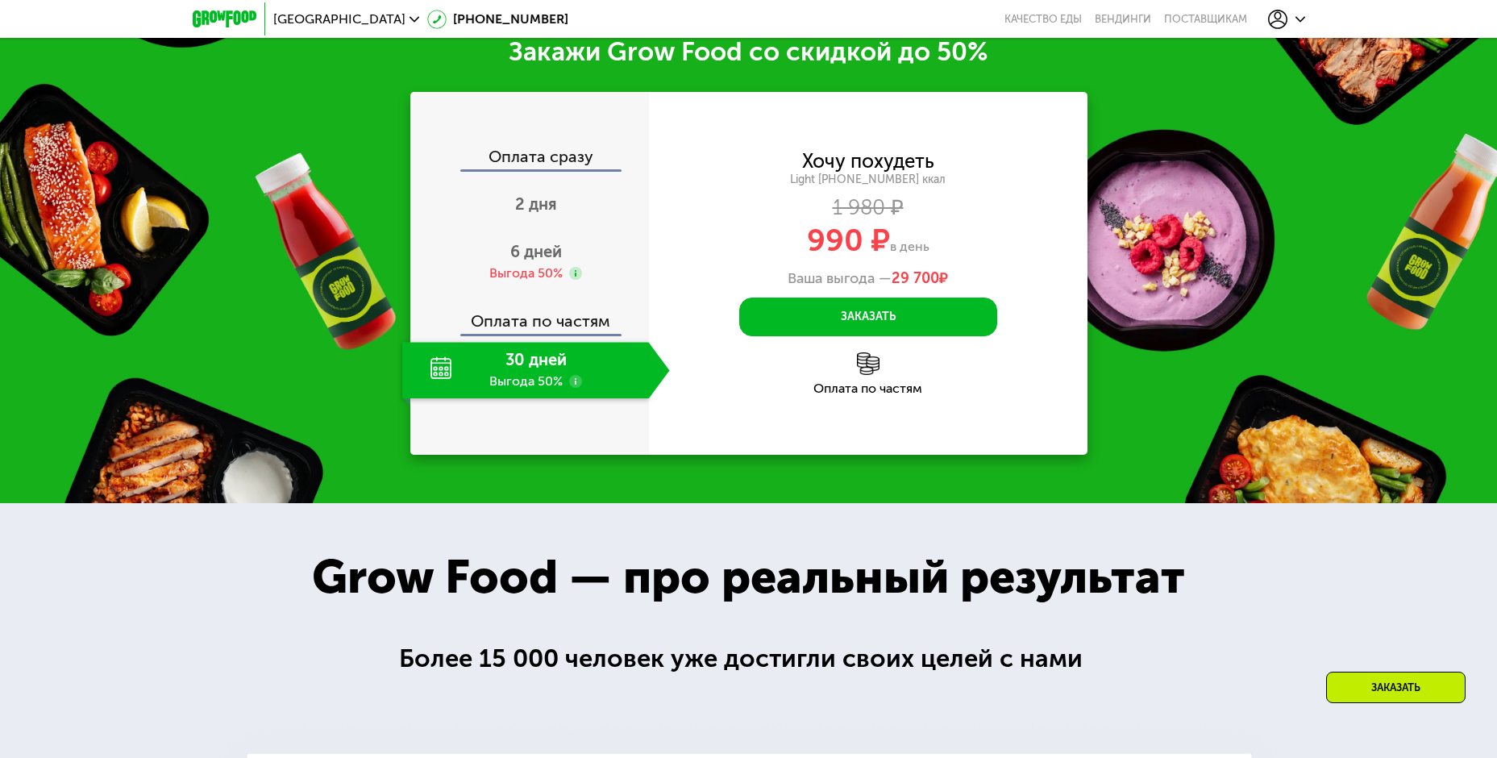
click at [571, 388] on use at bounding box center [575, 381] width 13 height 13
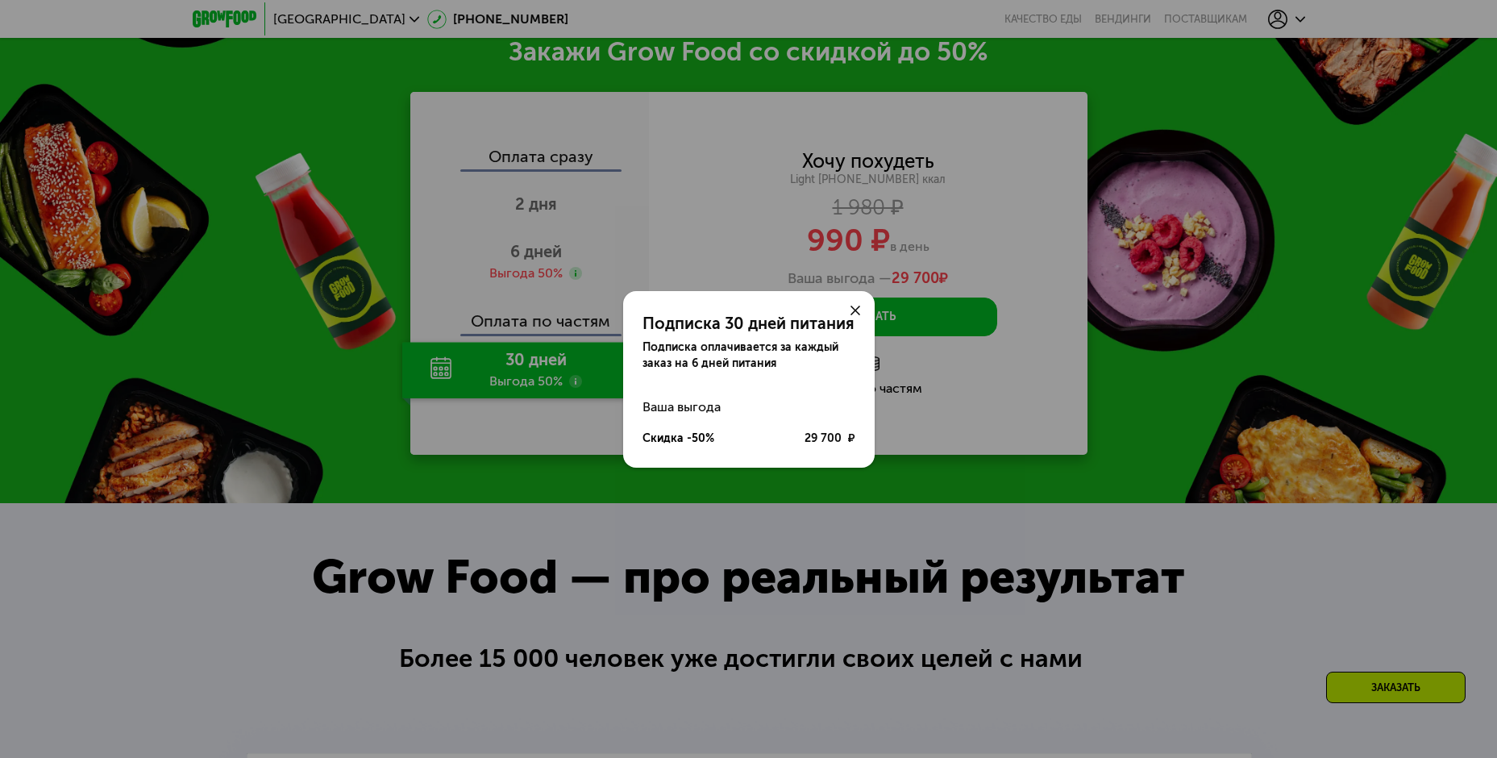
click at [857, 310] on icon at bounding box center [856, 311] width 10 height 10
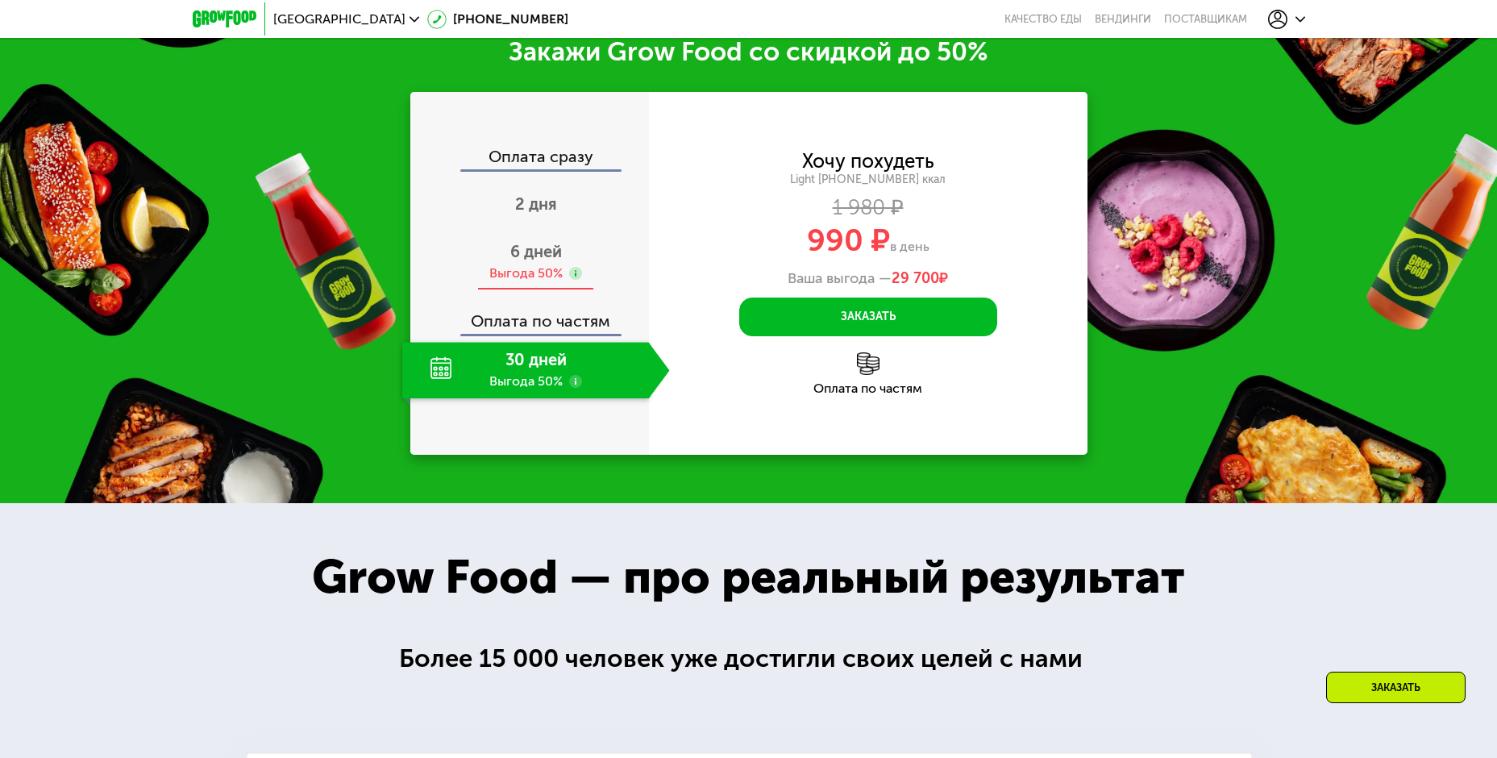
click at [554, 278] on div "Выгода 50%" at bounding box center [525, 273] width 73 height 18
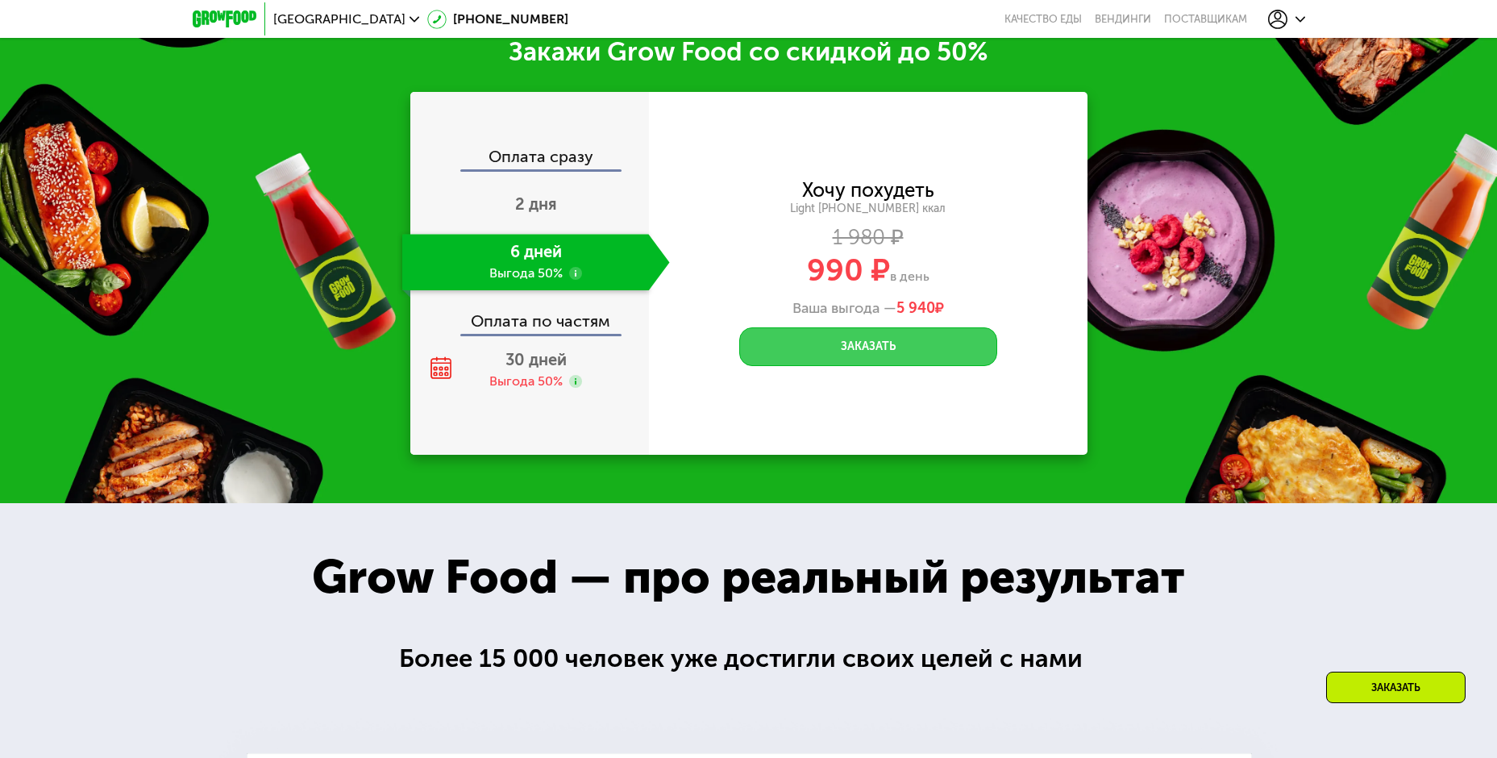
click at [873, 366] on button "Заказать" at bounding box center [868, 346] width 258 height 39
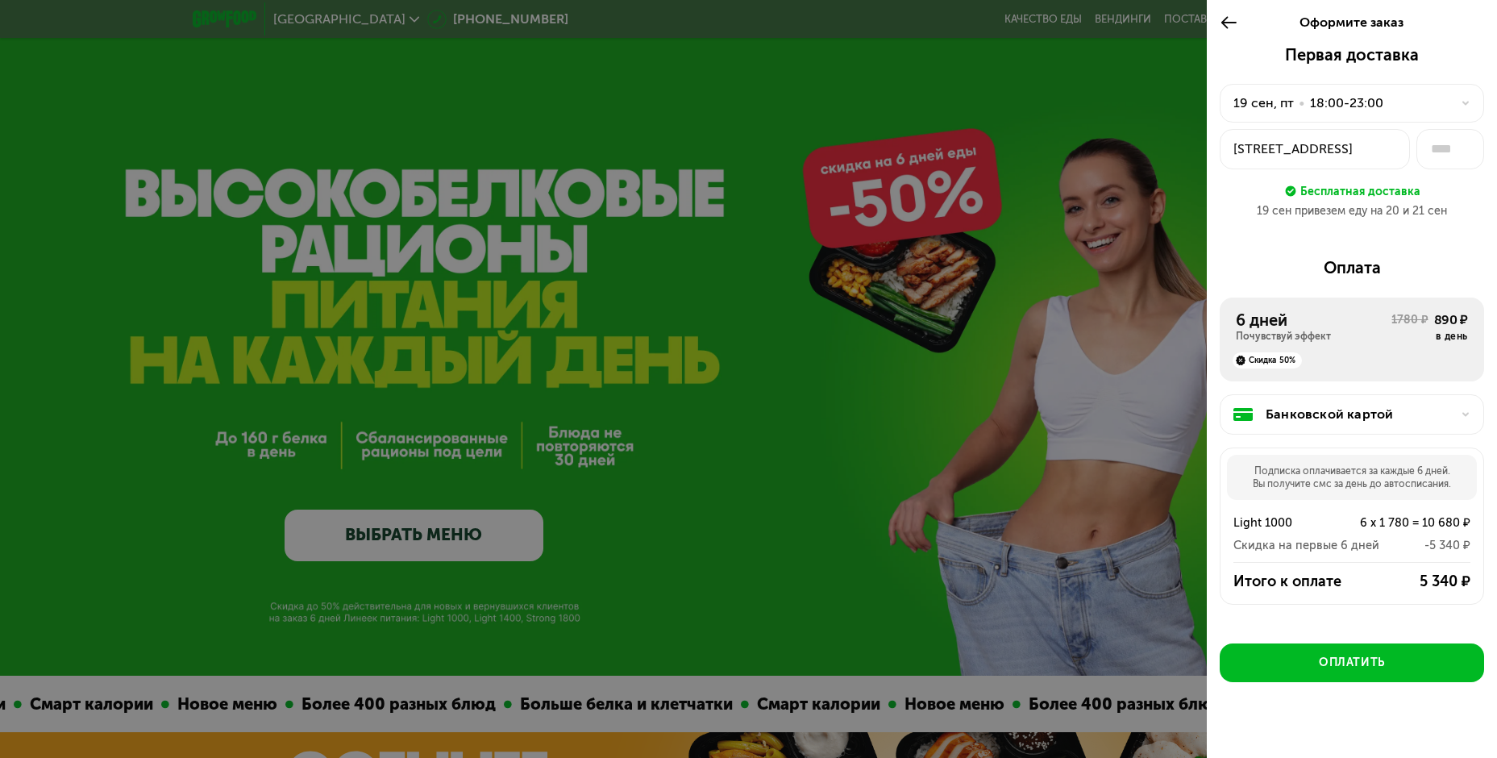
click at [1352, 338] on div "Почувствуй эффект" at bounding box center [1314, 336] width 156 height 13
click at [1352, 323] on div "6 дней" at bounding box center [1314, 319] width 156 height 19
click at [1377, 408] on div "Банковской картой" at bounding box center [1358, 414] width 185 height 19
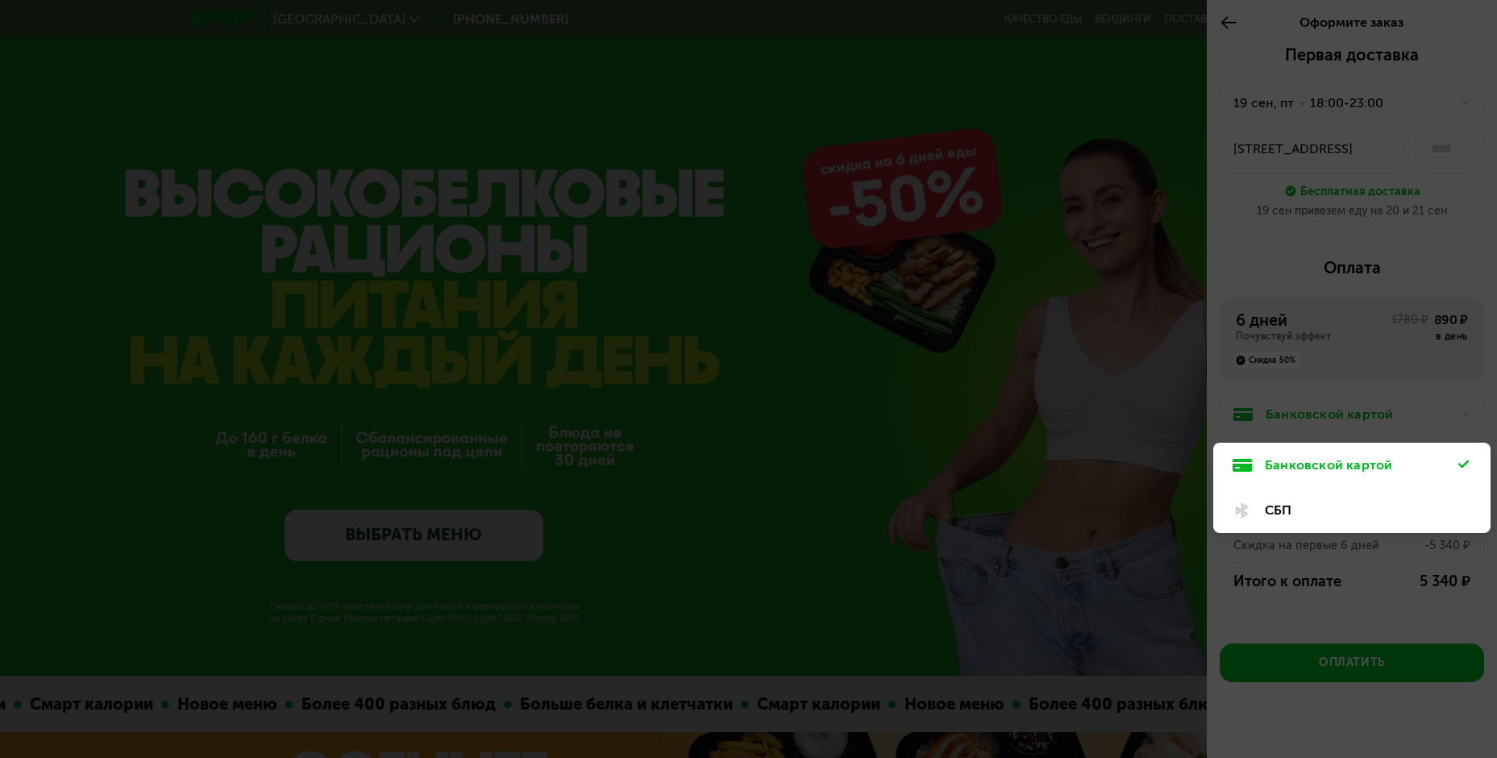
drag, startPoint x: 882, startPoint y: 361, endPoint x: 896, endPoint y: 361, distance: 13.7
click at [885, 361] on div at bounding box center [748, 379] width 1497 height 758
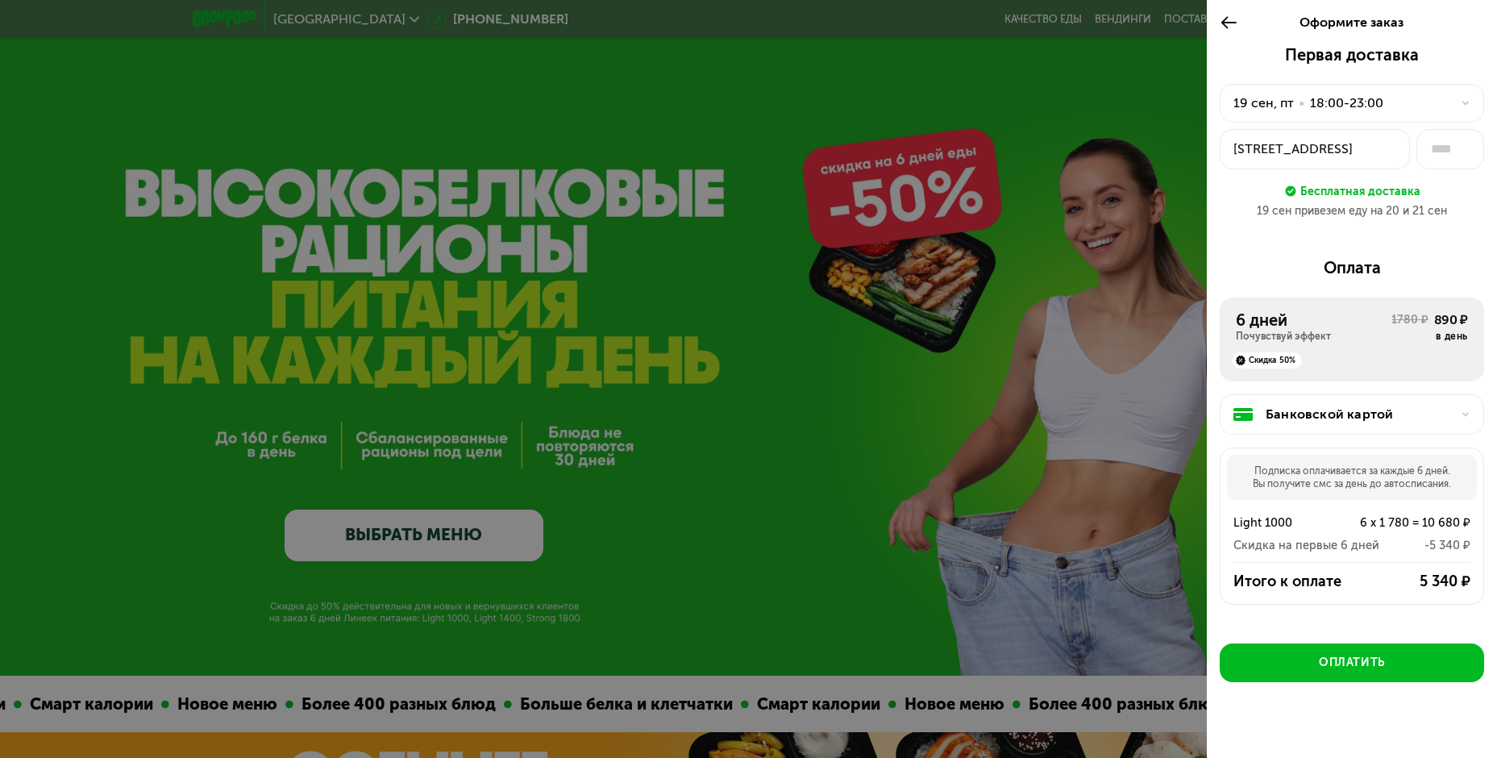
scroll to position [18, 0]
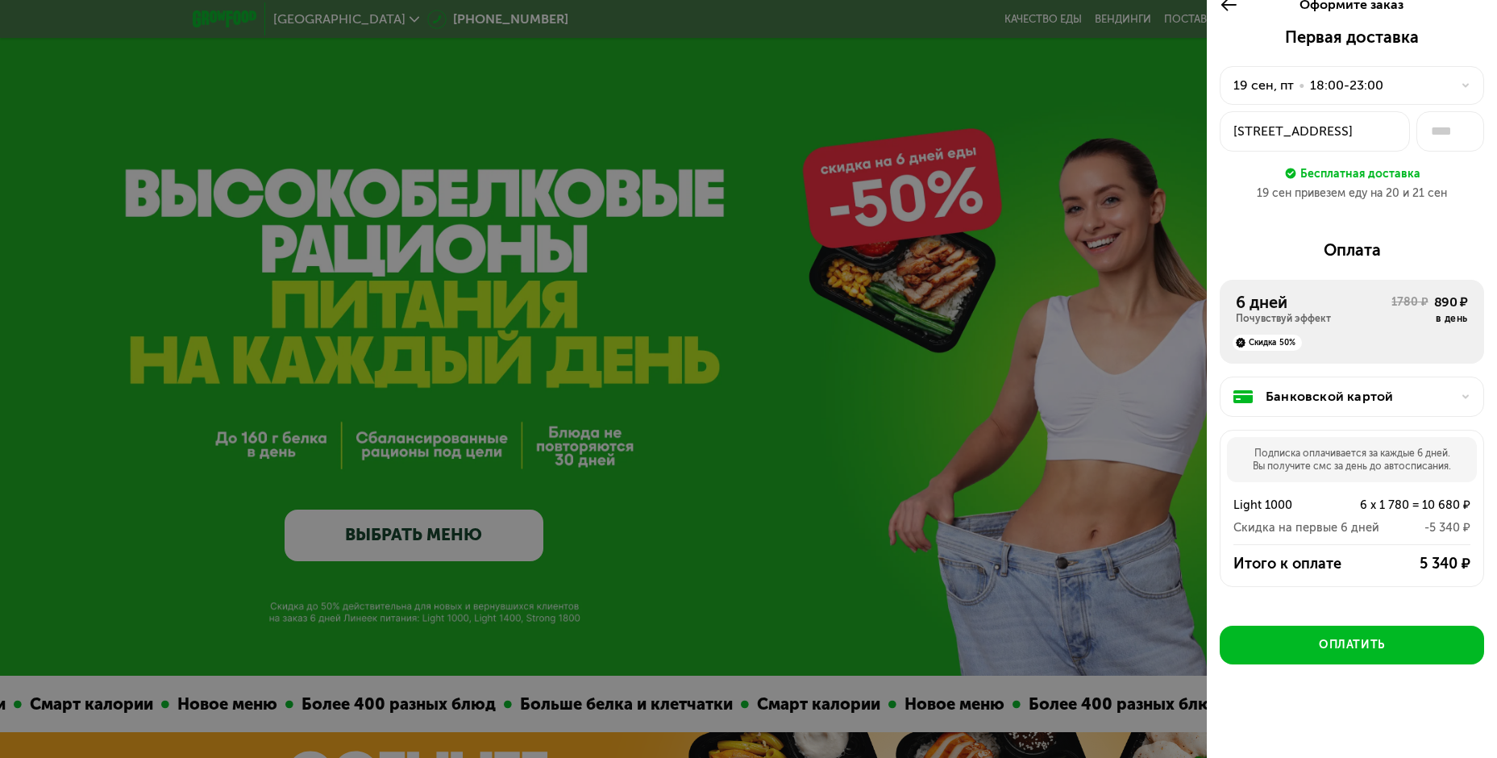
click at [1396, 79] on div "[DATE] • 18:00-23:00" at bounding box center [1343, 85] width 218 height 19
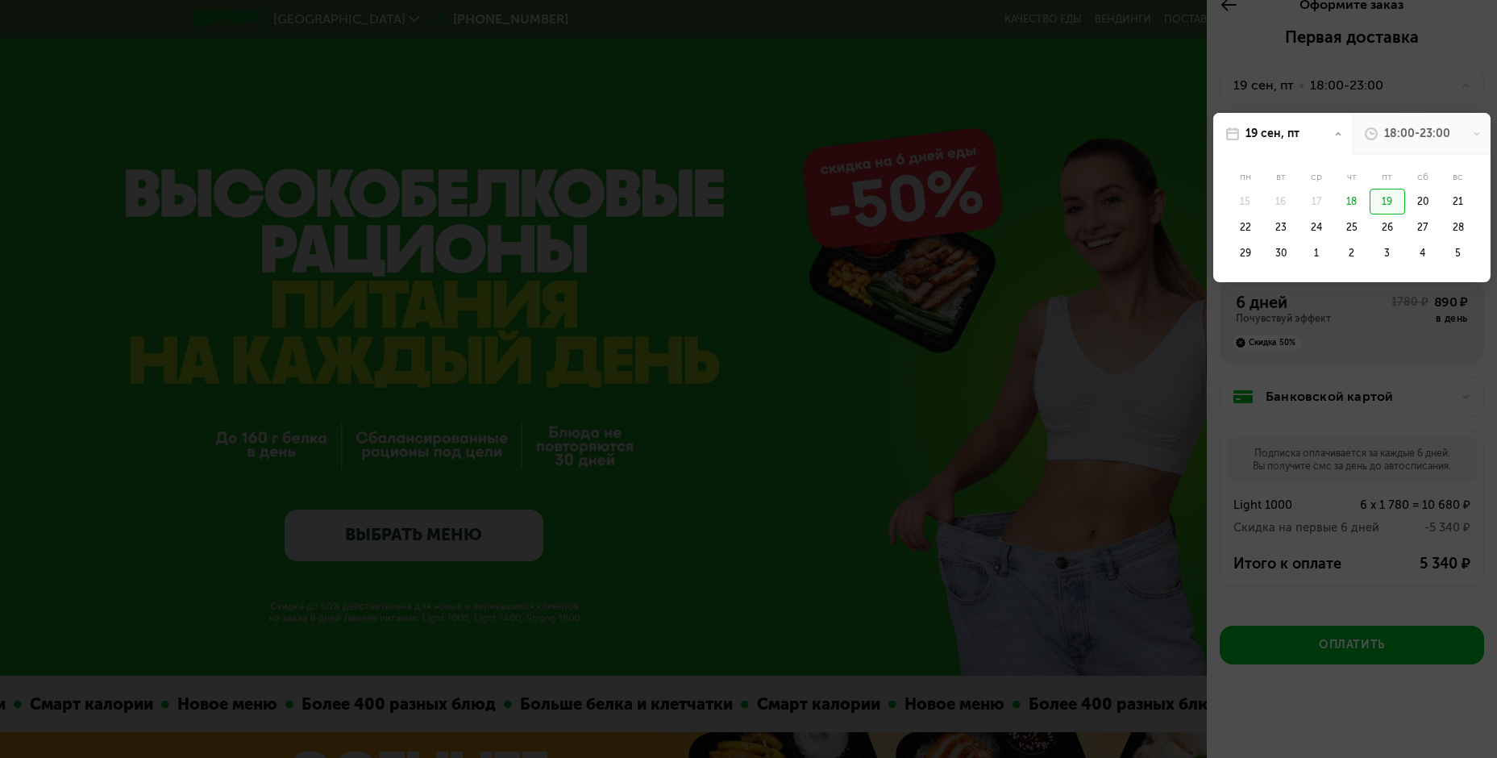
click at [1110, 226] on div at bounding box center [748, 379] width 1497 height 758
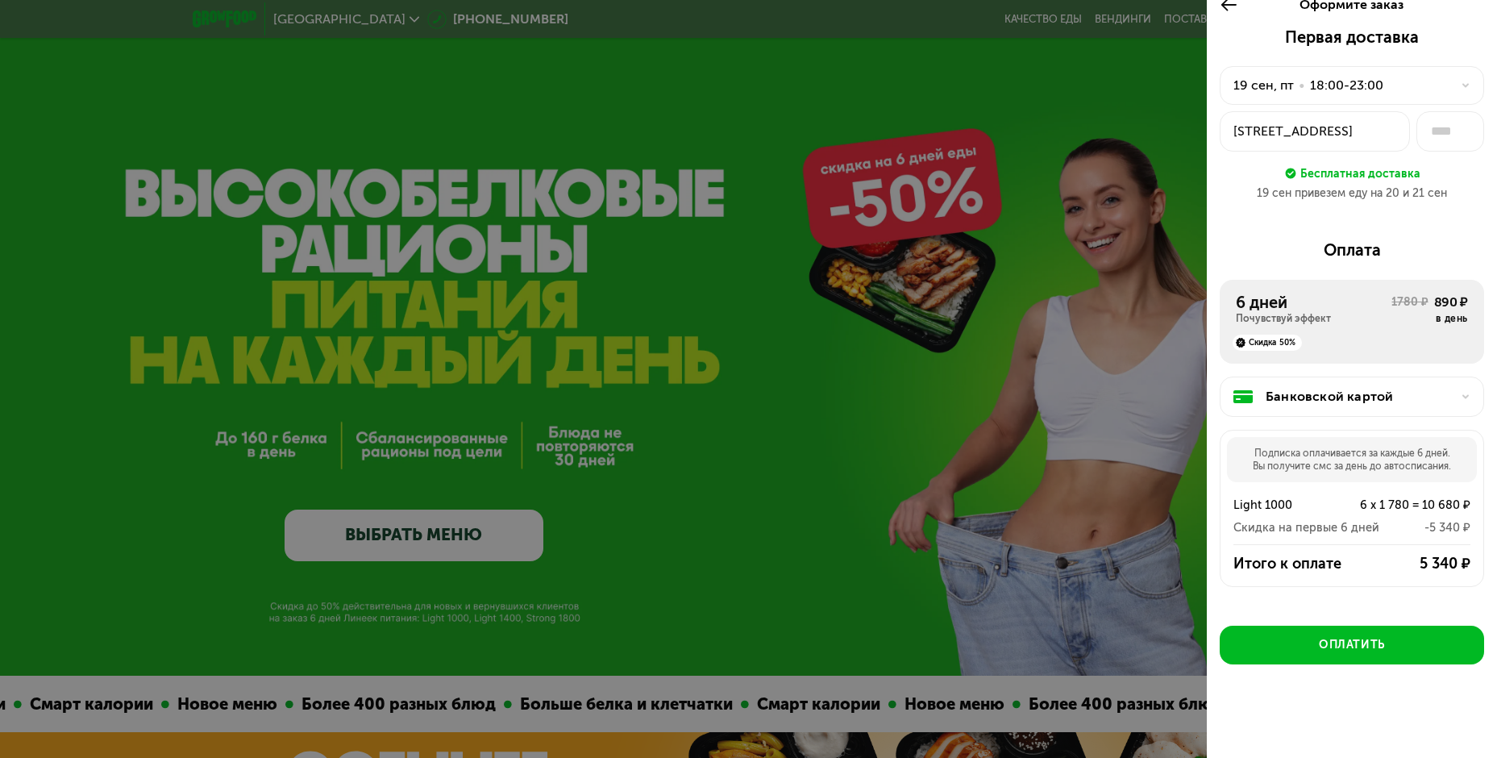
click at [1370, 86] on div "18:00-23:00" at bounding box center [1346, 85] width 73 height 19
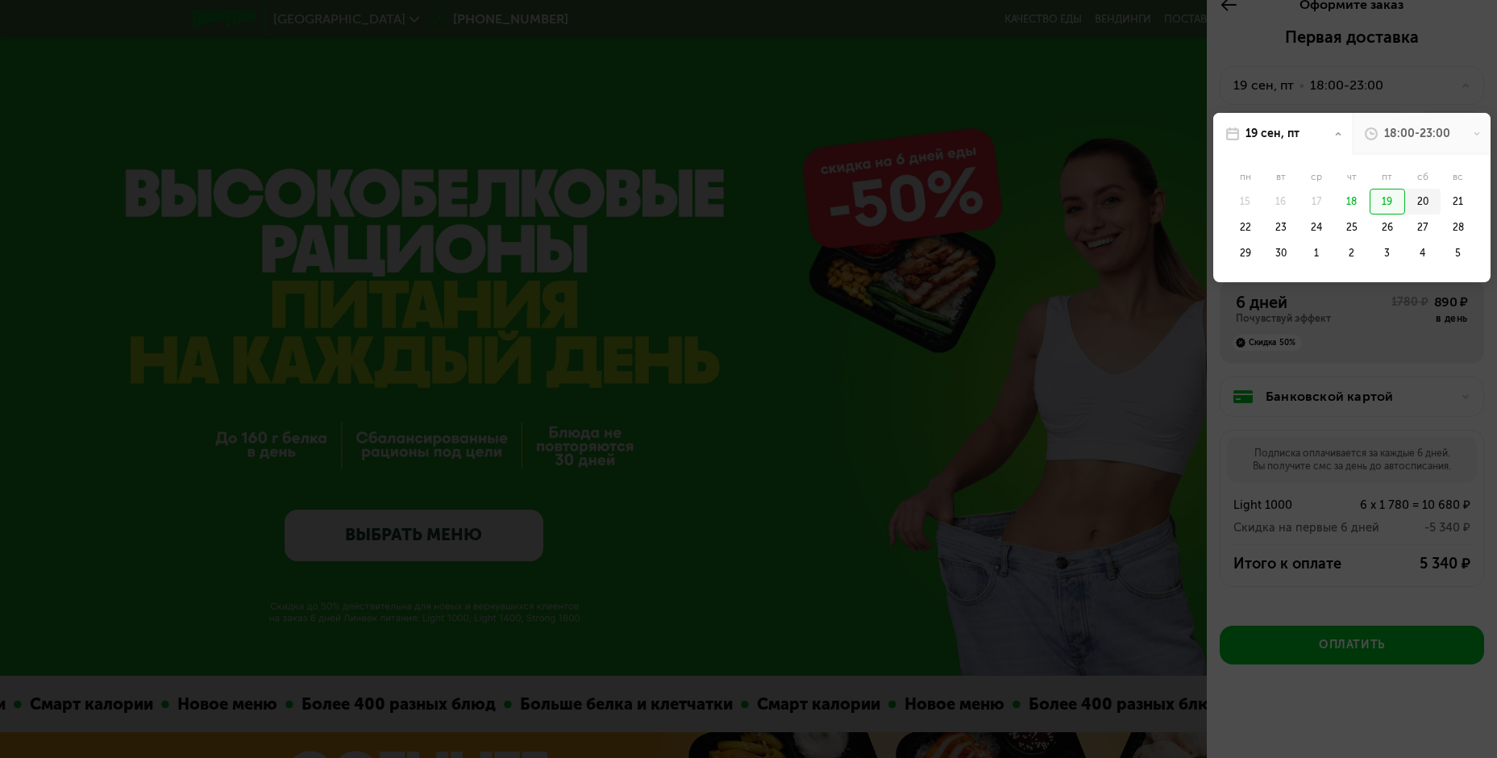
click at [1420, 202] on div "20" at bounding box center [1422, 202] width 35 height 26
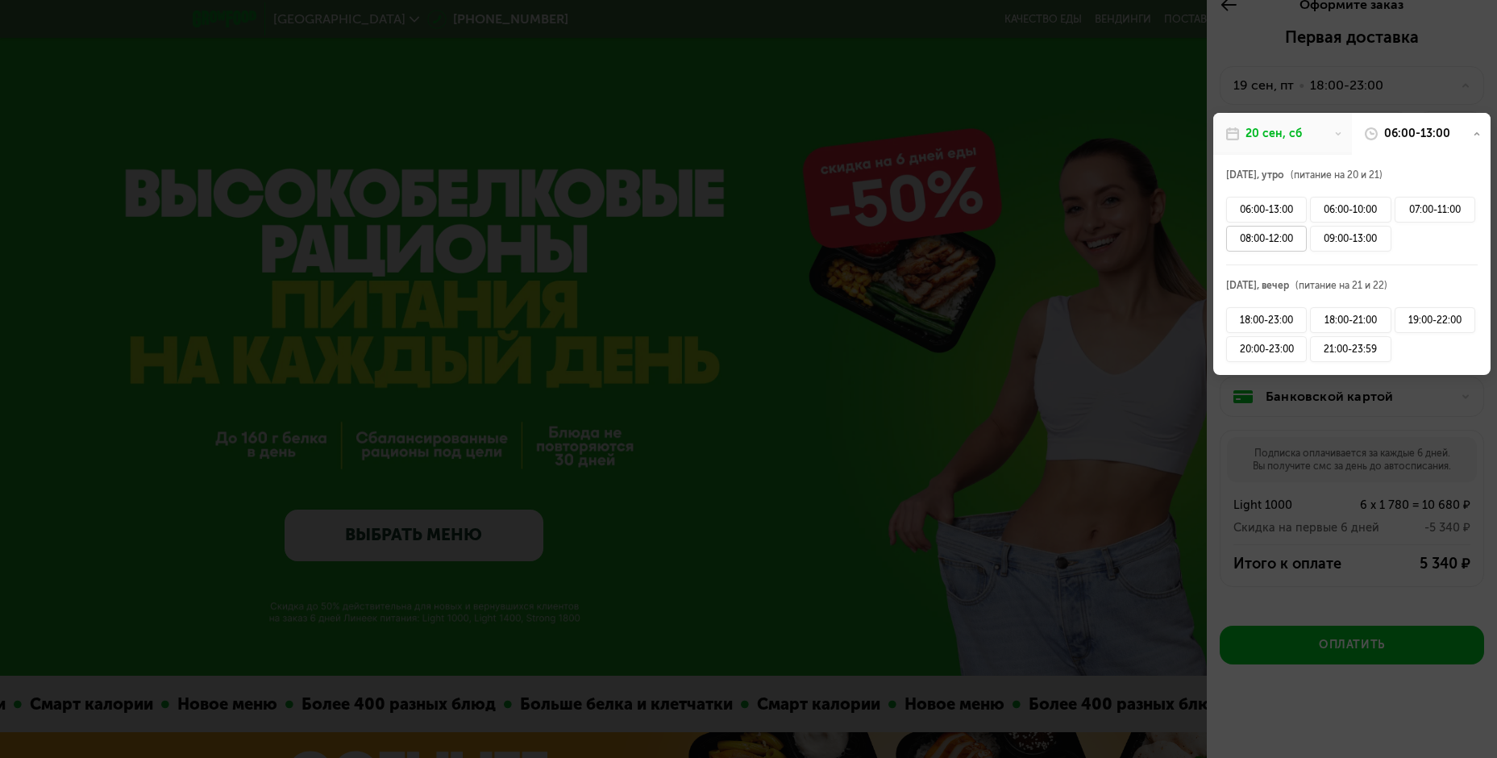
click at [1288, 235] on div "08:00-12:00" at bounding box center [1266, 239] width 81 height 26
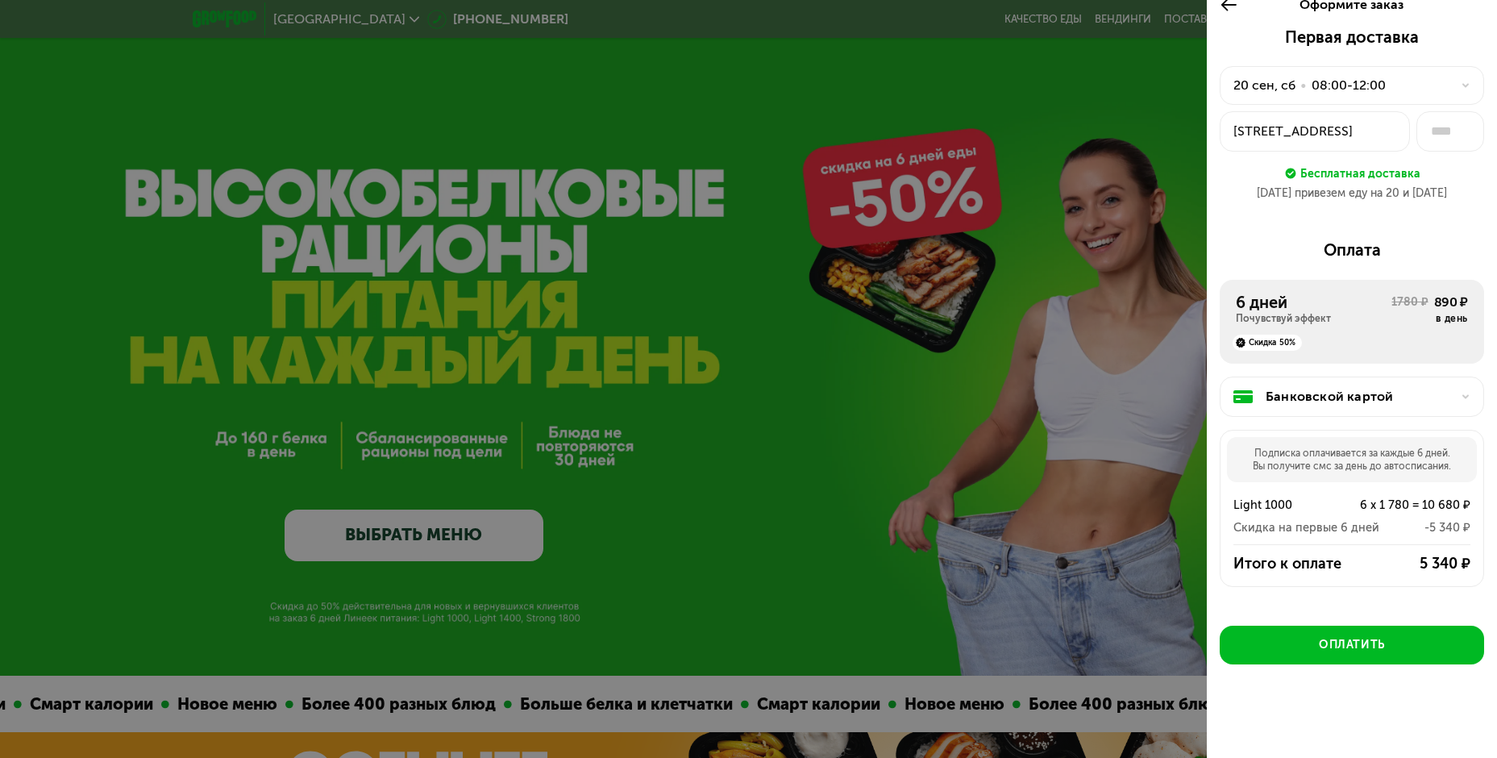
click at [1371, 173] on div "Бесплатная доставка" at bounding box center [1360, 173] width 120 height 18
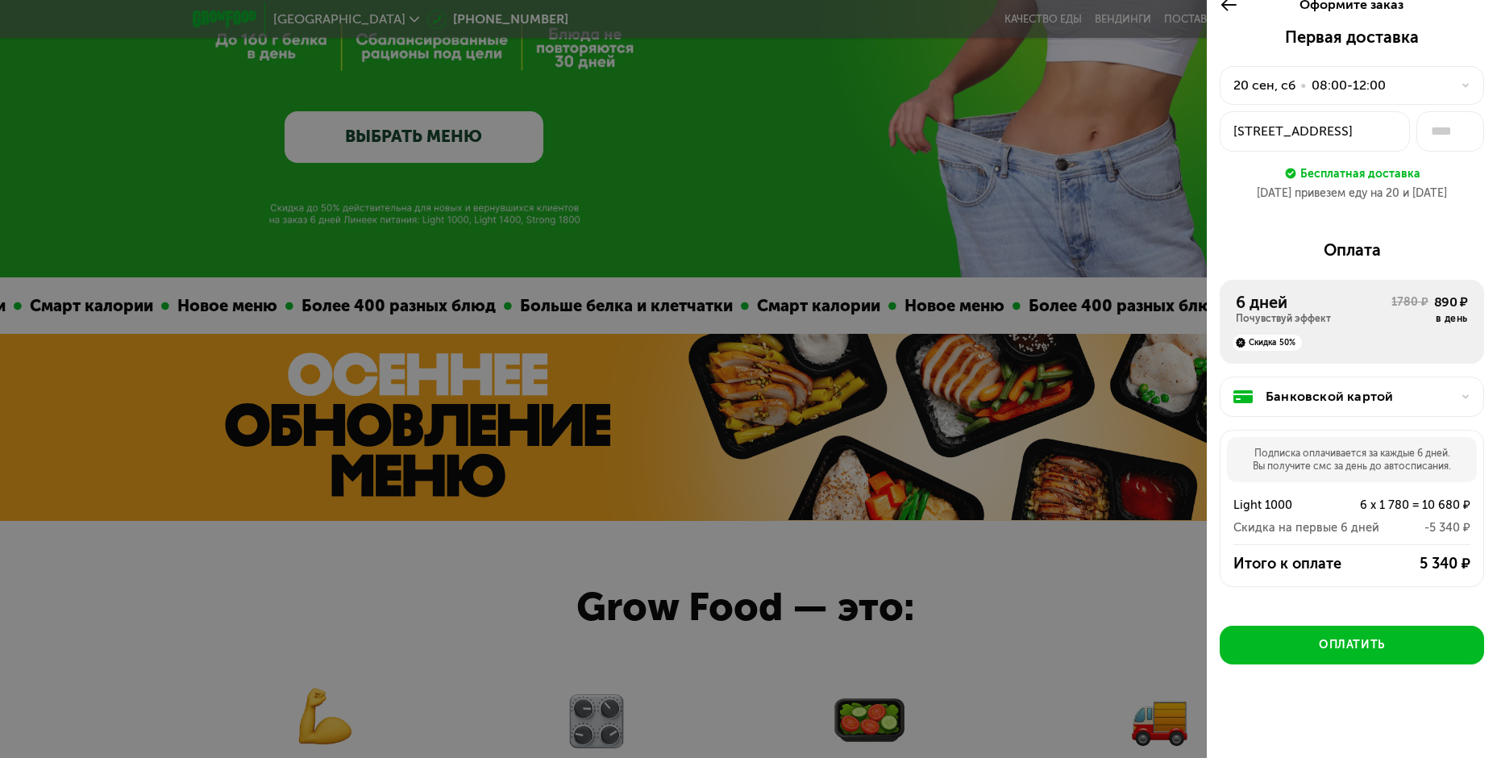
scroll to position [403, 0]
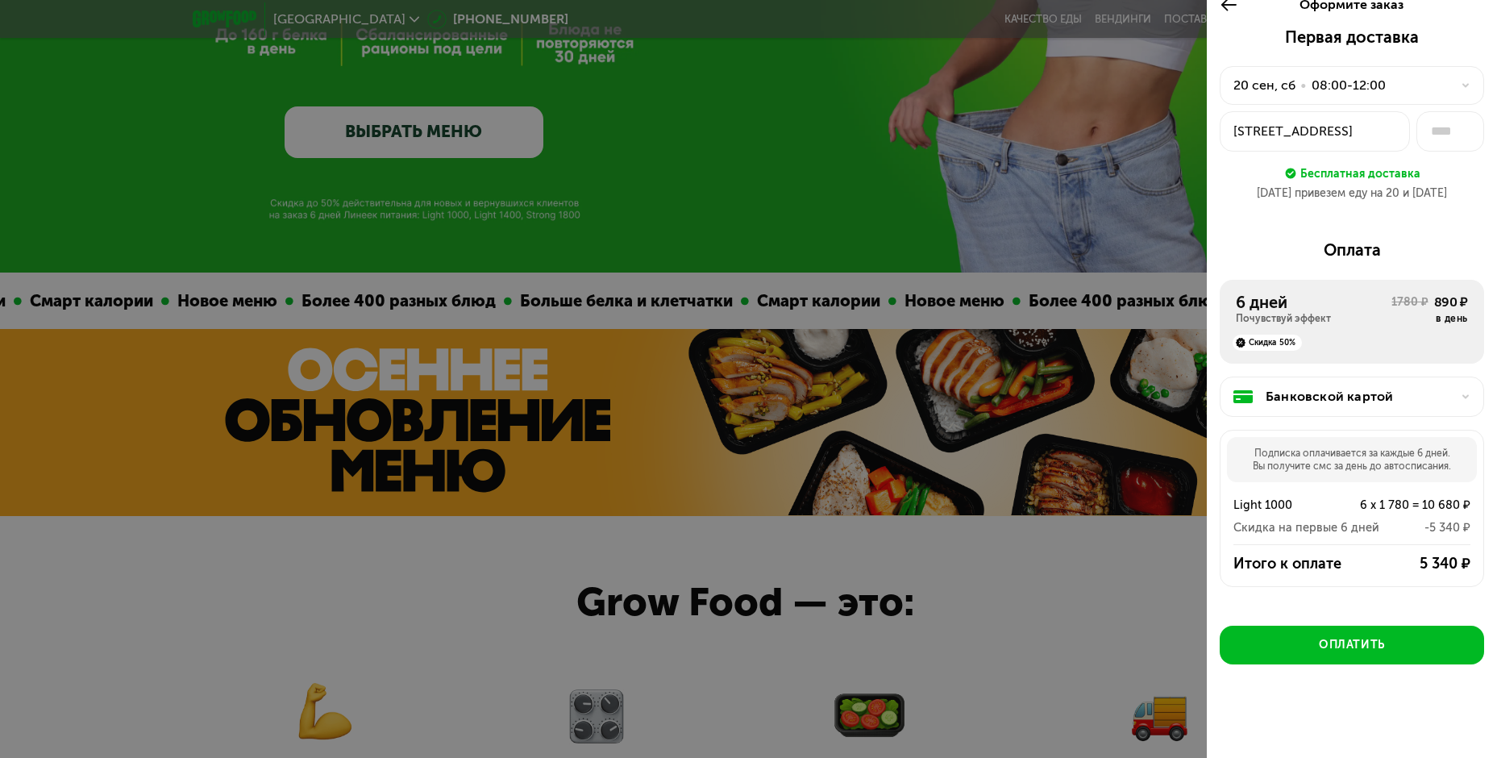
click at [1163, 627] on div at bounding box center [748, 379] width 1497 height 758
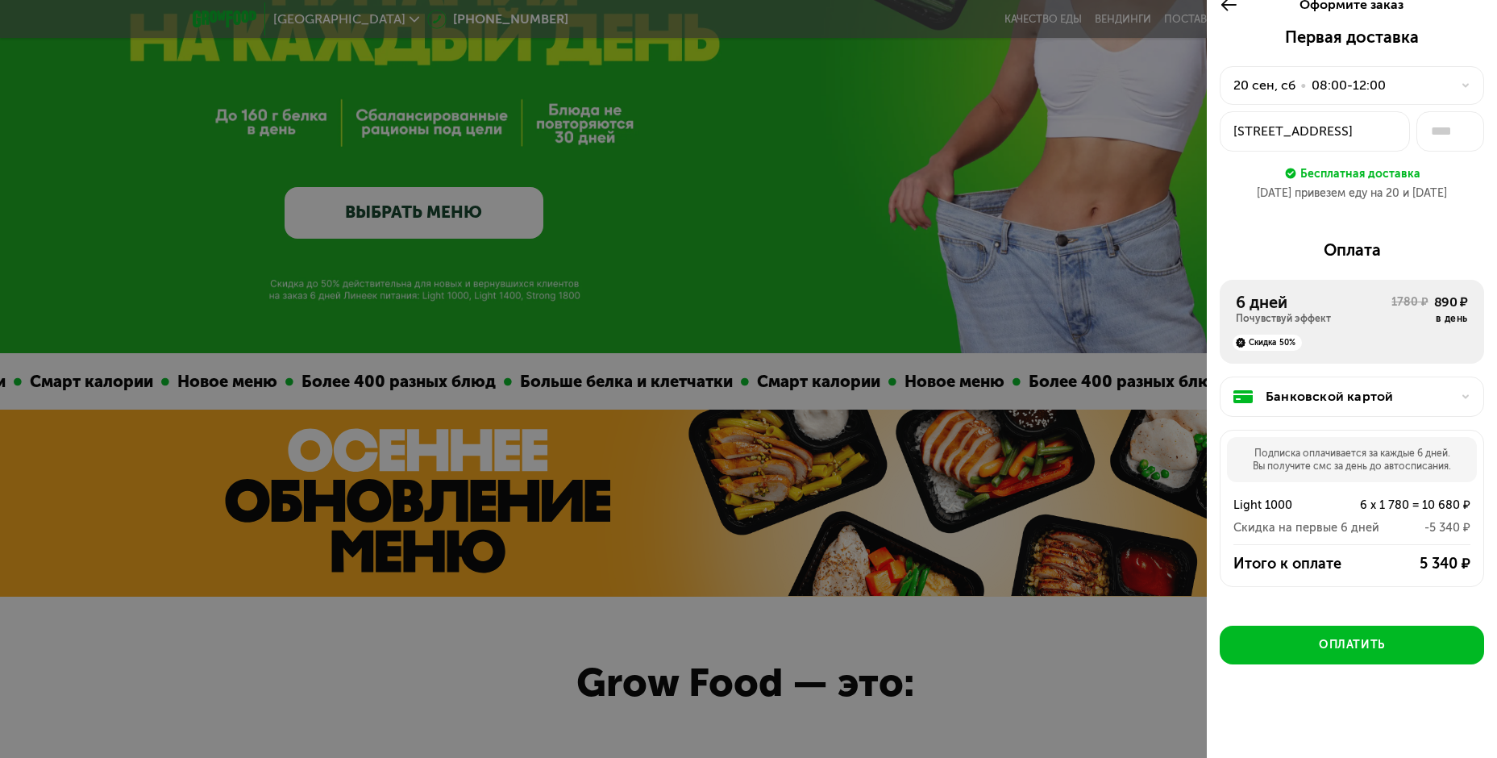
click at [947, 334] on div at bounding box center [748, 379] width 1497 height 758
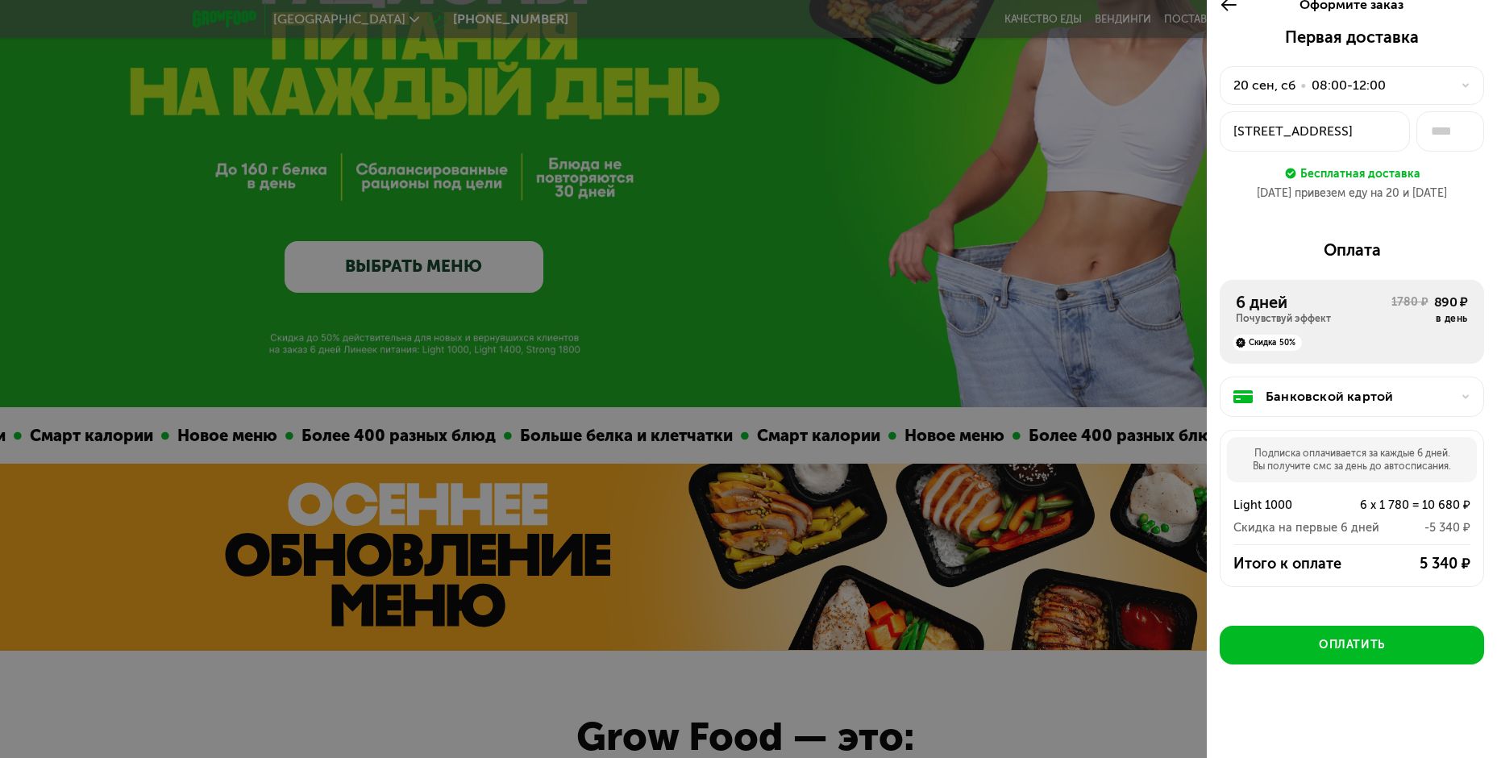
scroll to position [242, 0]
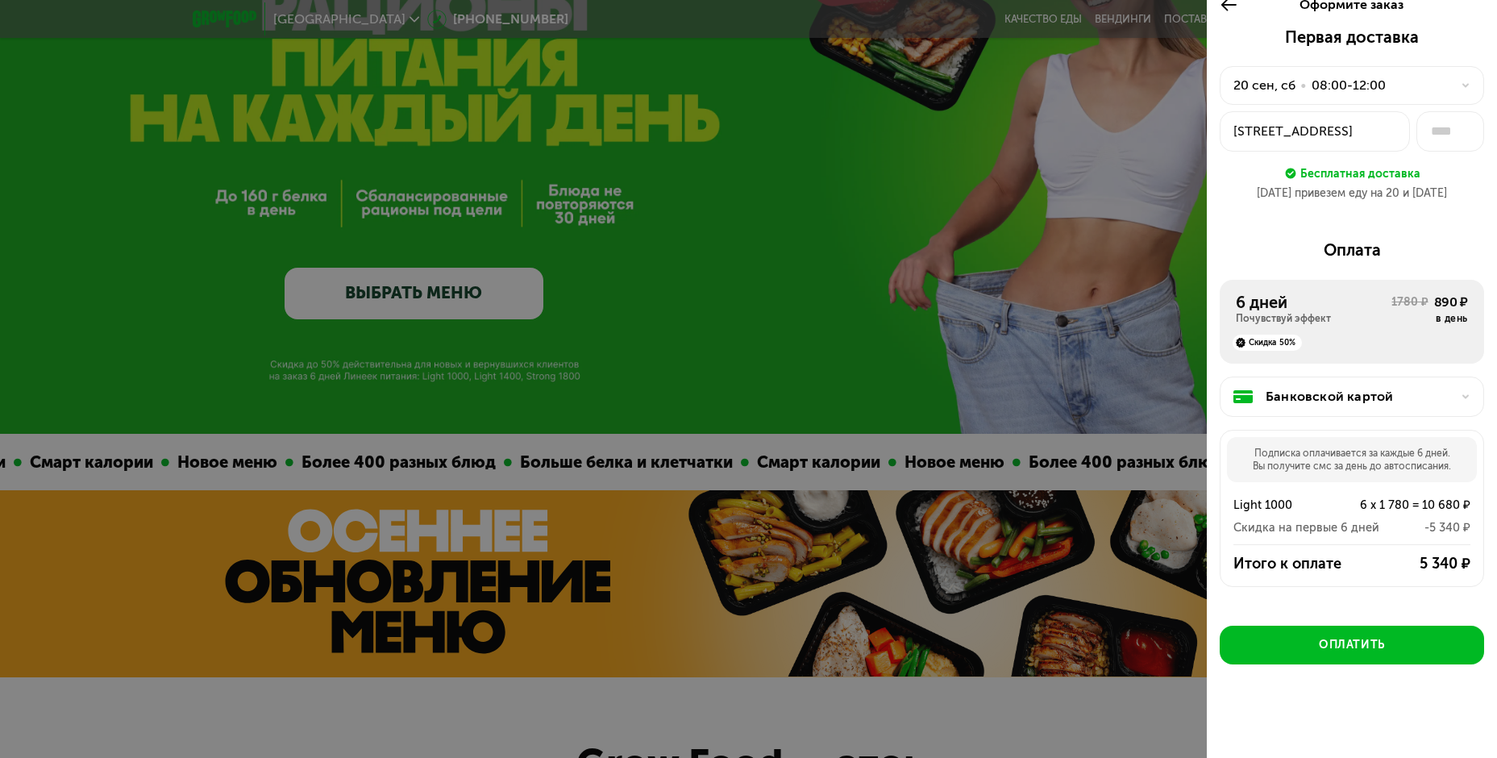
click at [1233, 2] on icon at bounding box center [1229, 4] width 19 height 19
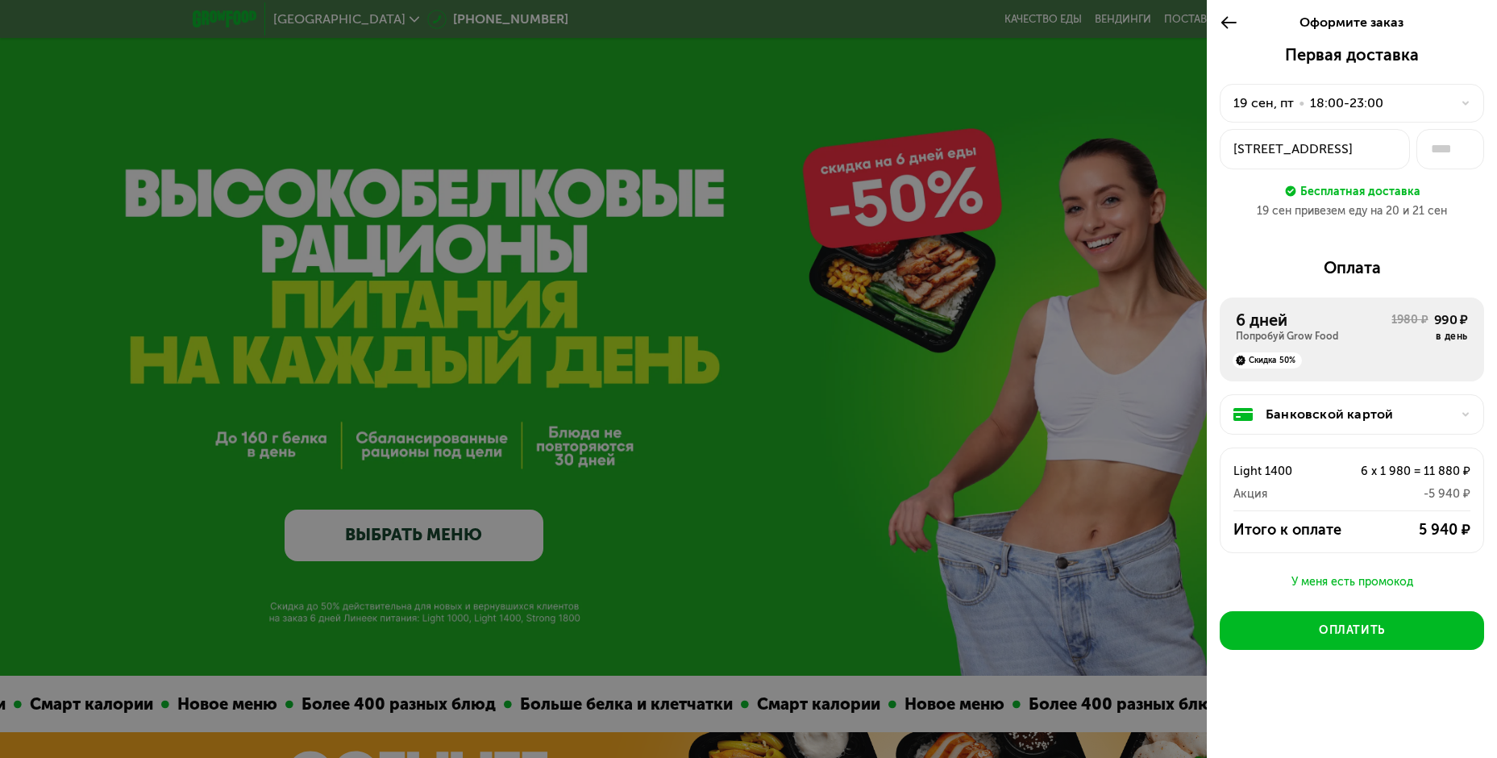
click at [1339, 193] on div "Бесплатная доставка" at bounding box center [1360, 191] width 120 height 18
click at [1319, 110] on div "18:00-23:00" at bounding box center [1346, 103] width 73 height 19
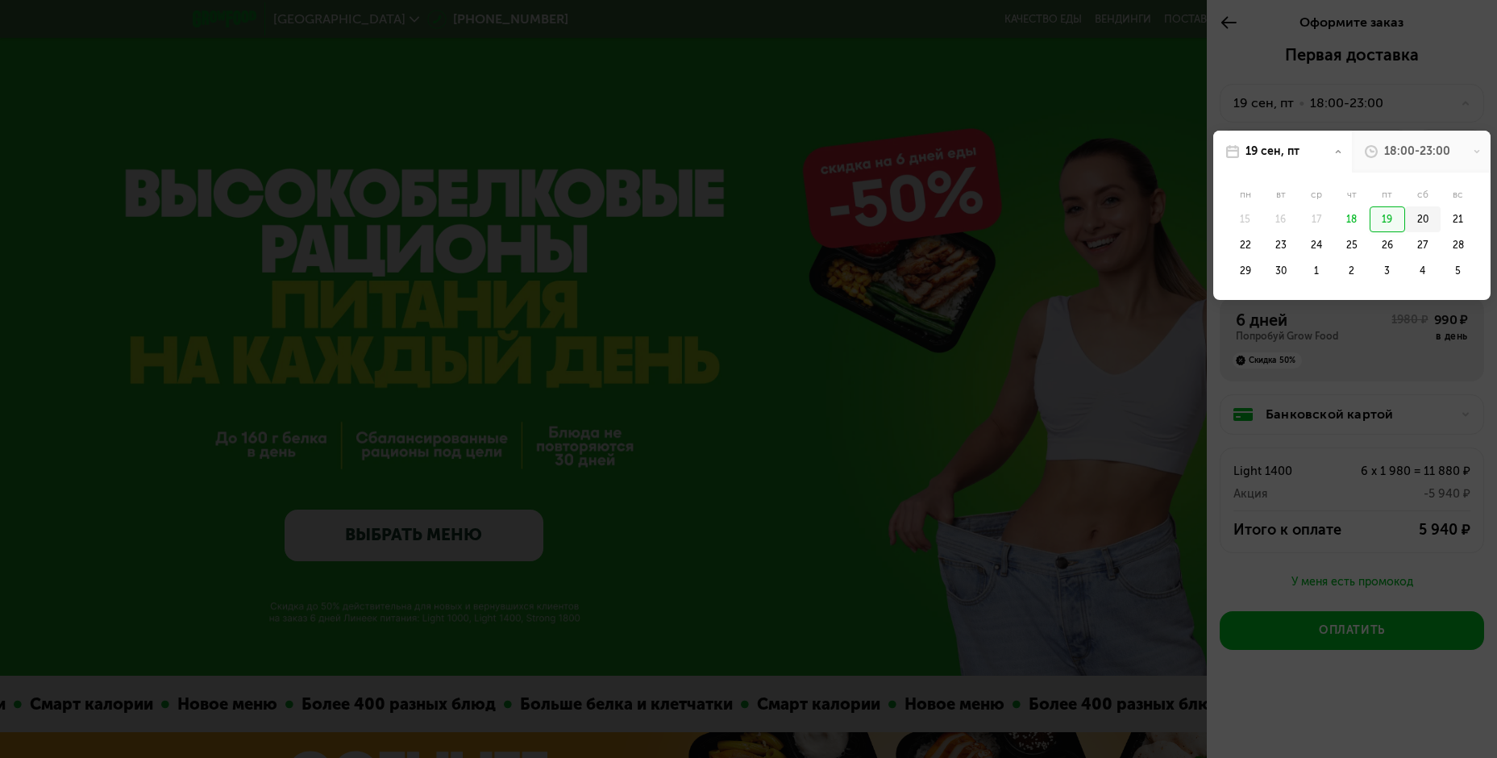
click at [1424, 210] on div "20" at bounding box center [1422, 219] width 35 height 26
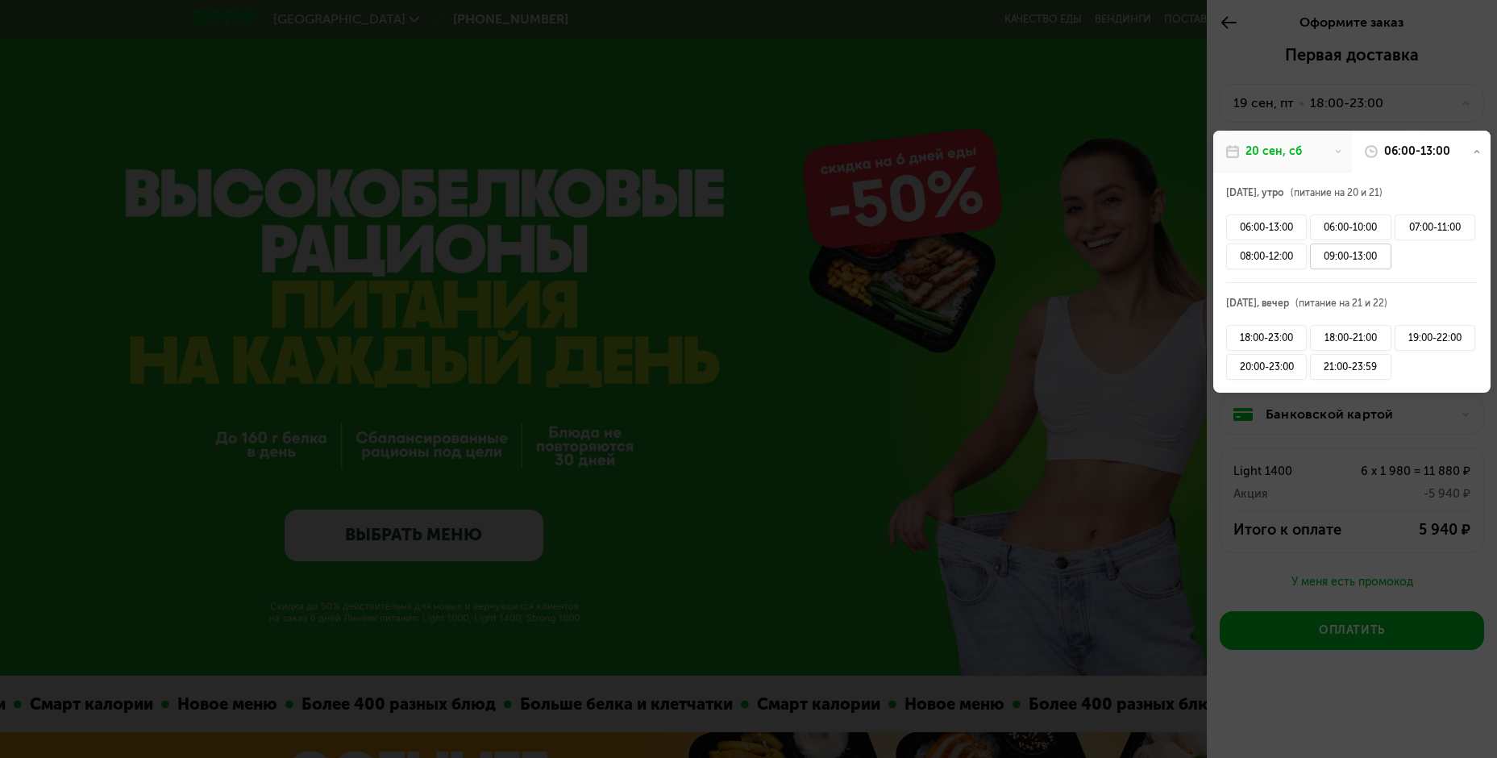
click at [1352, 256] on div "09:00-13:00" at bounding box center [1350, 256] width 81 height 26
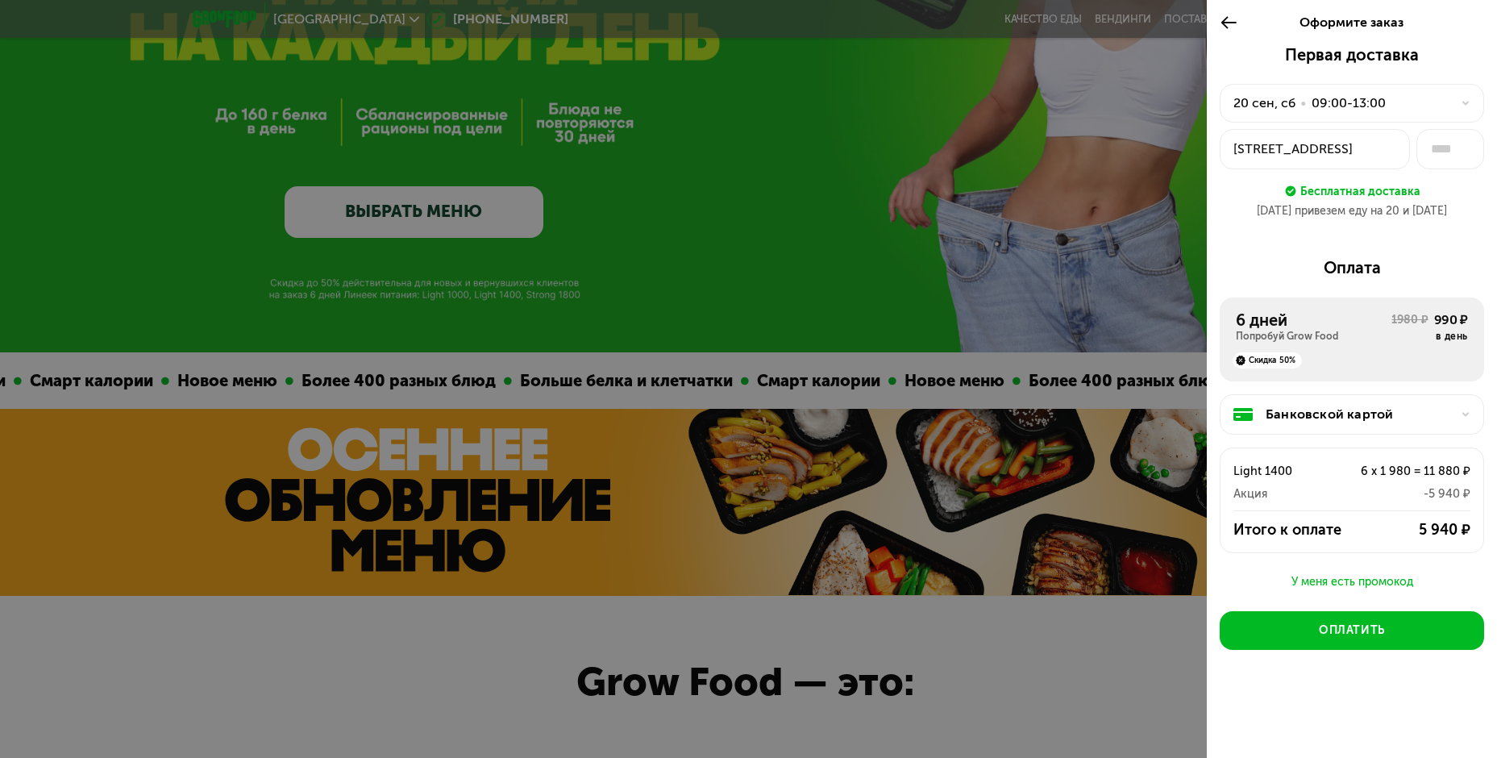
scroll to position [322, 0]
click at [1442, 150] on input "text" at bounding box center [1451, 149] width 68 height 40
type input "**"
click at [1340, 140] on div "[STREET_ADDRESS]" at bounding box center [1315, 148] width 163 height 19
type input "**"
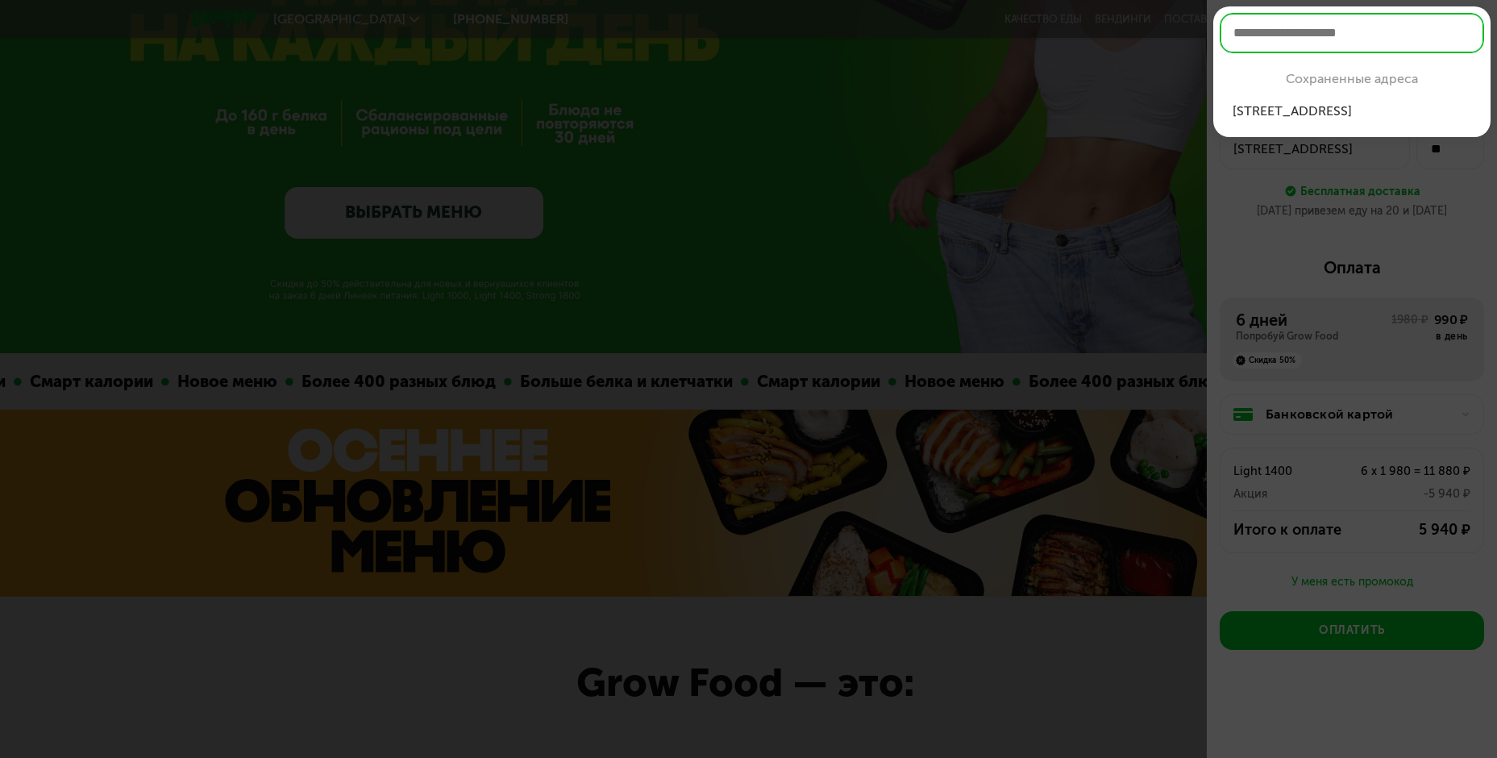
click at [1118, 114] on div at bounding box center [748, 379] width 1497 height 758
